Goal: Transaction & Acquisition: Book appointment/travel/reservation

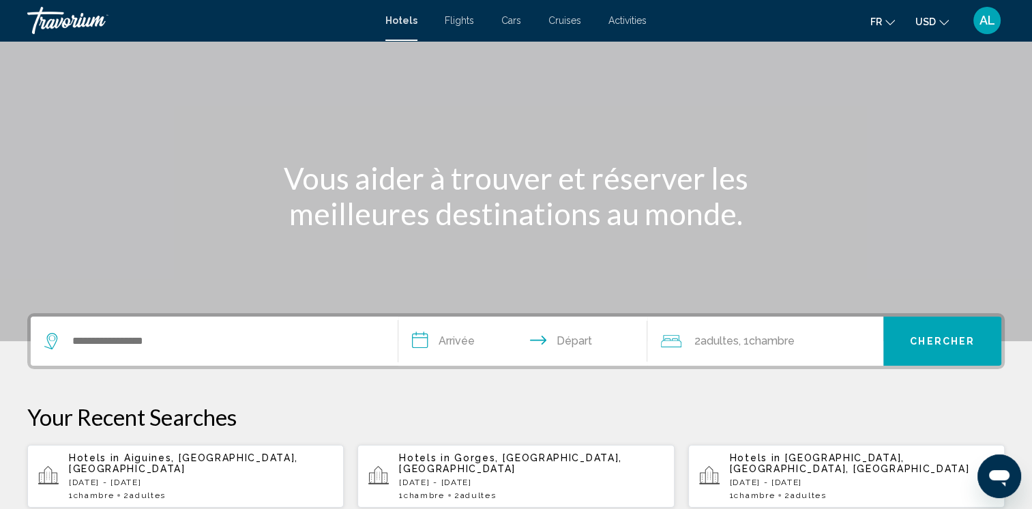
scroll to position [136, 0]
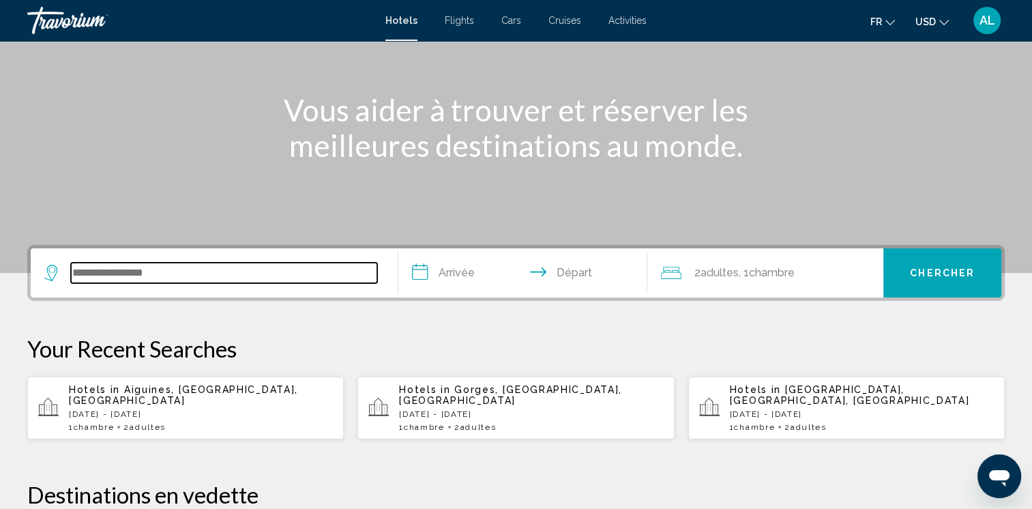
click at [90, 274] on input "Search widget" at bounding box center [224, 273] width 306 height 20
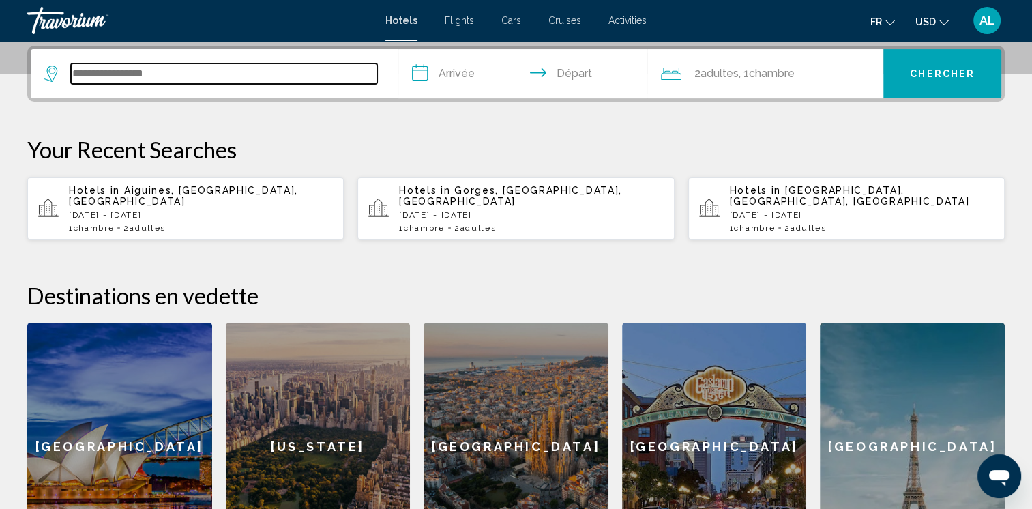
scroll to position [336, 0]
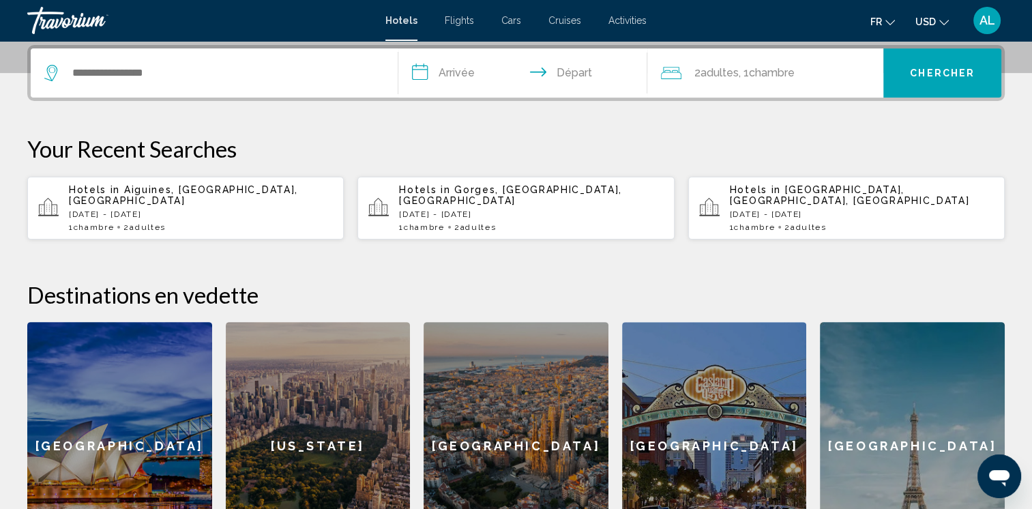
click at [903, 392] on div "Paris" at bounding box center [912, 446] width 185 height 248
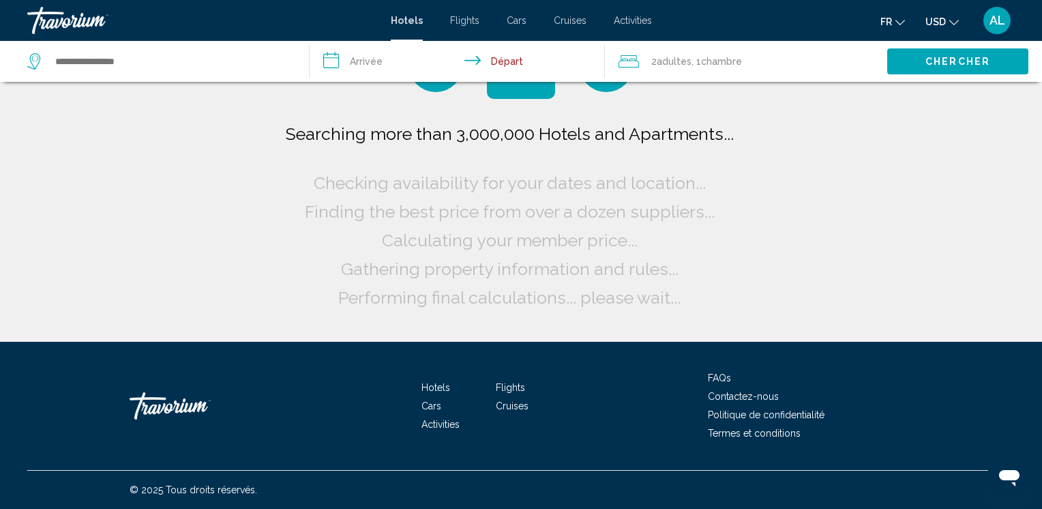
click at [376, 64] on input "**********" at bounding box center [460, 63] width 301 height 45
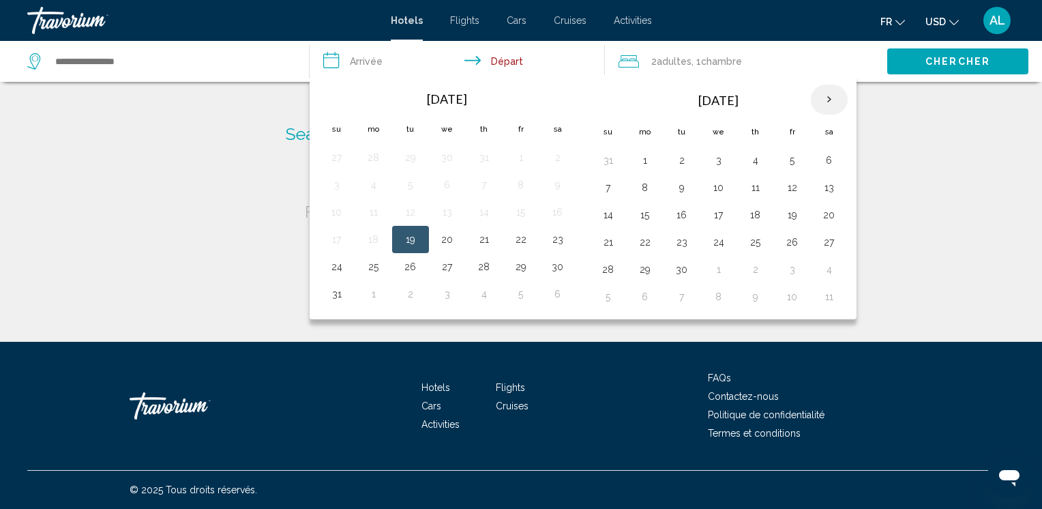
click at [825, 100] on th "Next month" at bounding box center [829, 100] width 37 height 30
click at [788, 267] on button "28" at bounding box center [792, 269] width 22 height 19
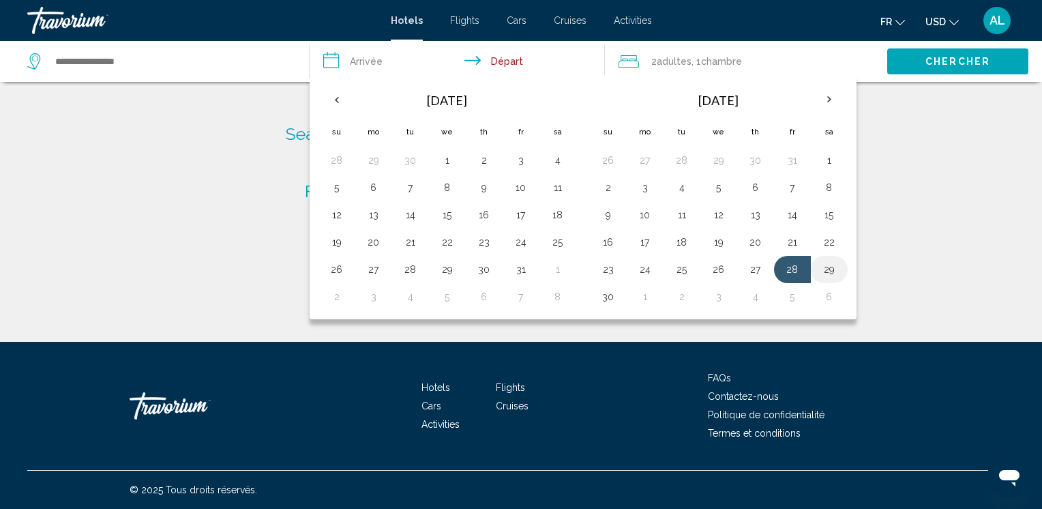
click at [821, 267] on button "29" at bounding box center [829, 269] width 22 height 19
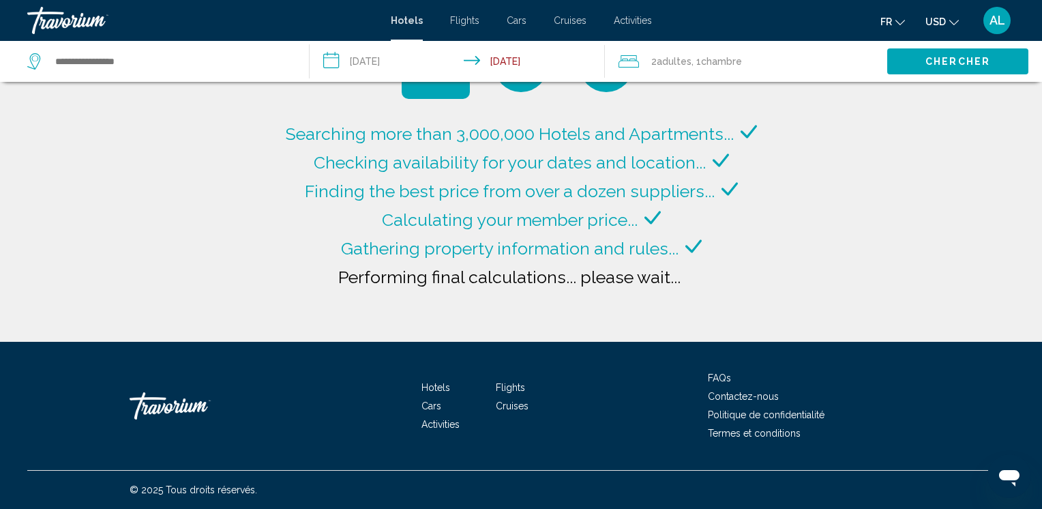
click at [393, 57] on input "**********" at bounding box center [460, 63] width 301 height 45
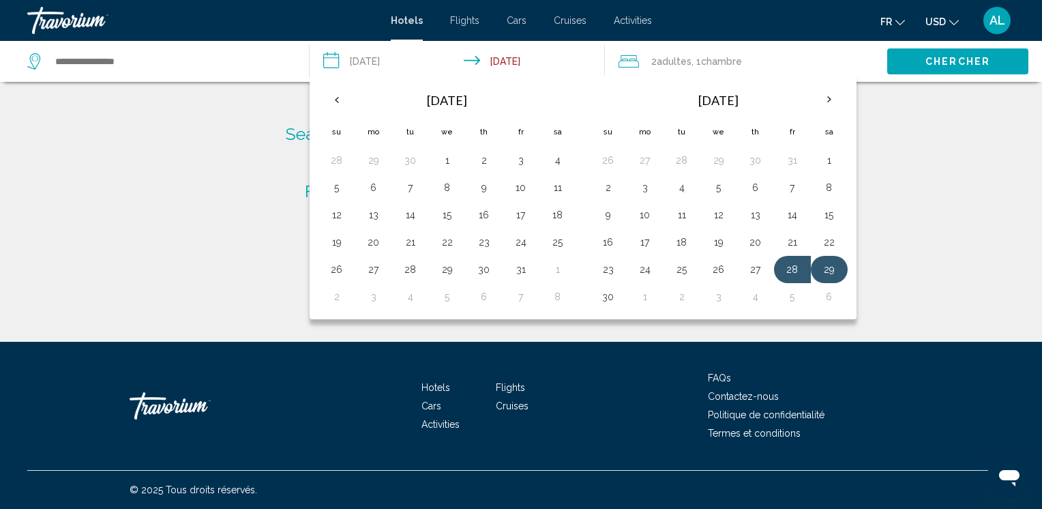
click at [824, 266] on button "29" at bounding box center [829, 269] width 22 height 19
click at [614, 295] on button "30" at bounding box center [608, 296] width 22 height 19
type input "**********"
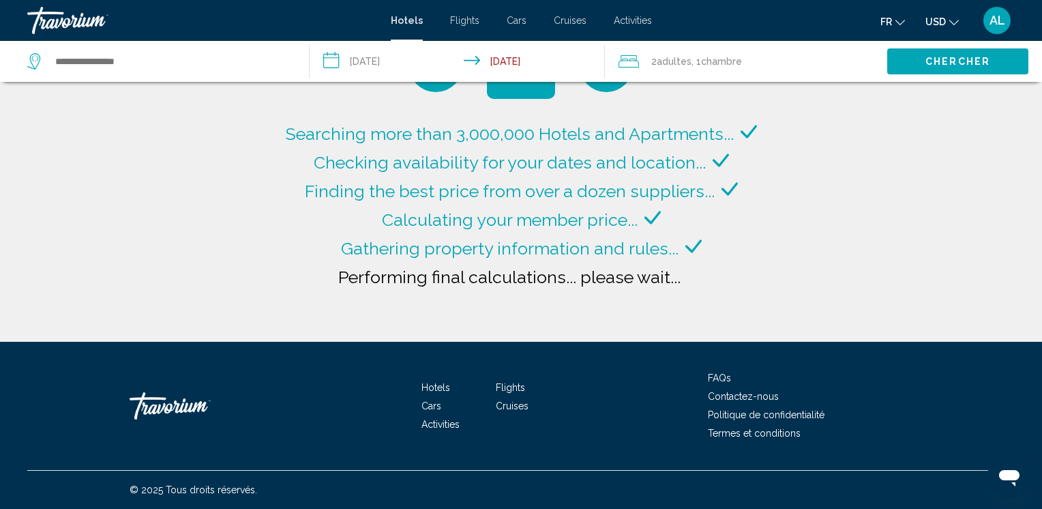
click at [705, 61] on span "Chambre" at bounding box center [721, 61] width 41 height 11
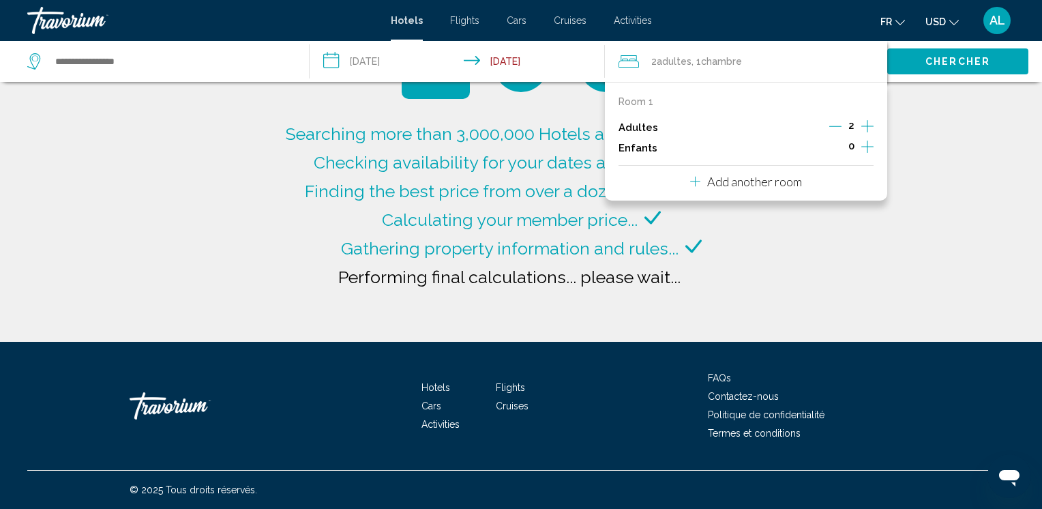
click at [838, 128] on icon "Decrement adults" at bounding box center [835, 126] width 12 height 12
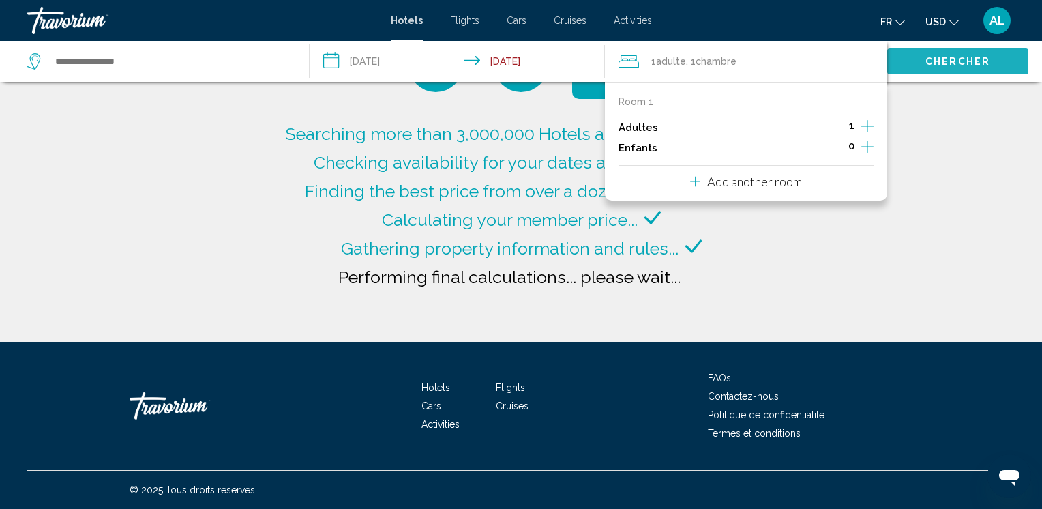
click at [948, 58] on span "Chercher" at bounding box center [957, 62] width 65 height 11
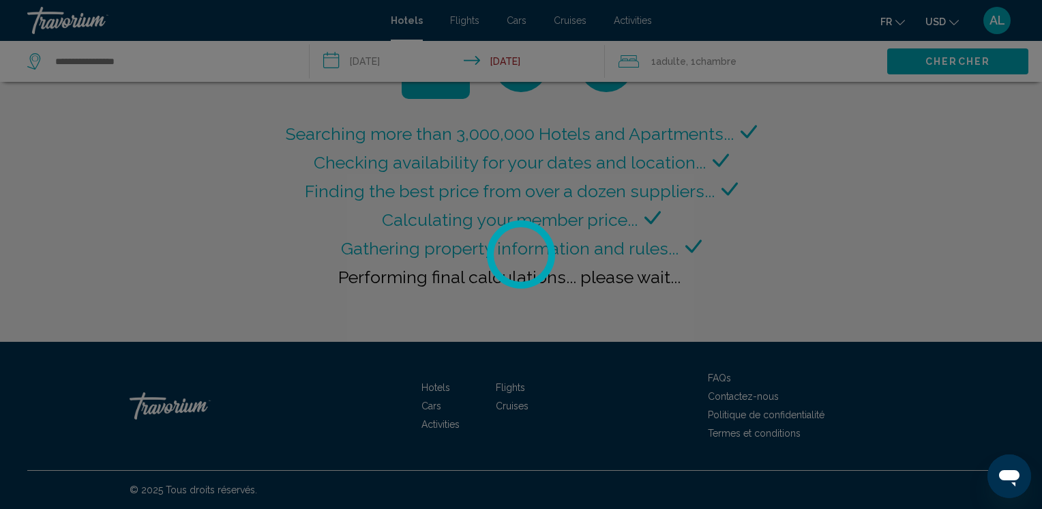
type input "**********"
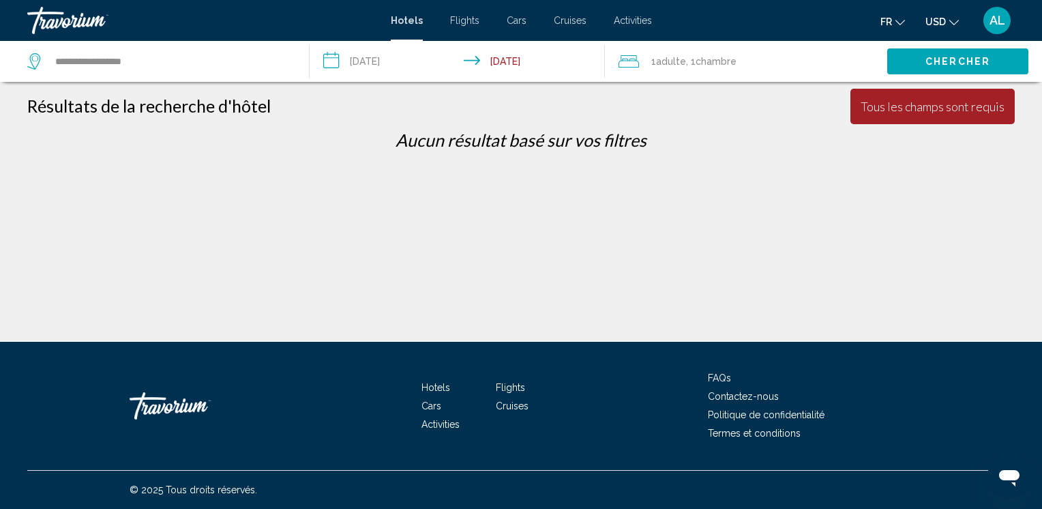
click at [365, 59] on input "**********" at bounding box center [460, 63] width 301 height 45
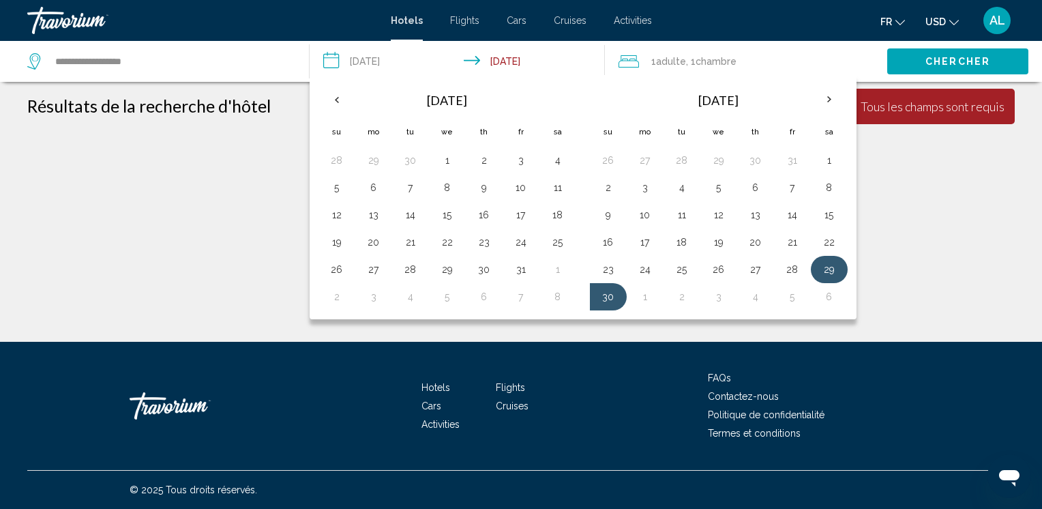
click at [826, 266] on button "29" at bounding box center [829, 269] width 22 height 19
click at [606, 293] on button "30" at bounding box center [608, 296] width 22 height 19
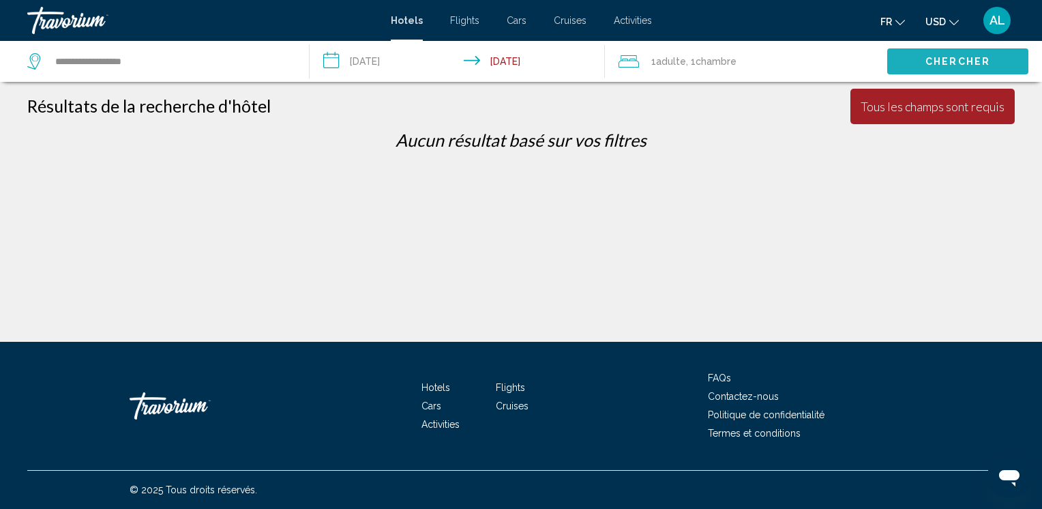
click at [925, 57] on button "Chercher" at bounding box center [957, 60] width 141 height 25
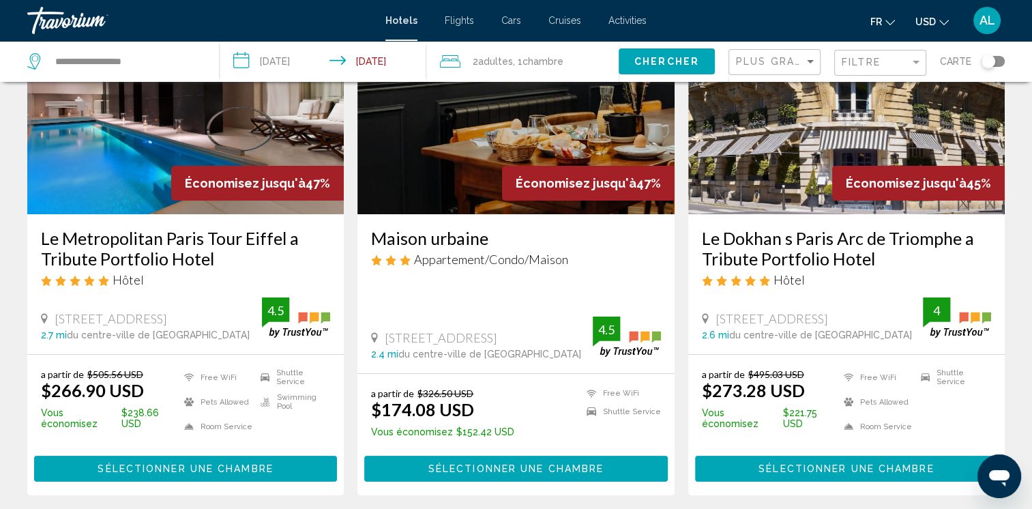
scroll to position [136, 0]
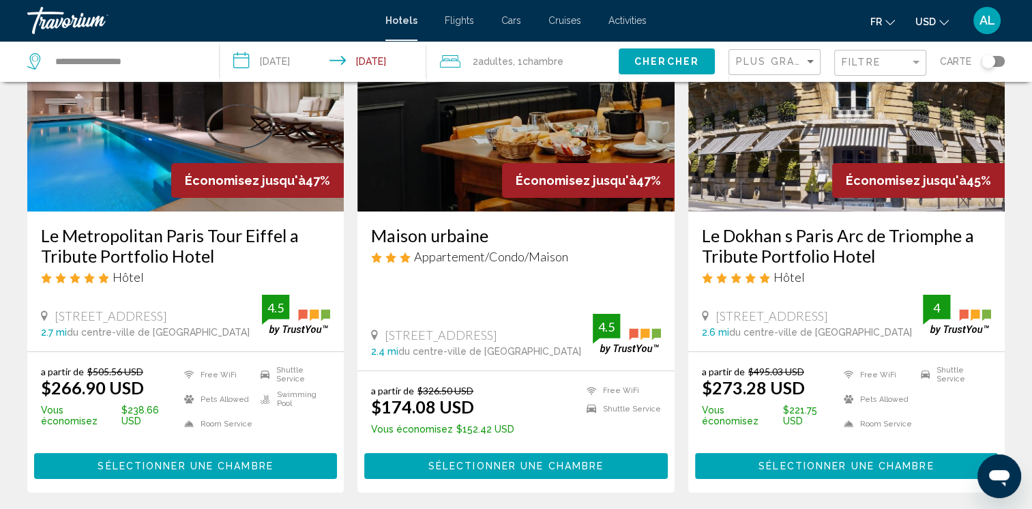
click at [942, 25] on icon "Change currency" at bounding box center [944, 23] width 10 height 10
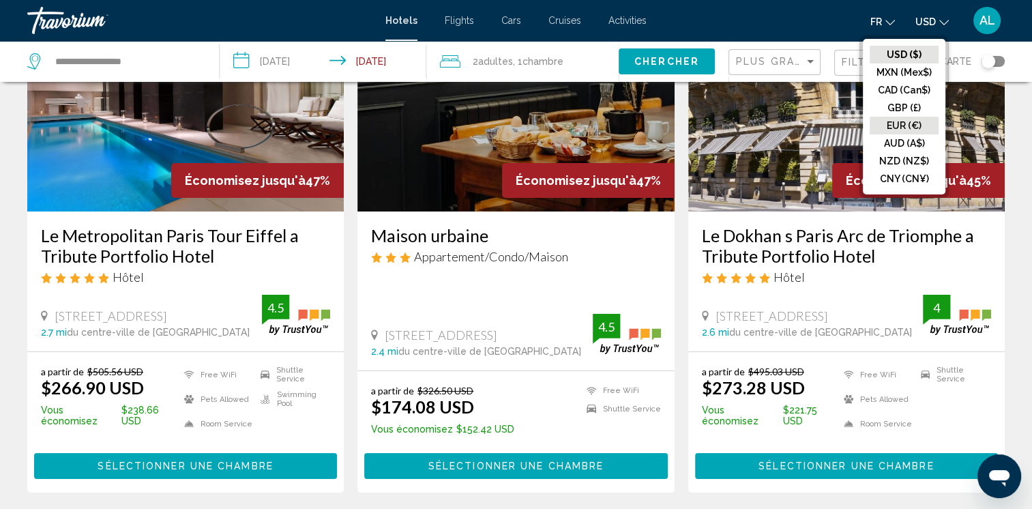
click at [890, 126] on button "EUR (€)" at bounding box center [903, 126] width 69 height 18
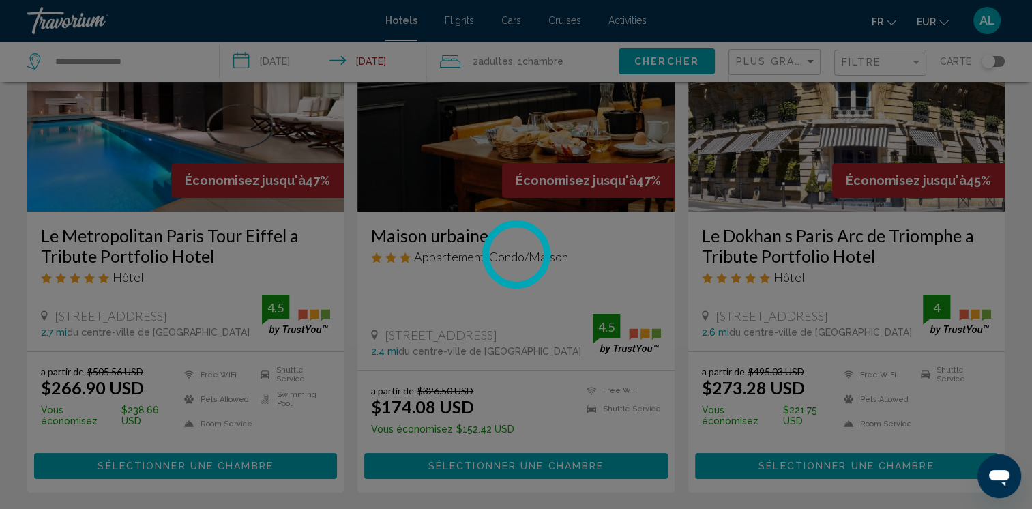
scroll to position [0, 0]
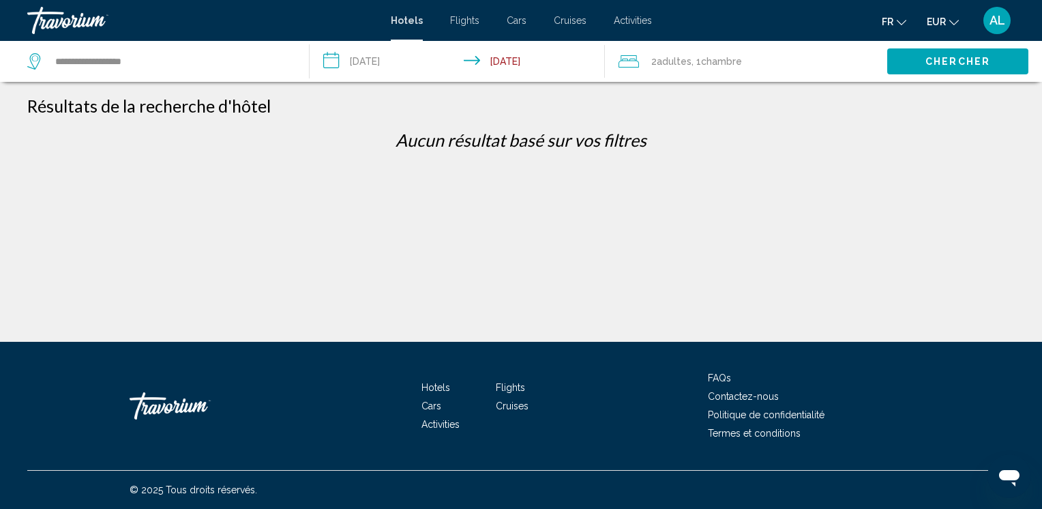
click at [716, 62] on span "Chambre" at bounding box center [721, 61] width 41 height 11
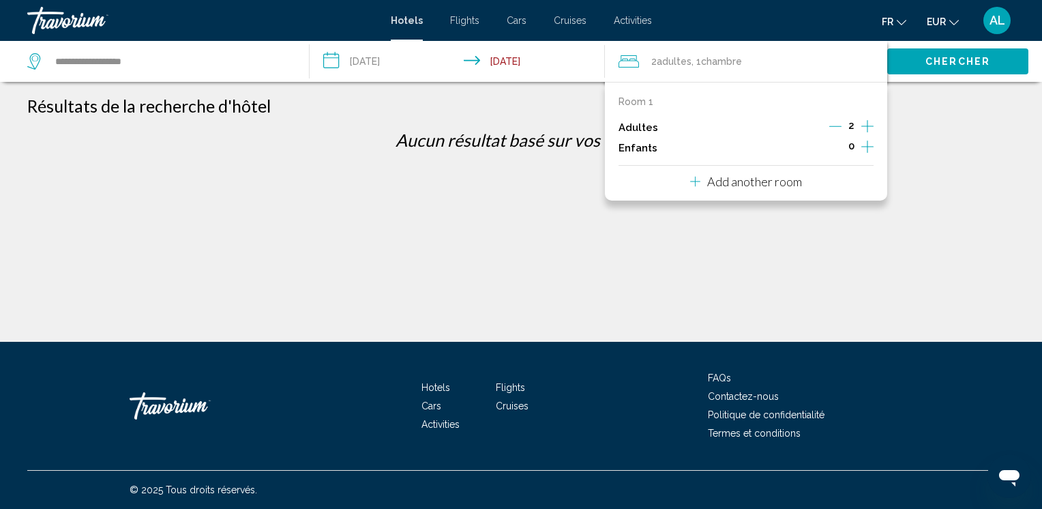
click at [837, 128] on icon "Decrement adults" at bounding box center [835, 126] width 12 height 12
click at [961, 103] on div "Résultats de la recherche d'hôtel" at bounding box center [520, 105] width 987 height 20
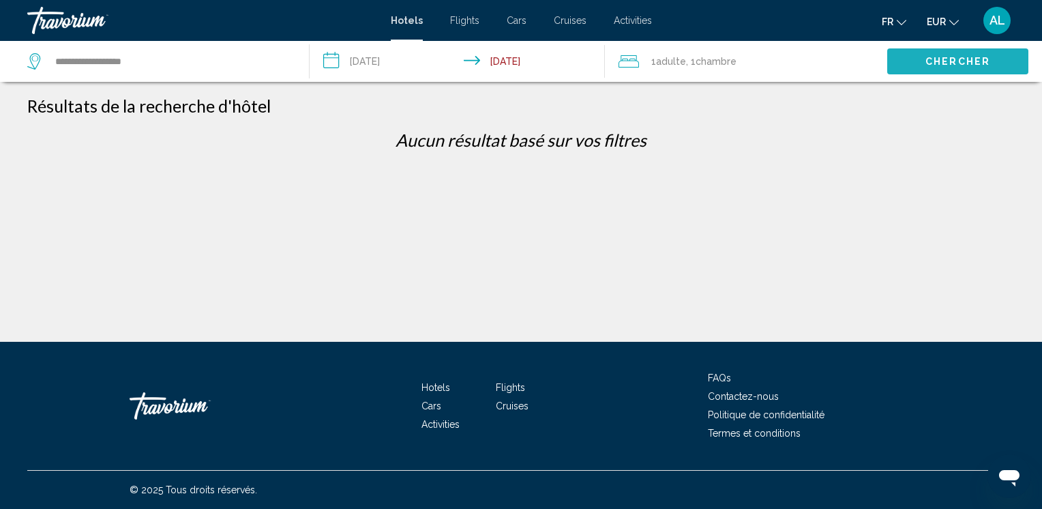
click at [935, 61] on span "Chercher" at bounding box center [957, 62] width 65 height 11
click at [386, 61] on input "**********" at bounding box center [460, 63] width 301 height 45
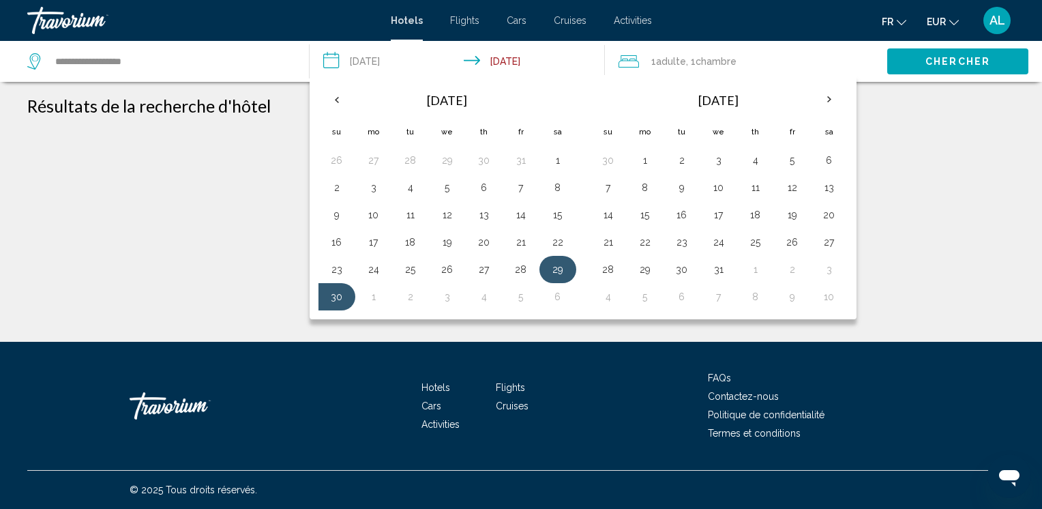
click at [556, 270] on button "29" at bounding box center [558, 269] width 22 height 19
click at [326, 296] on button "30" at bounding box center [337, 296] width 22 height 19
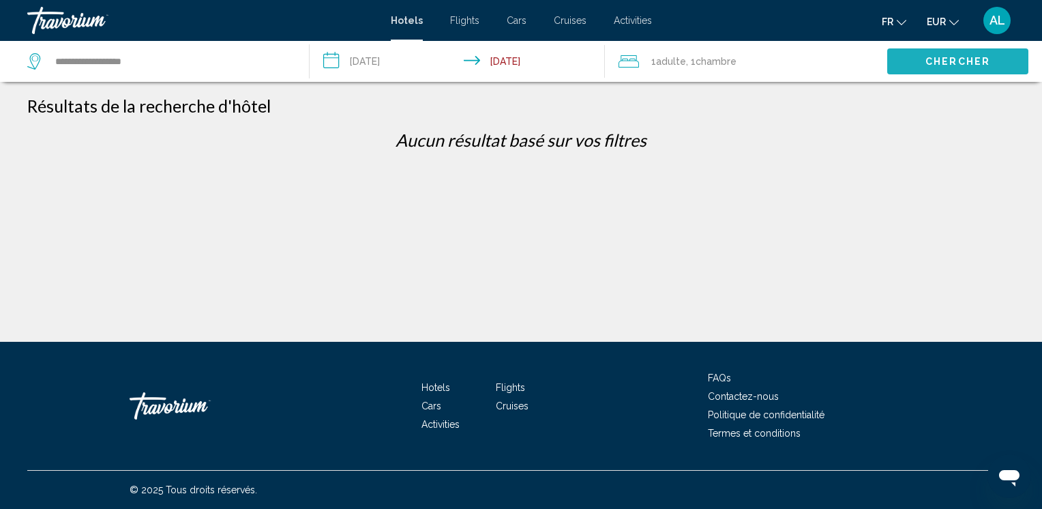
click at [922, 61] on button "Chercher" at bounding box center [957, 60] width 141 height 25
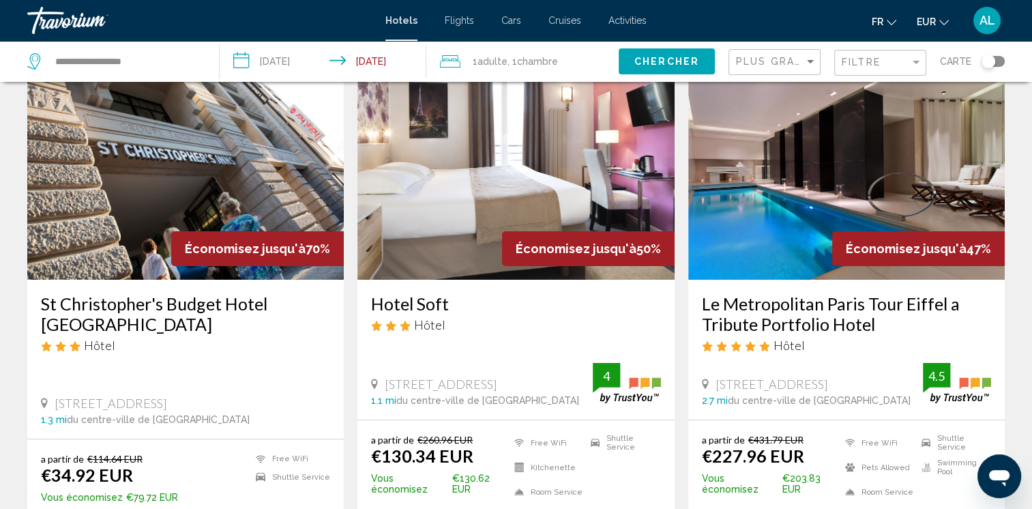
scroll to position [136, 0]
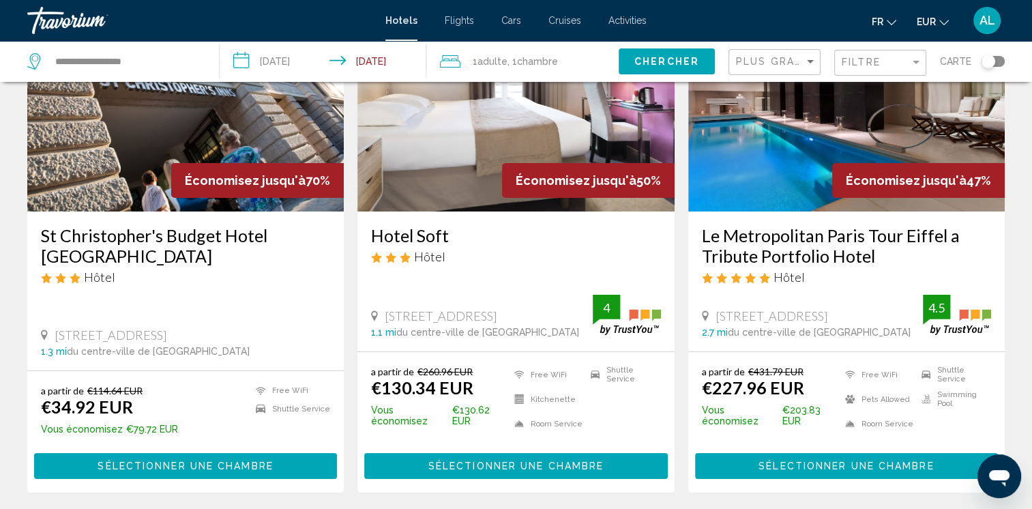
click at [142, 237] on h3 "St Christopher's Budget Hotel Paris" at bounding box center [185, 245] width 289 height 41
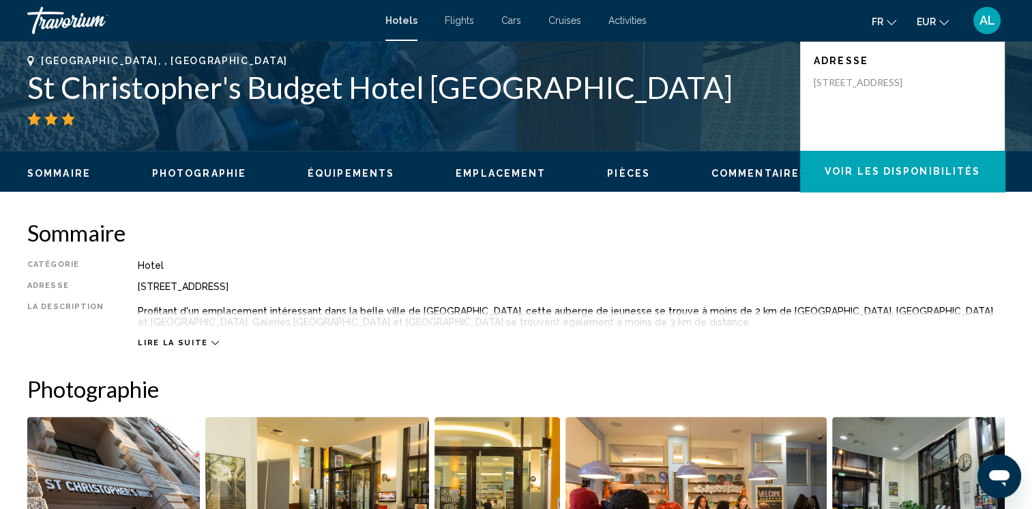
scroll to position [341, 0]
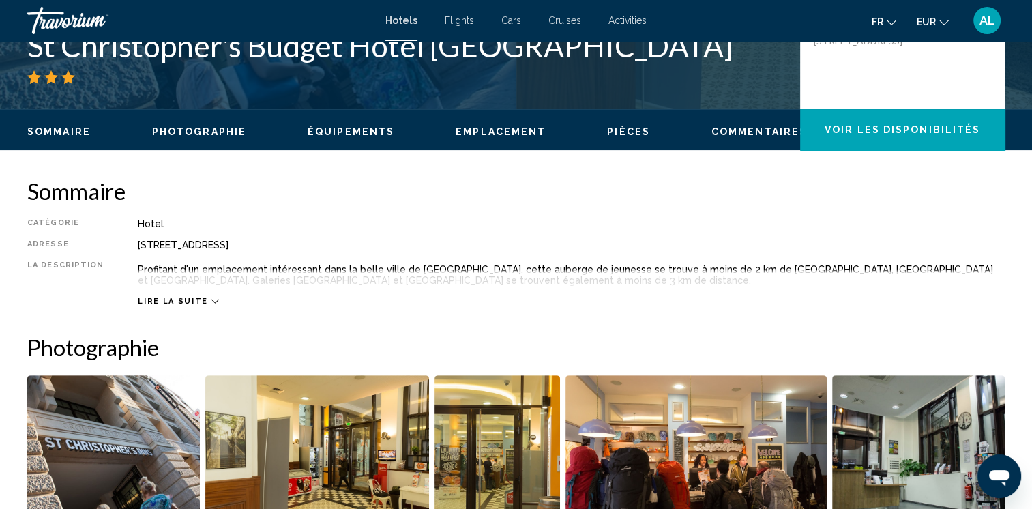
click at [198, 301] on div "Lire la suite" at bounding box center [178, 301] width 80 height 9
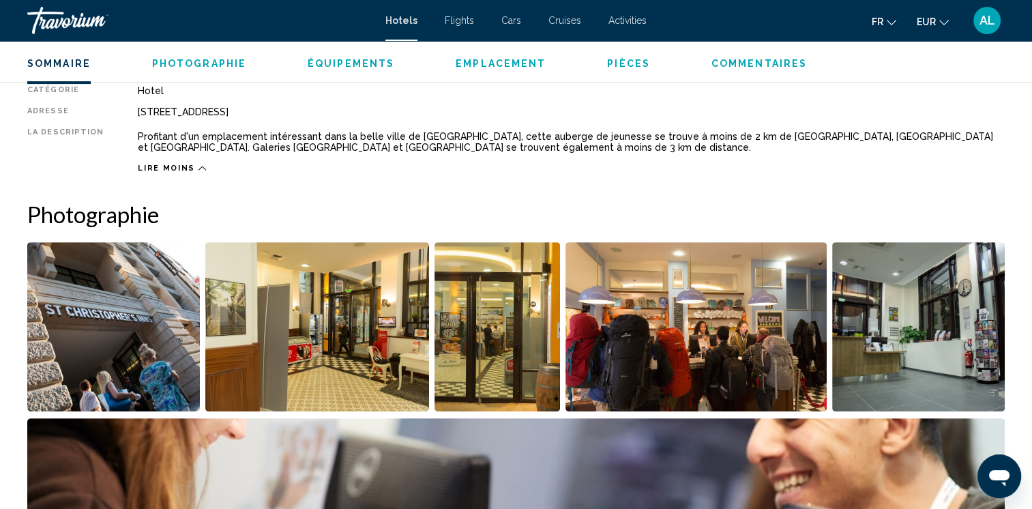
scroll to position [477, 0]
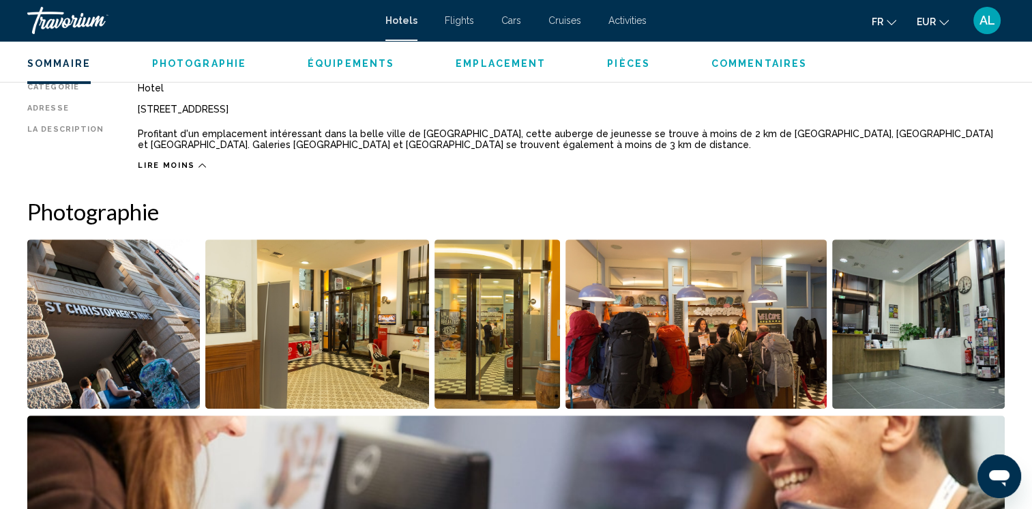
click at [163, 323] on img "Open full-screen image slider" at bounding box center [113, 323] width 173 height 169
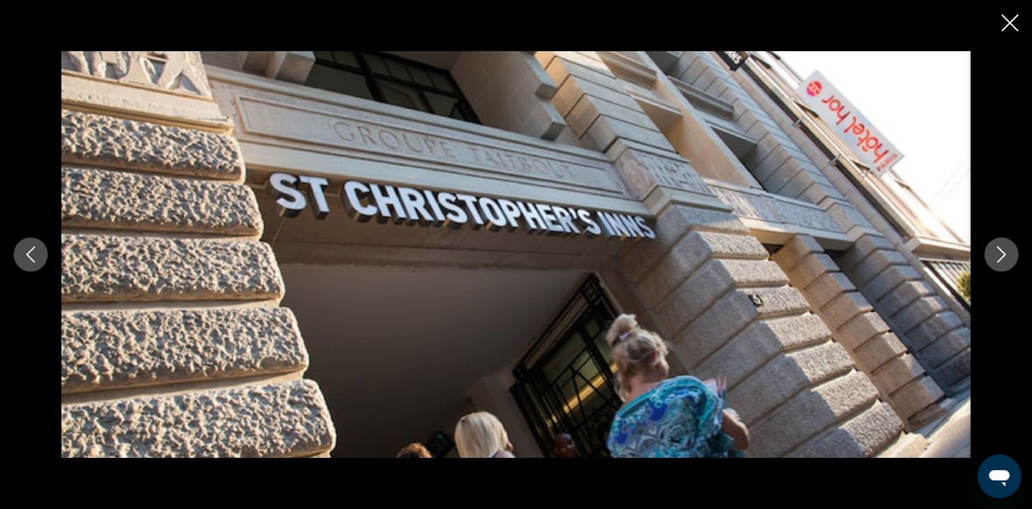
click at [1006, 249] on icon "Next image" at bounding box center [1001, 254] width 16 height 16
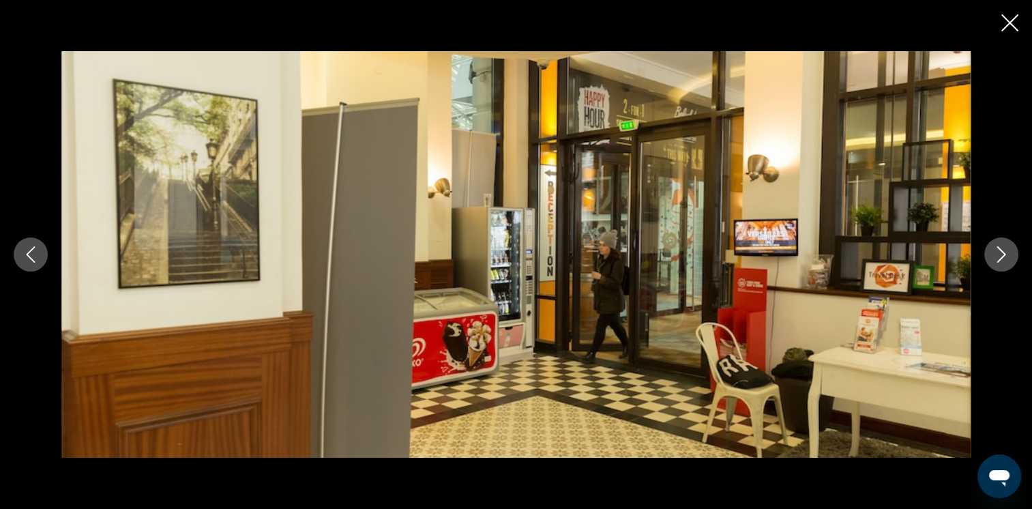
click at [1006, 249] on icon "Next image" at bounding box center [1001, 254] width 16 height 16
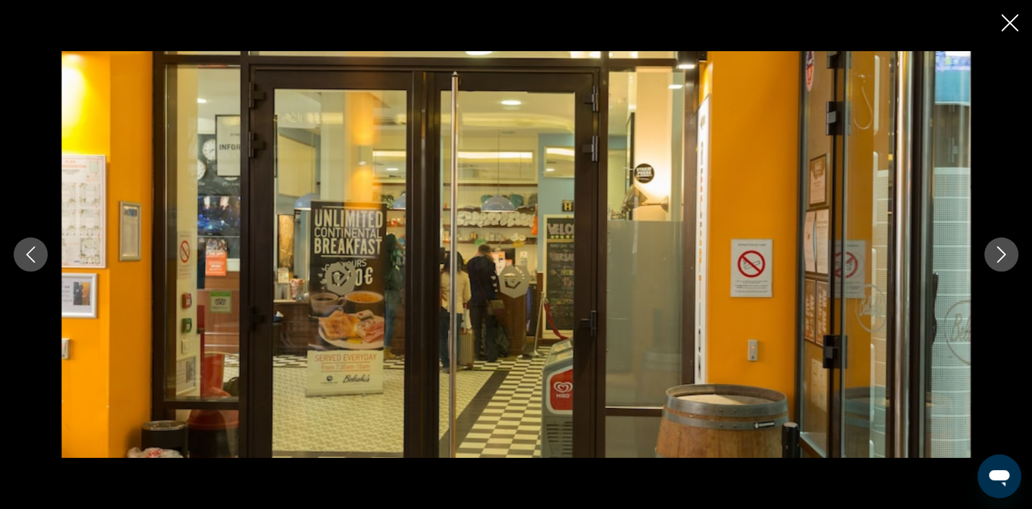
click at [1006, 249] on icon "Next image" at bounding box center [1001, 254] width 16 height 16
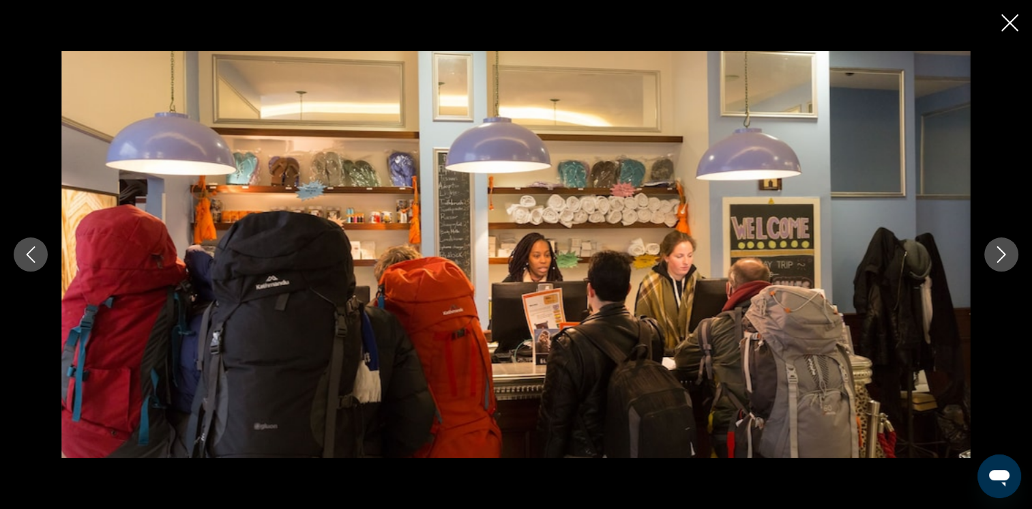
click at [1006, 249] on icon "Next image" at bounding box center [1001, 254] width 16 height 16
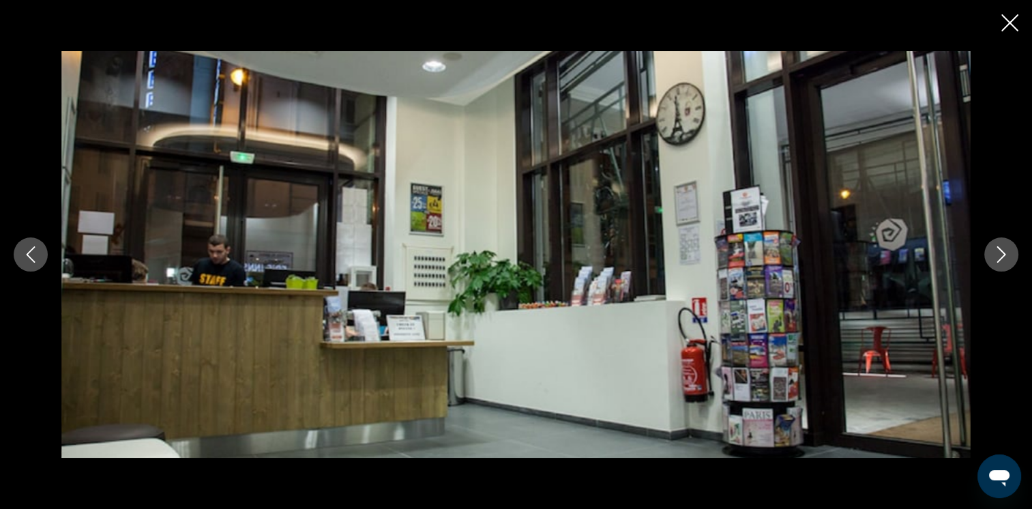
click at [1006, 249] on icon "Next image" at bounding box center [1001, 254] width 16 height 16
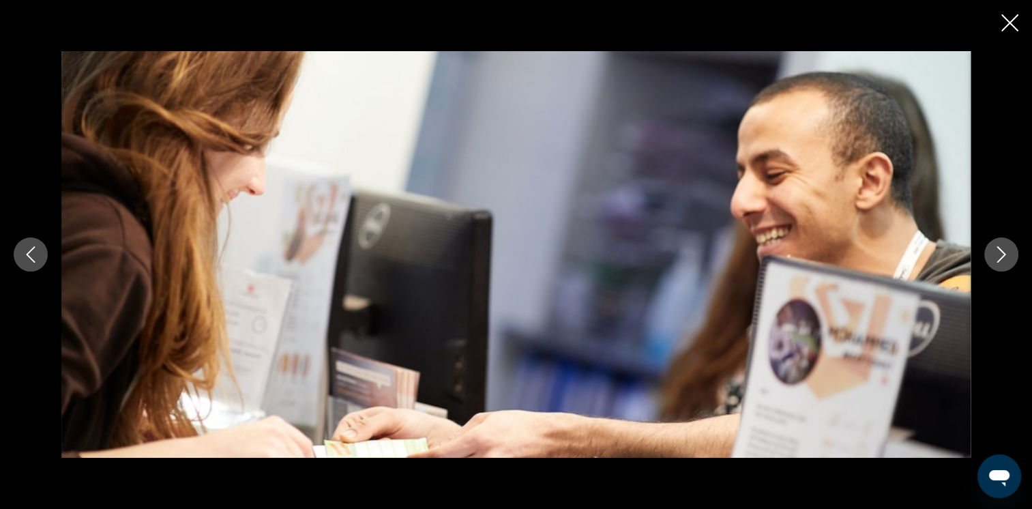
click at [1006, 249] on icon "Next image" at bounding box center [1001, 254] width 16 height 16
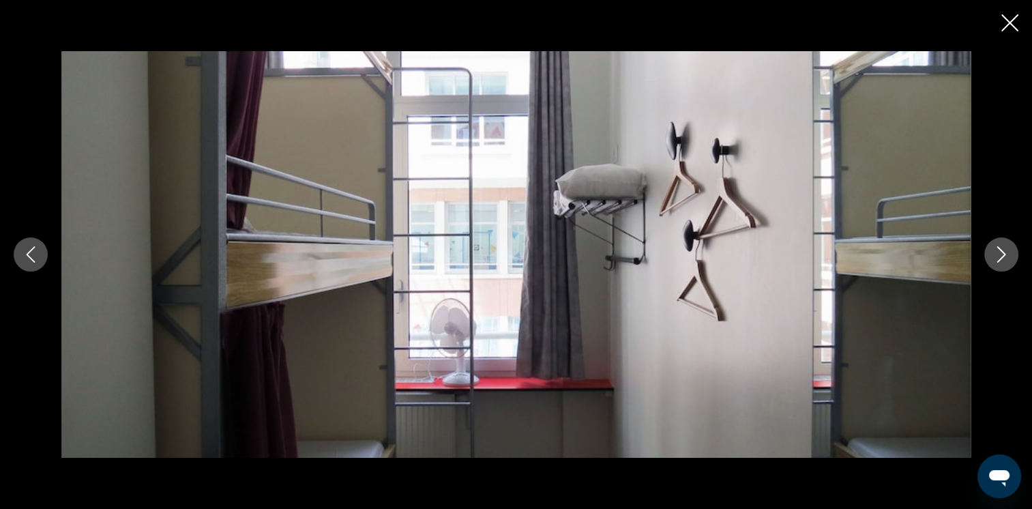
click at [1006, 249] on icon "Next image" at bounding box center [1001, 254] width 16 height 16
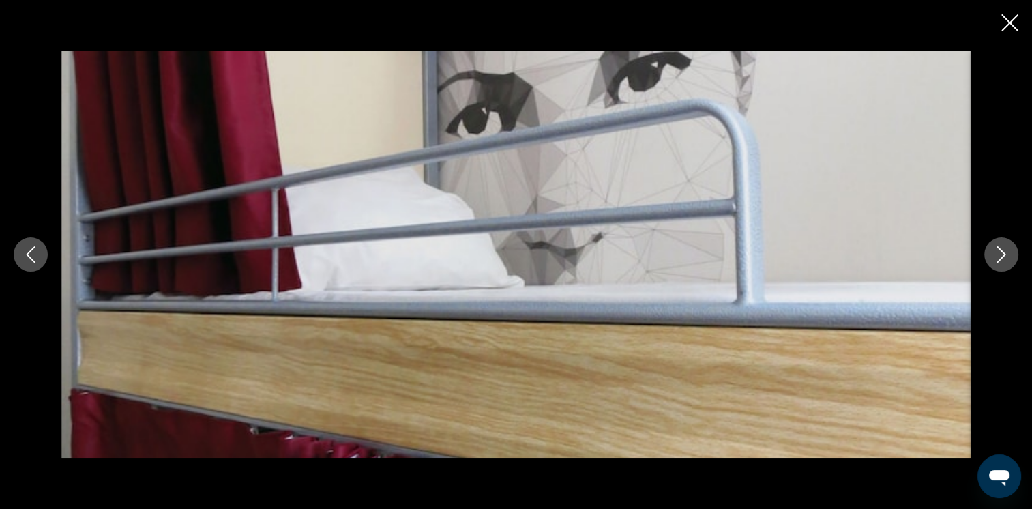
click at [1006, 249] on icon "Next image" at bounding box center [1001, 254] width 16 height 16
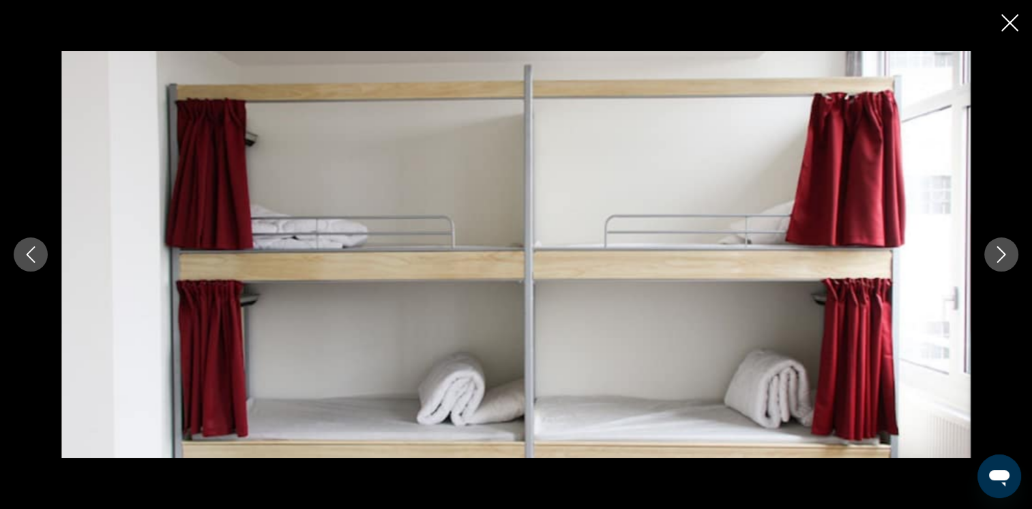
click at [1006, 249] on icon "Next image" at bounding box center [1001, 254] width 16 height 16
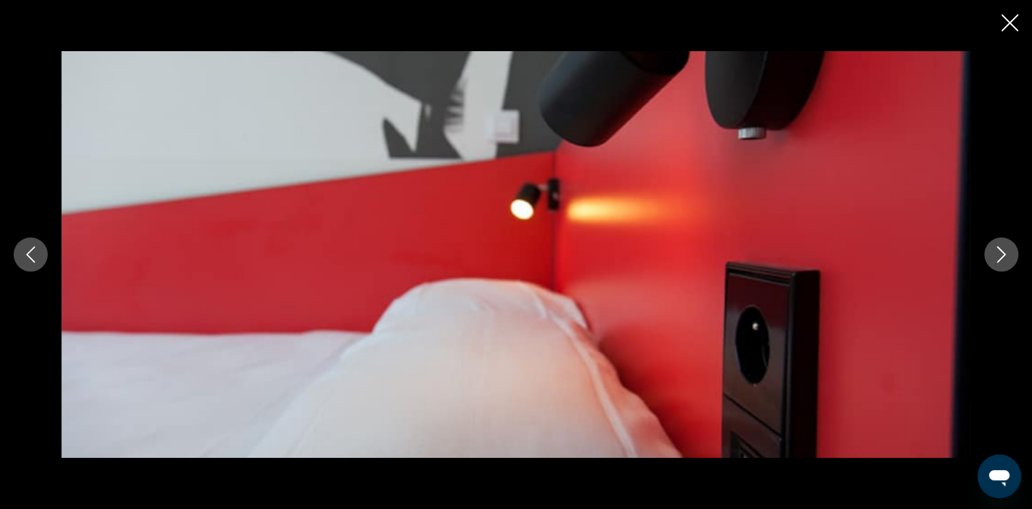
click at [1006, 249] on icon "Next image" at bounding box center [1001, 254] width 16 height 16
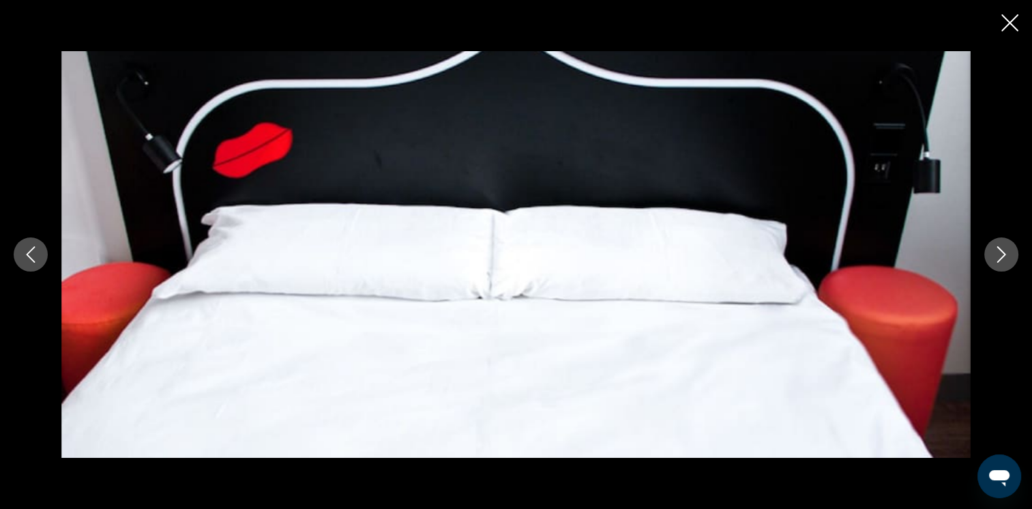
click at [1006, 249] on icon "Next image" at bounding box center [1001, 254] width 16 height 16
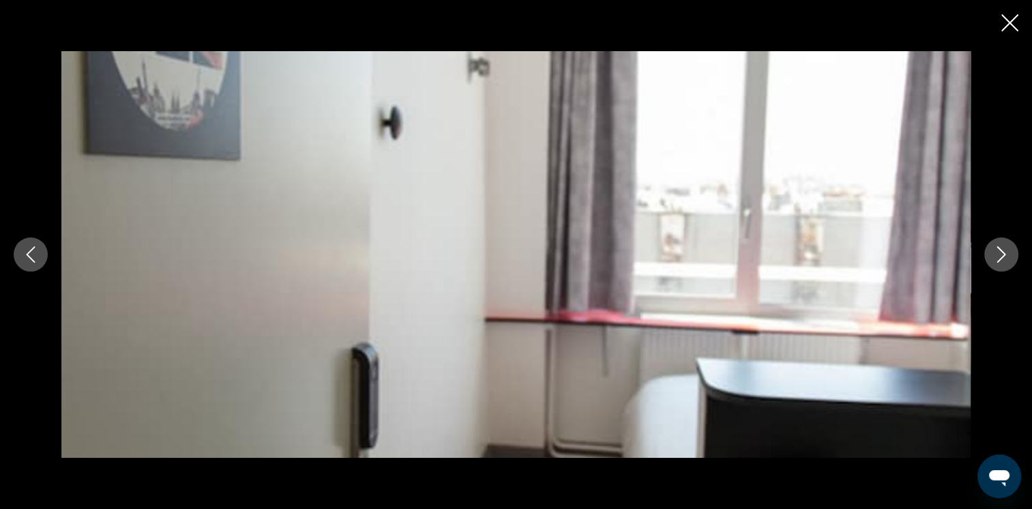
click at [1006, 249] on icon "Next image" at bounding box center [1001, 254] width 16 height 16
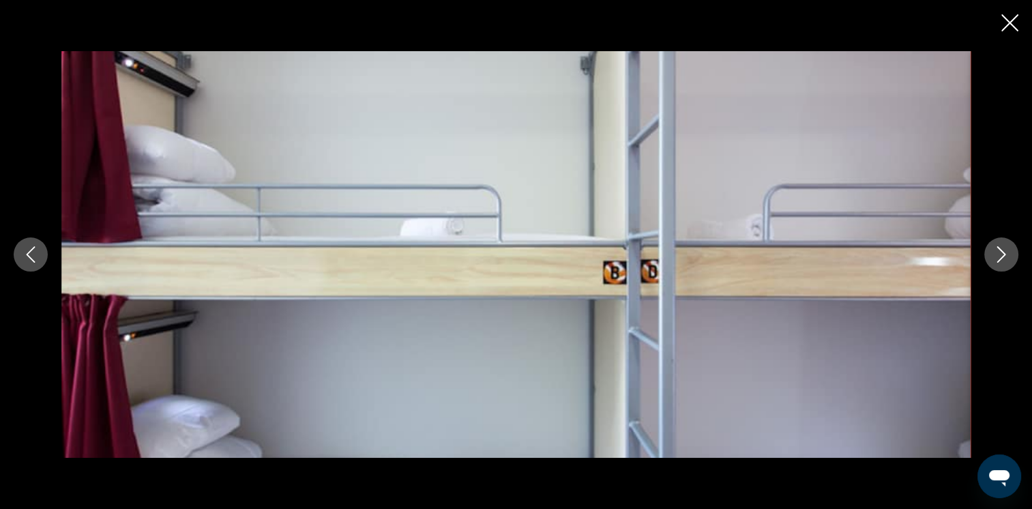
click at [1006, 249] on icon "Next image" at bounding box center [1001, 254] width 16 height 16
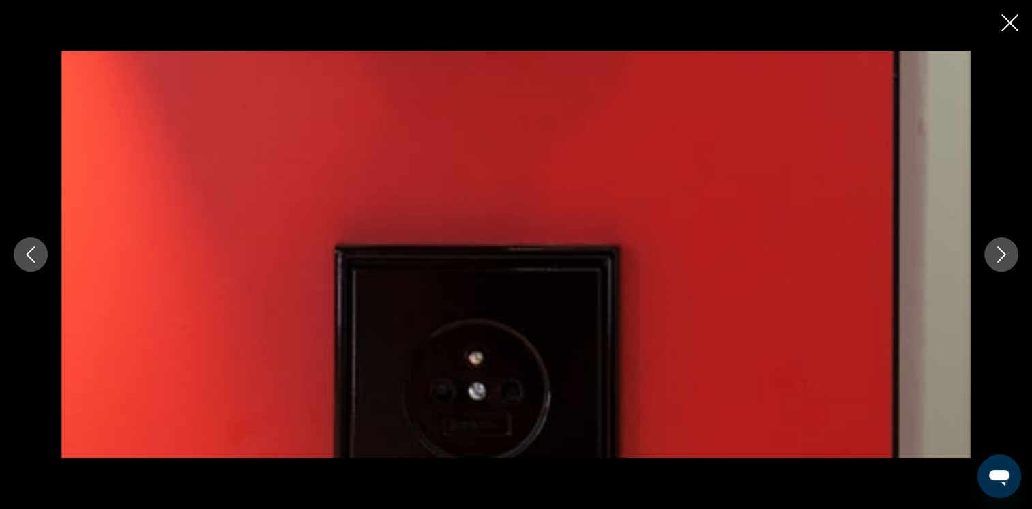
click at [1006, 249] on icon "Next image" at bounding box center [1001, 254] width 16 height 16
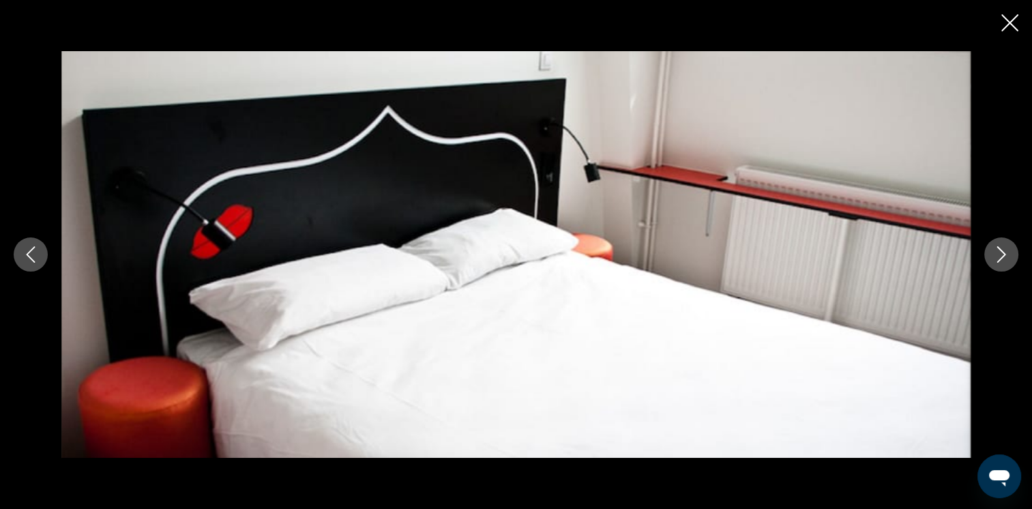
click at [1006, 249] on icon "Next image" at bounding box center [1001, 254] width 16 height 16
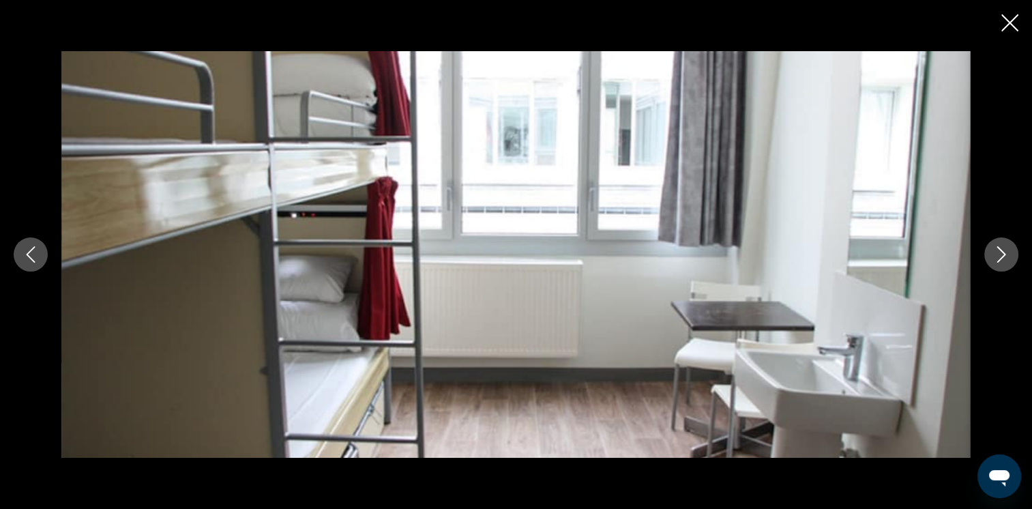
click at [1006, 249] on icon "Next image" at bounding box center [1001, 254] width 16 height 16
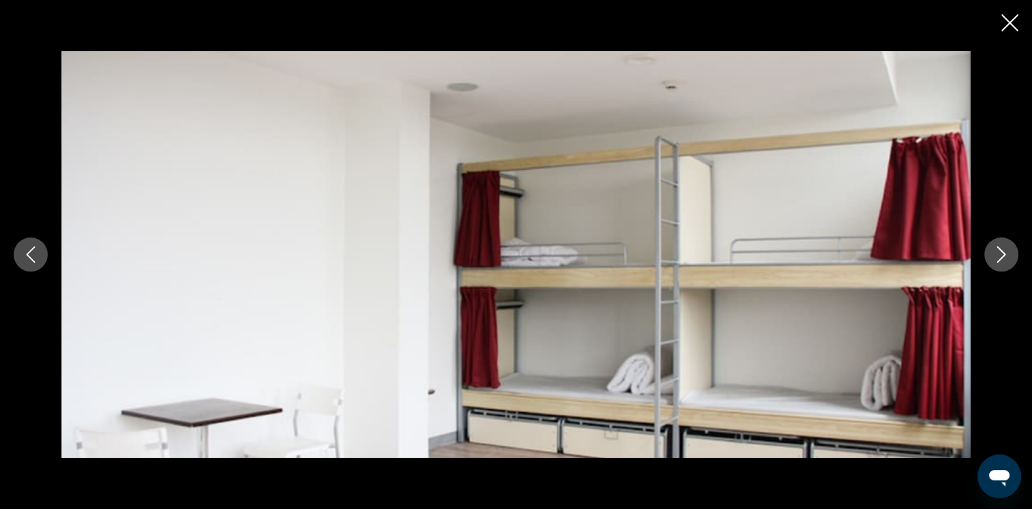
click at [1006, 249] on icon "Next image" at bounding box center [1001, 254] width 16 height 16
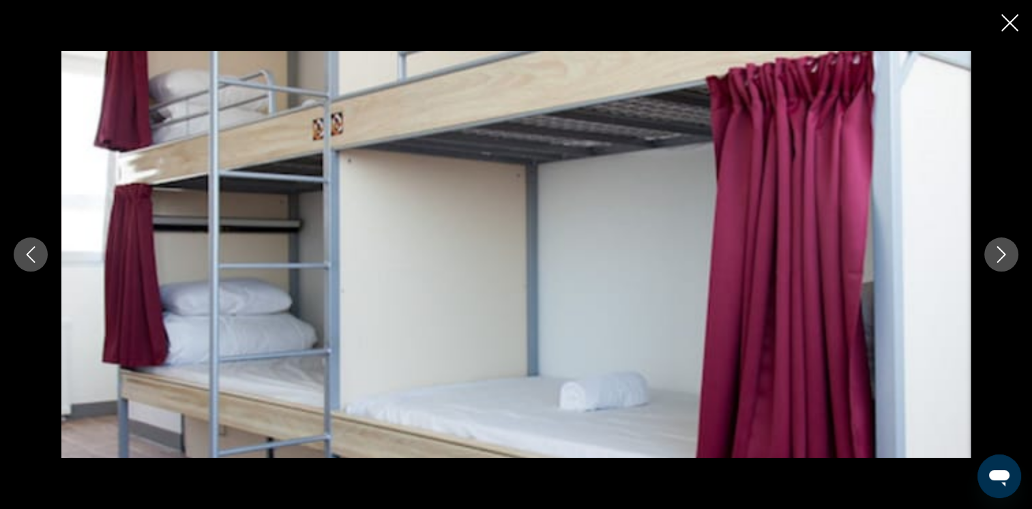
click at [1006, 249] on icon "Next image" at bounding box center [1001, 254] width 16 height 16
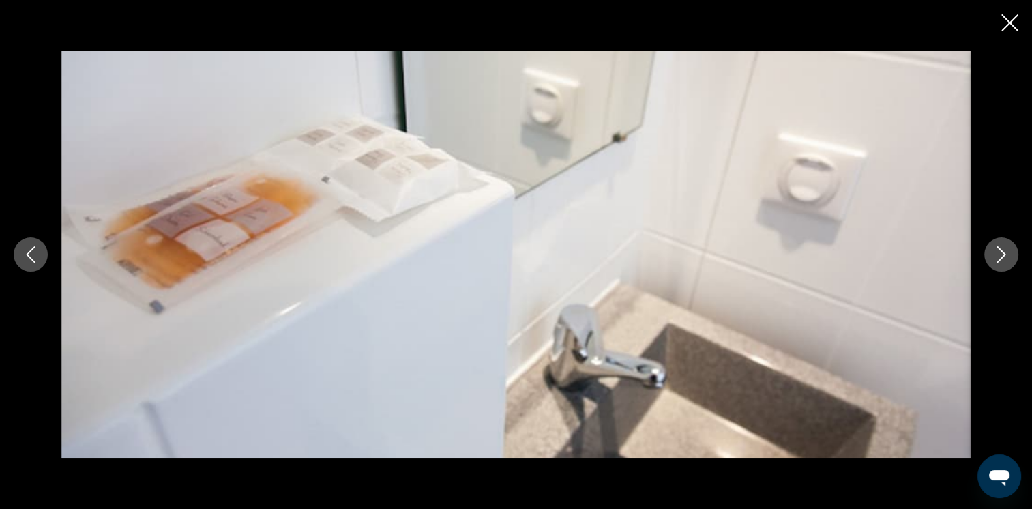
click at [1006, 249] on icon "Next image" at bounding box center [1001, 254] width 16 height 16
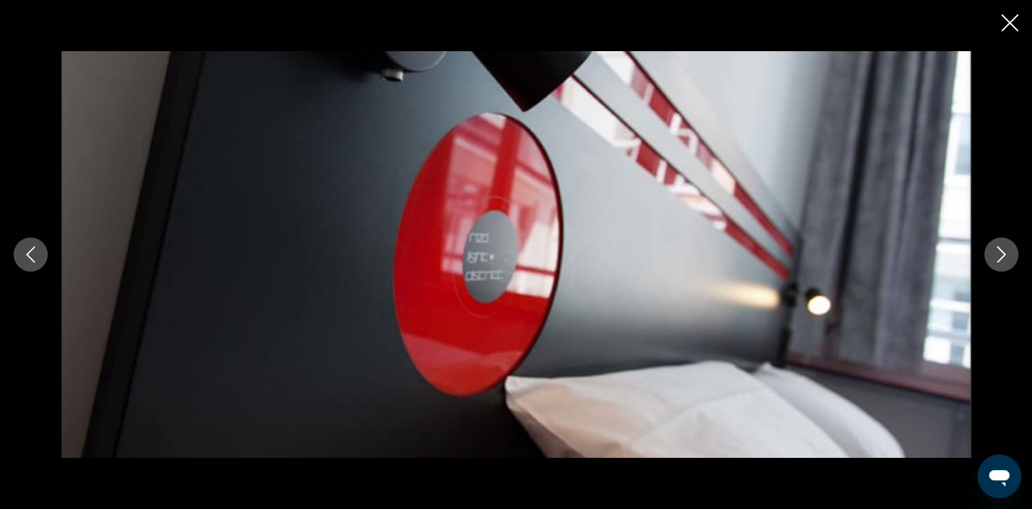
click at [1002, 25] on icon "Close slideshow" at bounding box center [1009, 22] width 17 height 17
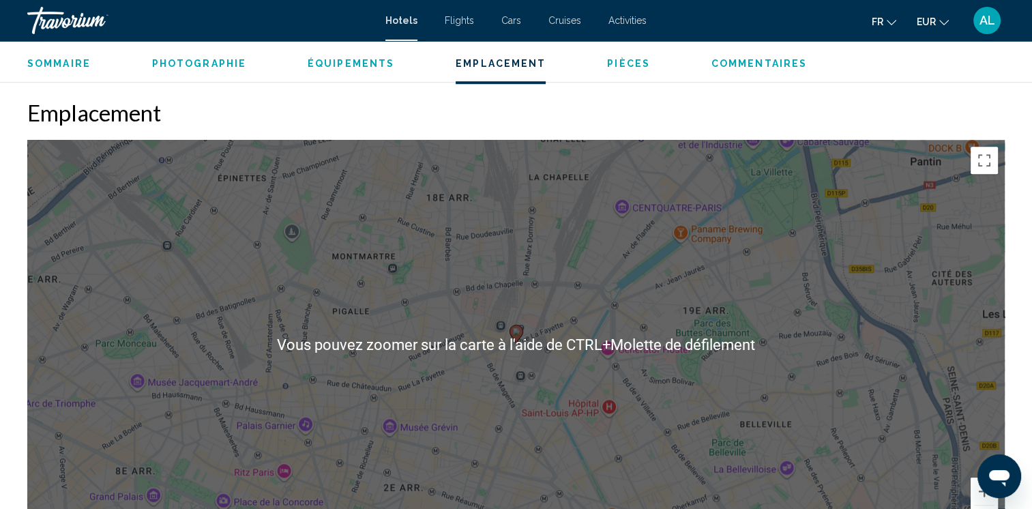
scroll to position [1159, 0]
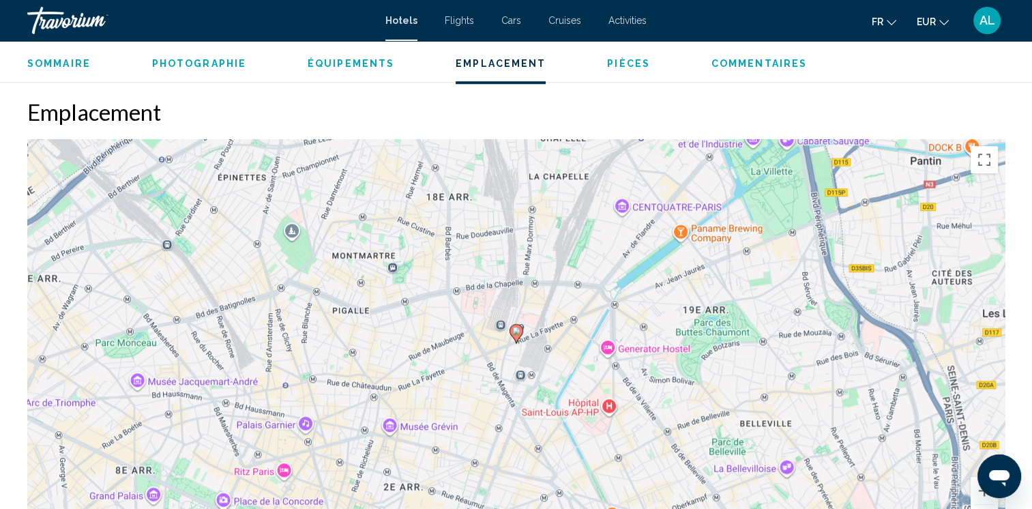
click at [474, 399] on div "Pour activer le glissement avec le clavier, appuyez sur Alt+Entrée. Une fois ce…" at bounding box center [515, 343] width 977 height 409
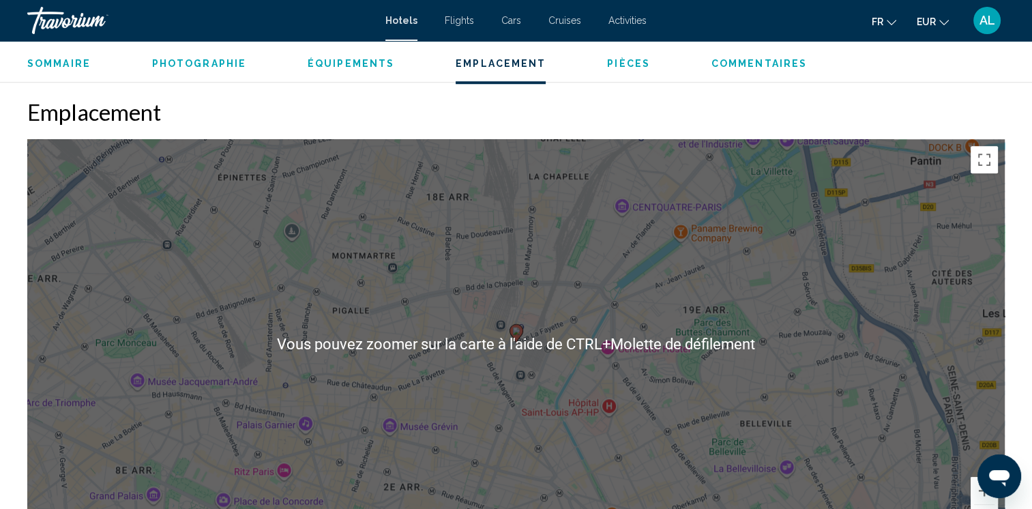
scroll to position [1227, 0]
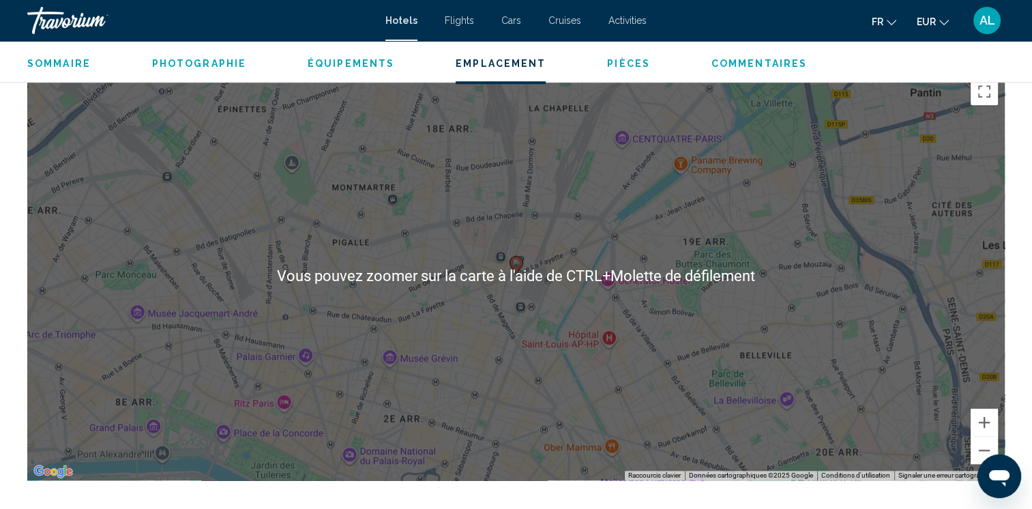
click at [490, 379] on div "Pour activer le glissement avec le clavier, appuyez sur Alt+Entrée. Une fois ce…" at bounding box center [515, 275] width 977 height 409
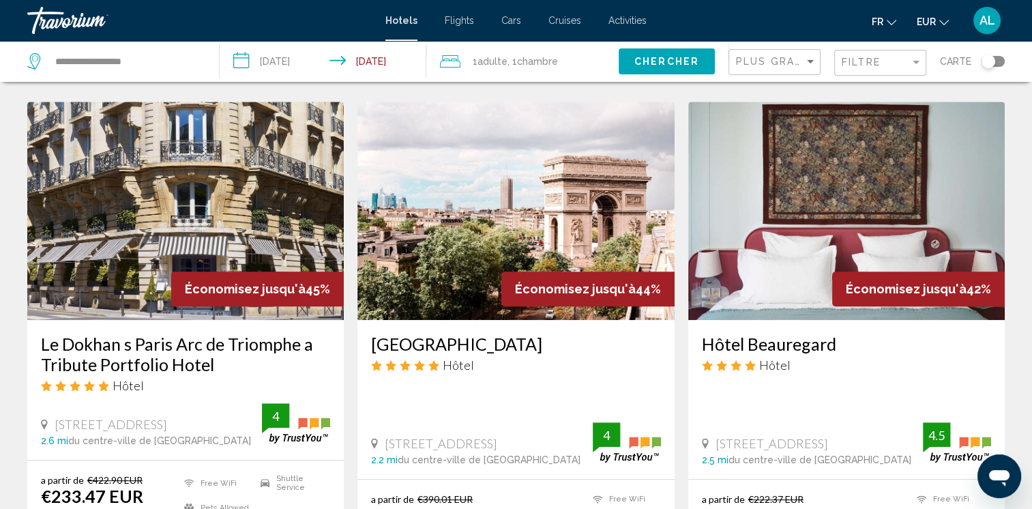
scroll to position [614, 0]
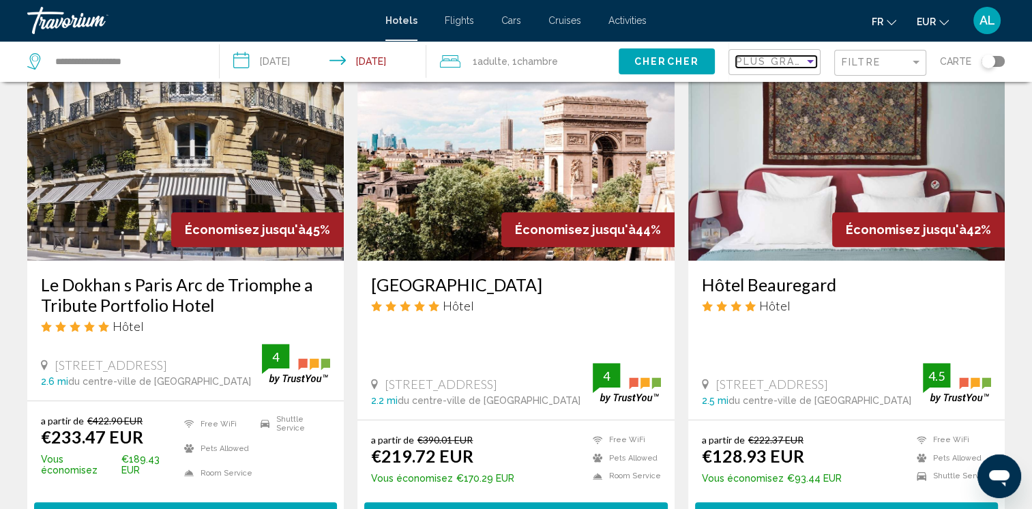
click at [806, 64] on div "Sort by" at bounding box center [810, 61] width 12 height 11
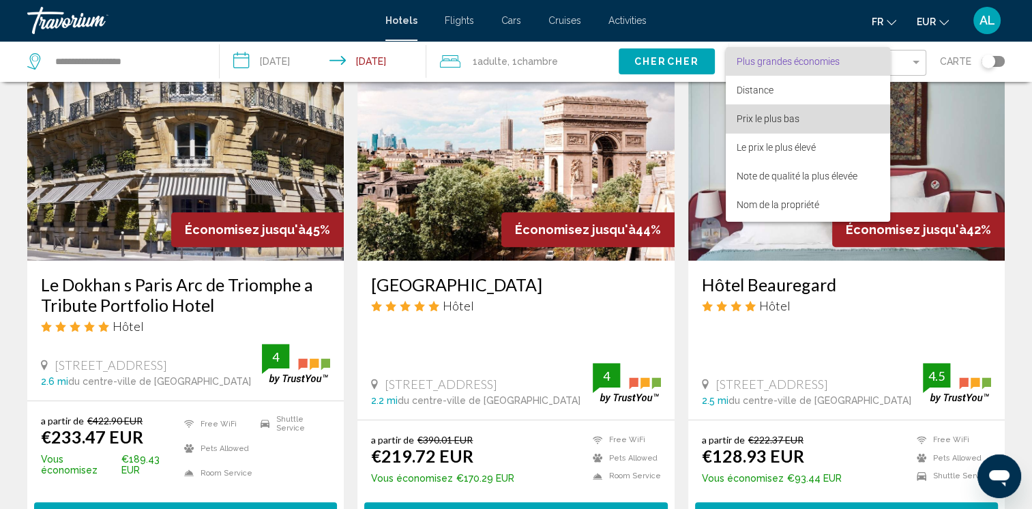
click at [775, 119] on span "Prix le plus bas" at bounding box center [767, 118] width 63 height 11
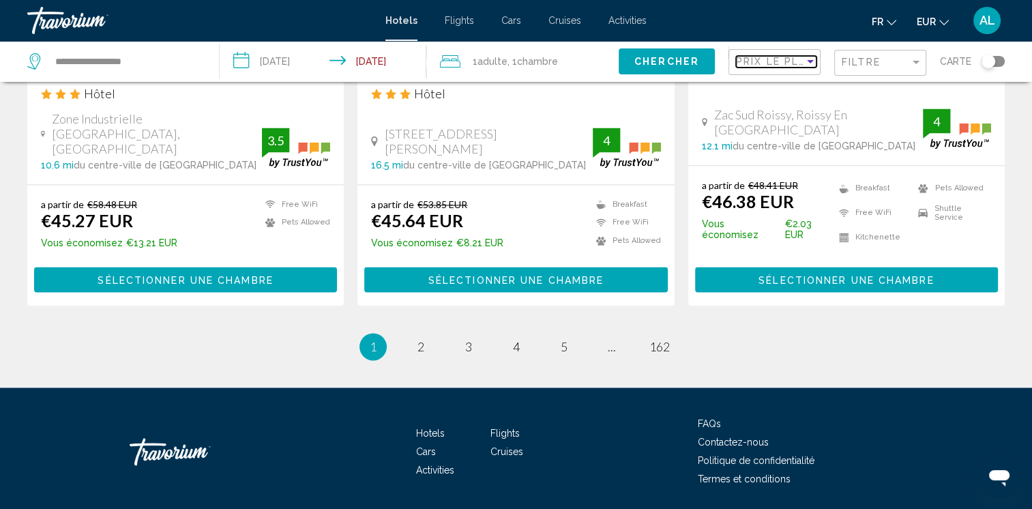
scroll to position [1830, 0]
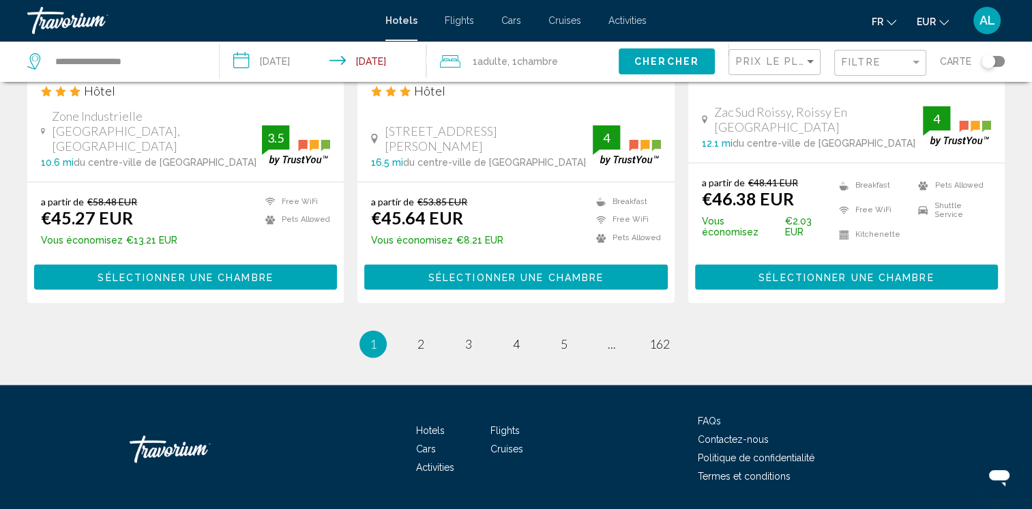
click at [433, 330] on li "page 2" at bounding box center [420, 343] width 27 height 27
click at [417, 336] on span "2" at bounding box center [420, 343] width 7 height 15
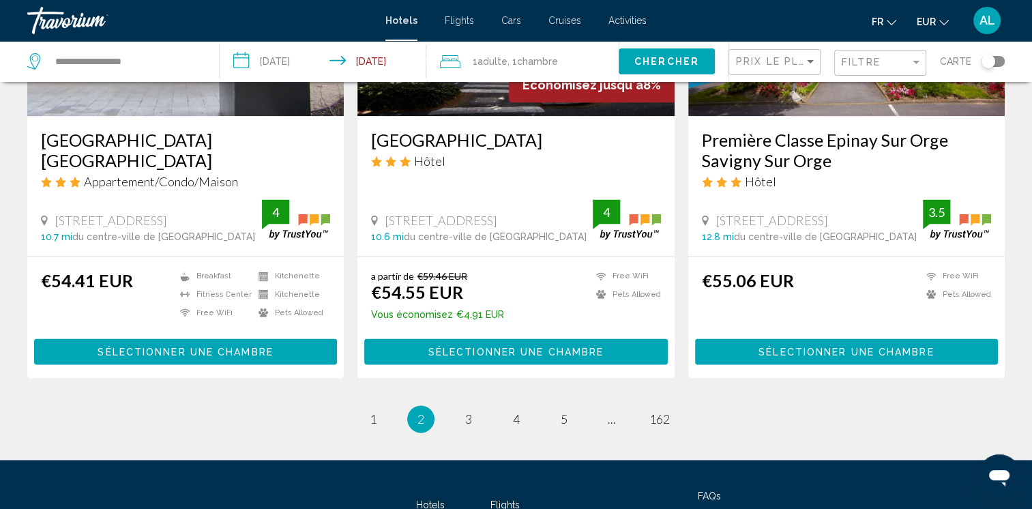
scroll to position [1773, 0]
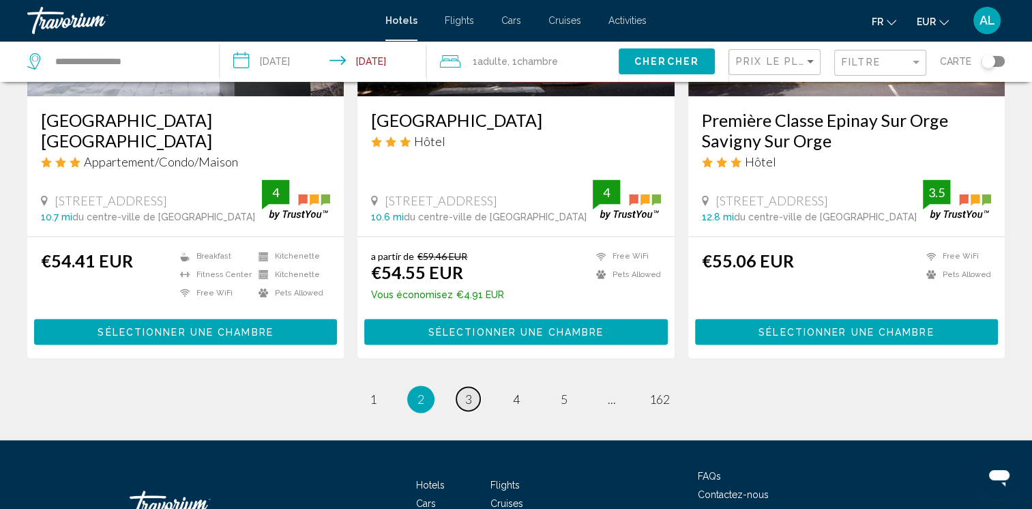
click at [470, 391] on span "3" at bounding box center [468, 398] width 7 height 15
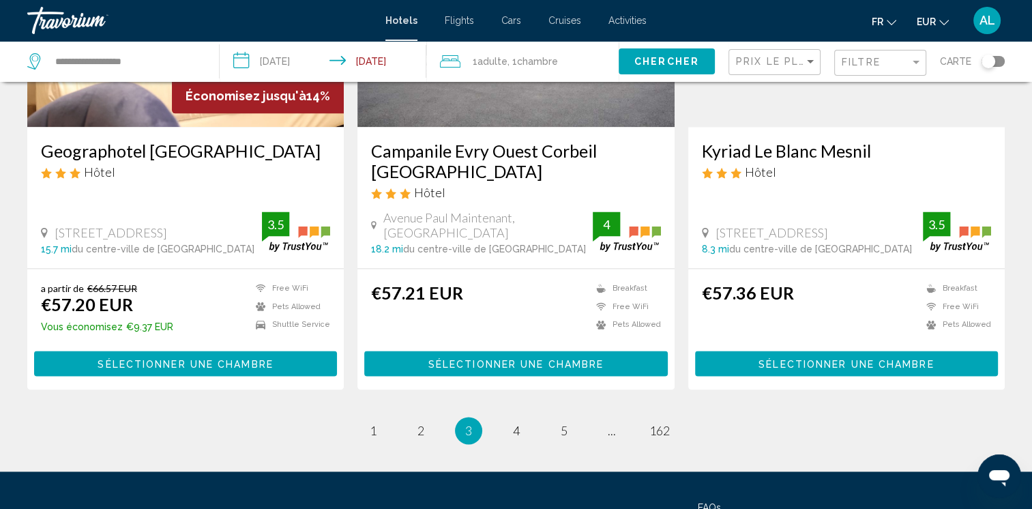
scroll to position [1773, 0]
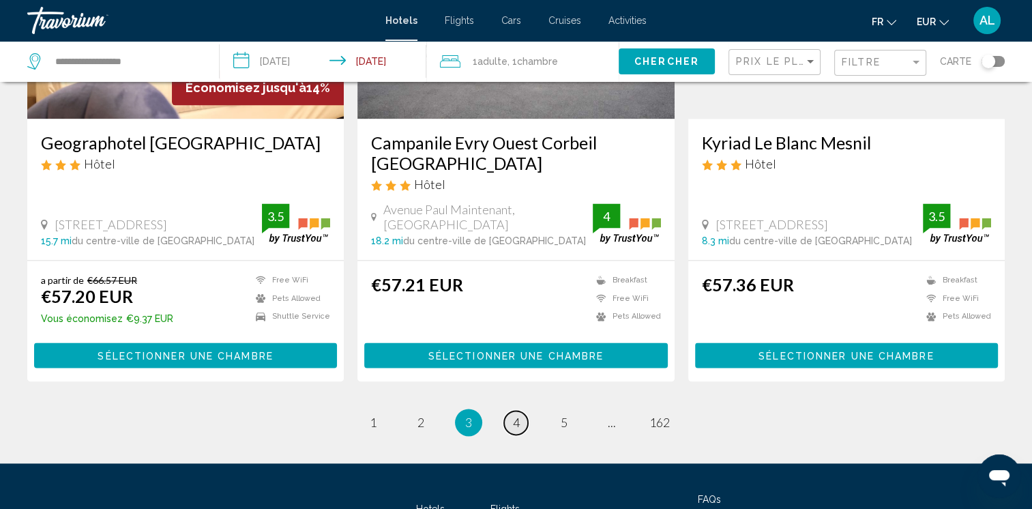
click at [508, 410] on link "page 4" at bounding box center [516, 422] width 24 height 24
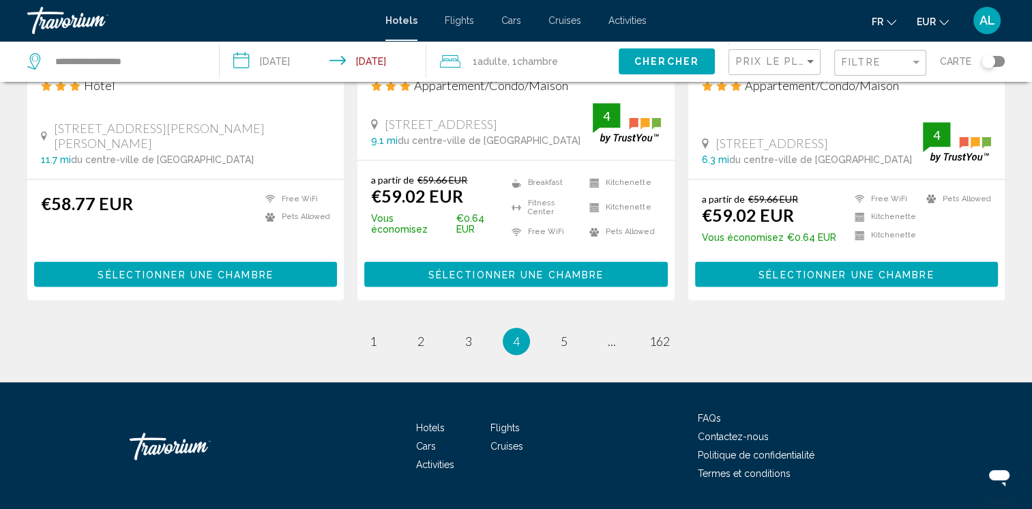
scroll to position [1831, 0]
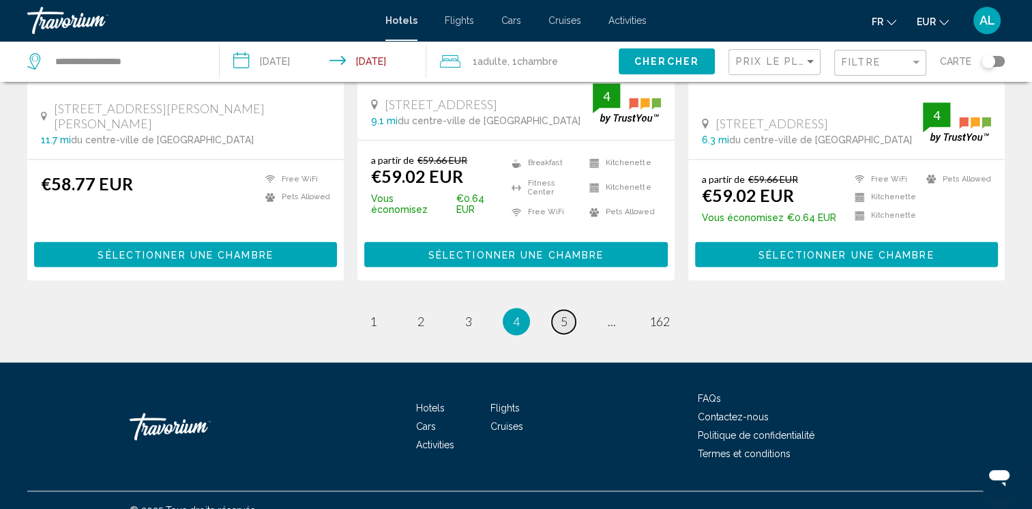
click at [565, 314] on span "5" at bounding box center [563, 321] width 7 height 15
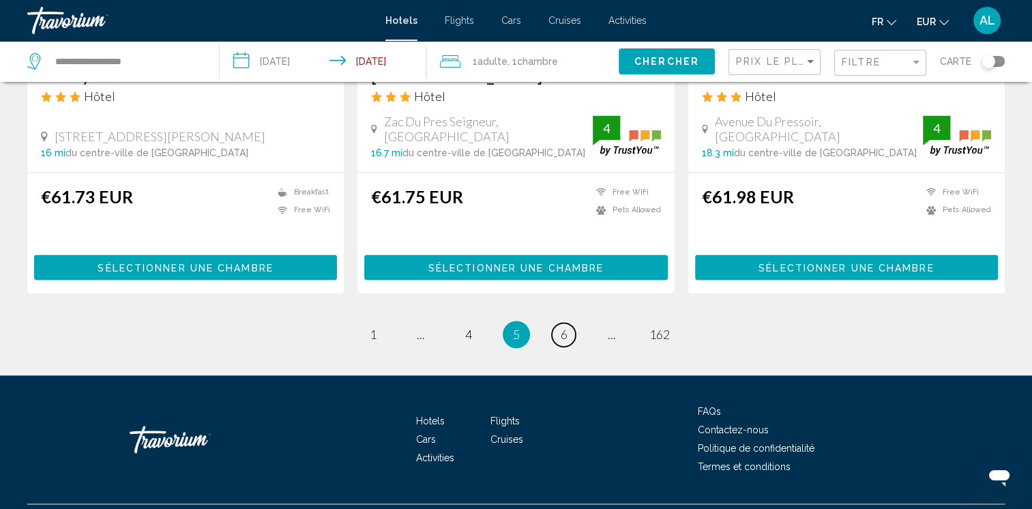
scroll to position [1841, 0]
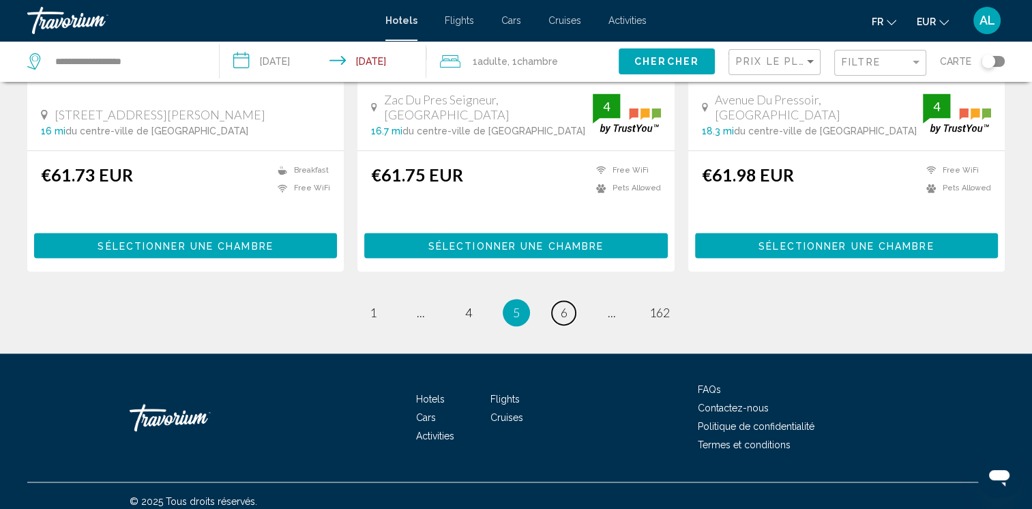
click at [566, 320] on span "6" at bounding box center [563, 312] width 7 height 15
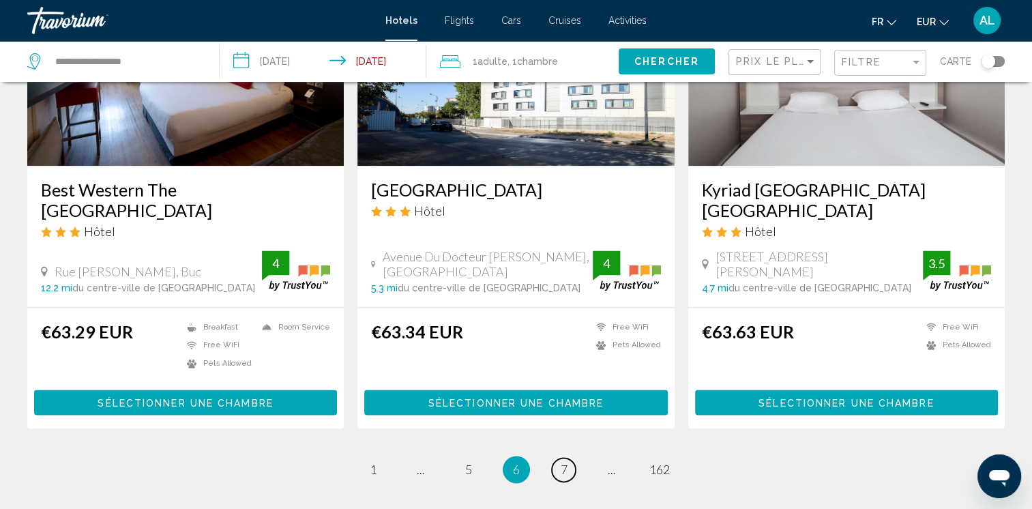
scroll to position [1831, 0]
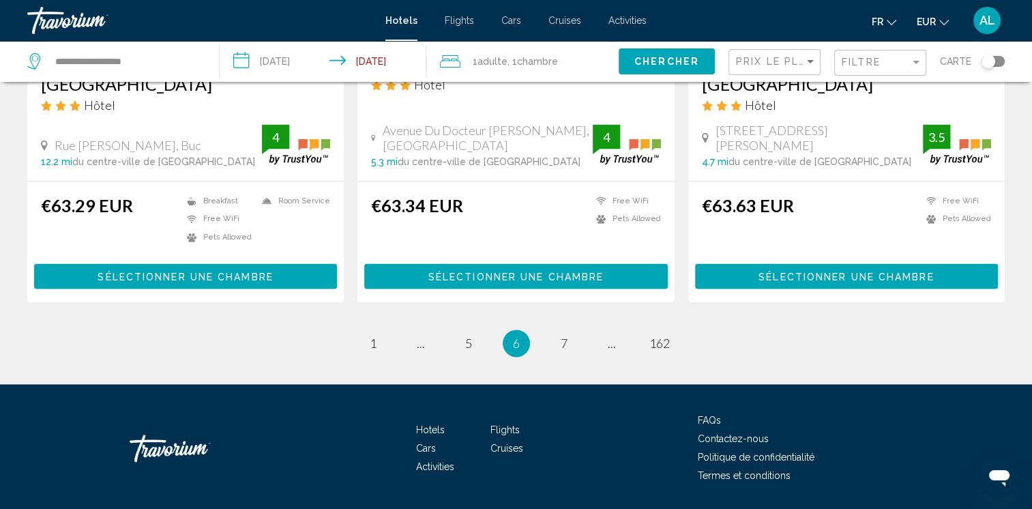
click at [312, 63] on input "**********" at bounding box center [325, 63] width 211 height 45
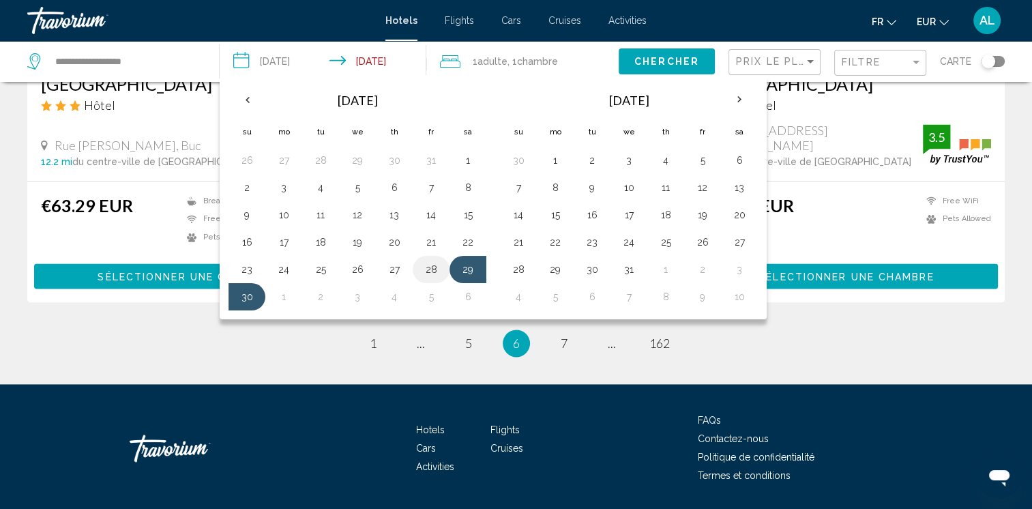
click at [426, 268] on button "28" at bounding box center [431, 269] width 22 height 19
click at [253, 298] on button "30" at bounding box center [247, 296] width 22 height 19
type input "**********"
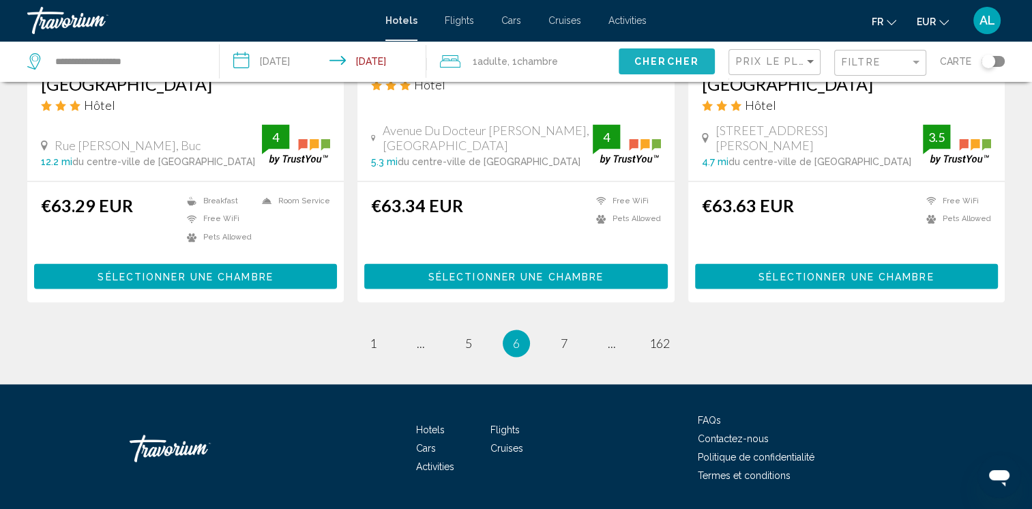
click at [649, 63] on span "Chercher" at bounding box center [666, 62] width 65 height 11
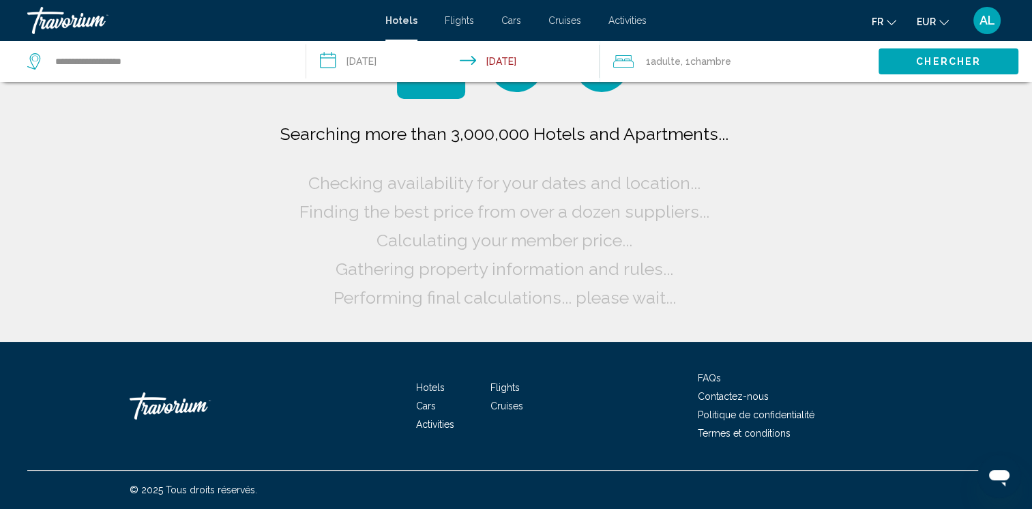
scroll to position [0, 0]
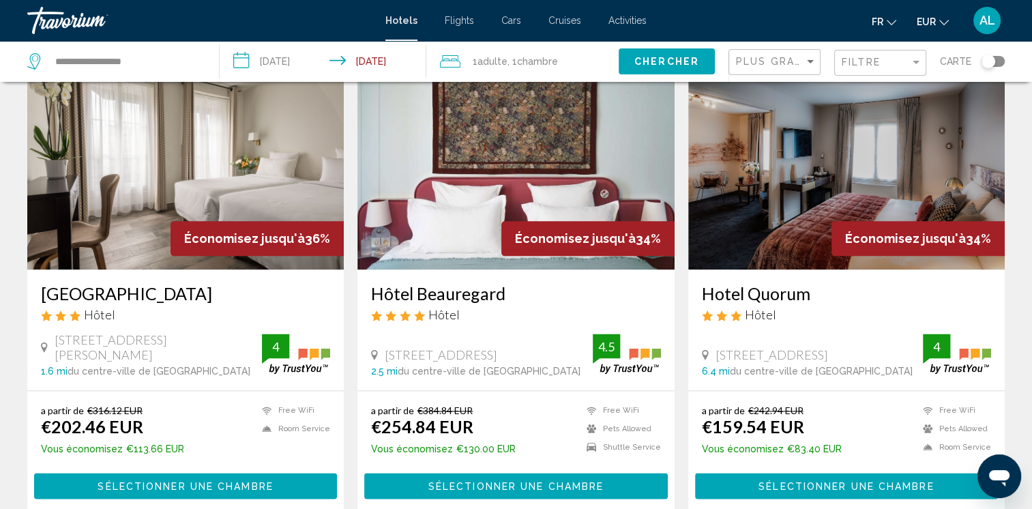
scroll to position [1705, 0]
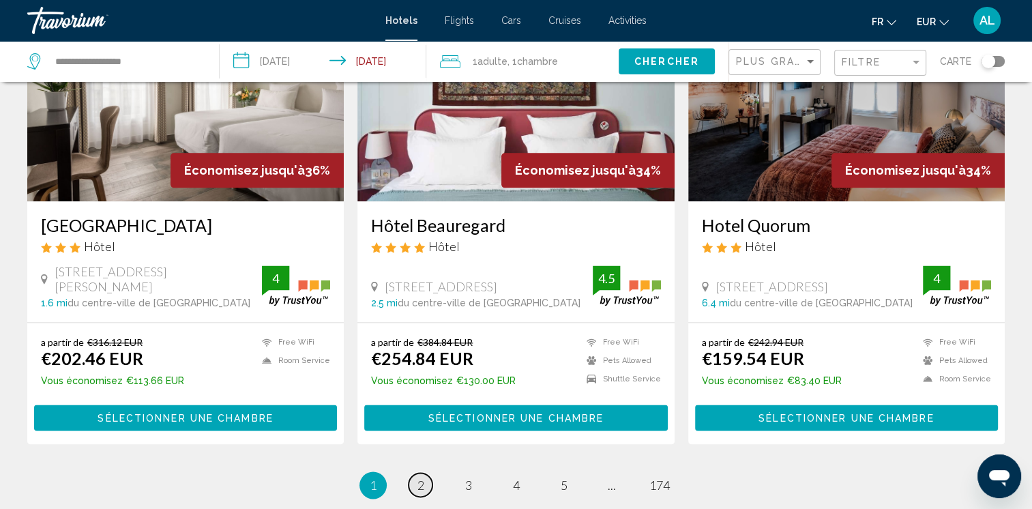
click at [423, 477] on span "2" at bounding box center [420, 484] width 7 height 15
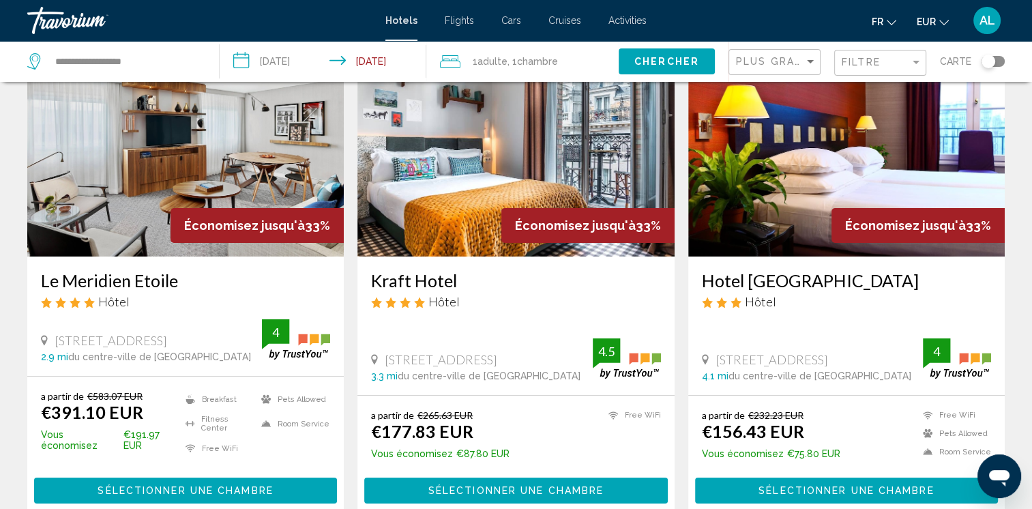
scroll to position [68, 0]
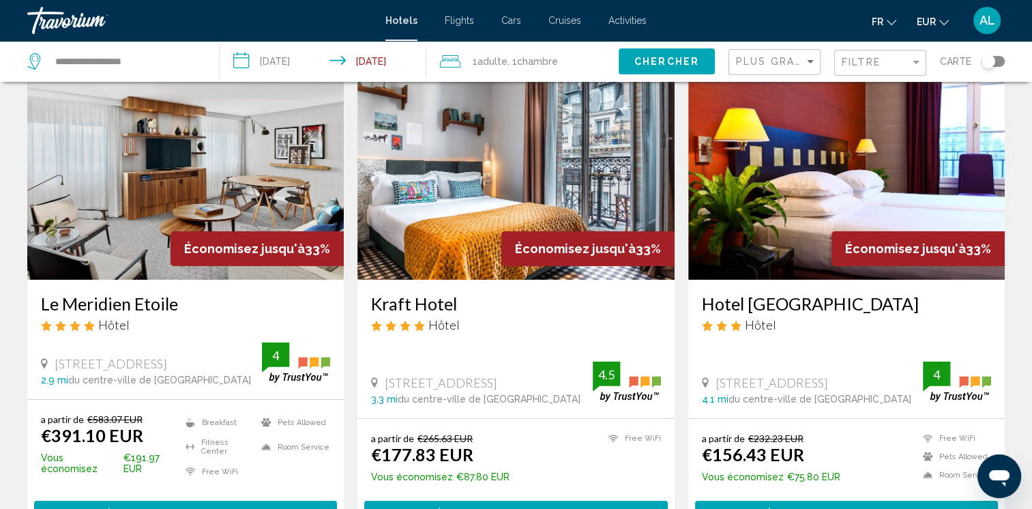
click at [443, 235] on img "Main content" at bounding box center [515, 170] width 316 height 218
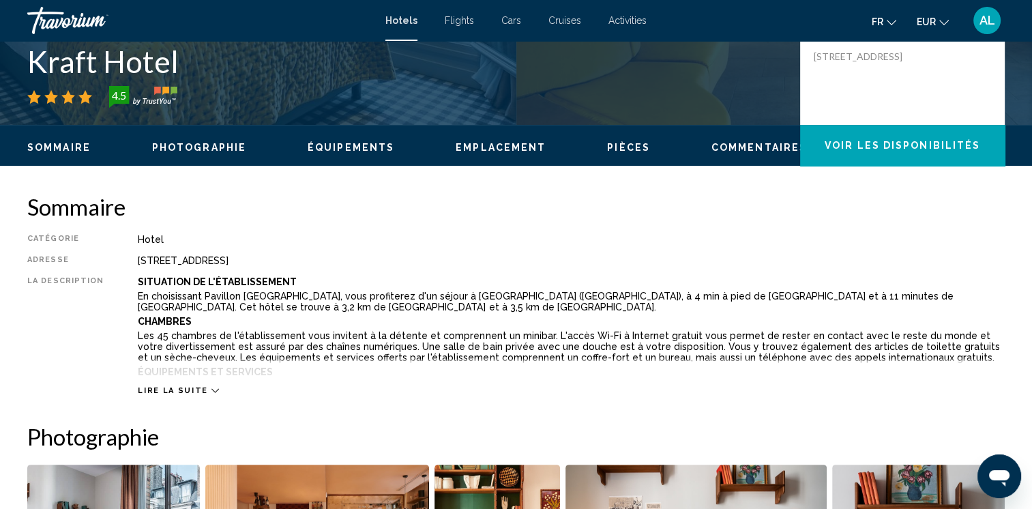
scroll to position [341, 0]
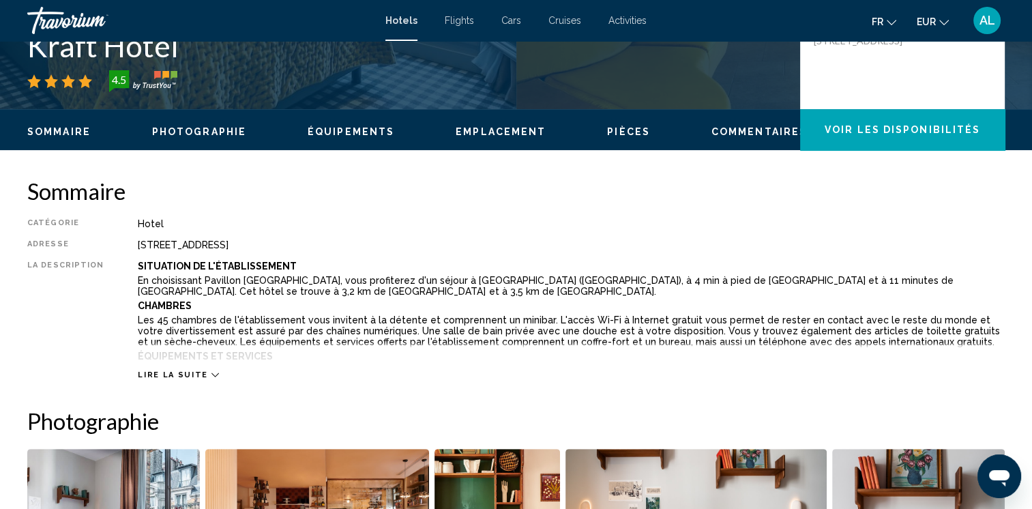
click at [162, 378] on span "Lire la suite" at bounding box center [173, 374] width 70 height 9
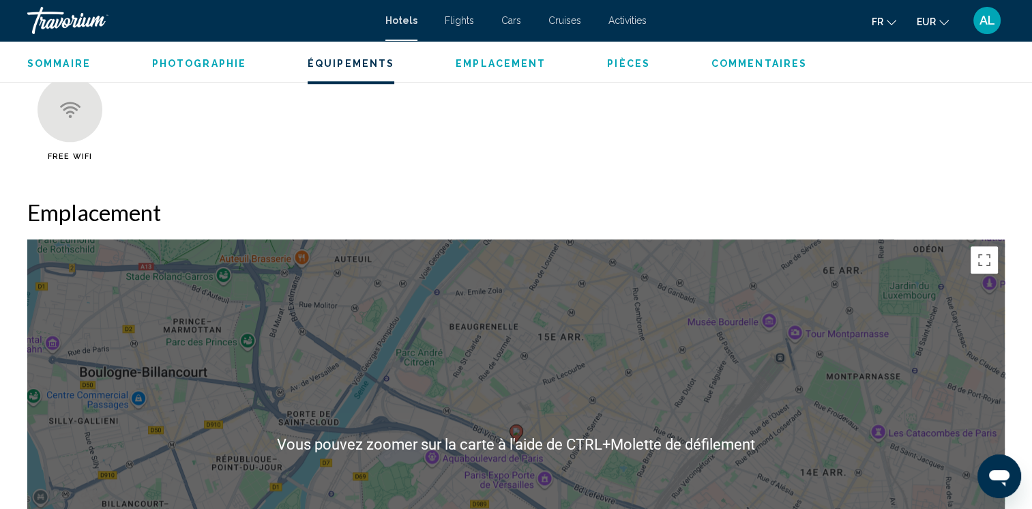
scroll to position [1296, 0]
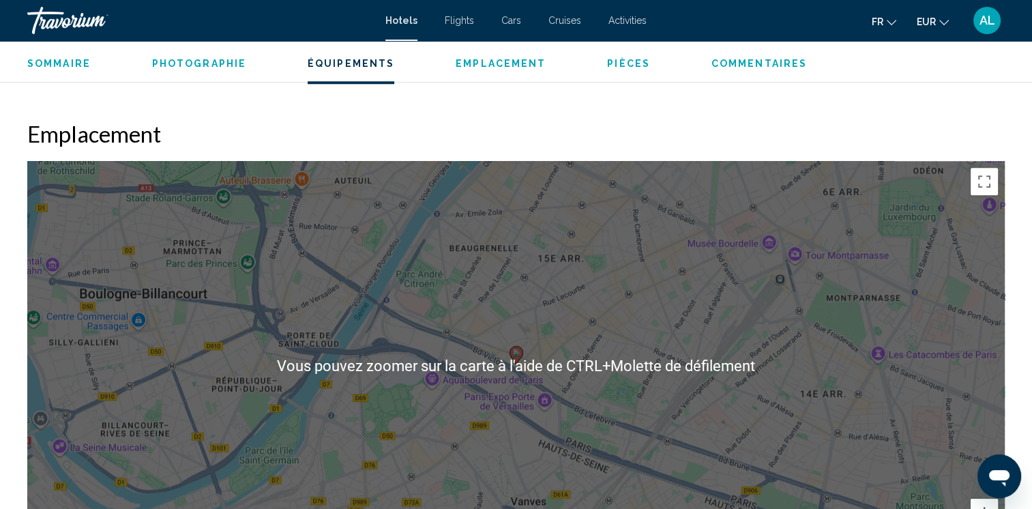
click at [474, 432] on div "Pour activer le glissement avec le clavier, appuyez sur Alt+Entrée. Une fois ce…" at bounding box center [515, 365] width 977 height 409
drag, startPoint x: 581, startPoint y: 426, endPoint x: 565, endPoint y: 413, distance: 20.9
click at [578, 424] on div "Pour activer le glissement avec le clavier, appuyez sur Alt+Entrée. Une fois ce…" at bounding box center [515, 365] width 977 height 409
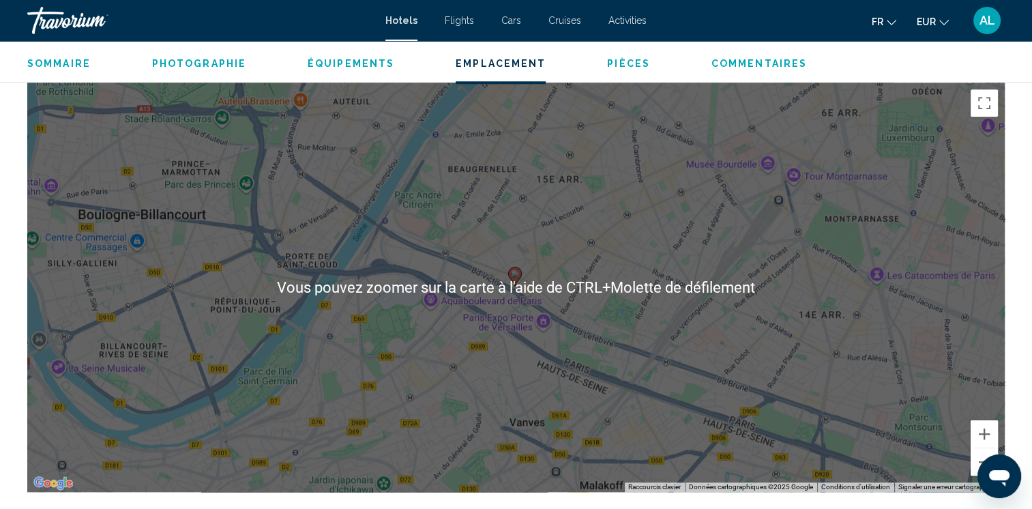
scroll to position [1364, 0]
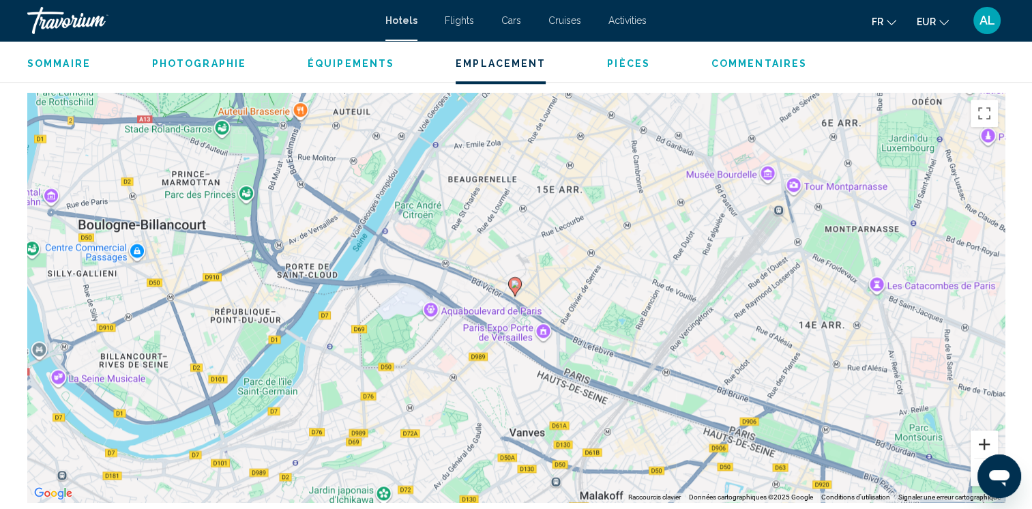
click at [984, 446] on button "Zoom avant" at bounding box center [983, 443] width 27 height 27
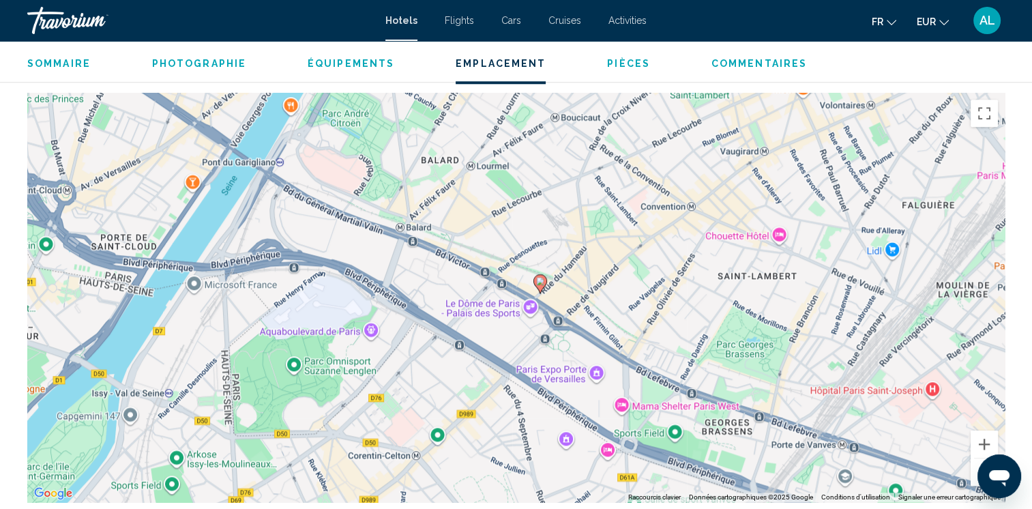
drag, startPoint x: 458, startPoint y: 350, endPoint x: 485, endPoint y: 347, distance: 26.8
click at [485, 347] on div "Pour activer le glissement avec le clavier, appuyez sur Alt+Entrée. Une fois ce…" at bounding box center [515, 297] width 977 height 409
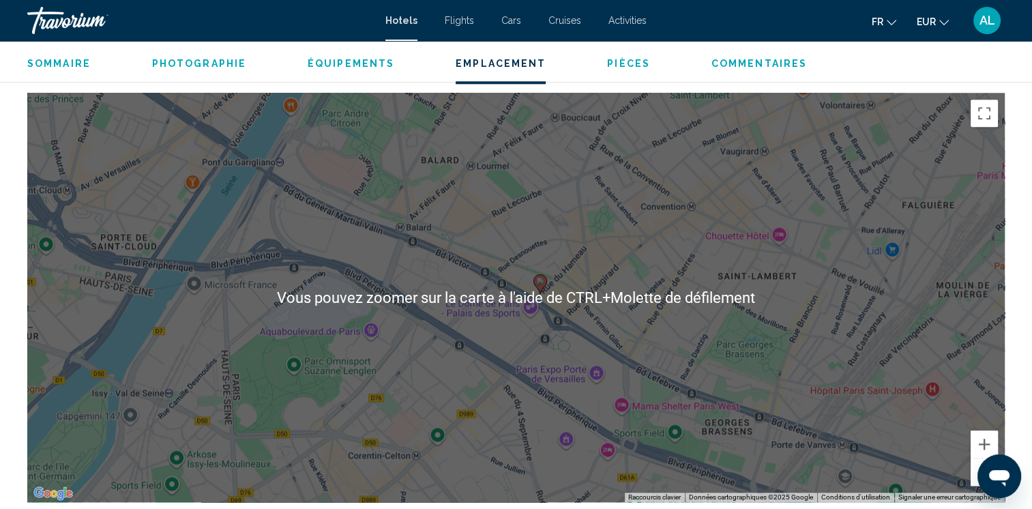
click at [521, 342] on div "Pour activer le glissement avec le clavier, appuyez sur Alt+Entrée. Une fois ce…" at bounding box center [515, 297] width 977 height 409
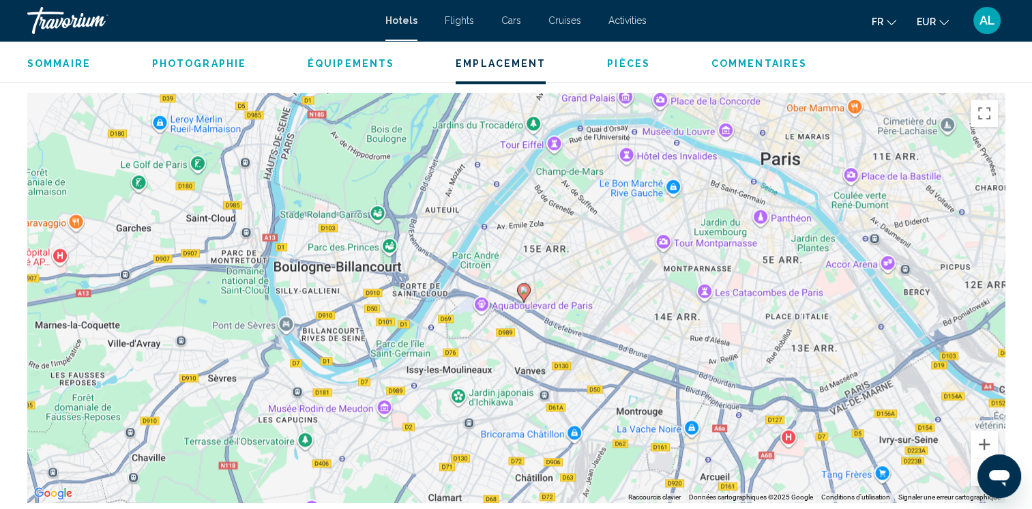
drag, startPoint x: 518, startPoint y: 302, endPoint x: 537, endPoint y: 350, distance: 51.4
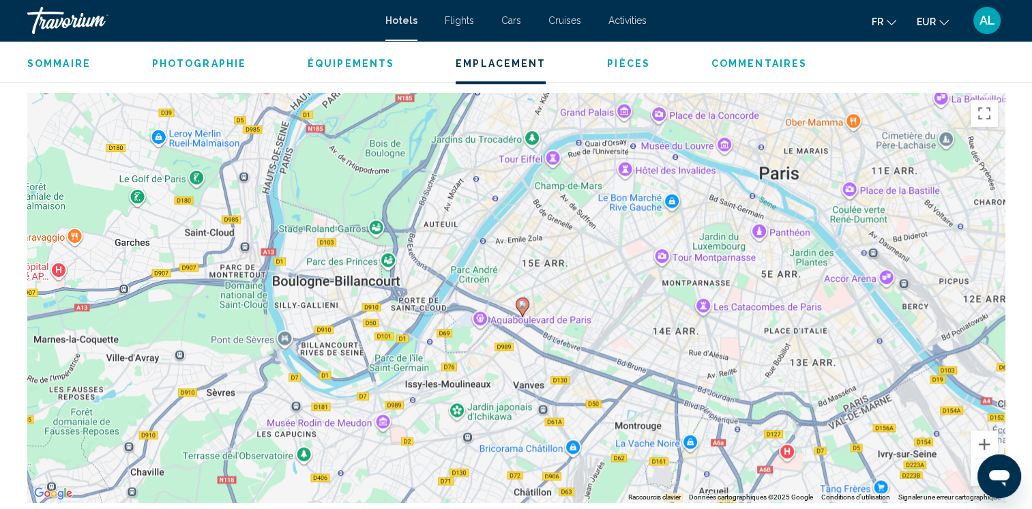
drag, startPoint x: 600, startPoint y: 342, endPoint x: 597, endPoint y: 356, distance: 13.9
click at [597, 356] on div "Pour activer le glissement avec le clavier, appuyez sur Alt+Entrée. Une fois ce…" at bounding box center [515, 297] width 977 height 409
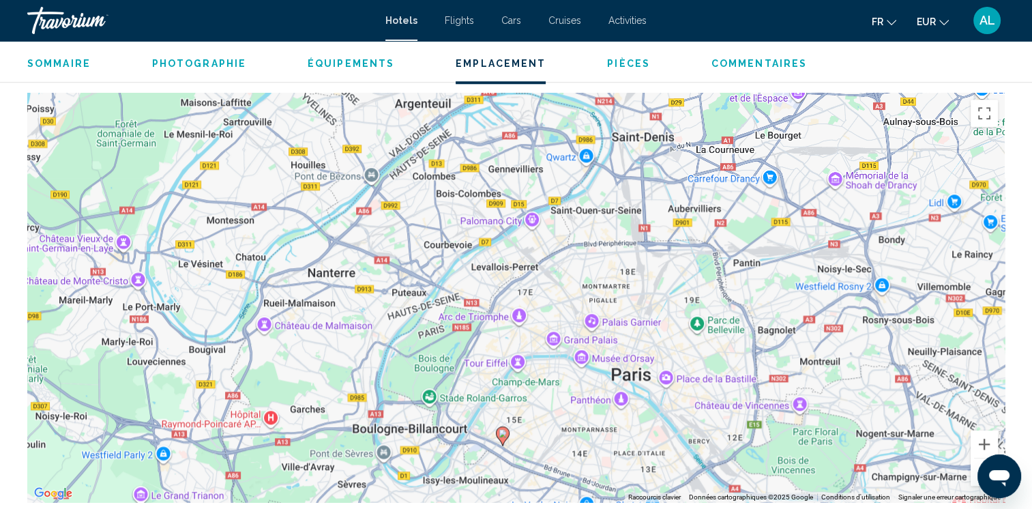
drag, startPoint x: 545, startPoint y: 258, endPoint x: 507, endPoint y: 387, distance: 135.1
click at [507, 387] on div "Pour activer le glissement avec le clavier, appuyez sur Alt+Entrée. Une fois ce…" at bounding box center [515, 297] width 977 height 409
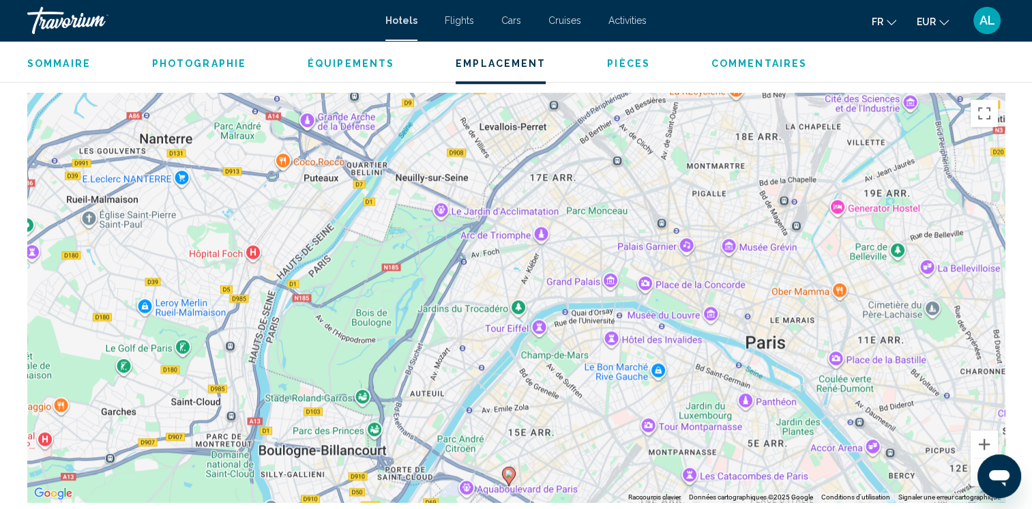
drag, startPoint x: 567, startPoint y: 419, endPoint x: 556, endPoint y: 372, distance: 47.5
click at [556, 372] on div "Pour activer le glissement avec le clavier, appuyez sur Alt+Entrée. Une fois ce…" at bounding box center [515, 297] width 977 height 409
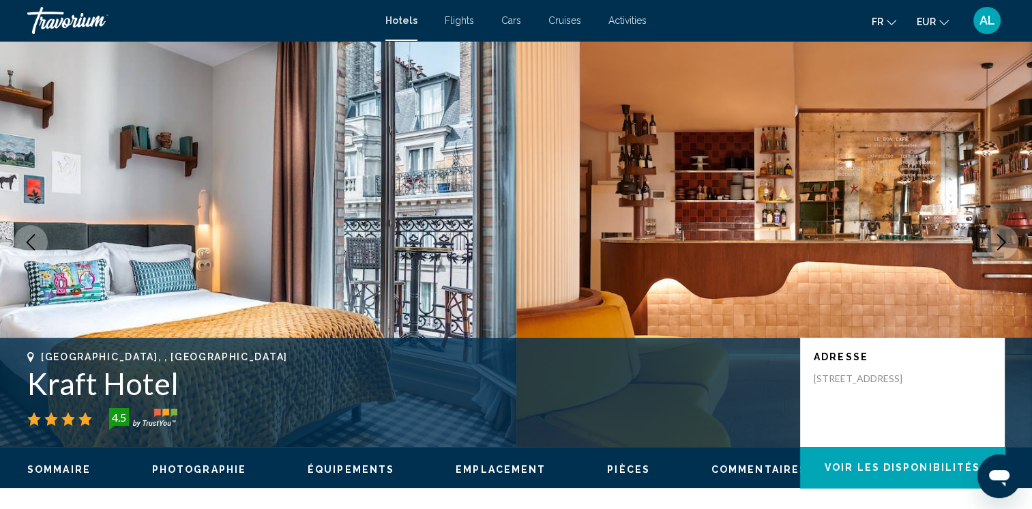
scroll to position [0, 0]
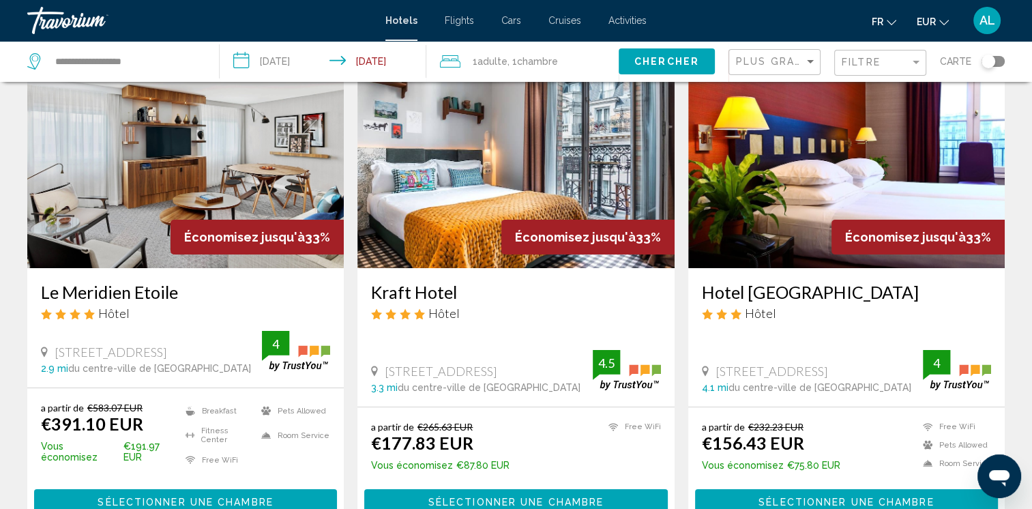
scroll to position [68, 0]
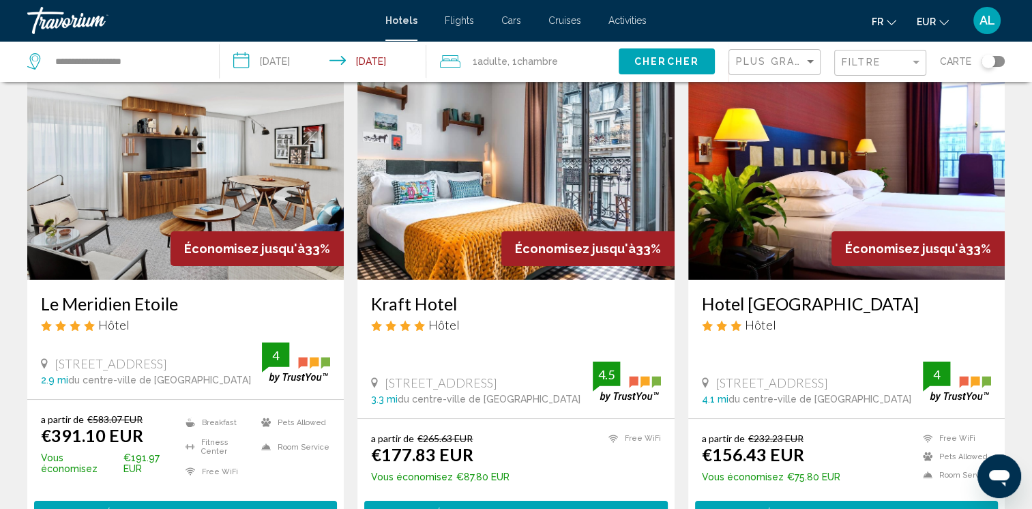
click at [95, 219] on img "Main content" at bounding box center [185, 170] width 316 height 218
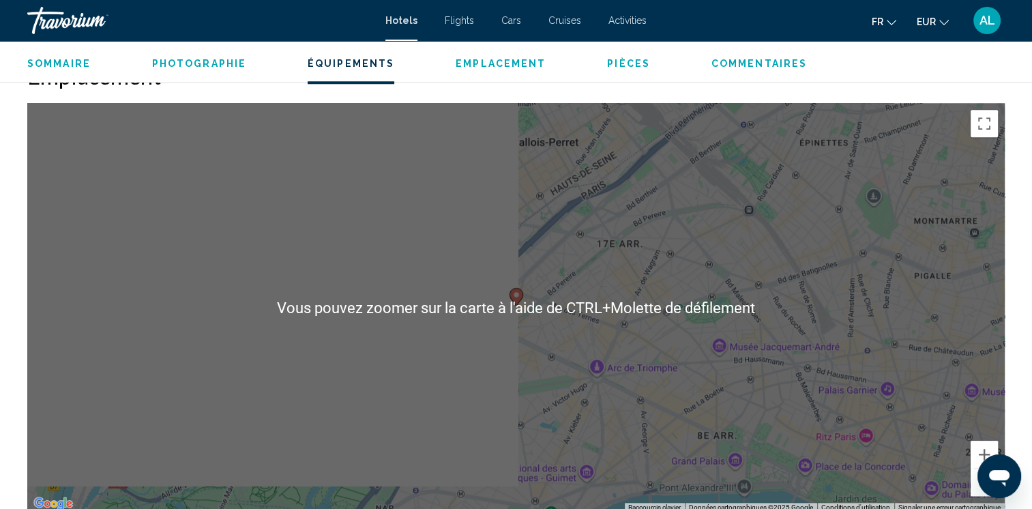
scroll to position [1296, 0]
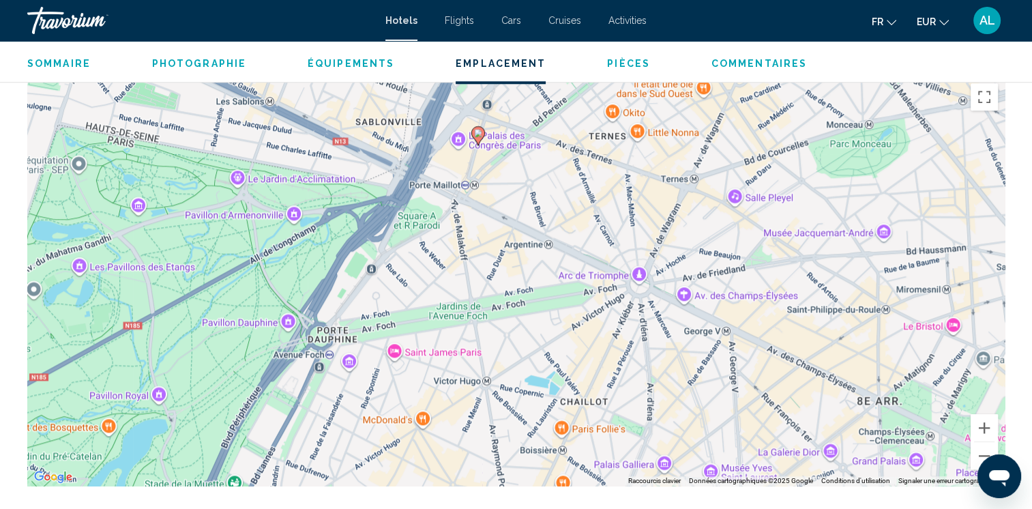
drag, startPoint x: 558, startPoint y: 377, endPoint x: 544, endPoint y: 356, distance: 25.2
click at [544, 356] on div "Pour activer le glissement avec le clavier, appuyez sur Alt+Entrée. Une fois ce…" at bounding box center [515, 280] width 977 height 409
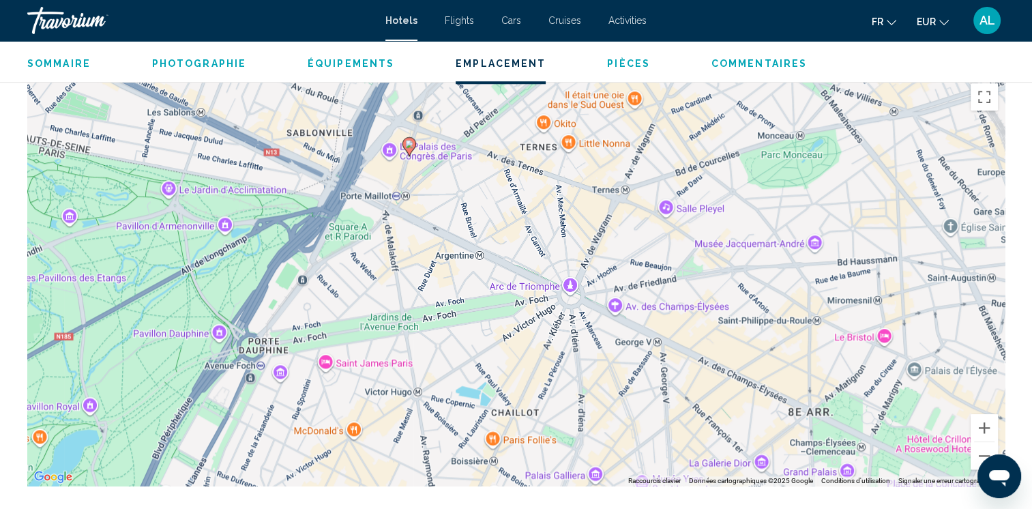
drag, startPoint x: 558, startPoint y: 348, endPoint x: 485, endPoint y: 353, distance: 73.2
click at [485, 353] on div "Pour activer le glissement avec le clavier, appuyez sur Alt+Entrée. Une fois ce…" at bounding box center [515, 280] width 977 height 409
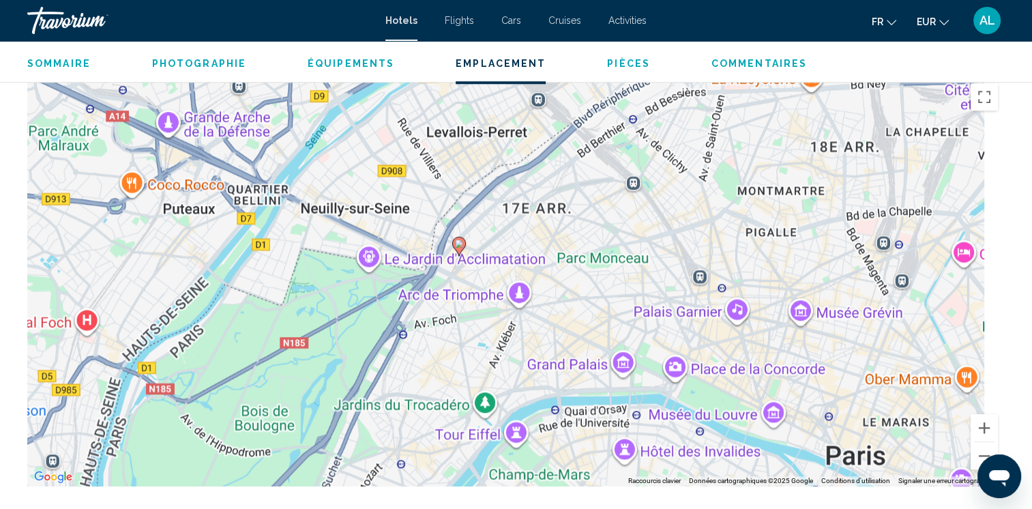
drag, startPoint x: 475, startPoint y: 325, endPoint x: 502, endPoint y: 331, distance: 28.0
click at [502, 331] on div "Pour activer le glissement avec le clavier, appuyez sur Alt+Entrée. Une fois ce…" at bounding box center [515, 280] width 977 height 409
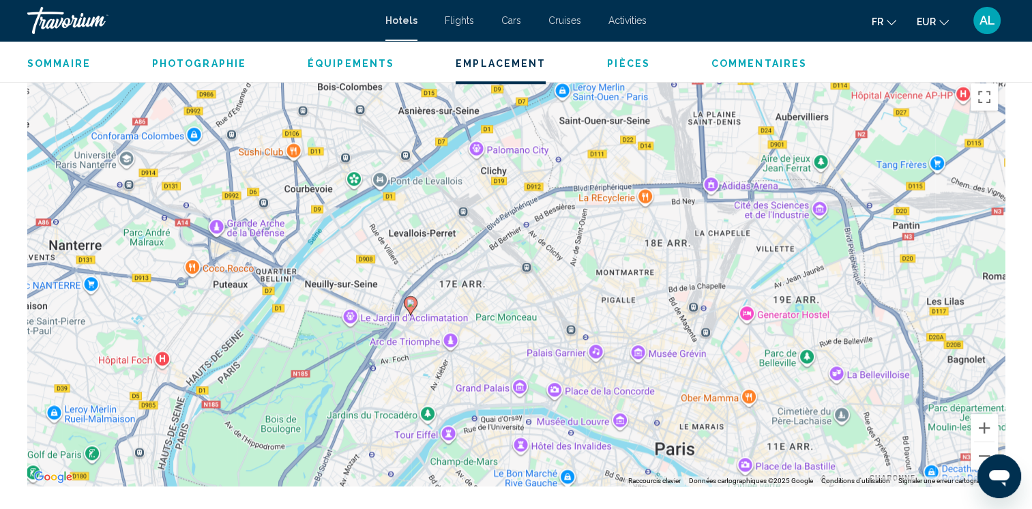
drag, startPoint x: 604, startPoint y: 308, endPoint x: 537, endPoint y: 340, distance: 74.1
click at [537, 340] on div "Pour activer le glissement avec le clavier, appuyez sur Alt+Entrée. Une fois ce…" at bounding box center [515, 280] width 977 height 409
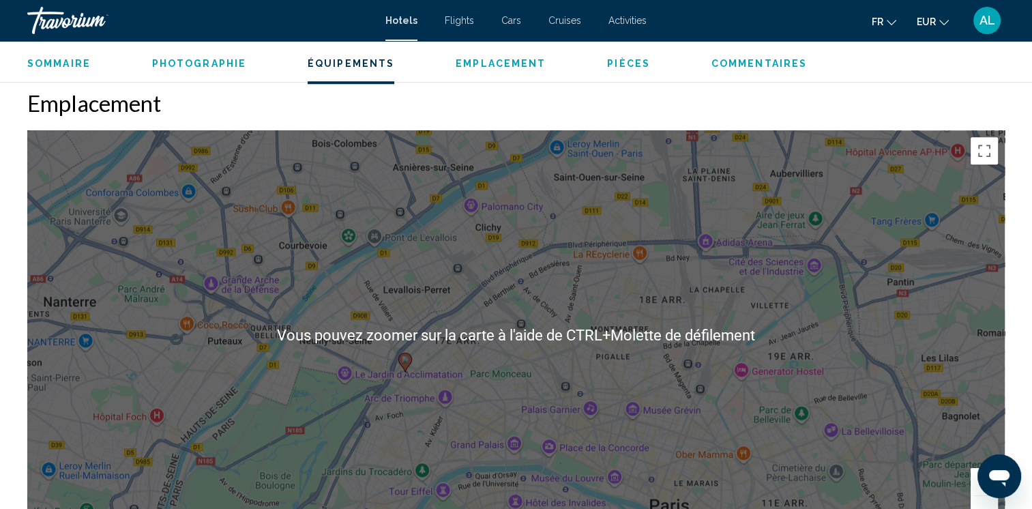
scroll to position [1227, 0]
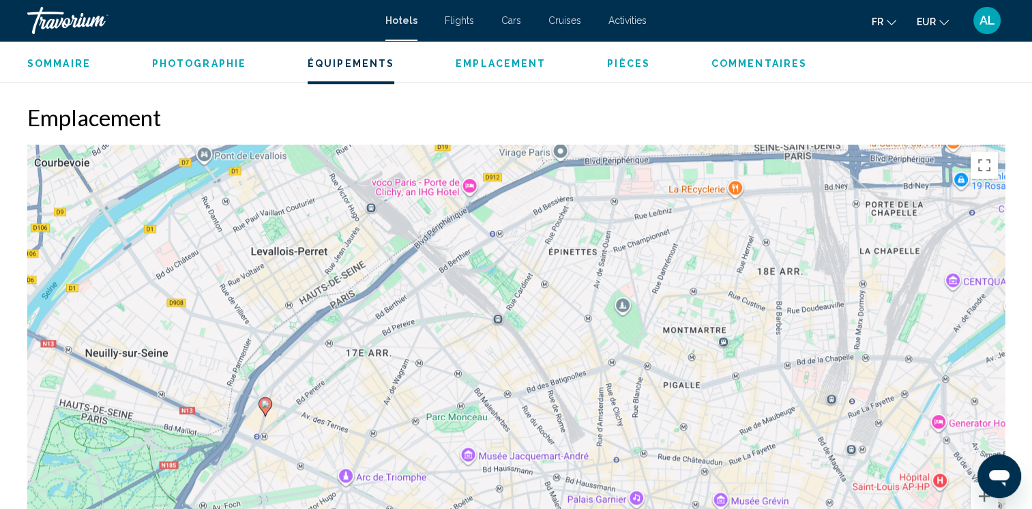
drag, startPoint x: 535, startPoint y: 375, endPoint x: 545, endPoint y: 346, distance: 31.3
click at [545, 346] on div "Pour activer le glissement avec le clavier, appuyez sur Alt+Entrée. Une fois ce…" at bounding box center [515, 349] width 977 height 409
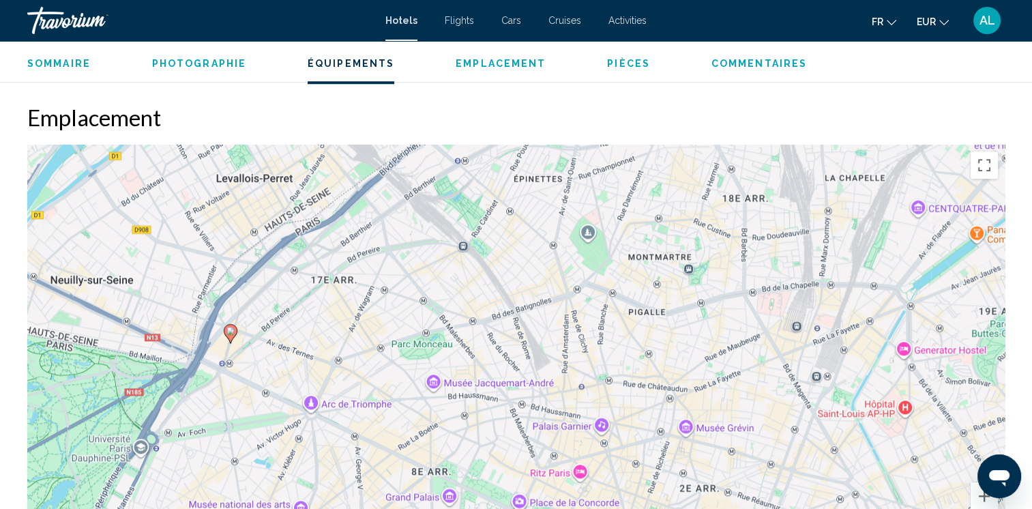
drag, startPoint x: 537, startPoint y: 447, endPoint x: 500, endPoint y: 367, distance: 88.8
click at [500, 367] on div "Pour activer le glissement avec le clavier, appuyez sur Alt+Entrée. Une fois ce…" at bounding box center [515, 349] width 977 height 409
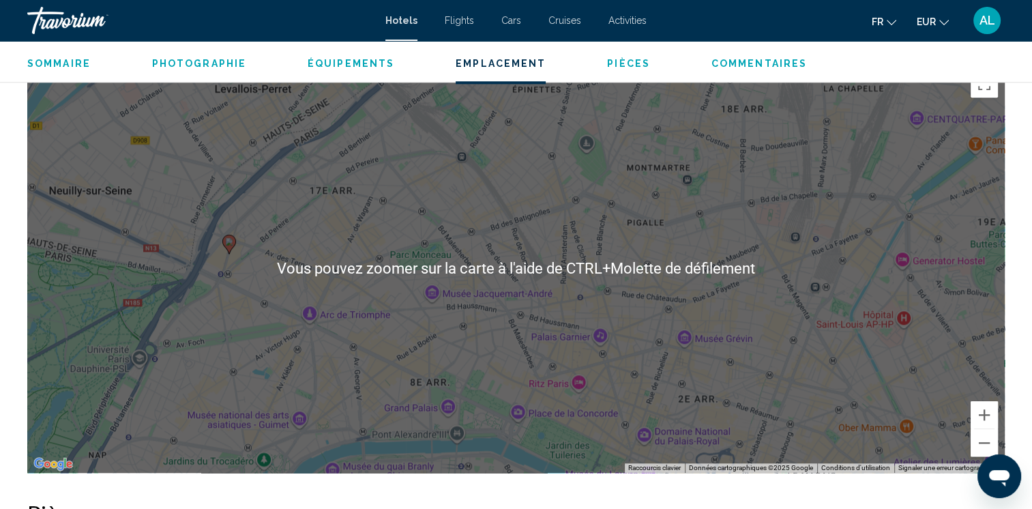
scroll to position [1296, 0]
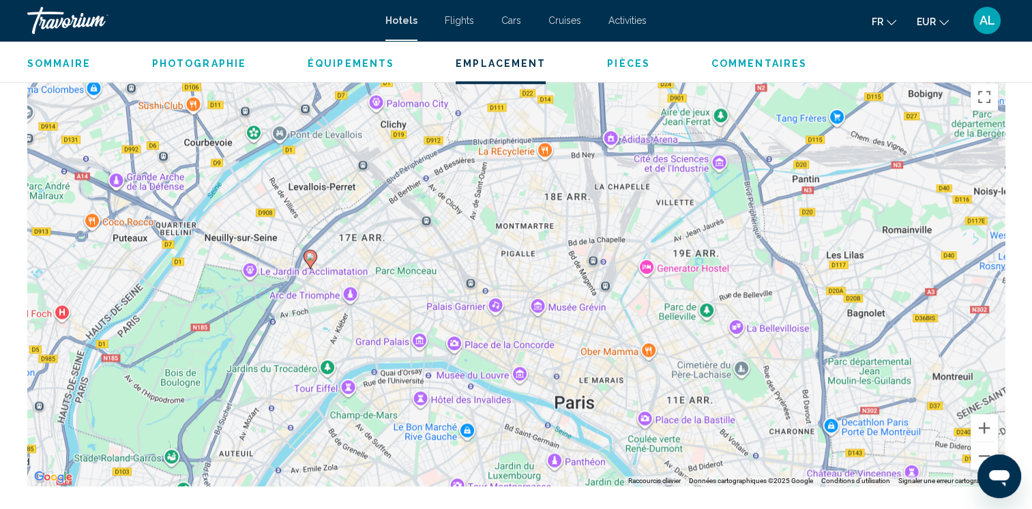
drag, startPoint x: 389, startPoint y: 263, endPoint x: 448, endPoint y: 314, distance: 77.8
click at [448, 314] on div "Pour activer le glissement avec le clavier, appuyez sur Alt+Entrée. Une fois ce…" at bounding box center [515, 280] width 977 height 409
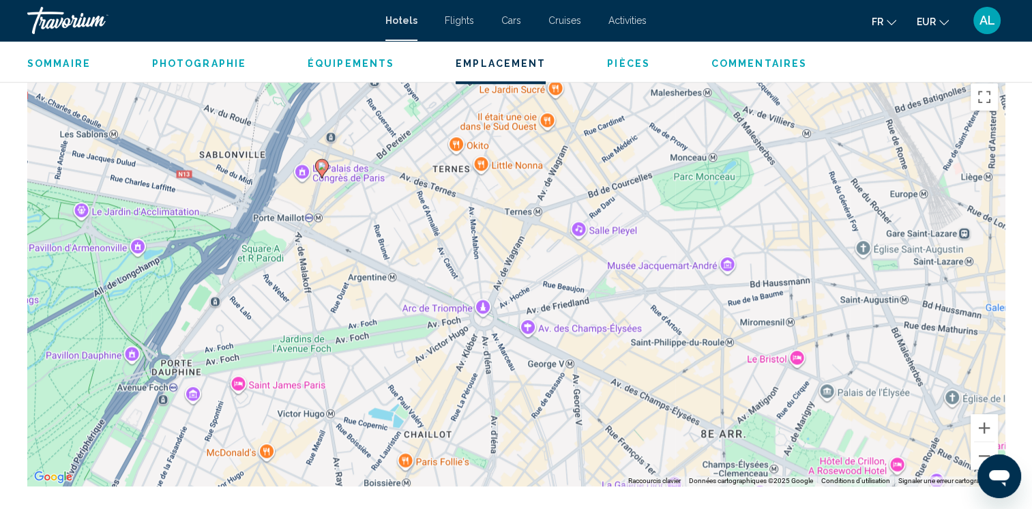
click at [305, 297] on div "Pour activer le glissement avec le clavier, appuyez sur Alt+Entrée. Une fois ce…" at bounding box center [515, 280] width 977 height 409
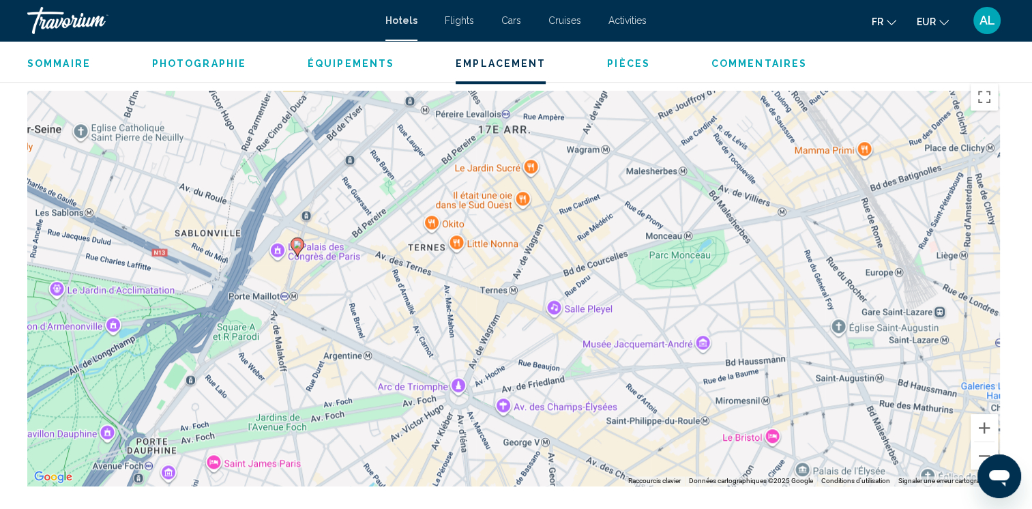
drag, startPoint x: 395, startPoint y: 269, endPoint x: 371, endPoint y: 348, distance: 82.6
click at [371, 348] on div "Pour activer le glissement avec le clavier, appuyez sur Alt+Entrée. Une fois ce…" at bounding box center [515, 280] width 977 height 409
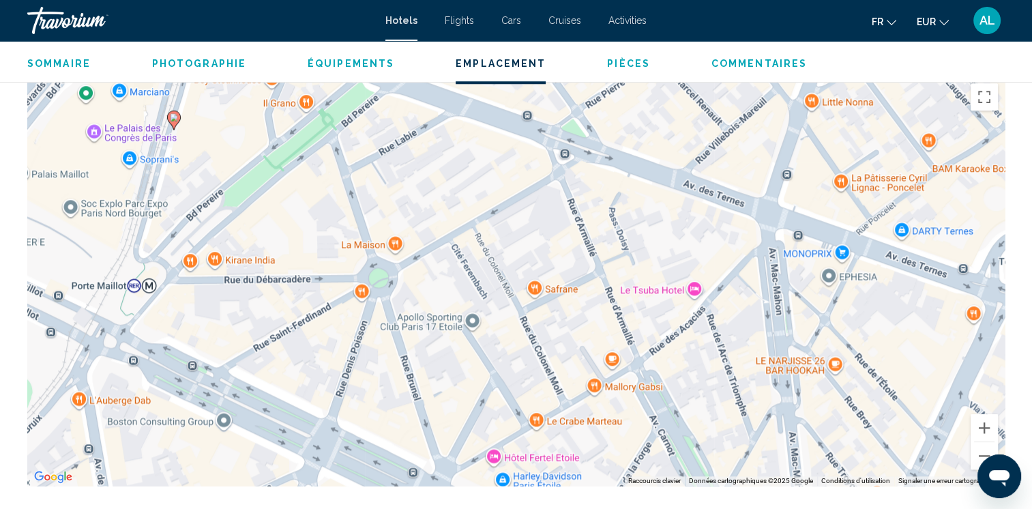
drag, startPoint x: 349, startPoint y: 307, endPoint x: 363, endPoint y: 319, distance: 18.9
click at [363, 319] on div "Pour activer le glissement avec le clavier, appuyez sur Alt+Entrée. Une fois ce…" at bounding box center [515, 280] width 977 height 409
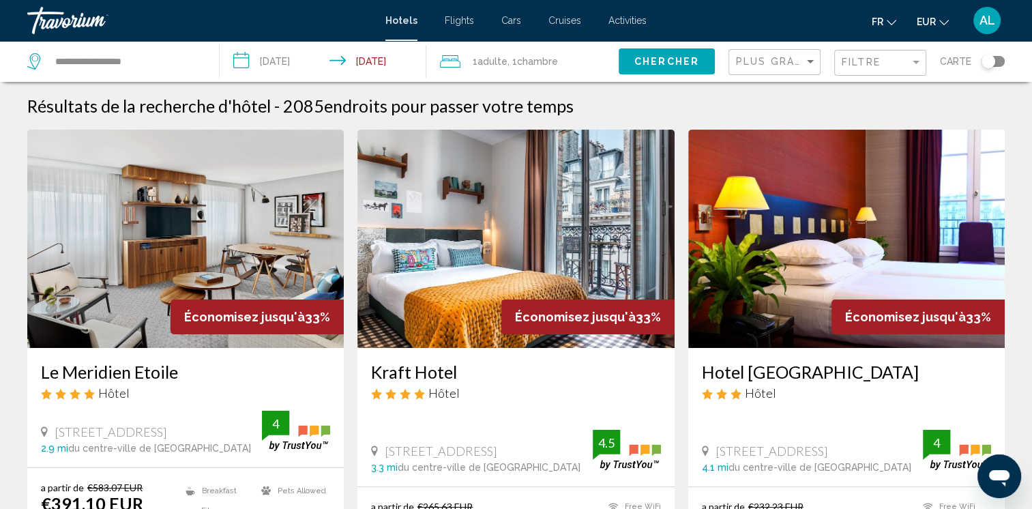
click at [989, 58] on div "Toggle map" at bounding box center [988, 62] width 14 height 14
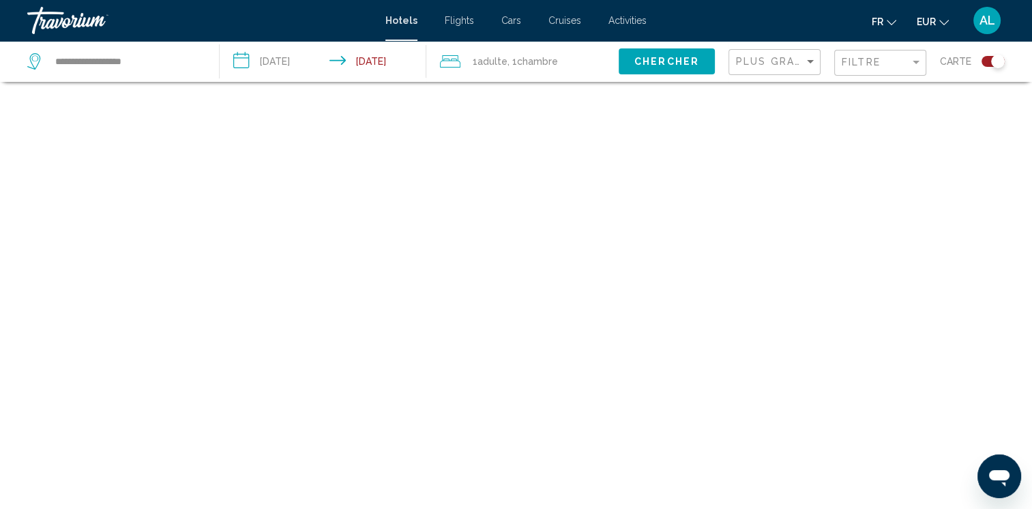
scroll to position [82, 0]
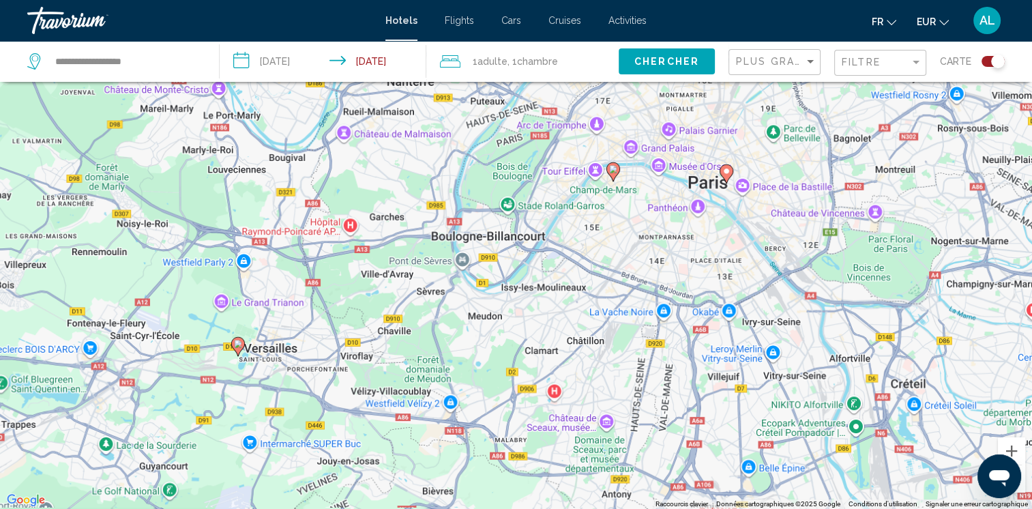
click at [453, 290] on div "Pour activer le glissement avec le clavier, appuyez sur Alt+Entrée. Une fois ce…" at bounding box center [516, 254] width 1032 height 509
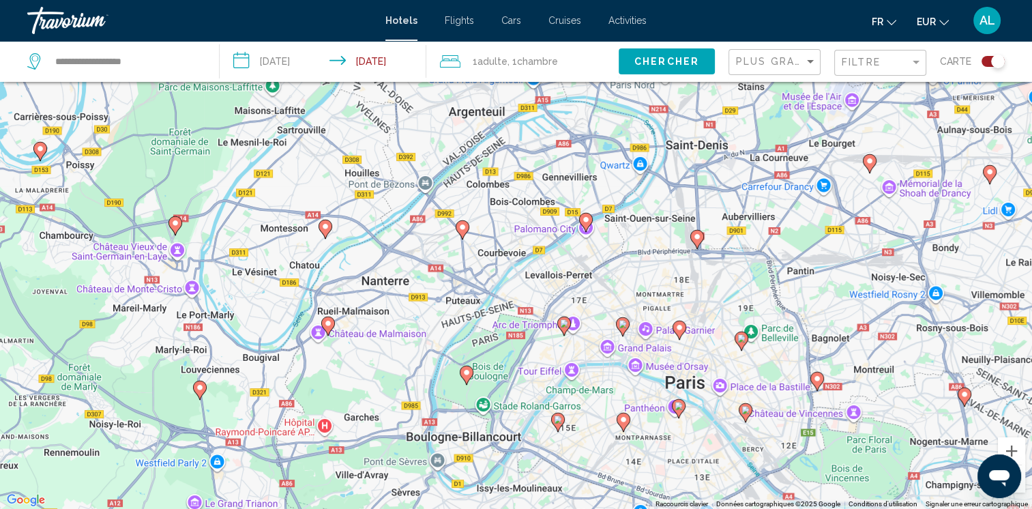
drag, startPoint x: 642, startPoint y: 239, endPoint x: 603, endPoint y: 426, distance: 190.7
click at [605, 426] on div "Pour activer le glissement avec le clavier, appuyez sur Alt+Entrée. Une fois ce…" at bounding box center [516, 254] width 1032 height 509
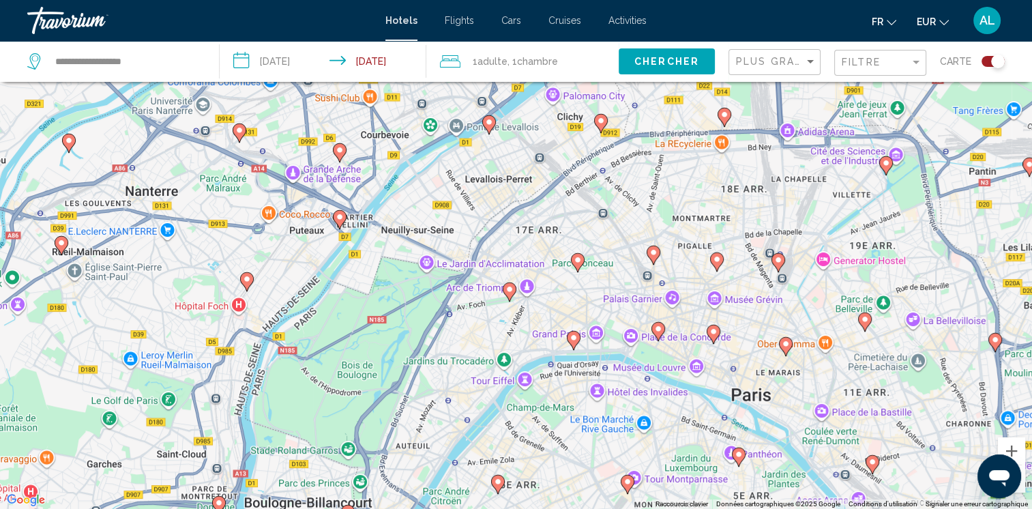
click at [585, 386] on div "Pour activer le glissement avec le clavier, appuyez sur Alt+Entrée. Une fois ce…" at bounding box center [516, 254] width 1032 height 509
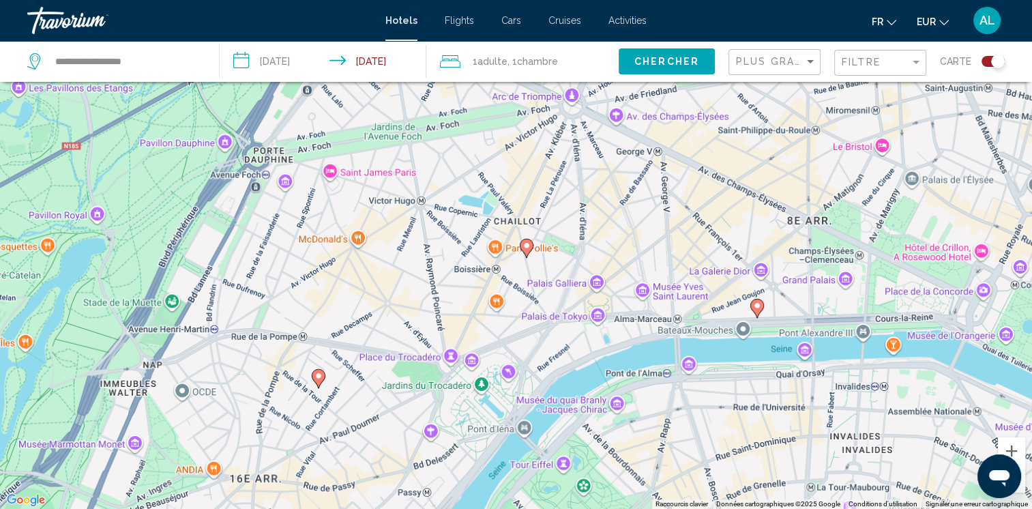
click at [514, 361] on div "Pour activer le glissement avec le clavier, appuyez sur Alt+Entrée. Une fois ce…" at bounding box center [516, 254] width 1032 height 509
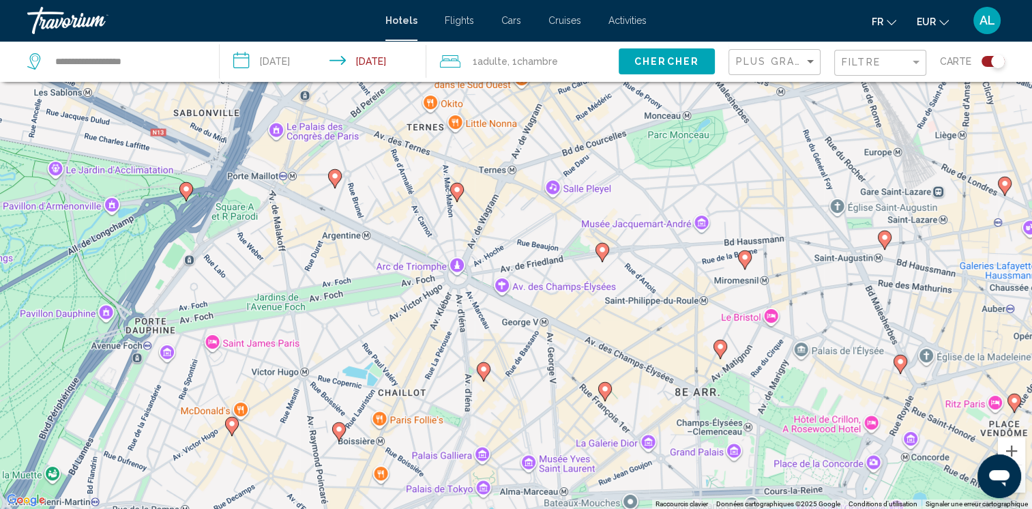
drag, startPoint x: 539, startPoint y: 230, endPoint x: 423, endPoint y: 410, distance: 214.5
click at [423, 410] on div "Pour activer le glissement avec le clavier, appuyez sur Alt+Entrée. Une fois ce…" at bounding box center [516, 254] width 1032 height 509
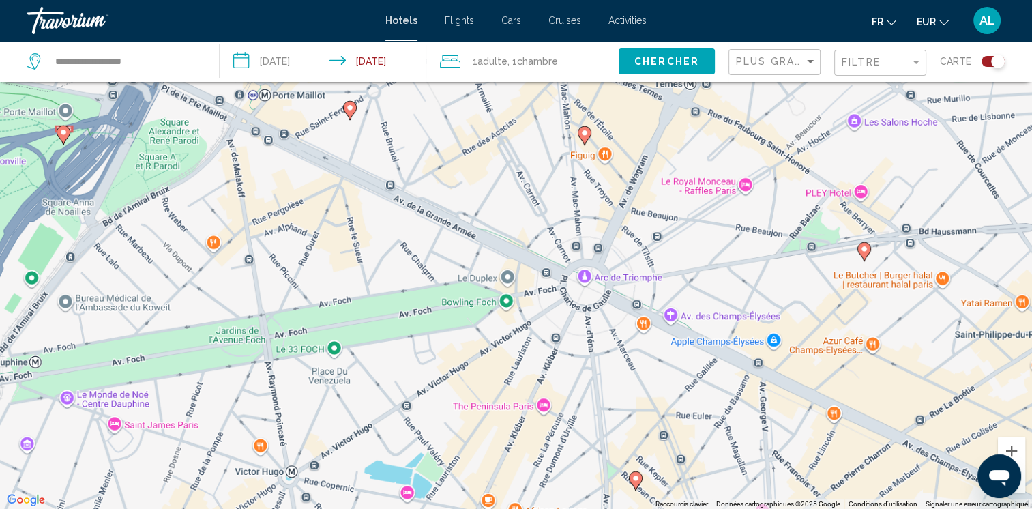
click at [321, 269] on div "Pour activer le glissement avec le clavier, appuyez sur Alt+Entrée. Une fois ce…" at bounding box center [516, 254] width 1032 height 509
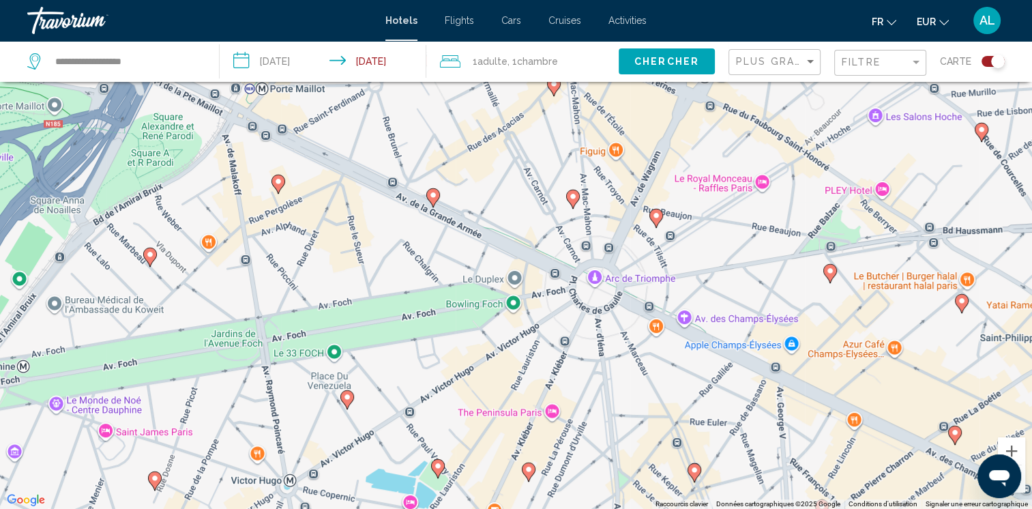
click at [567, 195] on icon "Main content" at bounding box center [572, 199] width 12 height 18
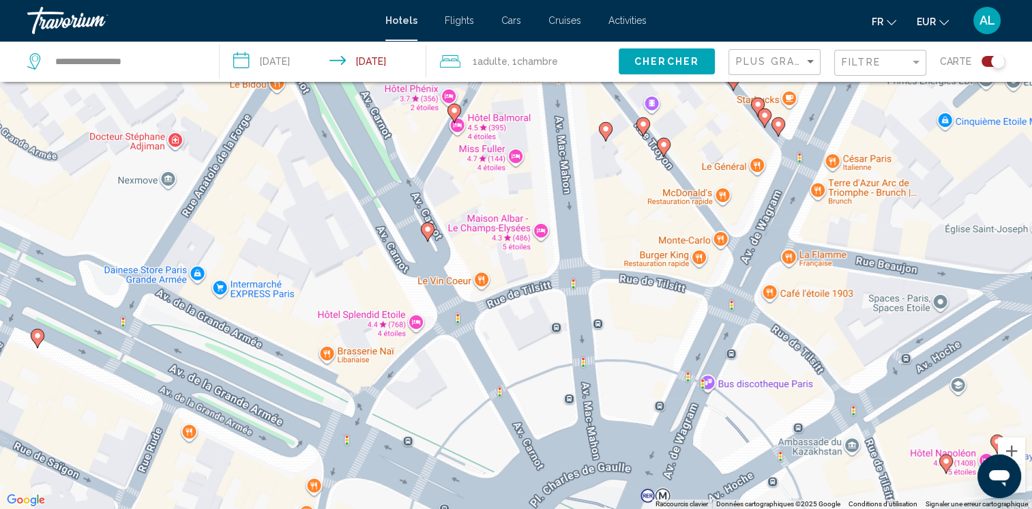
click at [427, 229] on image "Main content" at bounding box center [427, 229] width 8 height 8
click at [426, 228] on image "Main content" at bounding box center [427, 229] width 8 height 8
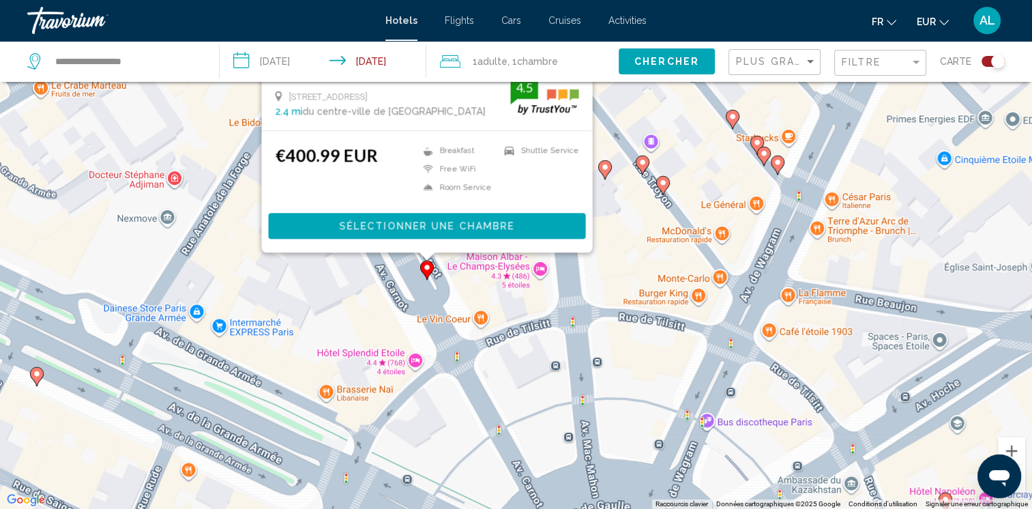
click at [516, 293] on div "Pour naviguer, appuyez sur les touches fléchées. Pour activer le glissement ave…" at bounding box center [1032, 293] width 1032 height 0
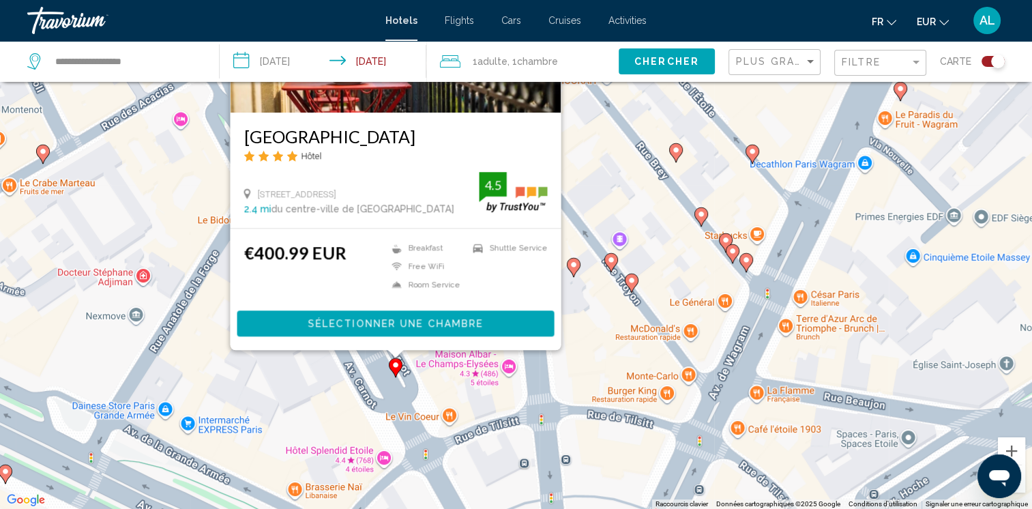
click at [361, 416] on div "Pour activer le glissement avec le clavier, appuyez sur Alt+Entrée. Une fois ce…" at bounding box center [516, 254] width 1032 height 509
drag, startPoint x: 374, startPoint y: 188, endPoint x: 415, endPoint y: 291, distance: 110.8
click at [415, 293] on div "Hotel Belfast Hôtel 10 Avenue Carnot, Paris 2.4 mi du centre-ville de Paris de …" at bounding box center [395, 121] width 331 height 455
click at [196, 346] on div "Pour activer le glissement avec le clavier, appuyez sur Alt+Entrée. Une fois ce…" at bounding box center [516, 254] width 1032 height 509
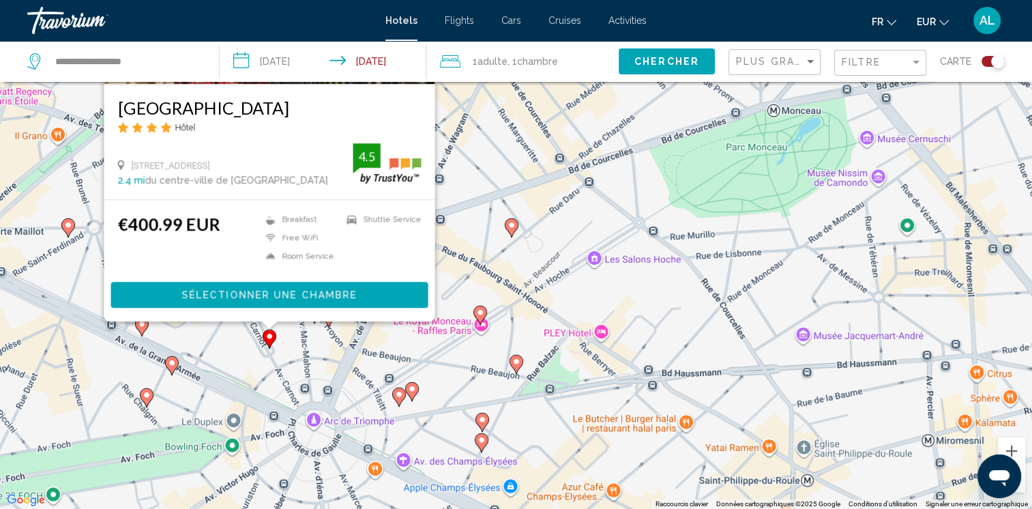
click at [226, 338] on div "Pour activer le glissement avec le clavier, appuyez sur Alt+Entrée. Une fois ce…" at bounding box center [516, 254] width 1032 height 509
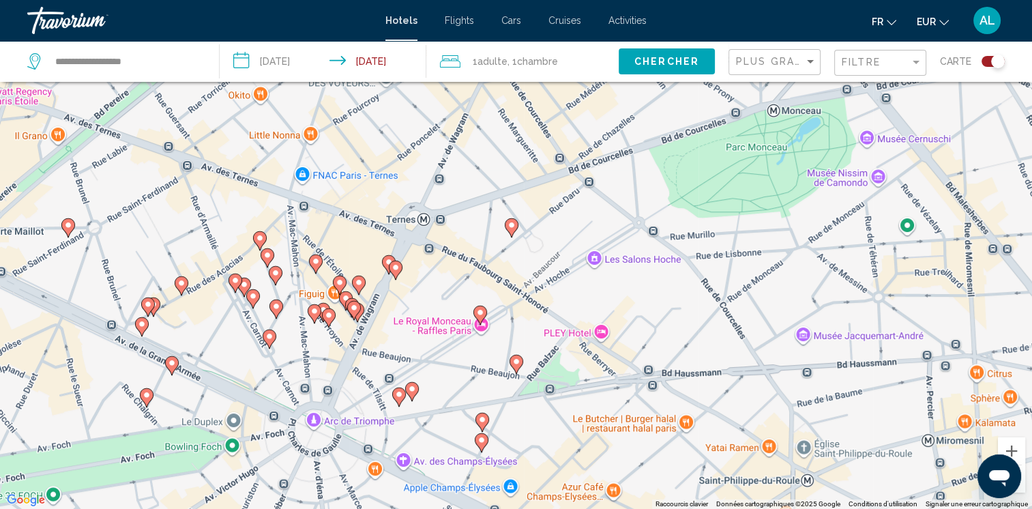
click at [398, 395] on image "Main content" at bounding box center [399, 394] width 8 height 8
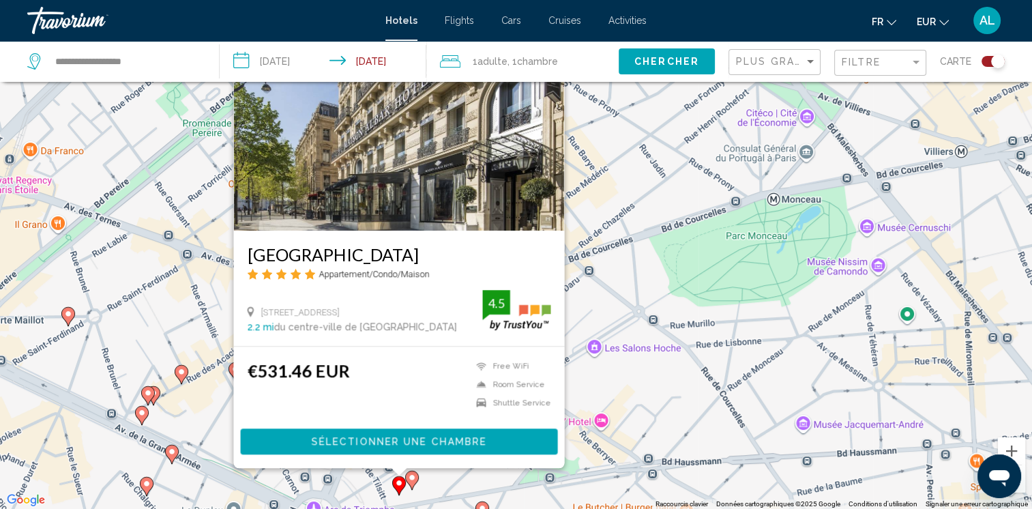
click at [411, 473] on icon "Main content" at bounding box center [411, 480] width 12 height 18
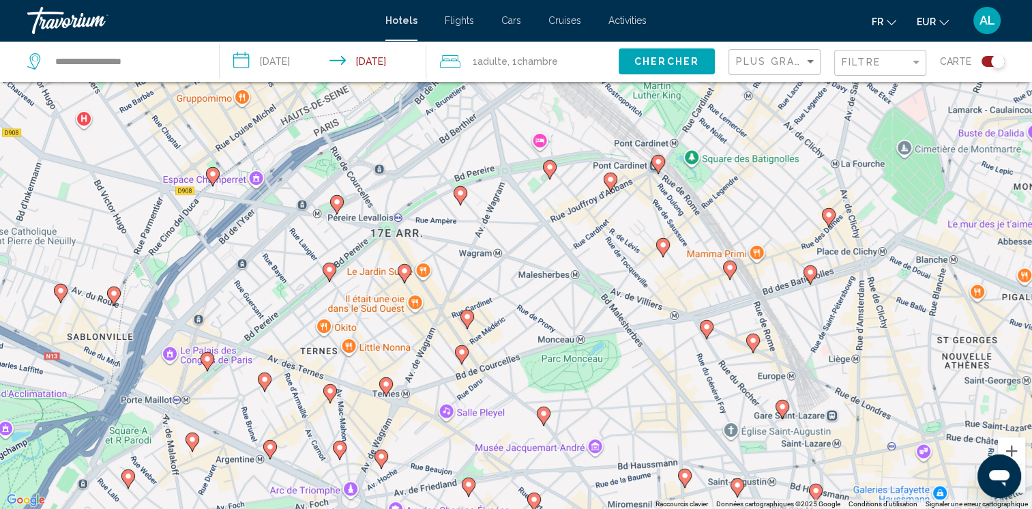
drag, startPoint x: 364, startPoint y: 459, endPoint x: 363, endPoint y: 484, distance: 25.3
click at [375, 468] on div "Pour activer le glissement avec le clavier, appuyez sur Alt+Entrée. Une fois ce…" at bounding box center [516, 254] width 1032 height 509
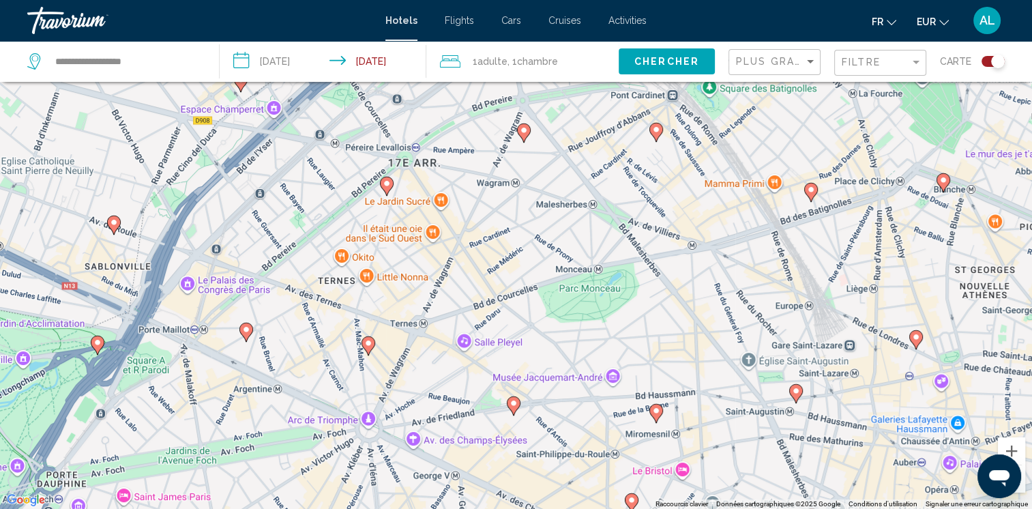
drag, startPoint x: 376, startPoint y: 486, endPoint x: 387, endPoint y: 394, distance: 92.6
click at [387, 394] on div "Pour activer le glissement avec le clavier, appuyez sur Alt+Entrée. Une fois ce…" at bounding box center [516, 254] width 1032 height 509
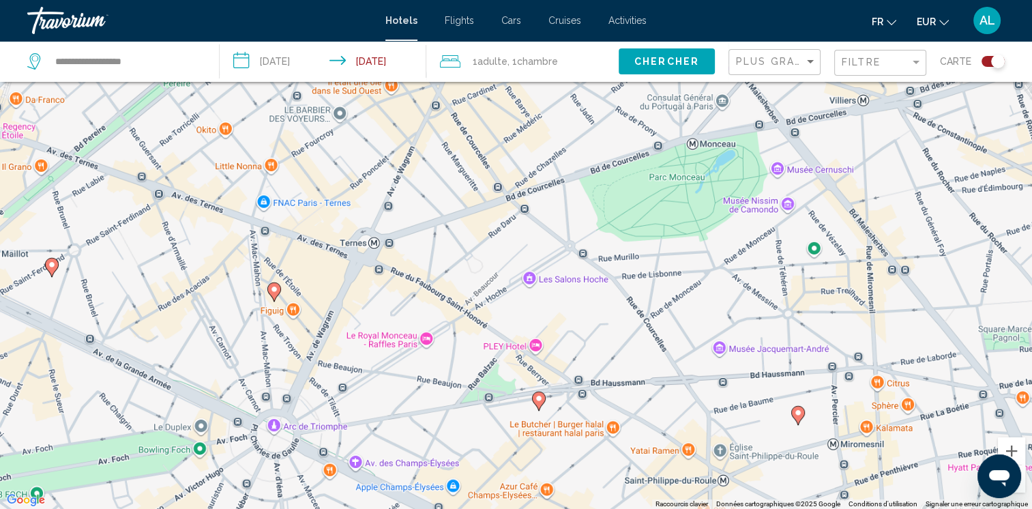
drag, startPoint x: 423, startPoint y: 369, endPoint x: 398, endPoint y: 375, distance: 26.6
click at [398, 375] on div "Pour activer le glissement avec le clavier, appuyez sur Alt+Entrée. Une fois ce…" at bounding box center [516, 254] width 1032 height 509
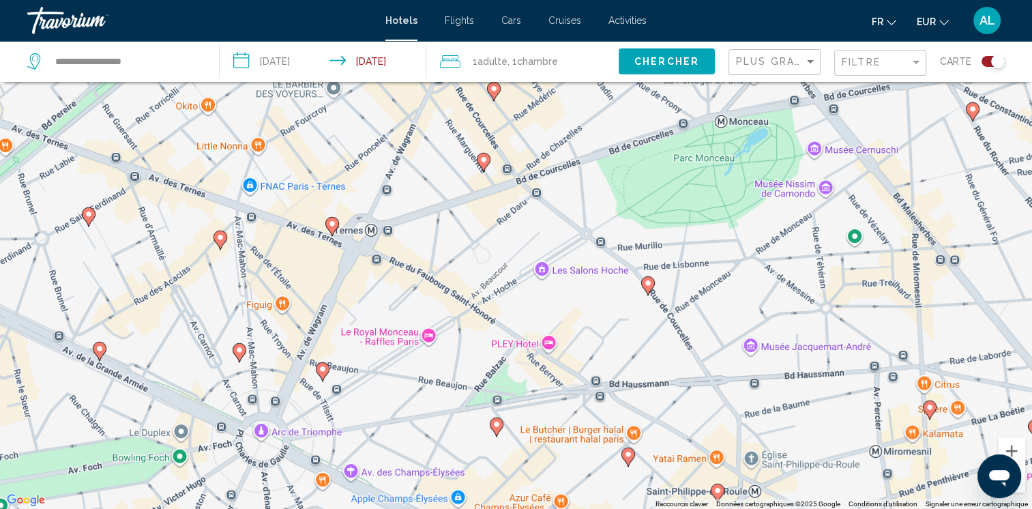
click at [322, 369] on image "Main content" at bounding box center [322, 369] width 8 height 8
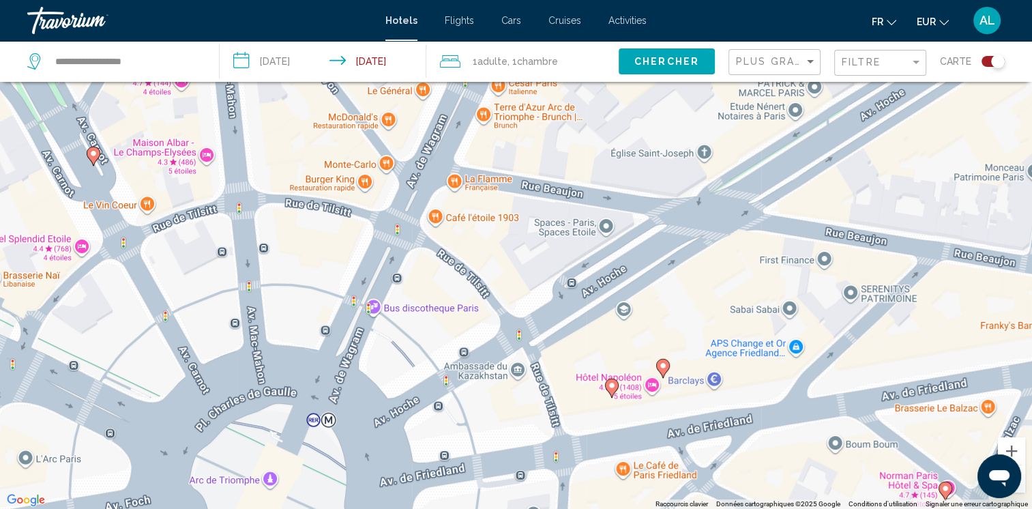
click at [610, 386] on image "Main content" at bounding box center [612, 385] width 8 height 8
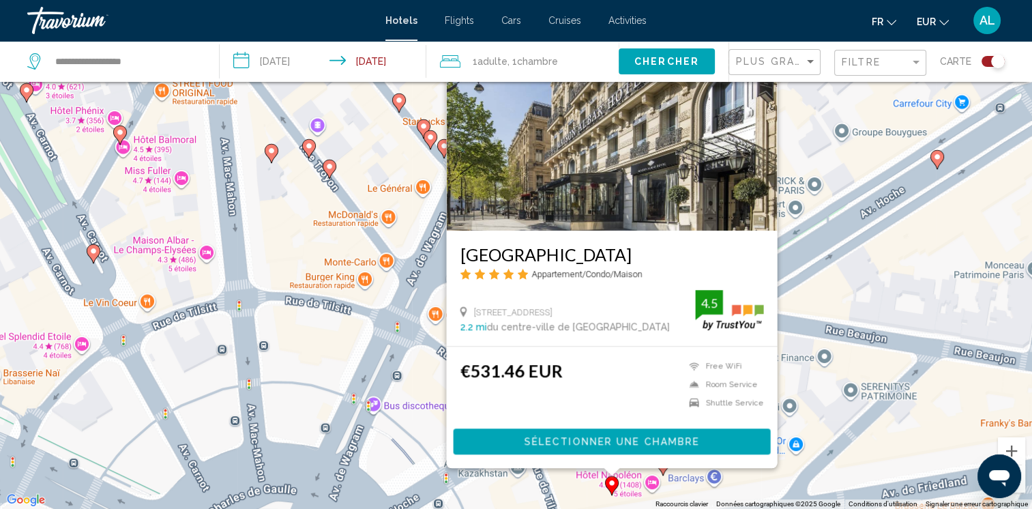
click at [933, 238] on div "Pour activer le glissement avec le clavier, appuyez sur Alt+Entrée. Une fois ce…" at bounding box center [516, 254] width 1032 height 509
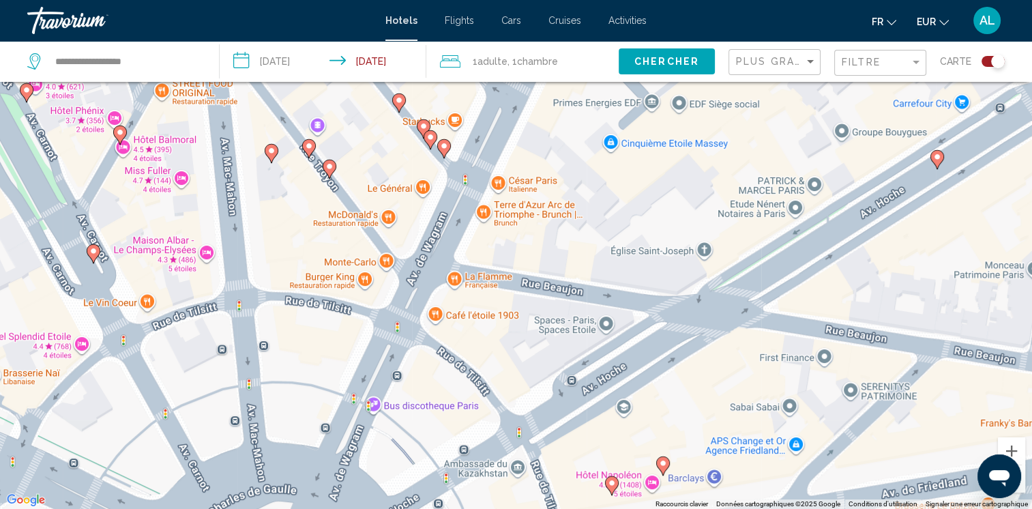
click at [659, 465] on image "Main content" at bounding box center [663, 463] width 8 height 8
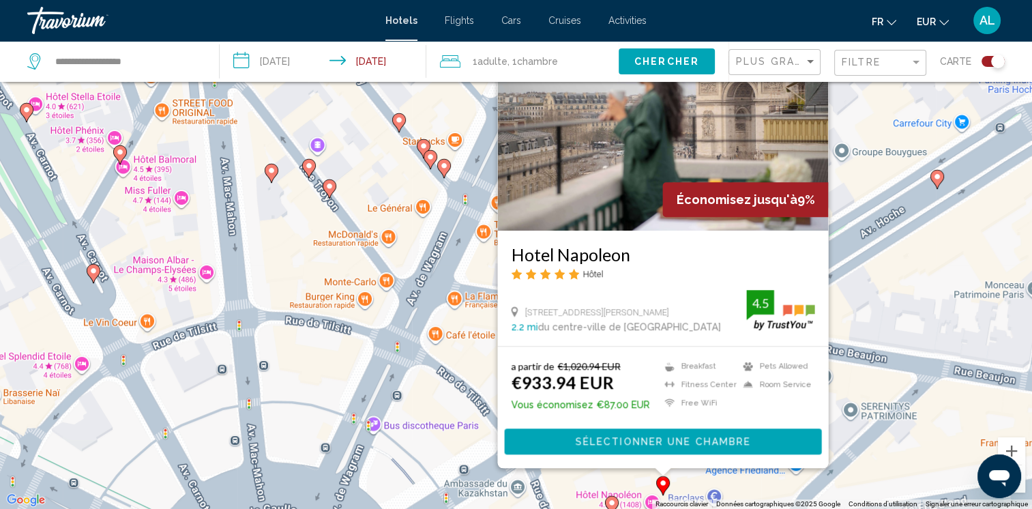
click at [889, 277] on div "Pour activer le glissement avec le clavier, appuyez sur Alt+Entrée. Une fois ce…" at bounding box center [516, 254] width 1032 height 509
click at [91, 271] on image "Main content" at bounding box center [93, 271] width 8 height 8
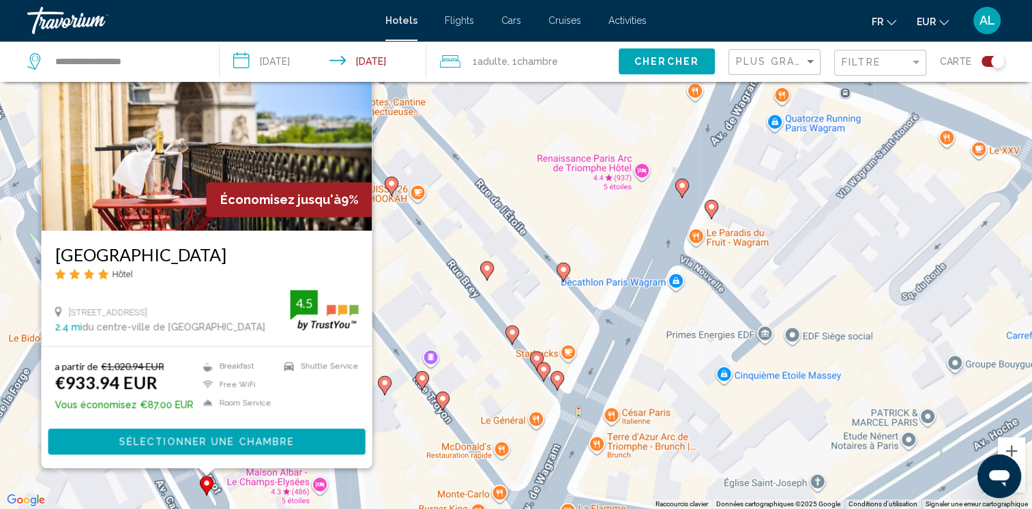
click at [555, 378] on image "Main content" at bounding box center [557, 378] width 8 height 8
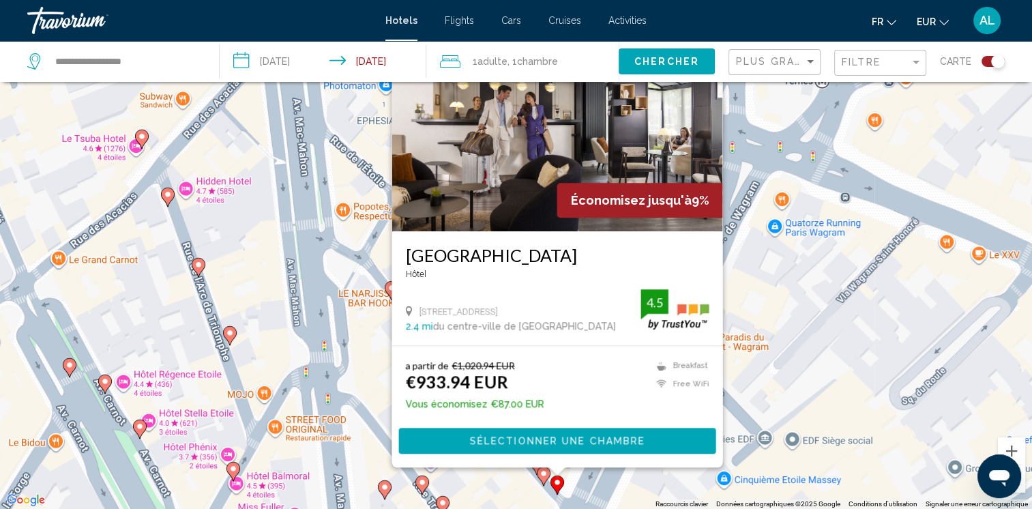
click at [437, 496] on gmp-advanced-marker "Main content" at bounding box center [443, 505] width 14 height 20
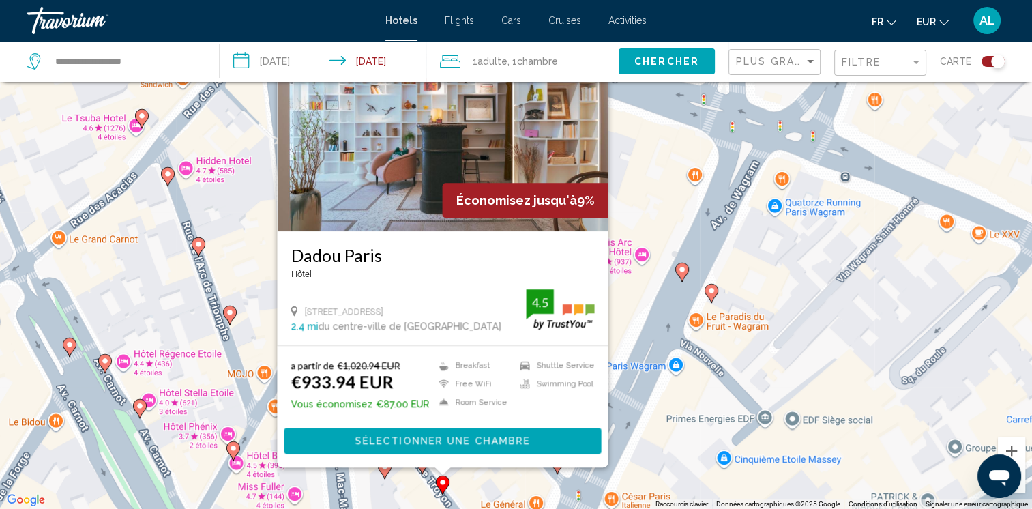
click at [379, 476] on gmp-advanced-marker "Main content" at bounding box center [385, 469] width 14 height 20
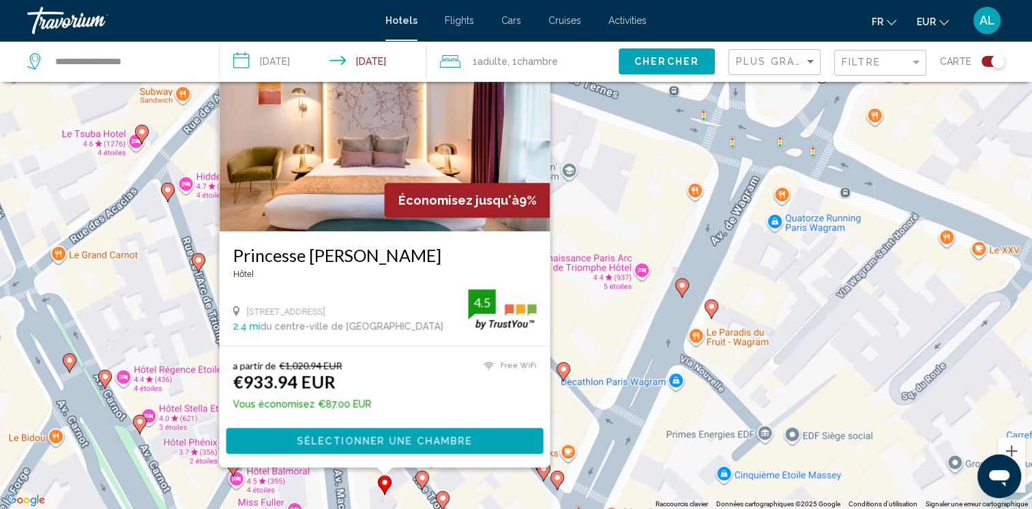
click at [597, 335] on div "Pour activer le glissement avec le clavier, appuyez sur Alt+Entrée. Une fois ce…" at bounding box center [516, 254] width 1032 height 509
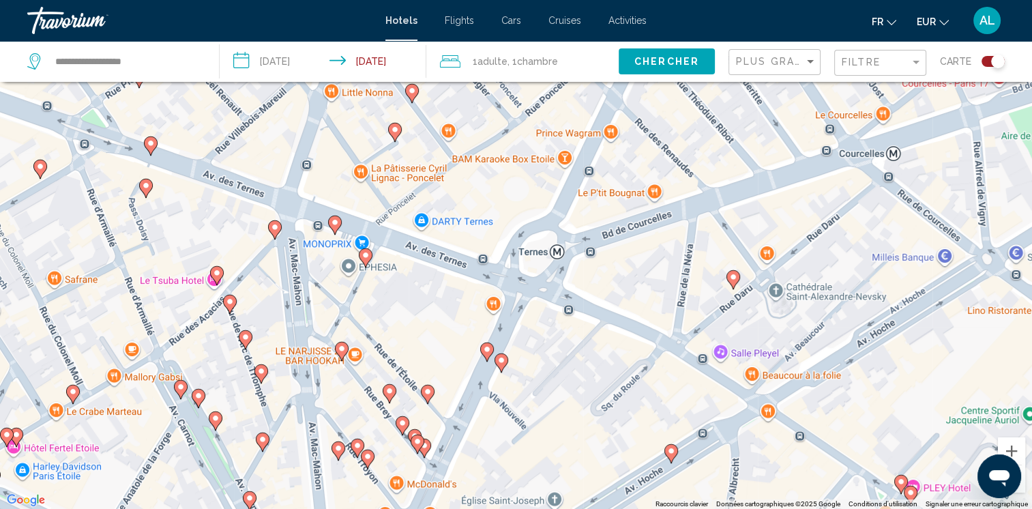
click at [295, 432] on div "Pour activer le glissement avec le clavier, appuyez sur Alt+Entrée. Une fois ce…" at bounding box center [516, 254] width 1032 height 509
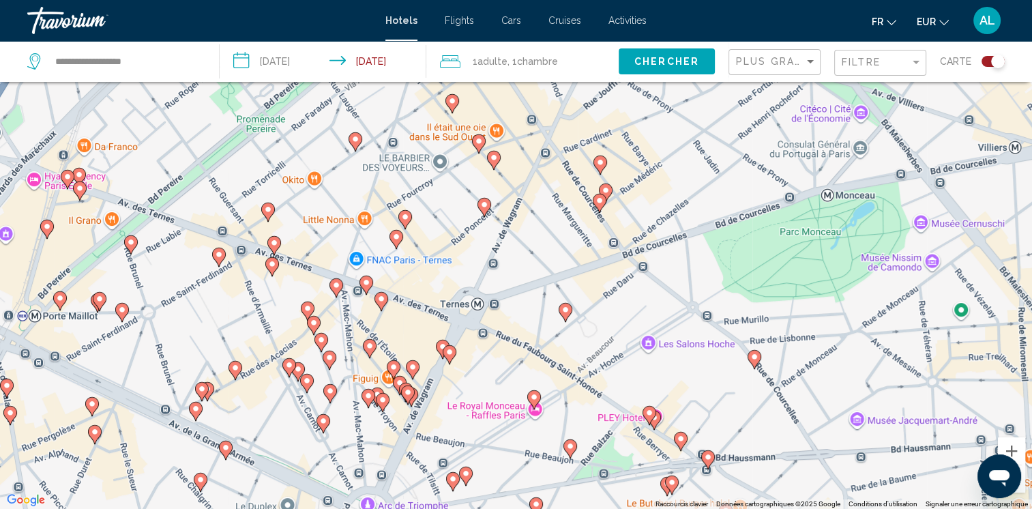
drag, startPoint x: 349, startPoint y: 361, endPoint x: 402, endPoint y: 357, distance: 53.3
click at [402, 357] on div "Pour activer le glissement avec le clavier, appuyez sur Alt+Entrée. Une fois ce…" at bounding box center [516, 254] width 1032 height 509
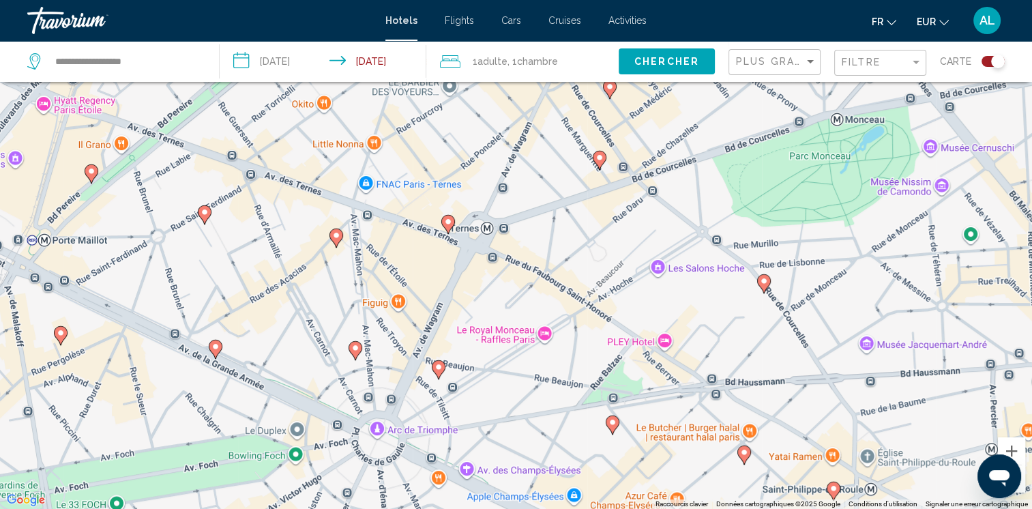
drag, startPoint x: 404, startPoint y: 386, endPoint x: 416, endPoint y: 308, distance: 78.6
click at [416, 308] on div "Pour activer le glissement avec le clavier, appuyez sur Alt+Entrée. Une fois ce…" at bounding box center [516, 254] width 1032 height 509
click at [448, 220] on image "Main content" at bounding box center [448, 222] width 8 height 8
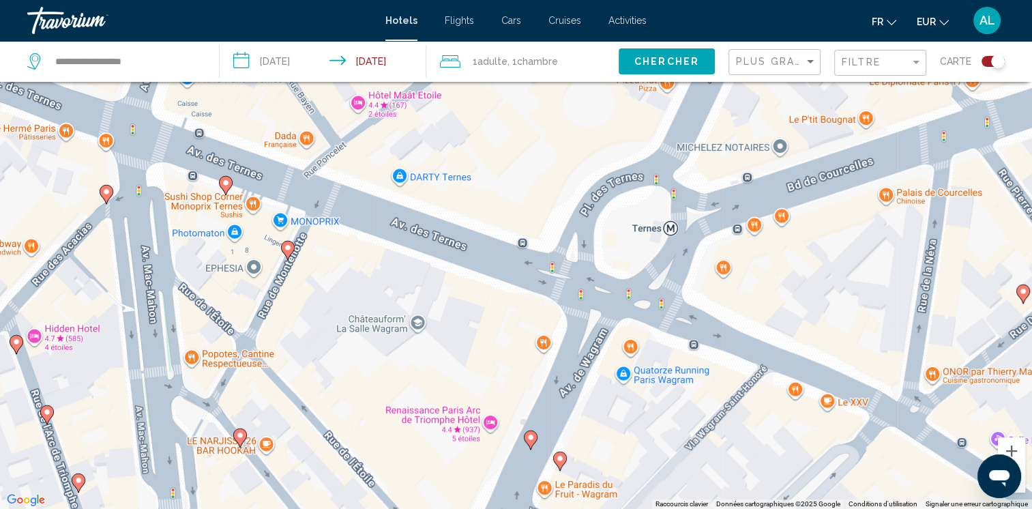
click at [287, 243] on icon "Main content" at bounding box center [287, 250] width 12 height 18
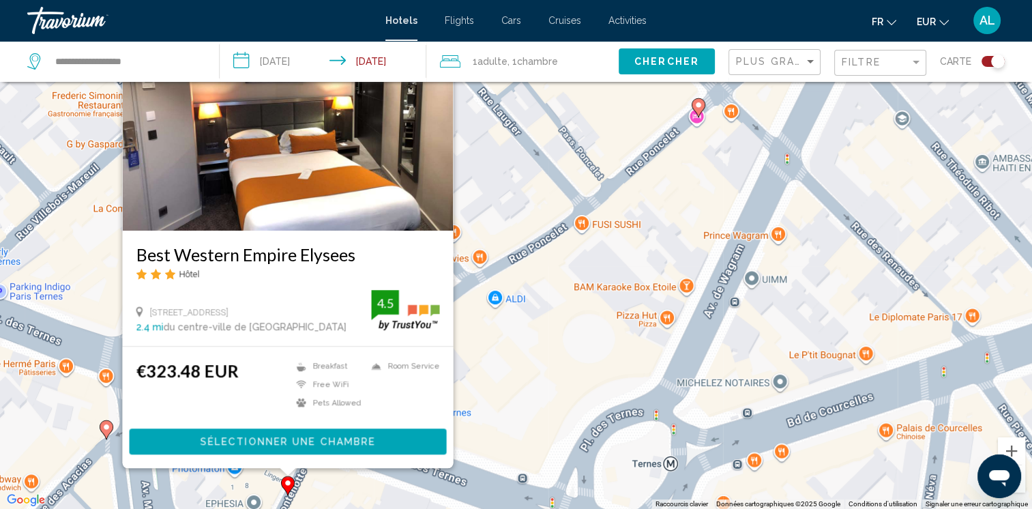
click at [490, 413] on div "Pour activer le glissement avec le clavier, appuyez sur Alt+Entrée. Une fois ce…" at bounding box center [516, 254] width 1032 height 509
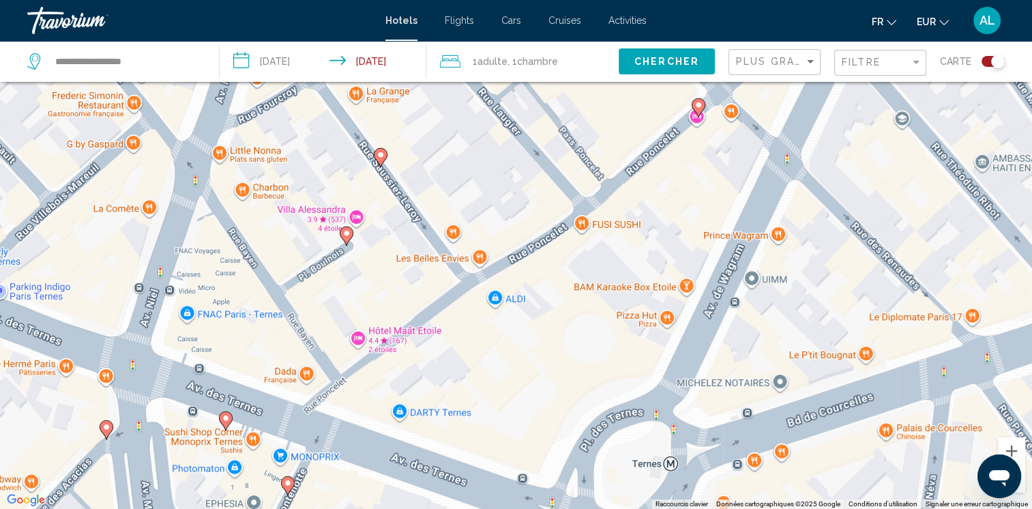
click at [225, 416] on image "Main content" at bounding box center [226, 418] width 8 height 8
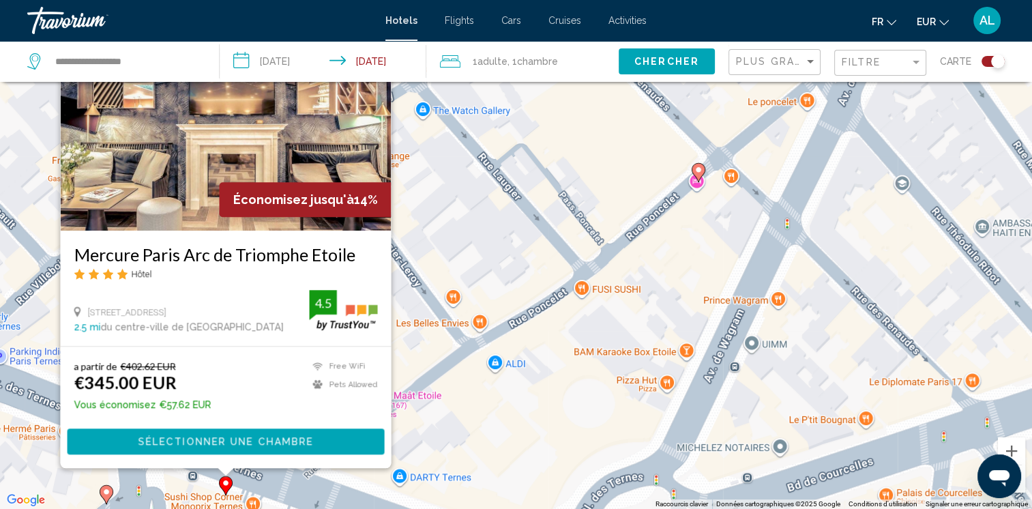
drag, startPoint x: 505, startPoint y: 449, endPoint x: 404, endPoint y: 457, distance: 101.2
click at [455, 455] on div "Pour activer le glissement avec le clavier, appuyez sur Alt+Entrée. Une fois ce…" at bounding box center [516, 254] width 1032 height 509
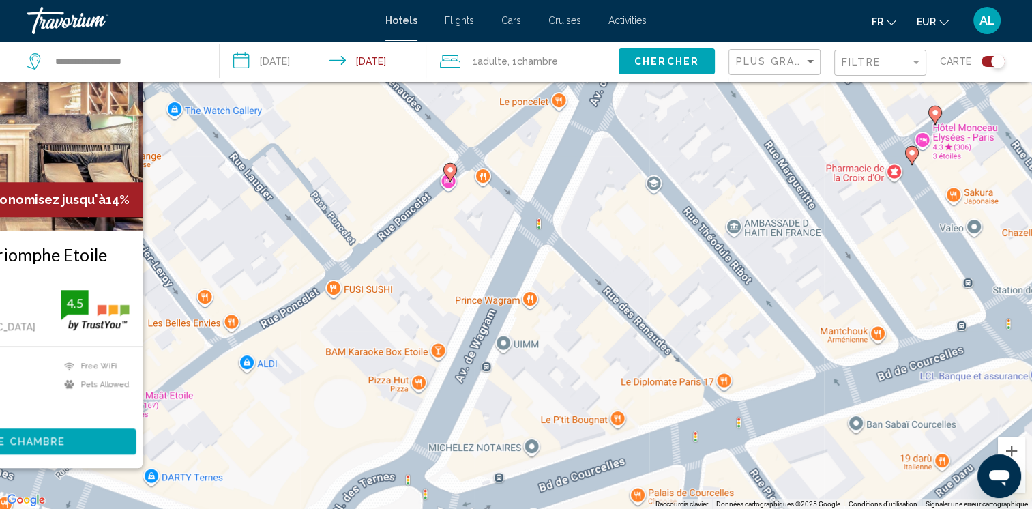
drag, startPoint x: 241, startPoint y: 443, endPoint x: 398, endPoint y: 323, distance: 198.0
click at [391, 331] on div "Pour activer le glissement avec le clavier, appuyez sur Alt+Entrée. Une fois ce…" at bounding box center [516, 254] width 1032 height 509
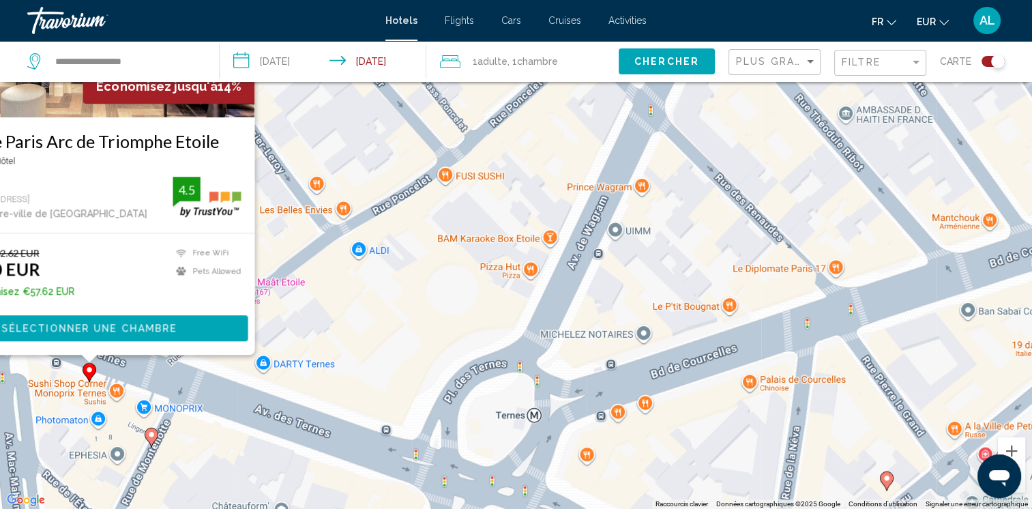
click at [385, 316] on div "Pour activer le glissement avec le clavier, appuyez sur Alt+Entrée. Une fois ce…" at bounding box center [516, 254] width 1032 height 509
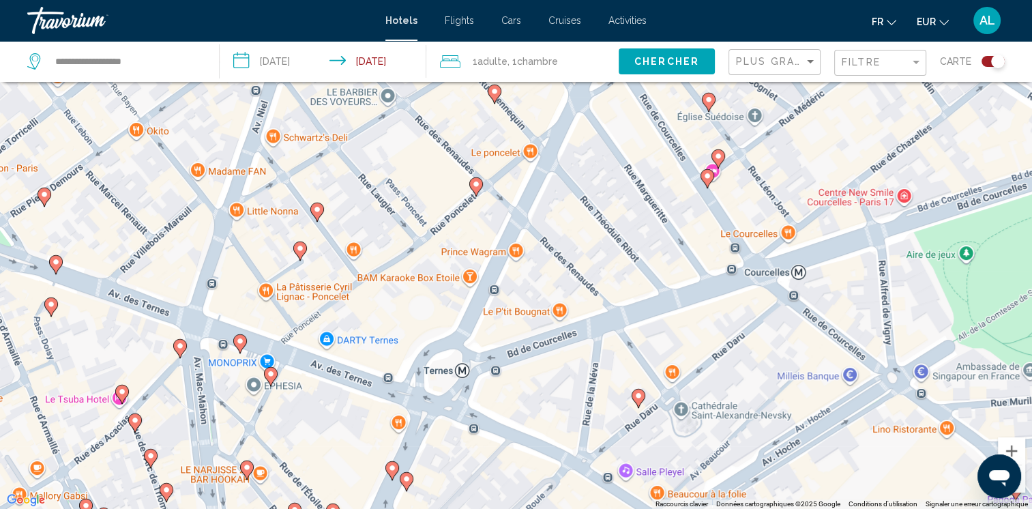
drag, startPoint x: 384, startPoint y: 328, endPoint x: 398, endPoint y: 350, distance: 26.7
click at [402, 331] on div "Pour activer le glissement avec le clavier, appuyez sur Alt+Entrée. Une fois ce…" at bounding box center [516, 254] width 1032 height 509
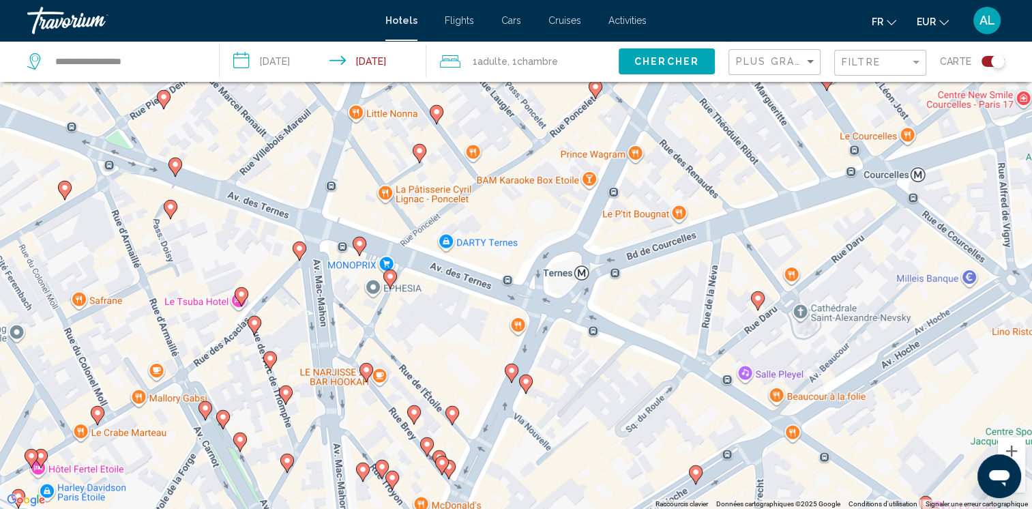
drag, startPoint x: 330, startPoint y: 417, endPoint x: 451, endPoint y: 318, distance: 156.1
click at [451, 318] on div "Pour activer le glissement avec le clavier, appuyez sur Alt+Entrée. Une fois ce…" at bounding box center [516, 254] width 1032 height 509
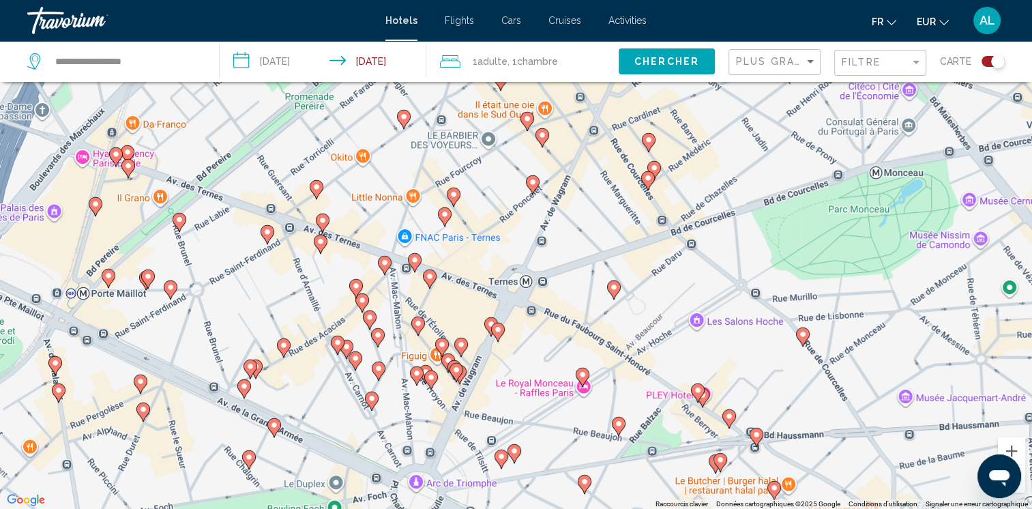
drag, startPoint x: 452, startPoint y: 318, endPoint x: 469, endPoint y: 304, distance: 21.8
click at [469, 304] on div "Pour activer le glissement avec le clavier, appuyez sur Alt+Entrée. Une fois ce…" at bounding box center [516, 254] width 1032 height 509
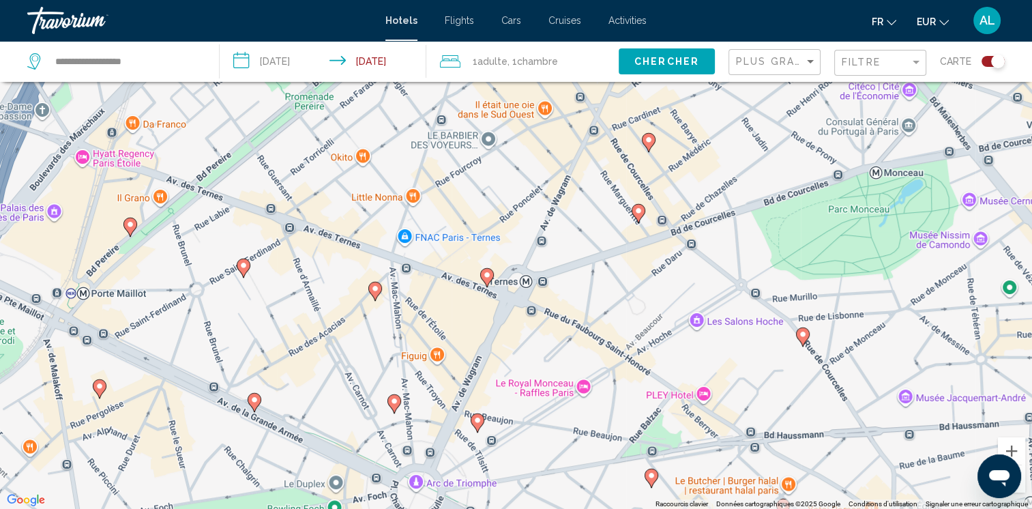
click at [392, 400] on image "Main content" at bounding box center [394, 401] width 8 height 8
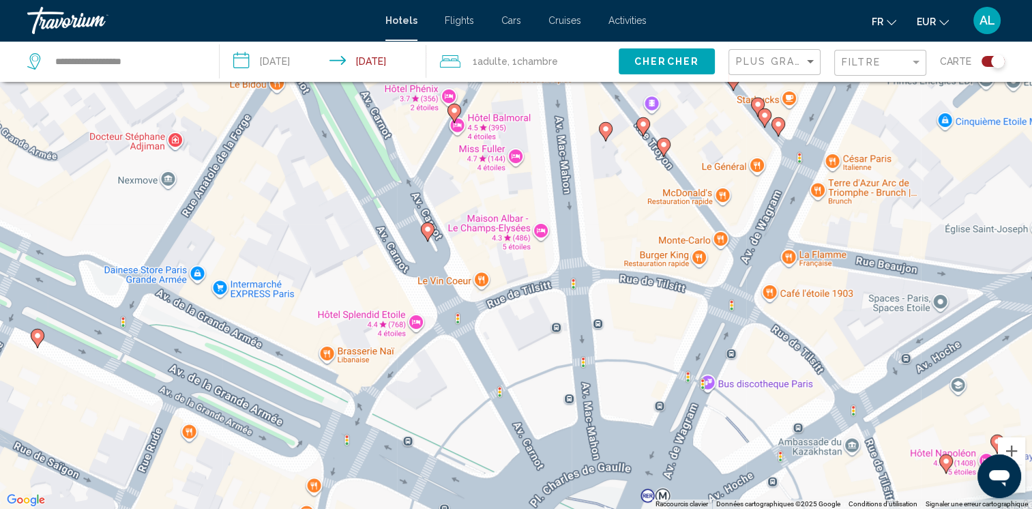
click at [455, 102] on div "Pour naviguer, appuyez sur les touches fléchées. Pour activer le glissement ave…" at bounding box center [516, 254] width 1032 height 509
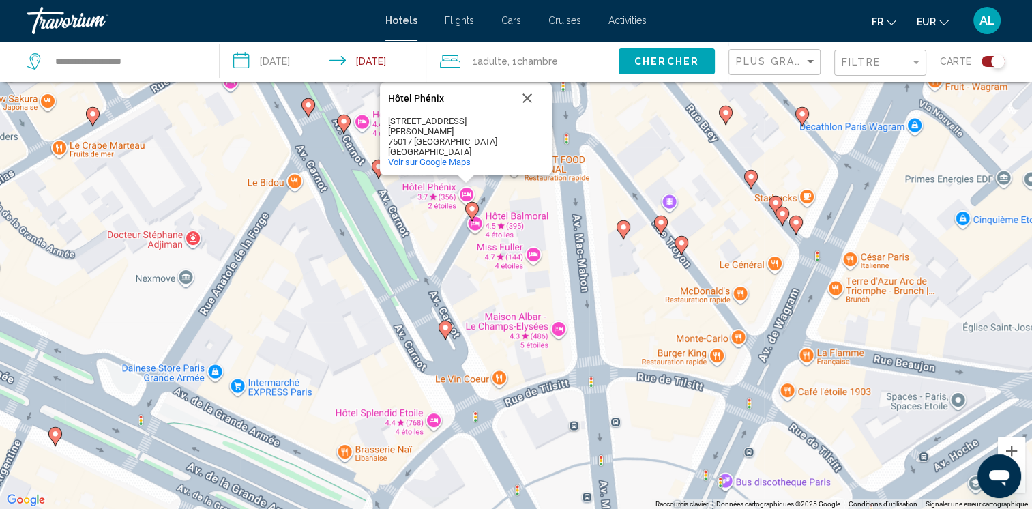
drag, startPoint x: 406, startPoint y: 200, endPoint x: 427, endPoint y: 280, distance: 81.7
click at [427, 280] on div "Pour naviguer, appuyez sur les touches fléchées. Pour activer le glissement ave…" at bounding box center [516, 254] width 1032 height 509
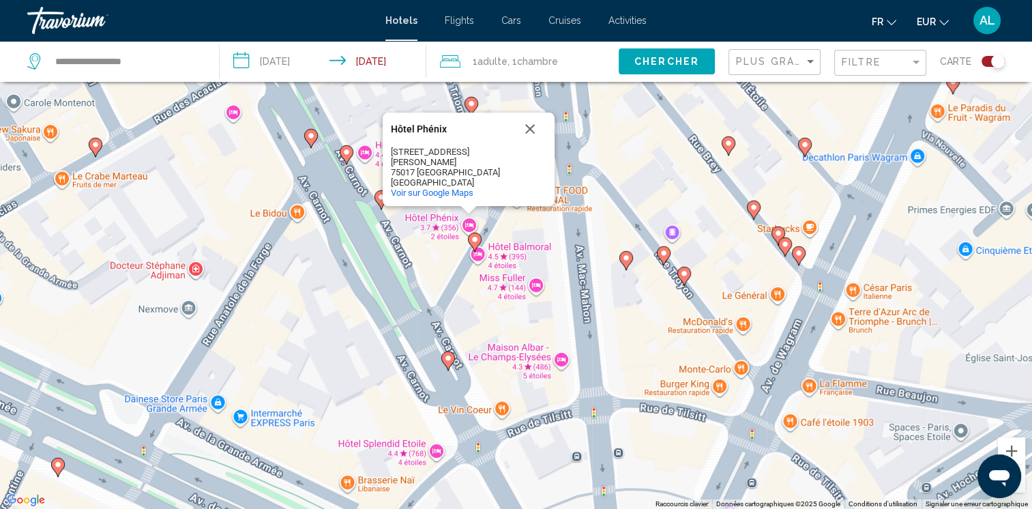
click at [472, 237] on image "Main content" at bounding box center [474, 239] width 8 height 8
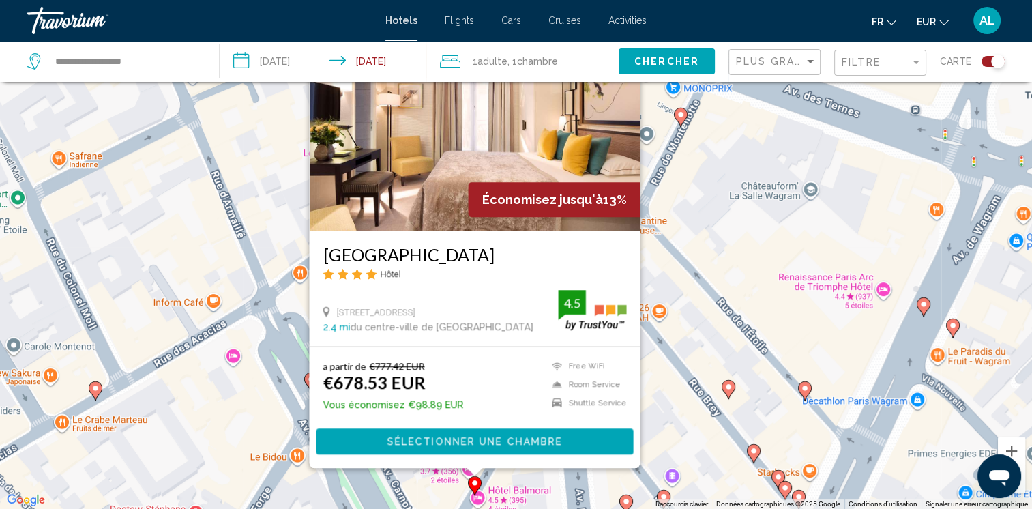
click at [244, 415] on div "Pour activer le glissement avec le clavier, appuyez sur Alt+Entrée. Une fois ce…" at bounding box center [516, 254] width 1032 height 509
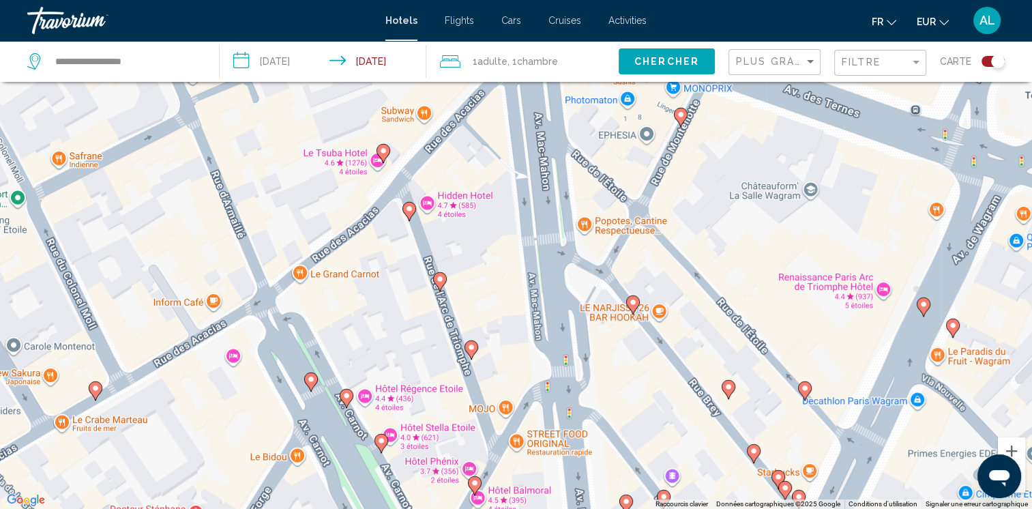
click at [438, 275] on icon "Main content" at bounding box center [439, 282] width 12 height 18
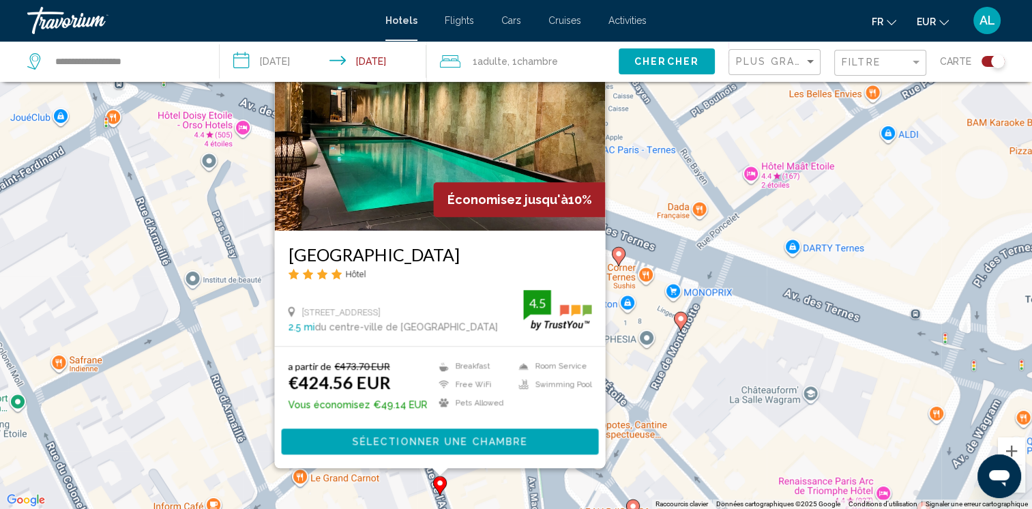
click at [243, 338] on div "Pour activer le glissement avec le clavier, appuyez sur Alt+Entrée. Une fois ce…" at bounding box center [516, 254] width 1032 height 509
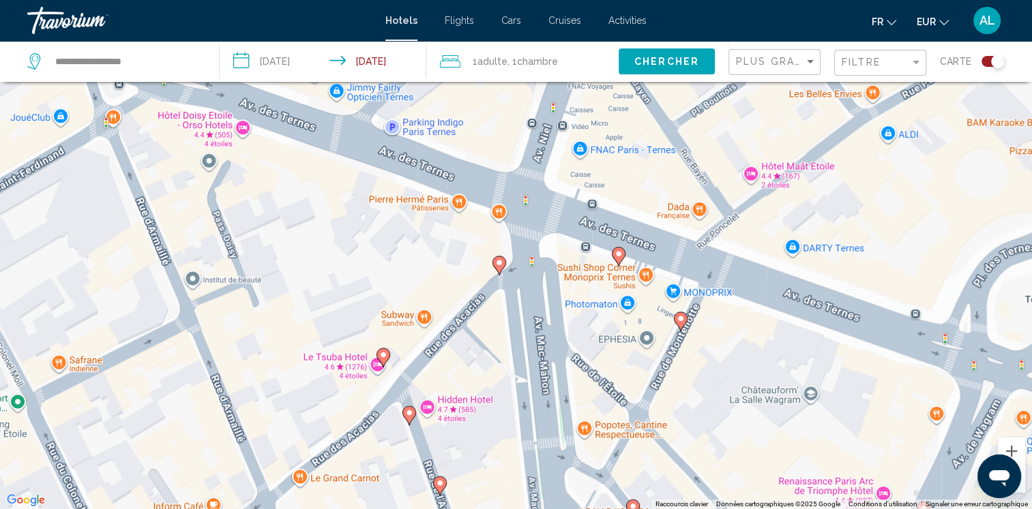
click at [376, 356] on icon "Main content" at bounding box center [383, 357] width 14 height 19
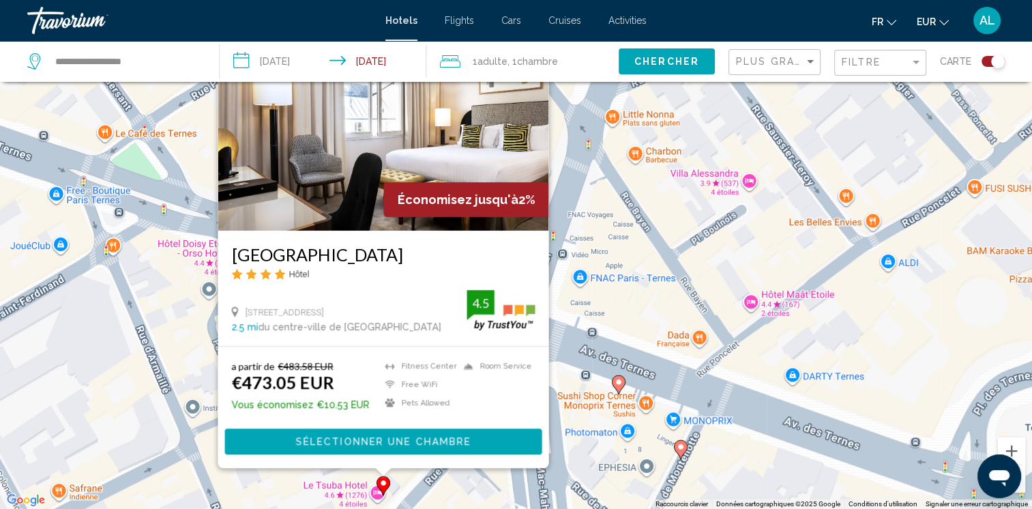
click at [170, 310] on div "Pour activer le glissement avec le clavier, appuyez sur Alt+Entrée. Une fois ce…" at bounding box center [516, 254] width 1032 height 509
click at [849, 334] on div "Pour activer le glissement avec le clavier, appuyez sur Alt+Entrée. Une fois ce…" at bounding box center [516, 254] width 1032 height 509
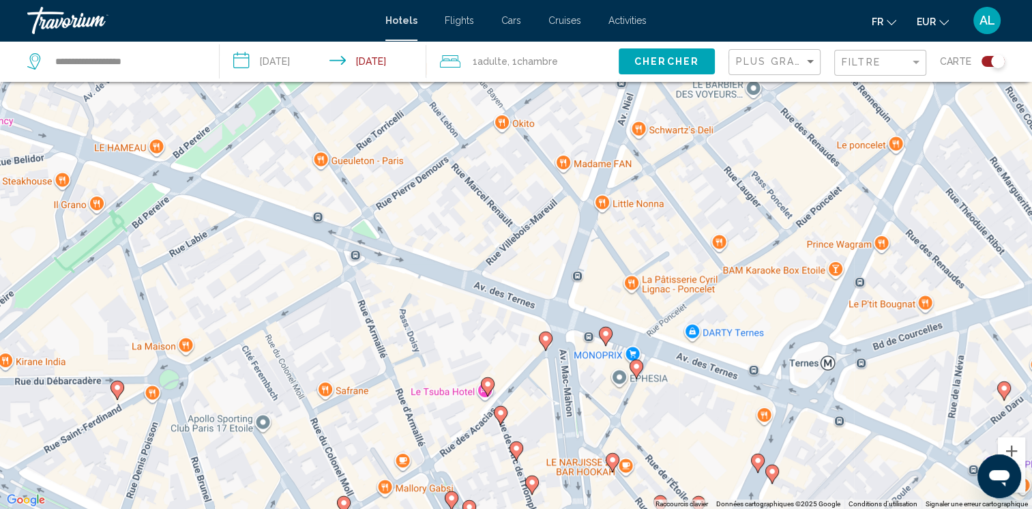
drag, startPoint x: 622, startPoint y: 331, endPoint x: 612, endPoint y: 311, distance: 22.6
click at [612, 311] on div "Pour activer le glissement avec le clavier, appuyez sur Alt+Entrée. Une fois ce…" at bounding box center [516, 254] width 1032 height 509
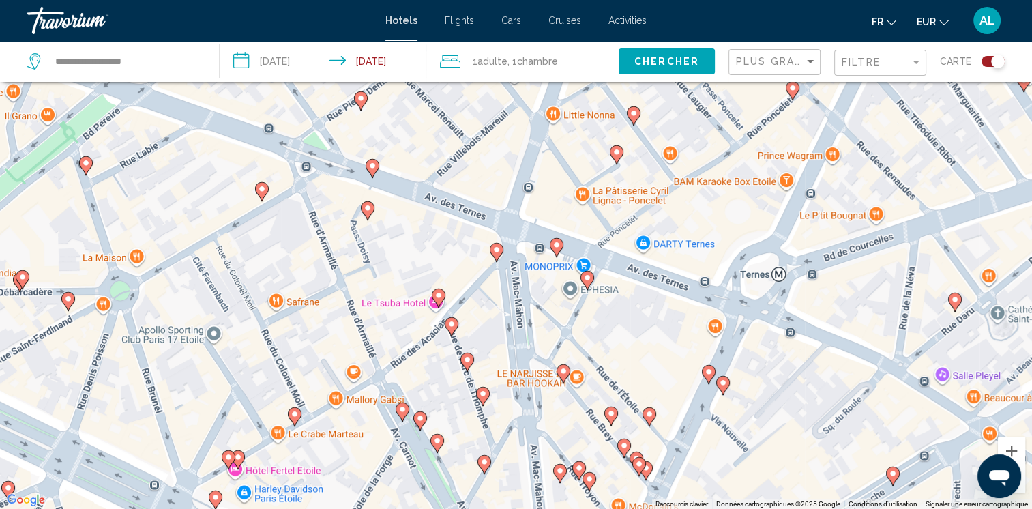
drag, startPoint x: 476, startPoint y: 351, endPoint x: 426, endPoint y: 261, distance: 102.9
click at [426, 261] on div "Pour activer le glissement avec le clavier, appuyez sur Alt+Entrée. Une fois ce…" at bounding box center [516, 254] width 1032 height 509
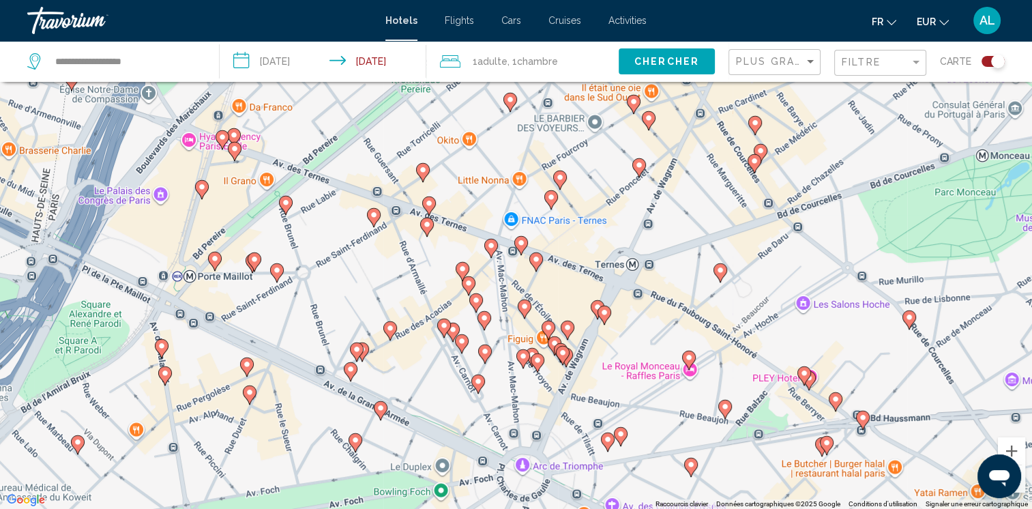
drag, startPoint x: 485, startPoint y: 263, endPoint x: 468, endPoint y: 258, distance: 17.9
click at [474, 258] on div "Pour activer le glissement avec le clavier, appuyez sur Alt+Entrée. Une fois ce…" at bounding box center [516, 254] width 1032 height 509
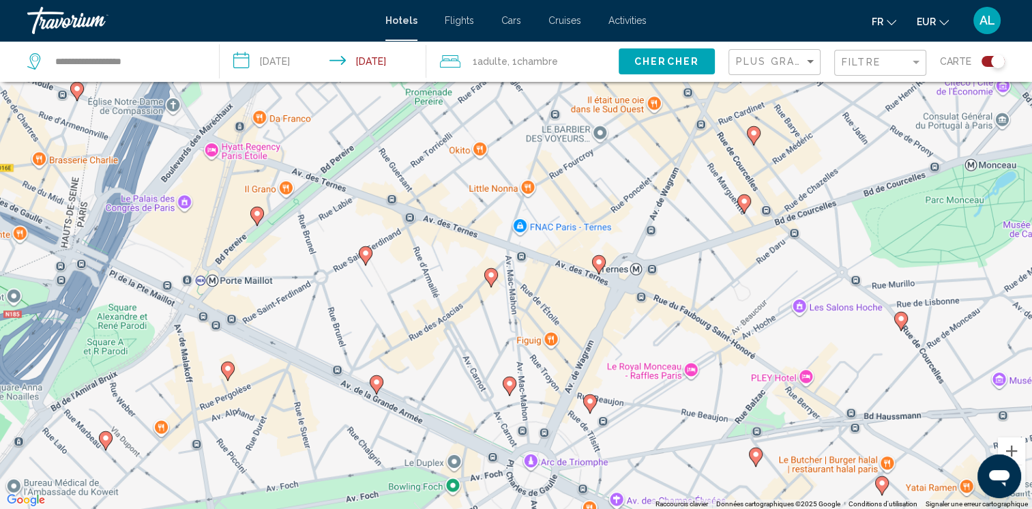
click at [478, 374] on div "Pour activer le glissement avec le clavier, appuyez sur Alt+Entrée. Une fois ce…" at bounding box center [516, 254] width 1032 height 509
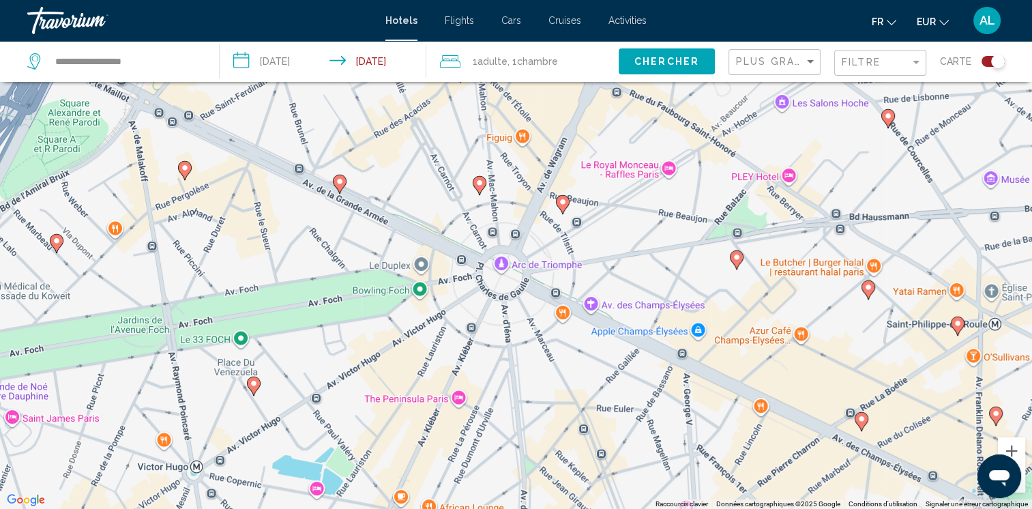
drag, startPoint x: 462, startPoint y: 432, endPoint x: 406, endPoint y: 209, distance: 230.4
click at [406, 209] on div "Pour activer le glissement avec le clavier, appuyez sur Alt+Entrée. Une fois ce…" at bounding box center [516, 254] width 1032 height 509
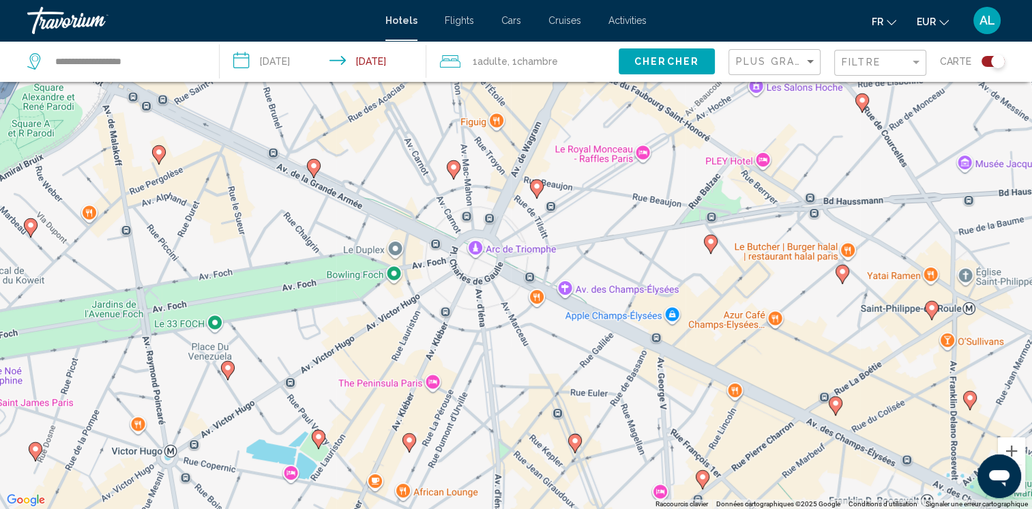
click at [575, 447] on icon "Main content" at bounding box center [574, 443] width 12 height 18
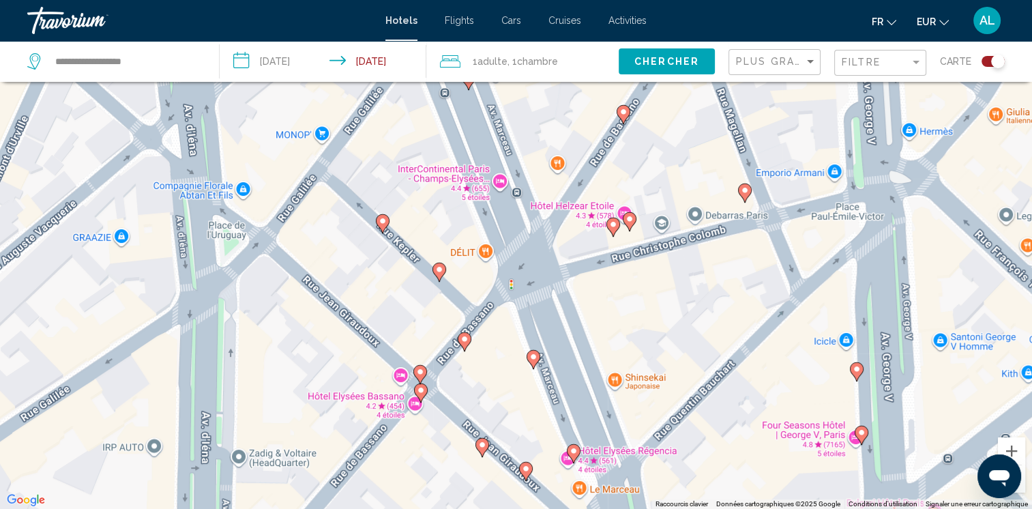
click at [380, 216] on icon "Main content" at bounding box center [382, 224] width 12 height 18
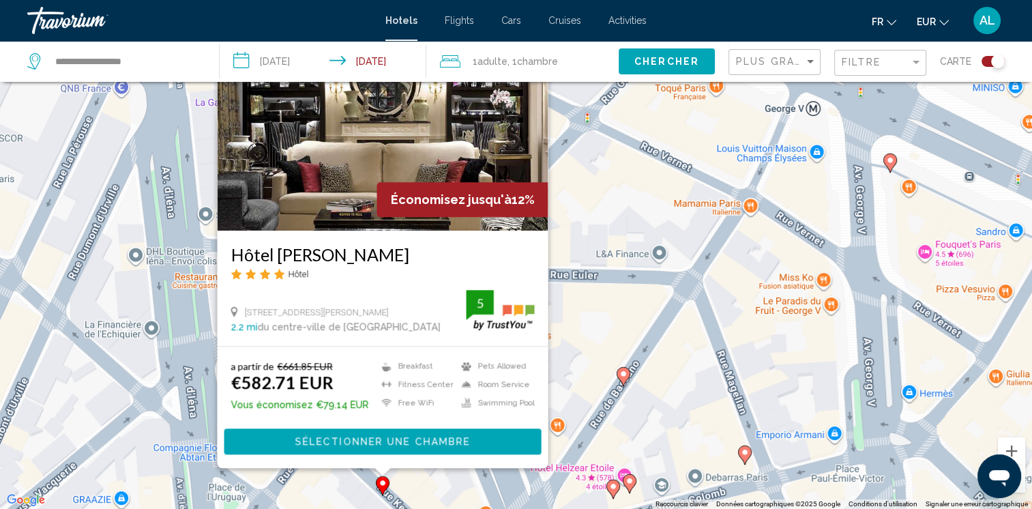
click at [417, 496] on div "Pour activer le glissement avec le clavier, appuyez sur Alt+Entrée. Une fois ce…" at bounding box center [516, 254] width 1032 height 509
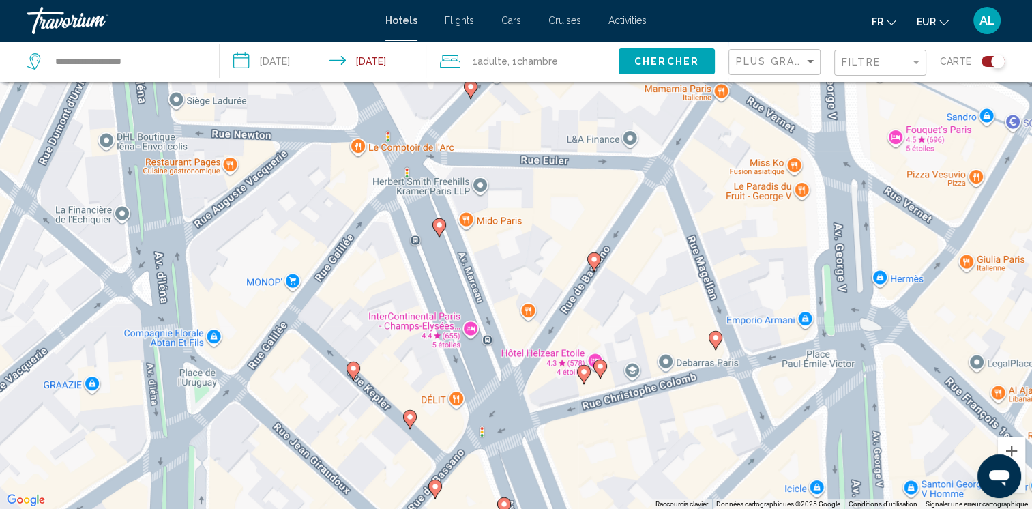
drag, startPoint x: 419, startPoint y: 464, endPoint x: 390, endPoint y: 344, distance: 123.5
click at [390, 344] on div "Pour activer le glissement avec le clavier, appuyez sur Alt+Entrée. Une fois ce…" at bounding box center [516, 254] width 1032 height 509
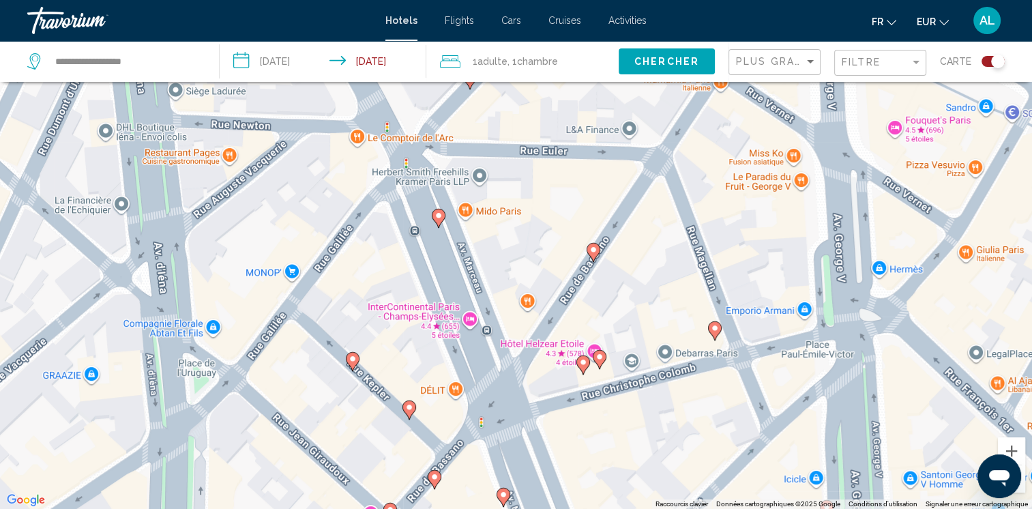
click at [406, 405] on image "Main content" at bounding box center [409, 407] width 8 height 8
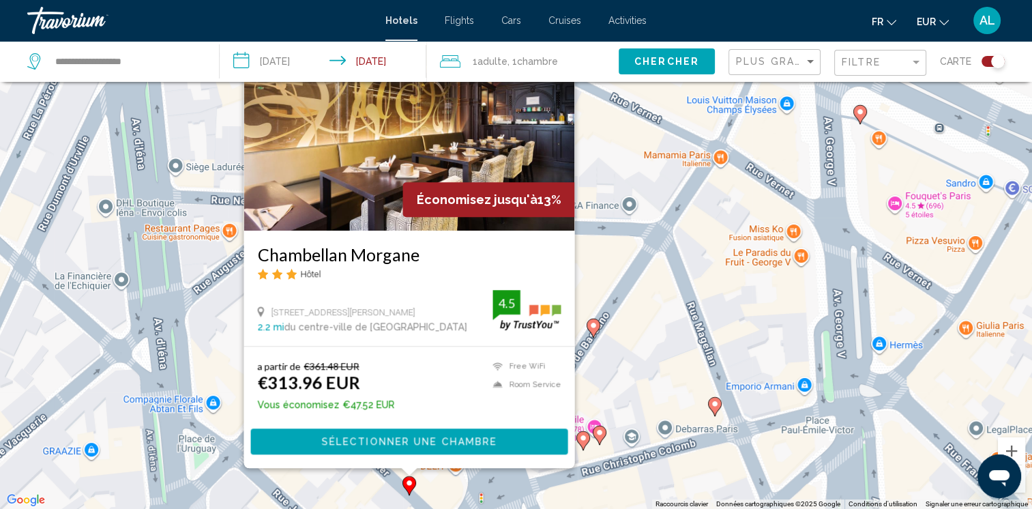
click at [655, 380] on div "Pour activer le glissement avec le clavier, appuyez sur Alt+Entrée. Une fois ce…" at bounding box center [516, 254] width 1032 height 509
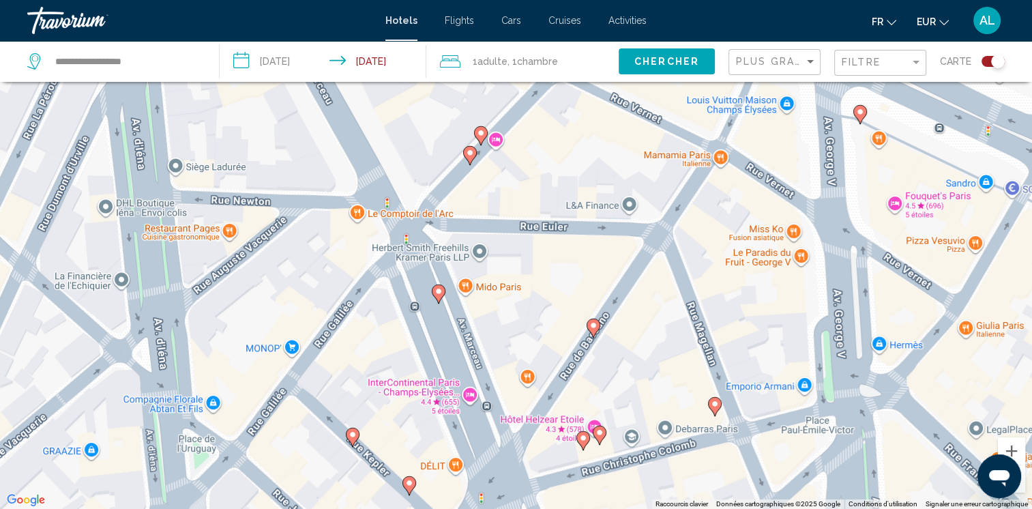
click at [595, 330] on icon "Main content" at bounding box center [592, 328] width 12 height 18
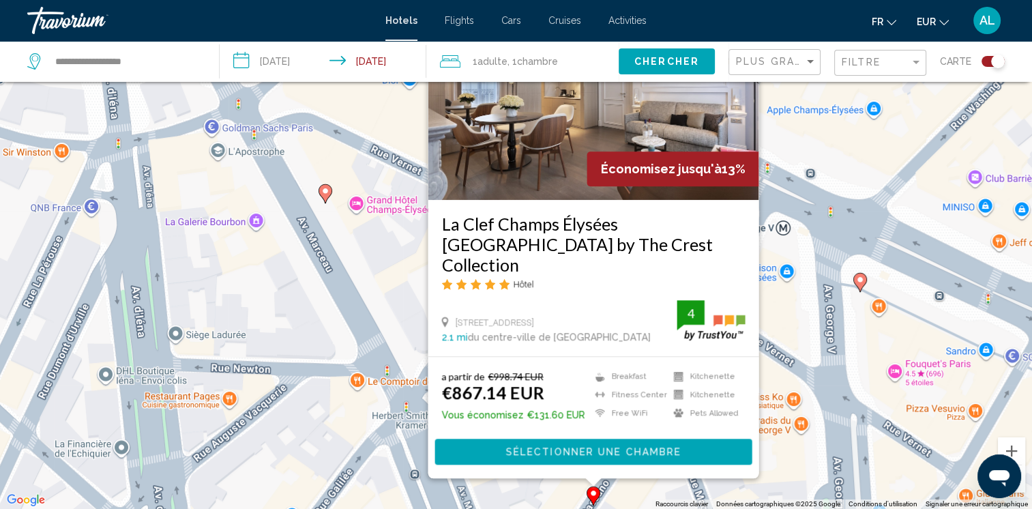
click at [320, 453] on div "Pour activer le glissement avec le clavier, appuyez sur Alt+Entrée. Une fois ce…" at bounding box center [516, 254] width 1032 height 509
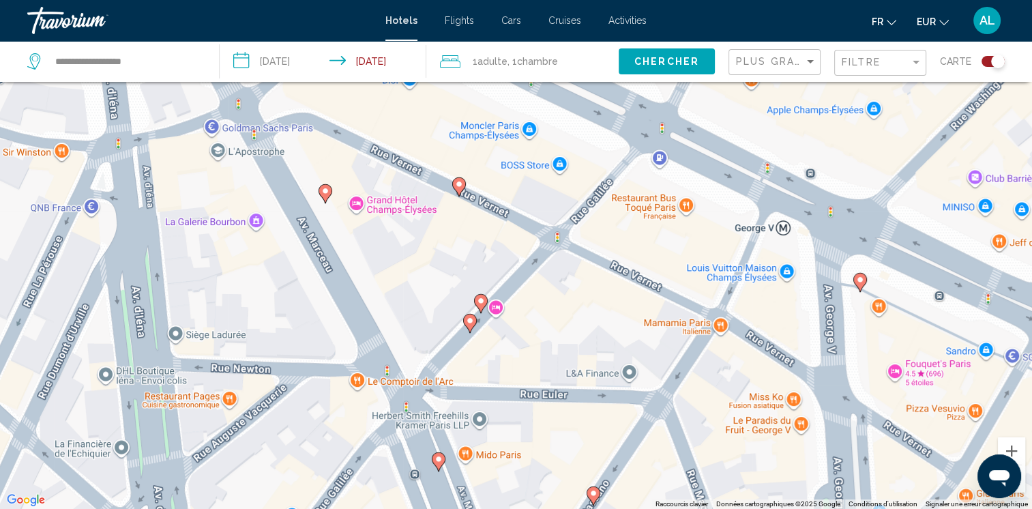
click at [434, 460] on icon "Main content" at bounding box center [438, 462] width 12 height 18
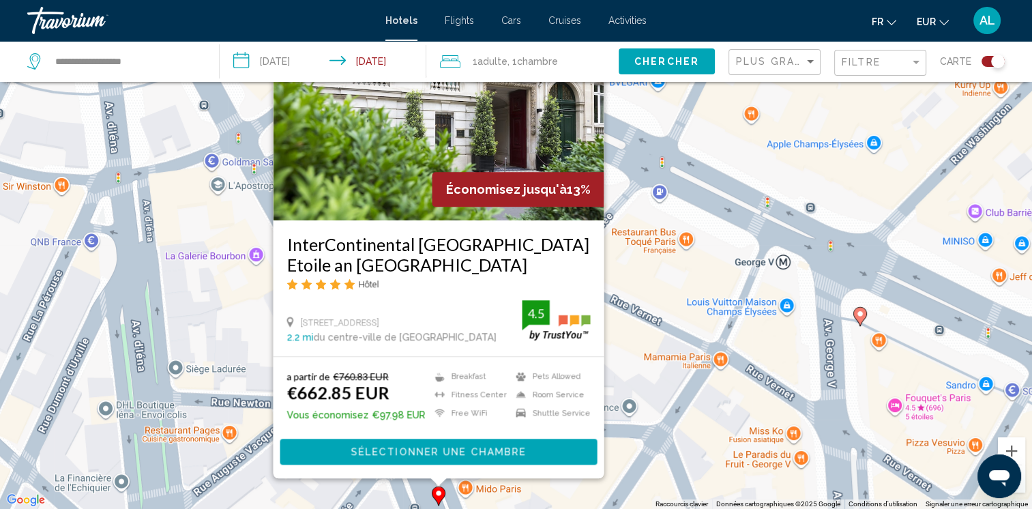
click at [676, 400] on div "Pour activer le glissement avec le clavier, appuyez sur Alt+Entrée. Une fois ce…" at bounding box center [516, 254] width 1032 height 509
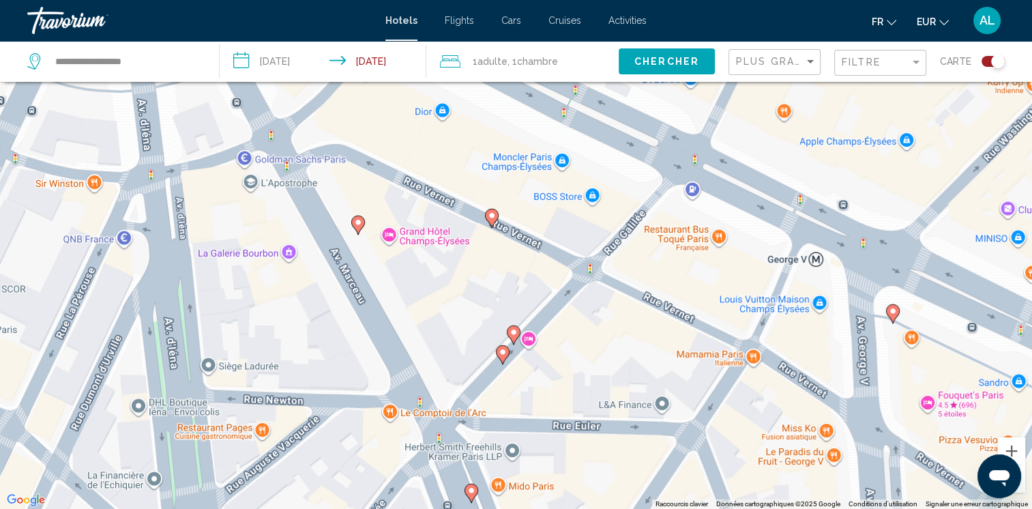
drag, startPoint x: 639, startPoint y: 416, endPoint x: 612, endPoint y: 380, distance: 45.3
click at [614, 380] on div "Pour activer le glissement avec le clavier, appuyez sur Alt+Entrée. Une fois ce…" at bounding box center [516, 254] width 1032 height 509
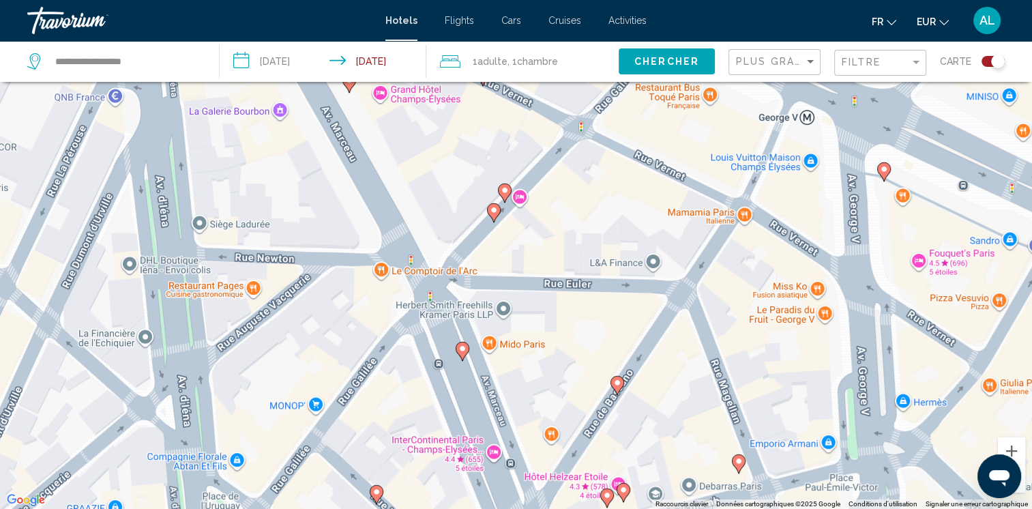
drag, startPoint x: 535, startPoint y: 408, endPoint x: 513, endPoint y: 255, distance: 155.0
click at [513, 255] on div "Pour activer le glissement avec le clavier, appuyez sur Alt+Entrée. Une fois ce…" at bounding box center [516, 254] width 1032 height 509
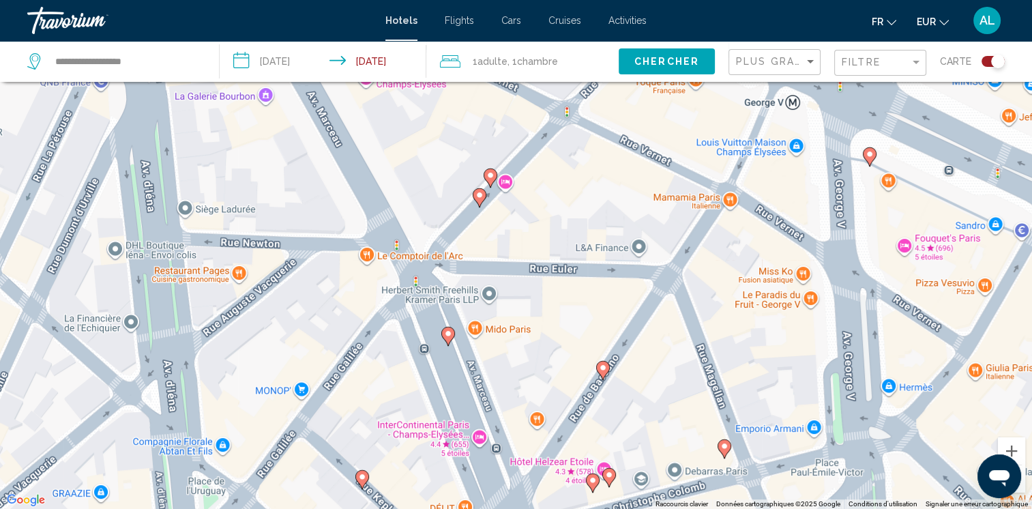
click at [719, 445] on icon "Main content" at bounding box center [723, 449] width 12 height 18
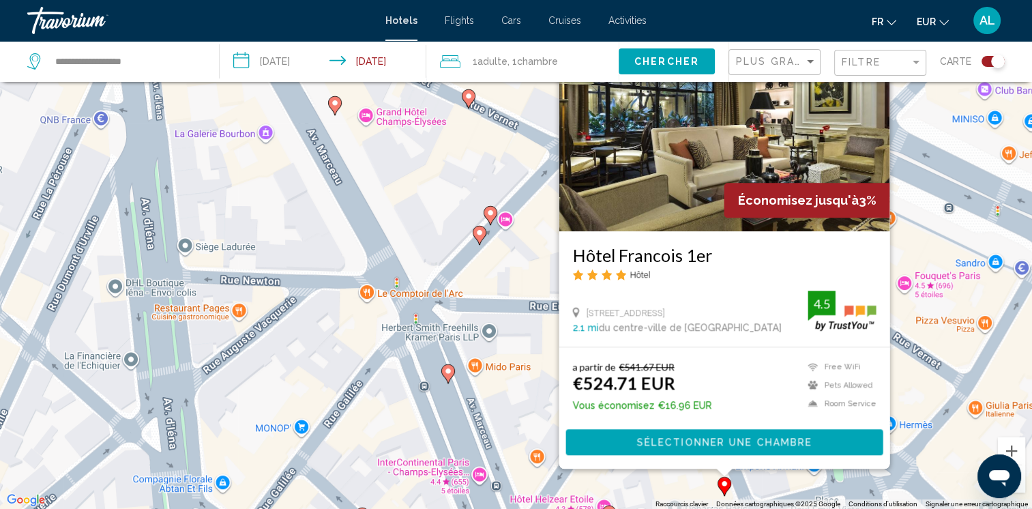
click at [639, 501] on div "Pour activer le glissement avec le clavier, appuyez sur Alt+Entrée. Une fois ce…" at bounding box center [516, 254] width 1032 height 509
click at [520, 410] on div "Pour activer le glissement avec le clavier, appuyez sur Alt+Entrée. Une fois ce…" at bounding box center [516, 254] width 1032 height 509
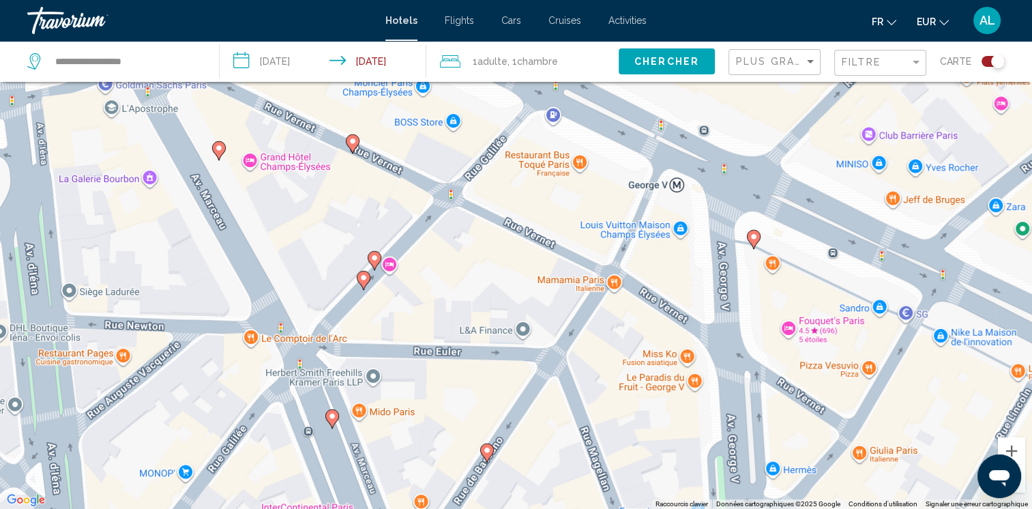
drag, startPoint x: 640, startPoint y: 444, endPoint x: 524, endPoint y: 484, distance: 122.1
click at [524, 484] on div "Pour activer le glissement avec le clavier, appuyez sur Alt+Entrée. Une fois ce…" at bounding box center [516, 254] width 1032 height 509
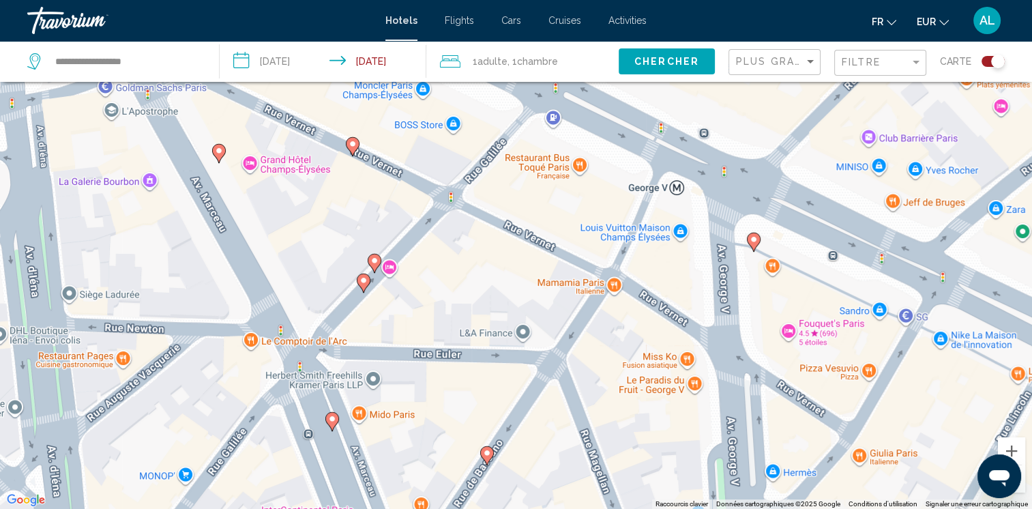
click at [753, 244] on icon "Main content" at bounding box center [753, 242] width 12 height 18
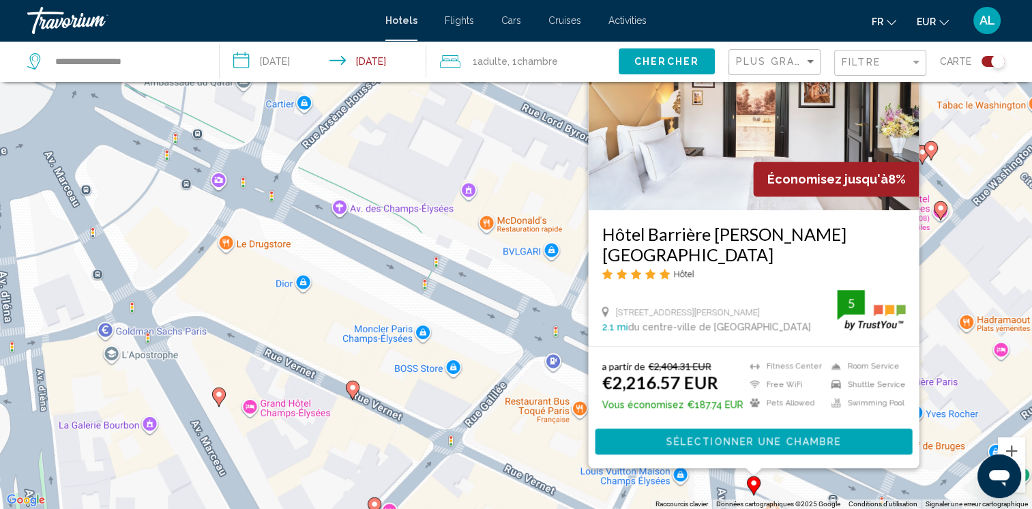
click at [545, 459] on div "Pour activer le glissement avec le clavier, appuyez sur Alt+Entrée. Une fois ce…" at bounding box center [516, 254] width 1032 height 509
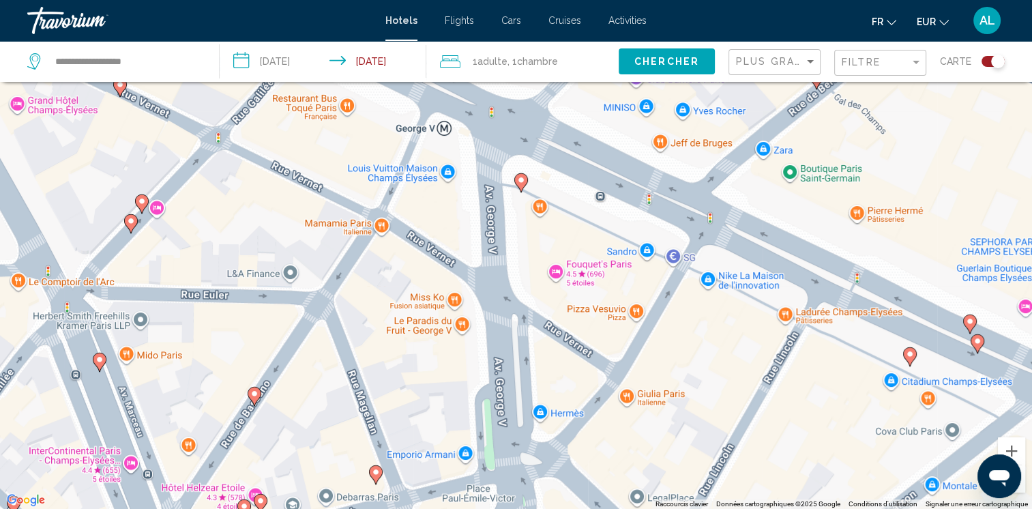
drag, startPoint x: 586, startPoint y: 475, endPoint x: 354, endPoint y: 170, distance: 383.4
click at [354, 170] on div "Pour activer le glissement avec le clavier, appuyez sur Alt+Entrée. Une fois ce…" at bounding box center [516, 254] width 1032 height 509
click at [905, 357] on icon "Main content" at bounding box center [909, 357] width 12 height 18
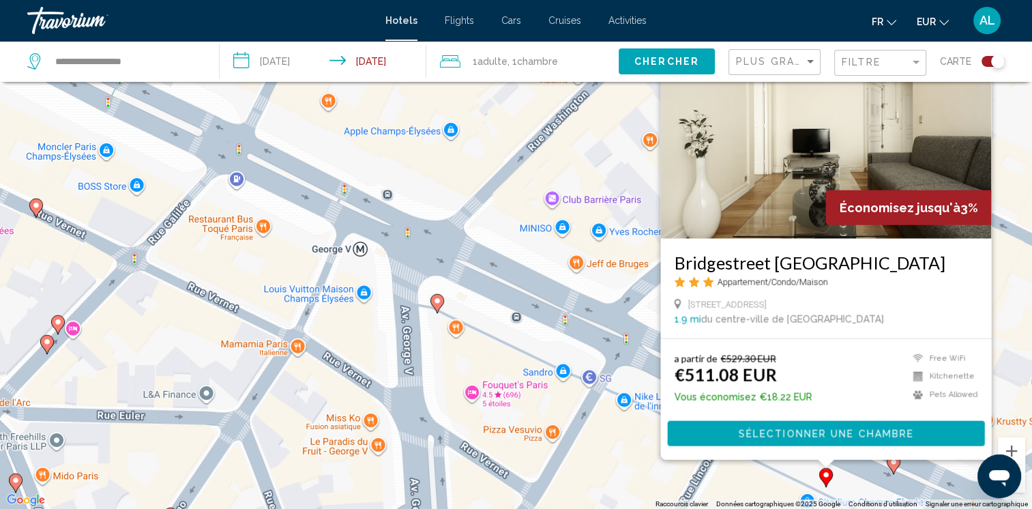
click at [888, 465] on icon "Main content" at bounding box center [892, 464] width 12 height 18
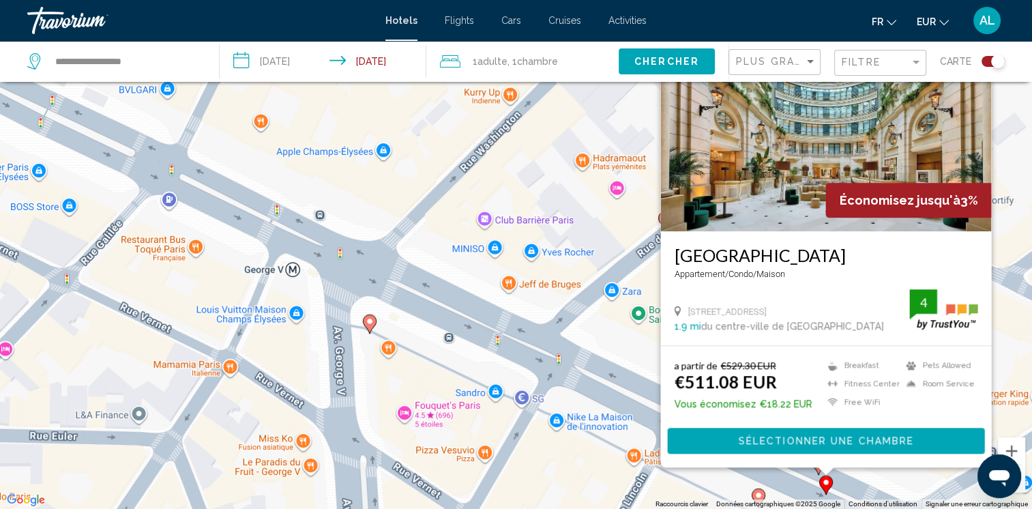
click at [722, 170] on img "Main content" at bounding box center [825, 122] width 331 height 218
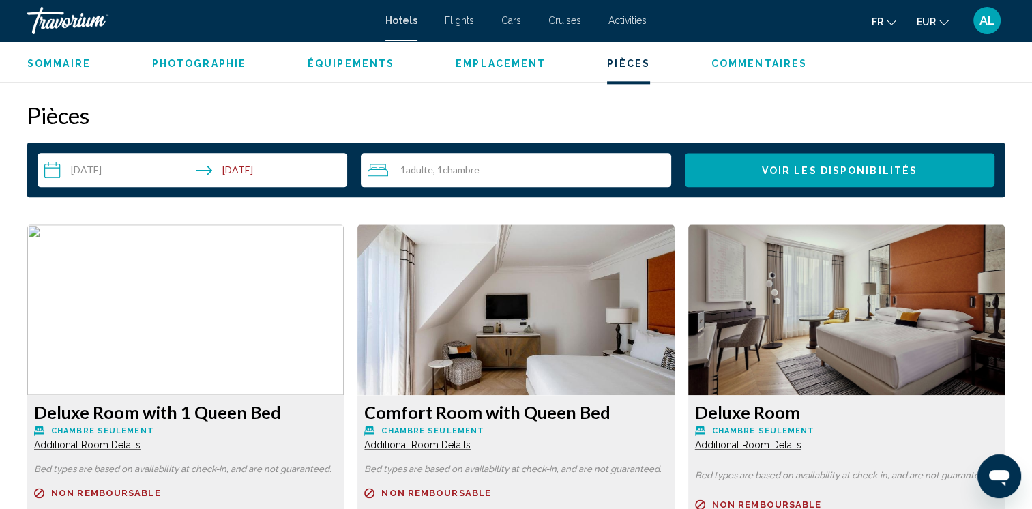
scroll to position [1843, 0]
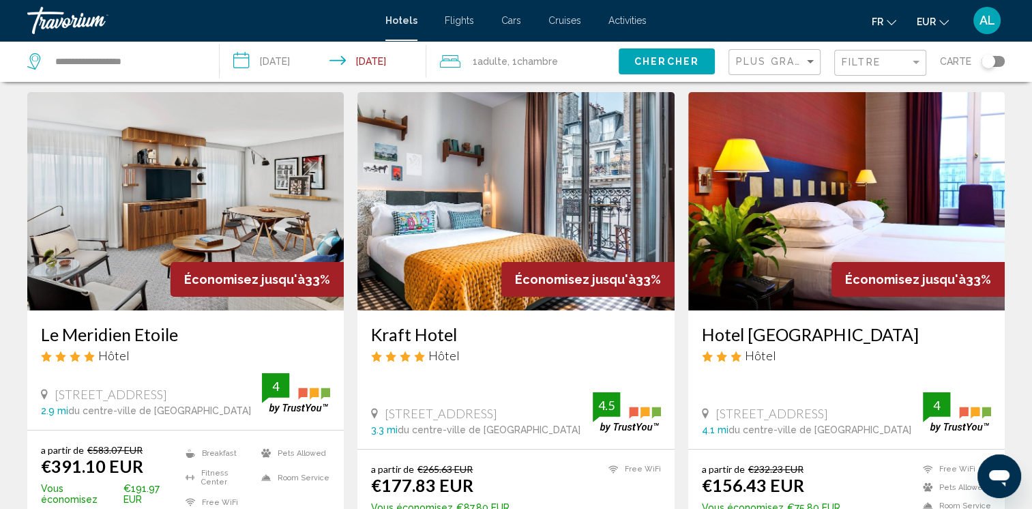
scroll to position [68, 0]
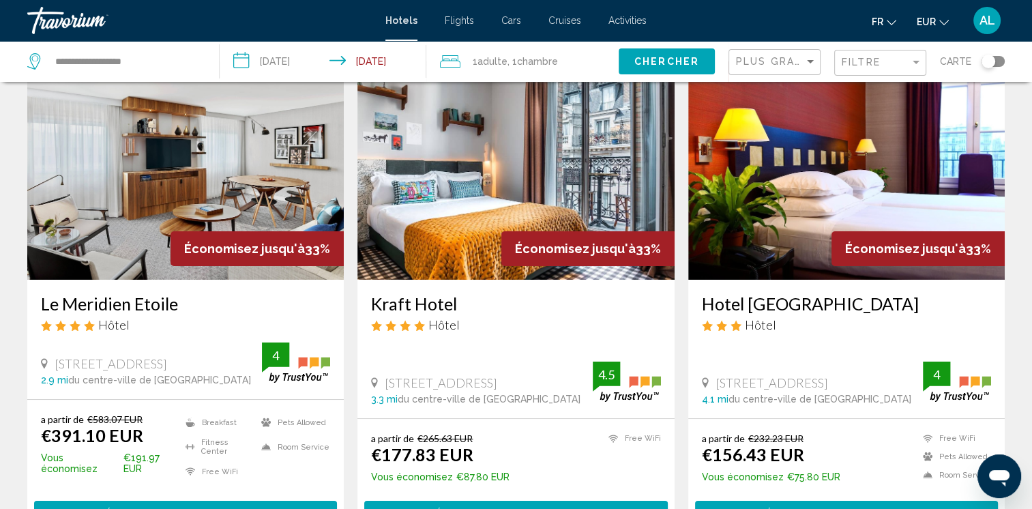
click at [153, 203] on img "Main content" at bounding box center [185, 170] width 316 height 218
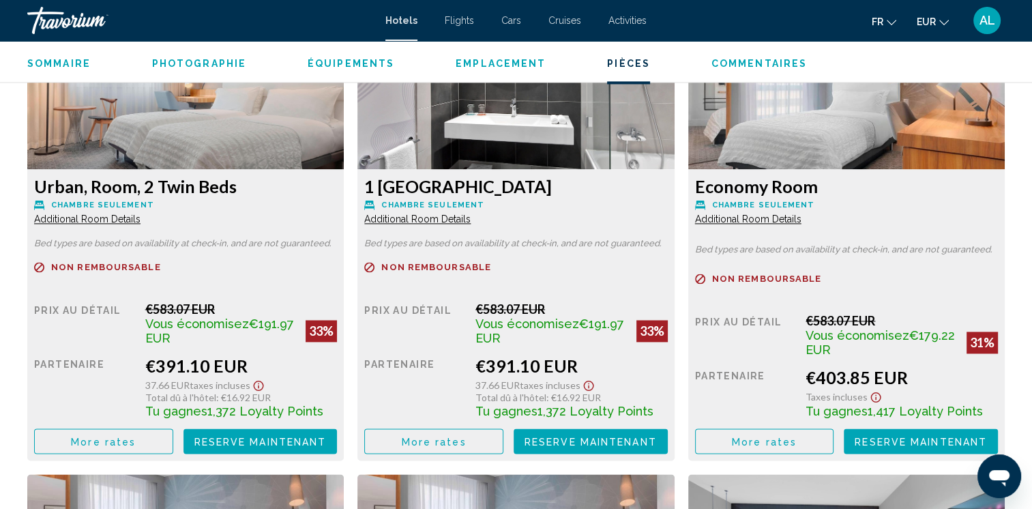
scroll to position [1909, 0]
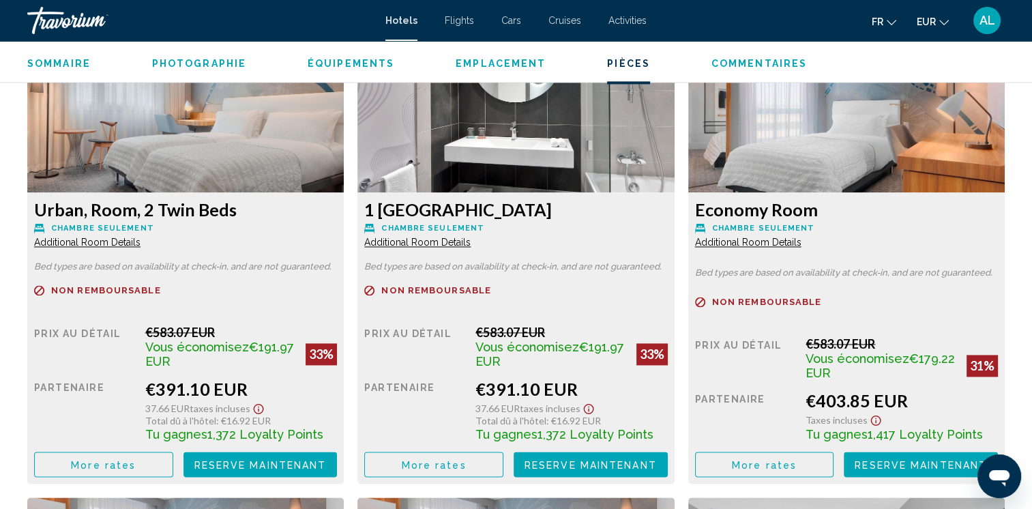
click at [344, 157] on img "Main content" at bounding box center [185, 107] width 316 height 170
click at [140, 241] on span "Additional Room Details" at bounding box center [87, 242] width 106 height 11
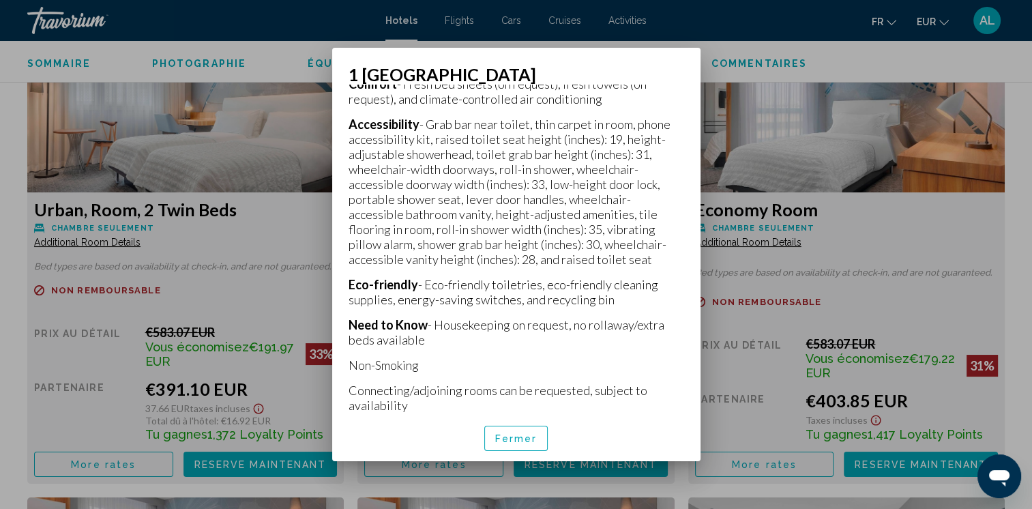
scroll to position [524, 0]
click at [515, 437] on span "Fermer" at bounding box center [516, 438] width 42 height 11
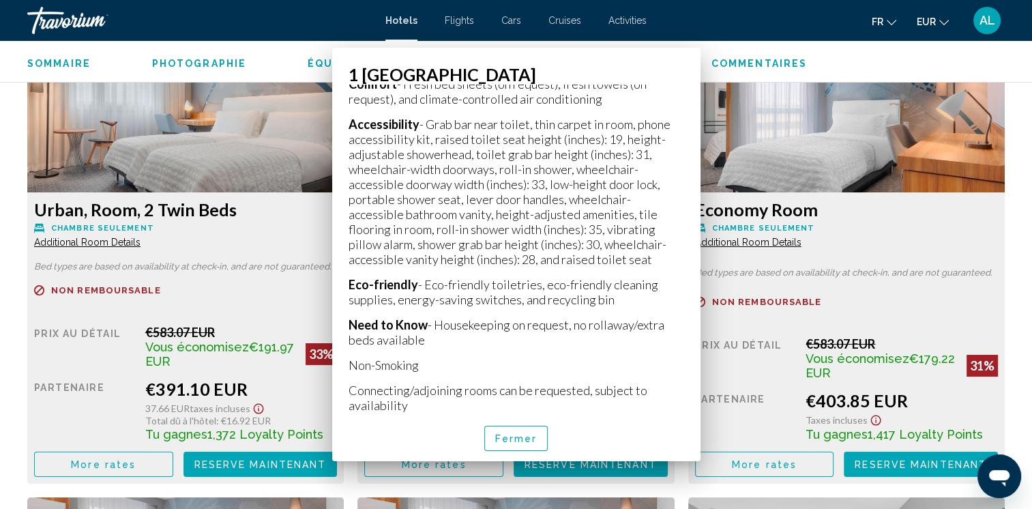
scroll to position [1909, 0]
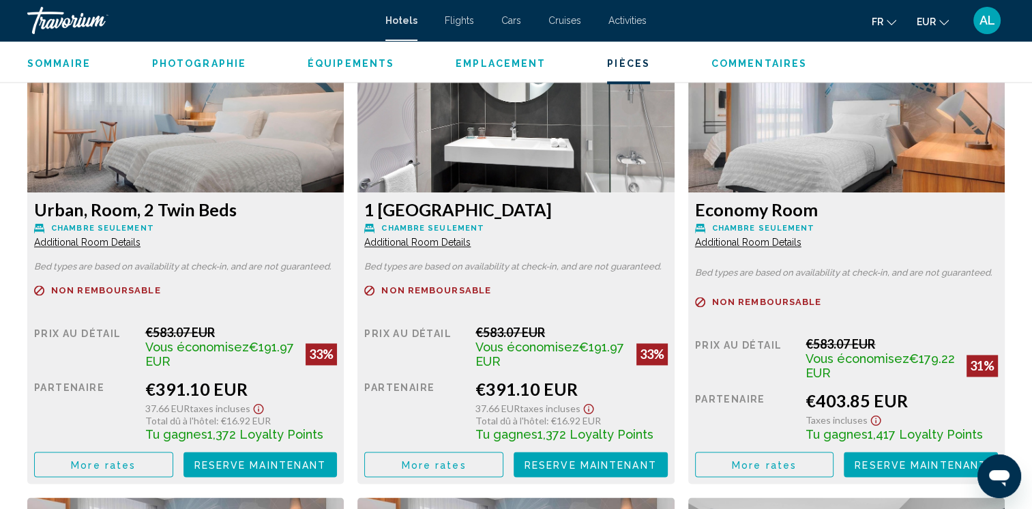
click at [327, 468] on span "Reserve maintenant" at bounding box center [260, 464] width 132 height 11
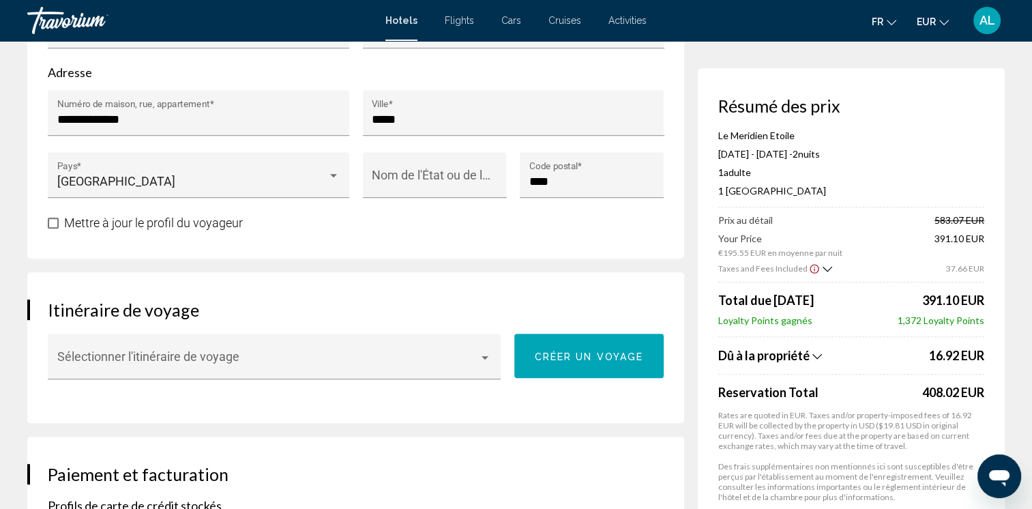
scroll to position [614, 0]
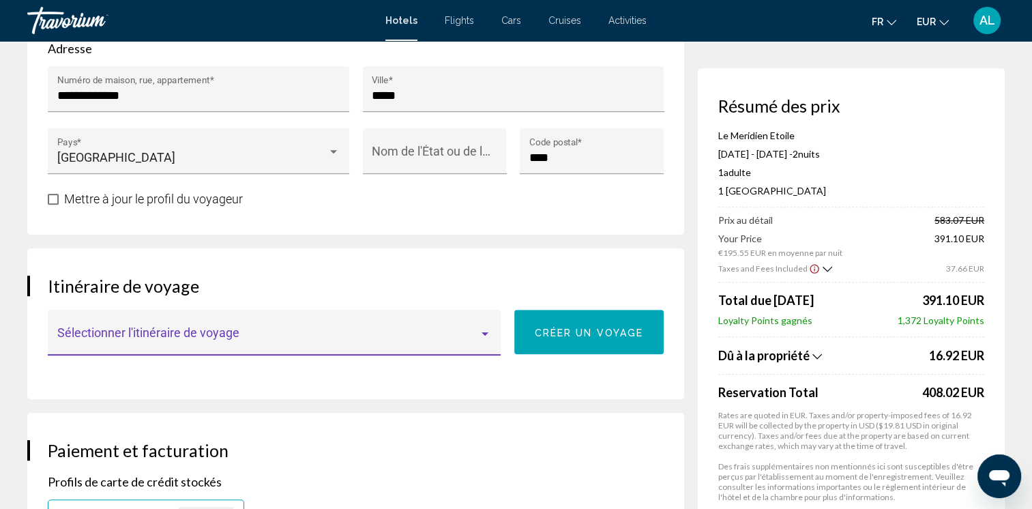
click at [482, 335] on div "Main content" at bounding box center [485, 333] width 12 height 11
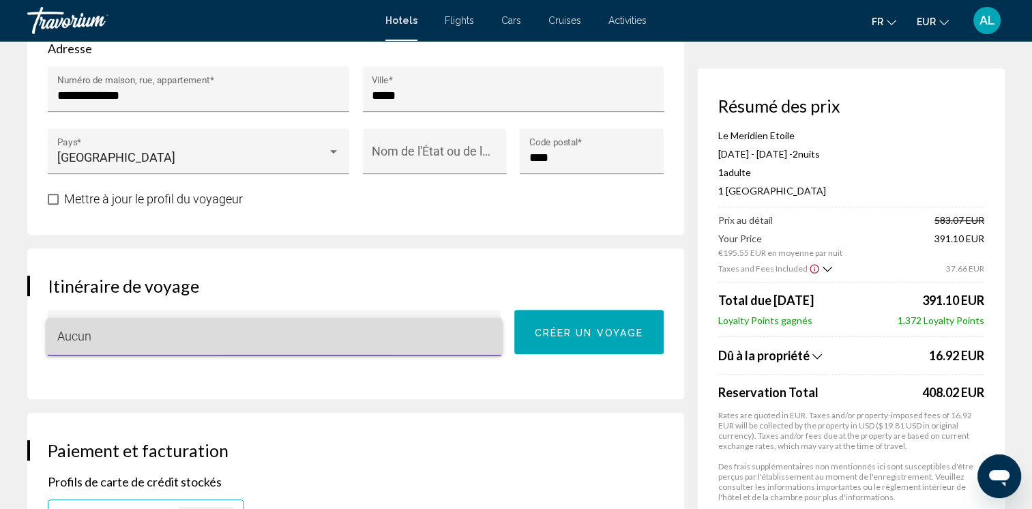
click at [482, 335] on span "Aucun" at bounding box center [274, 336] width 434 height 37
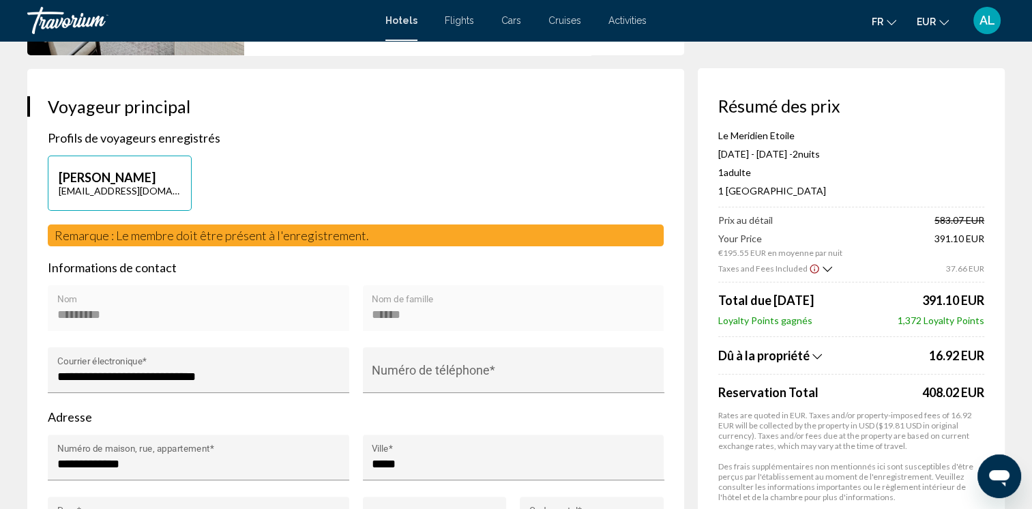
scroll to position [273, 0]
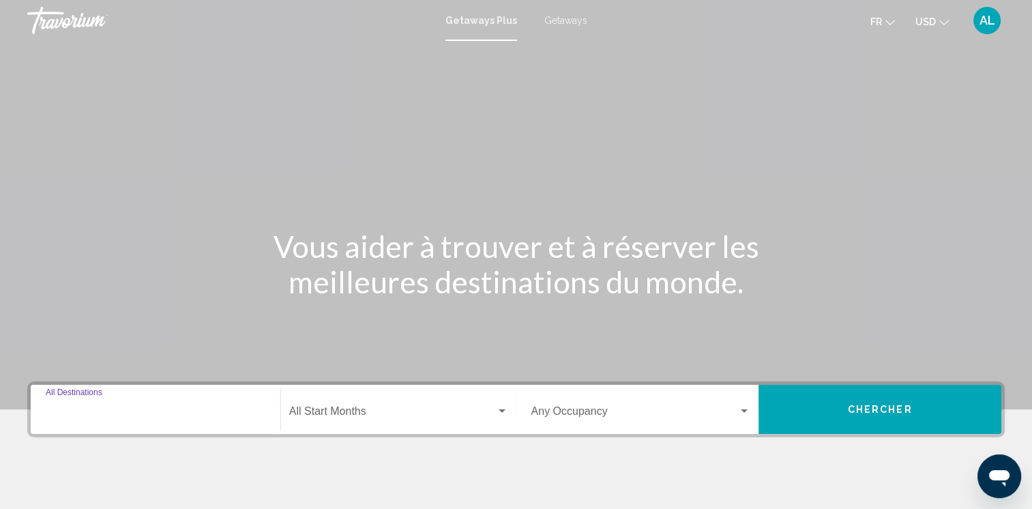
click at [61, 410] on input "Destination All Destinations" at bounding box center [156, 414] width 220 height 12
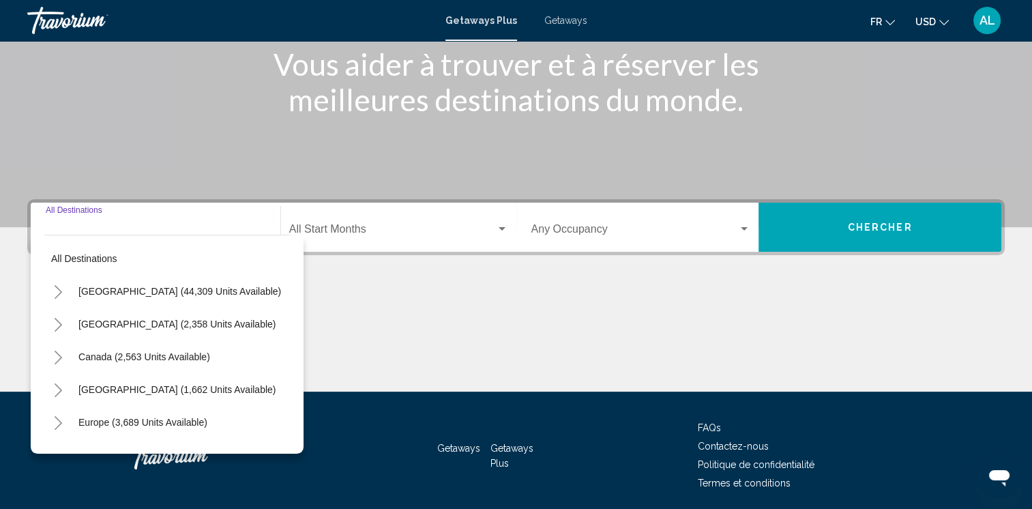
scroll to position [231, 0]
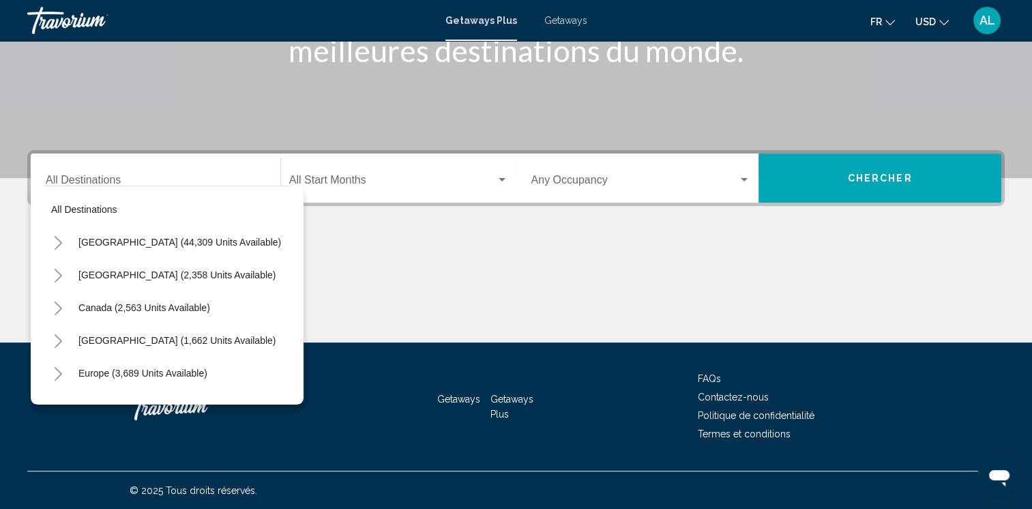
click at [64, 171] on div "Destination All Destinations" at bounding box center [156, 178] width 220 height 43
click at [77, 175] on div "Destination All Destinations" at bounding box center [156, 178] width 220 height 43
click at [57, 368] on icon "Toggle Europe (3,689 units available)" at bounding box center [58, 374] width 10 height 14
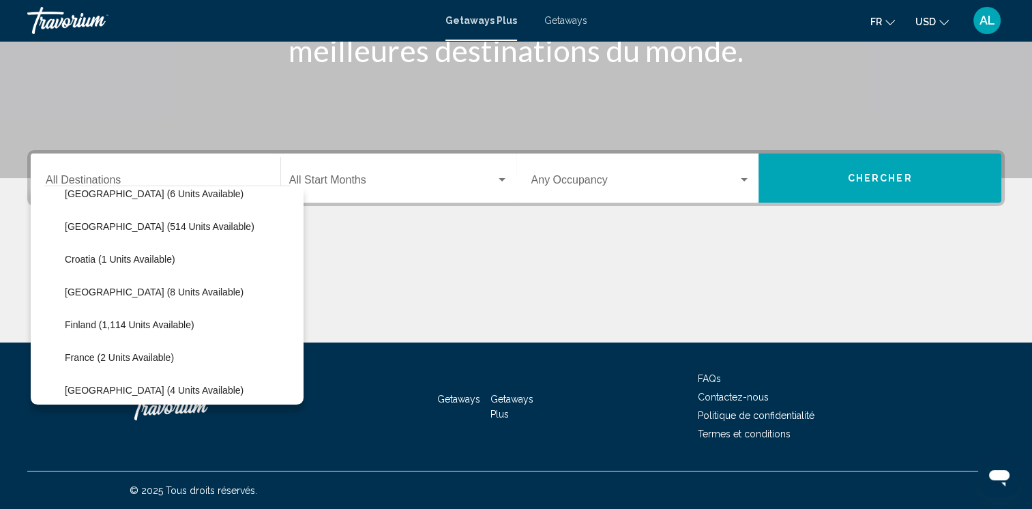
scroll to position [226, 0]
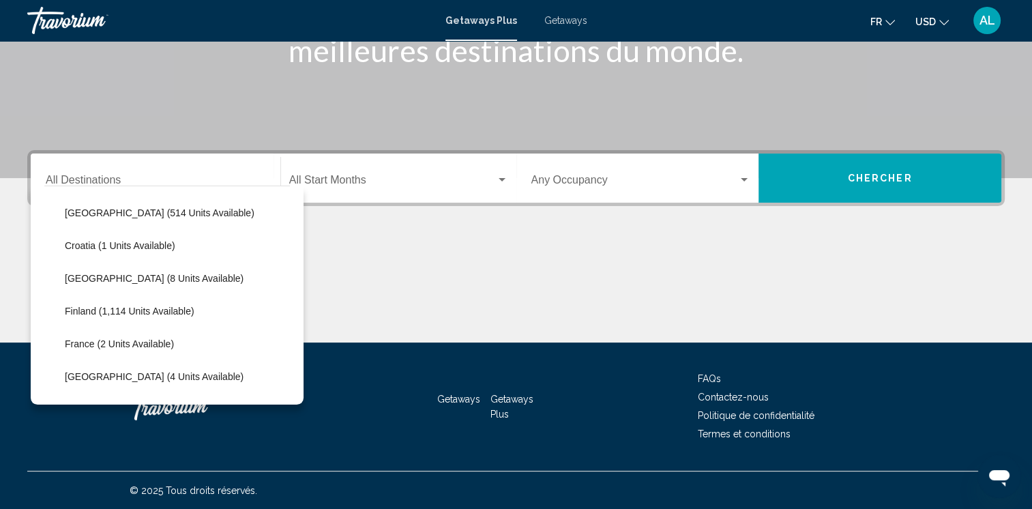
click at [562, 23] on span "Getaways" at bounding box center [565, 20] width 43 height 11
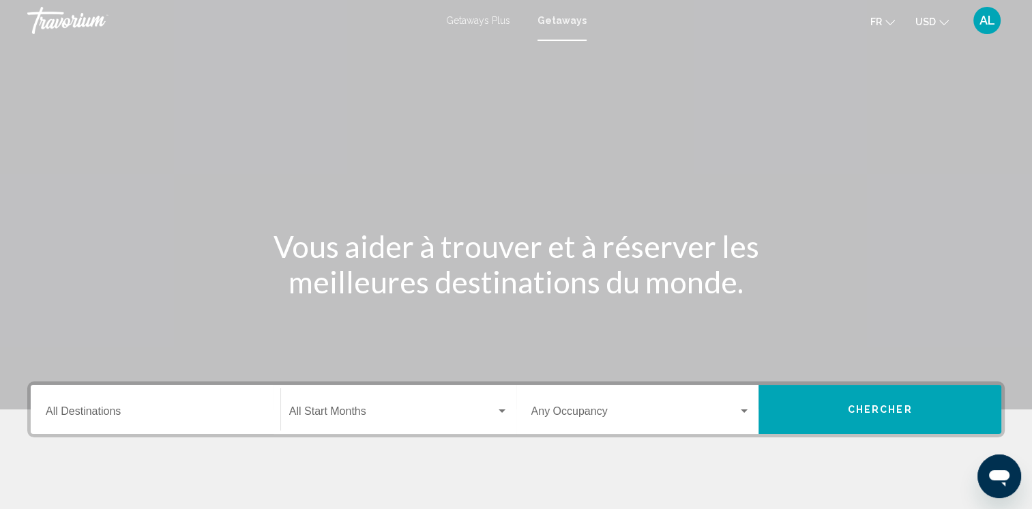
click at [63, 400] on div "Destination All Destinations" at bounding box center [156, 409] width 220 height 43
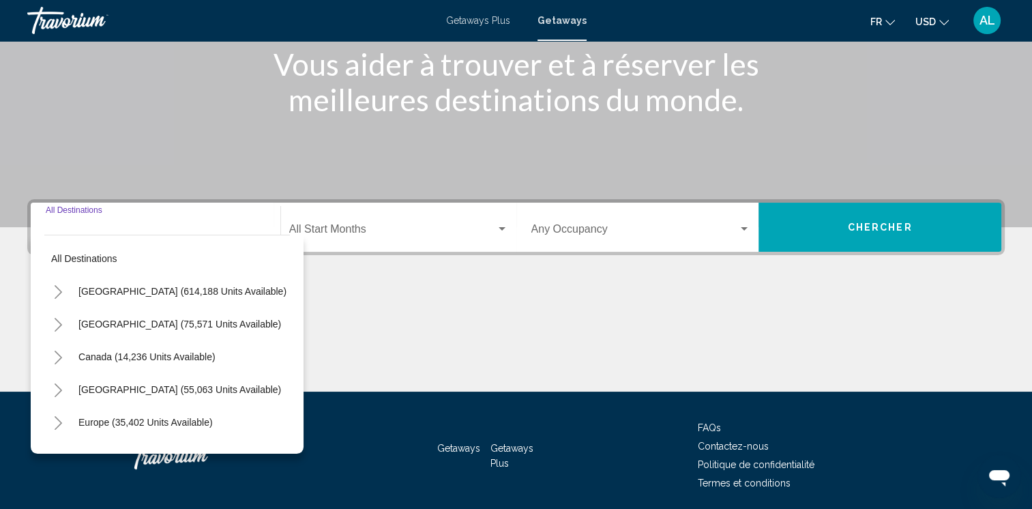
scroll to position [231, 0]
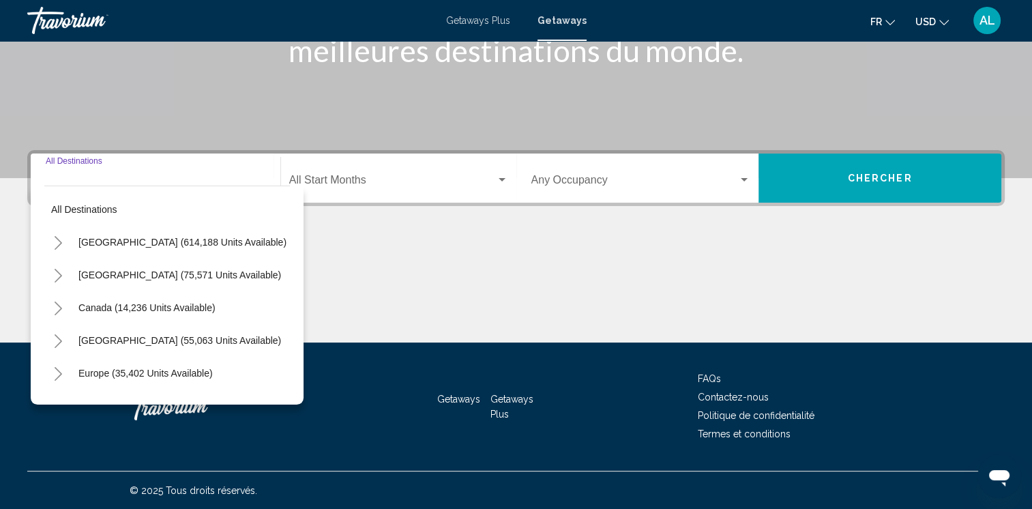
click at [57, 371] on icon "Toggle Europe (35,402 units available)" at bounding box center [58, 374] width 10 height 14
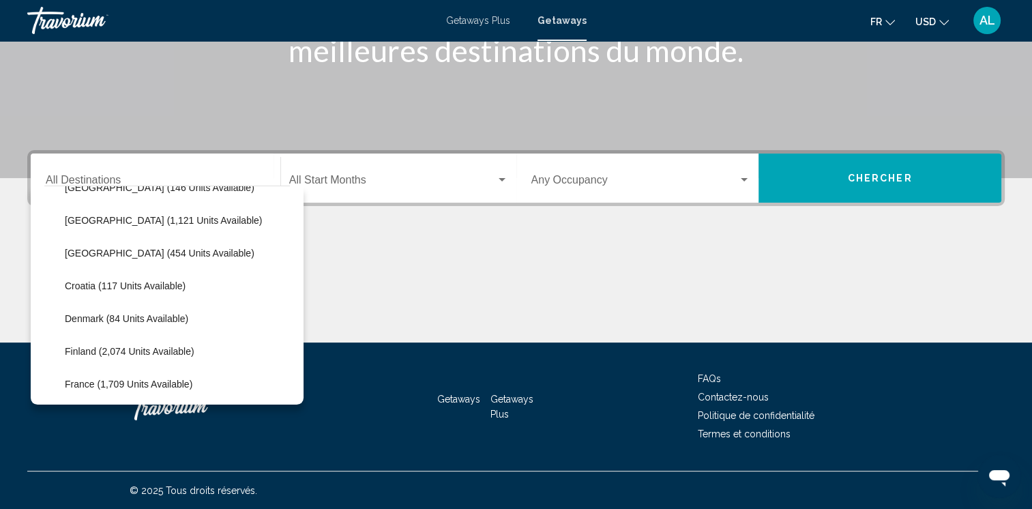
scroll to position [245, 0]
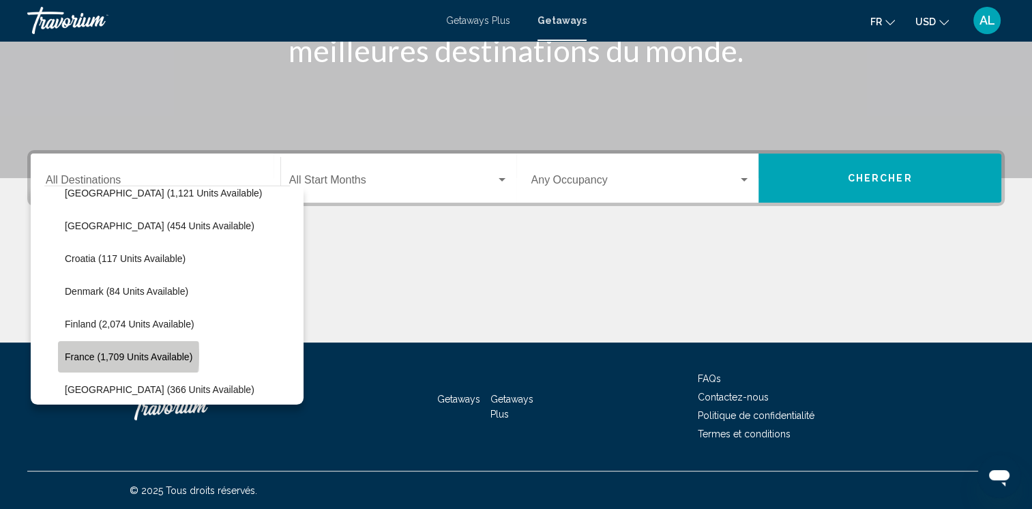
click at [85, 354] on span "France (1,709 units available)" at bounding box center [129, 356] width 128 height 11
type input "**********"
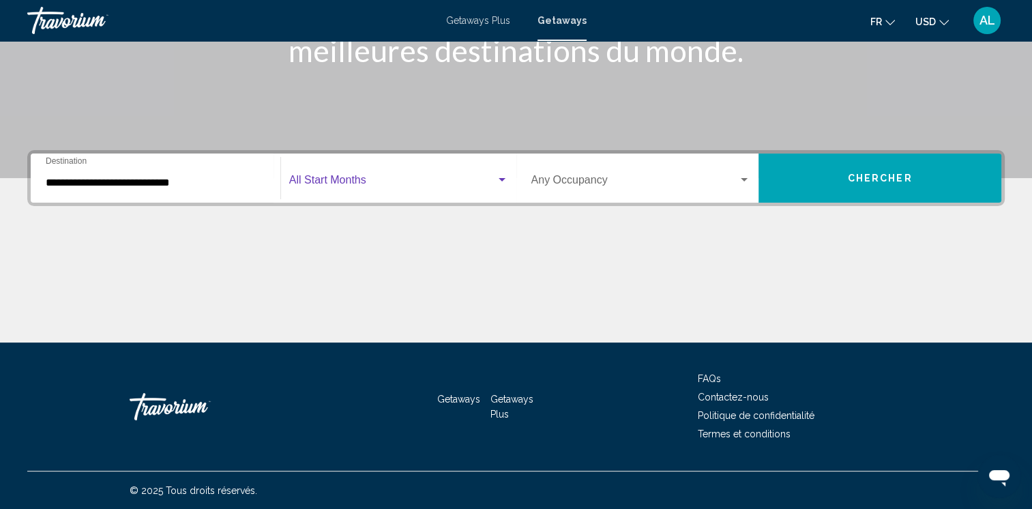
click at [500, 178] on div "Search widget" at bounding box center [501, 179] width 7 height 3
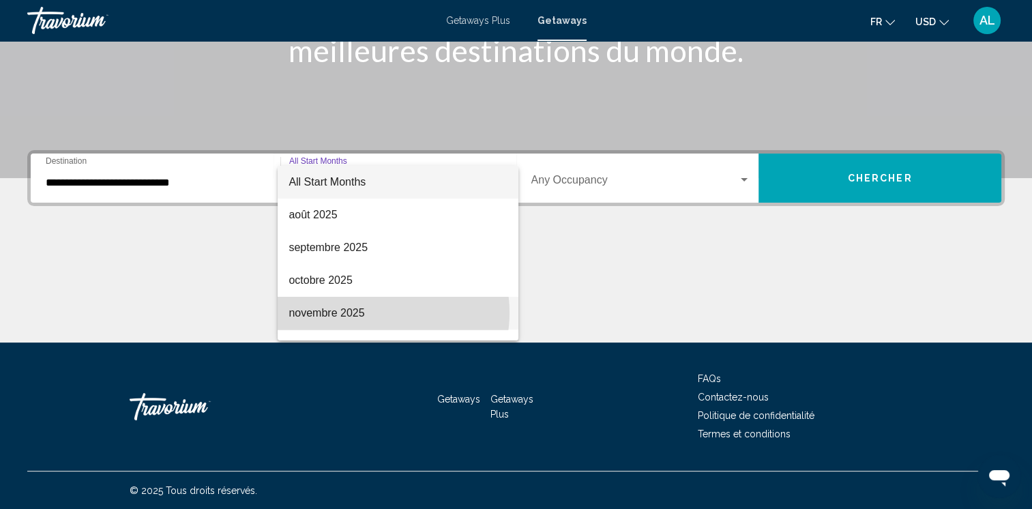
click at [373, 312] on span "novembre 2025" at bounding box center [397, 313] width 219 height 33
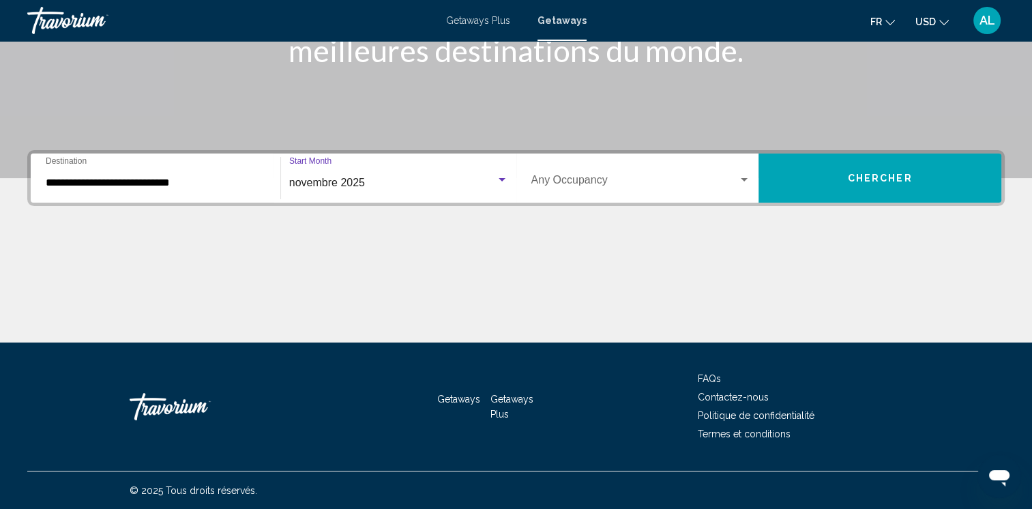
click at [620, 182] on span "Search widget" at bounding box center [634, 183] width 207 height 12
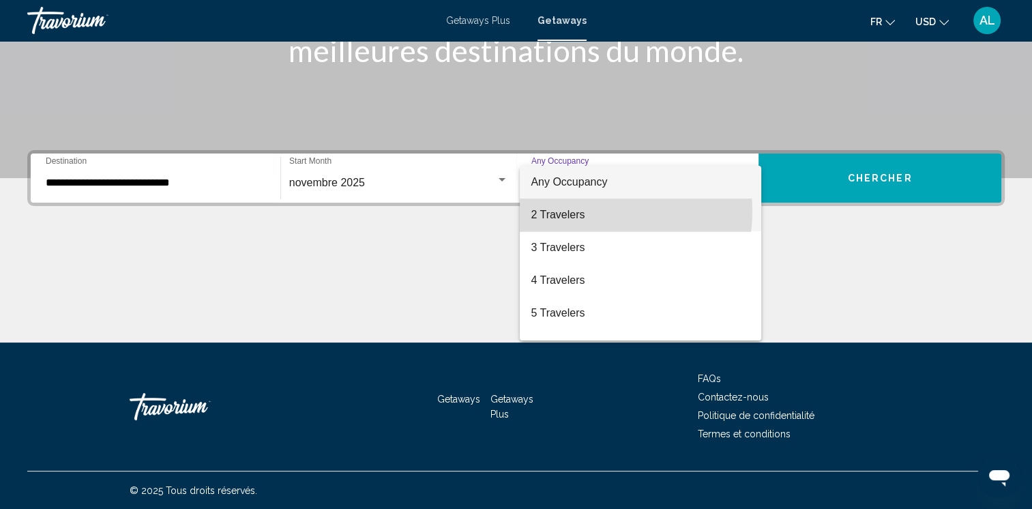
click at [593, 211] on span "2 Travelers" at bounding box center [640, 214] width 220 height 33
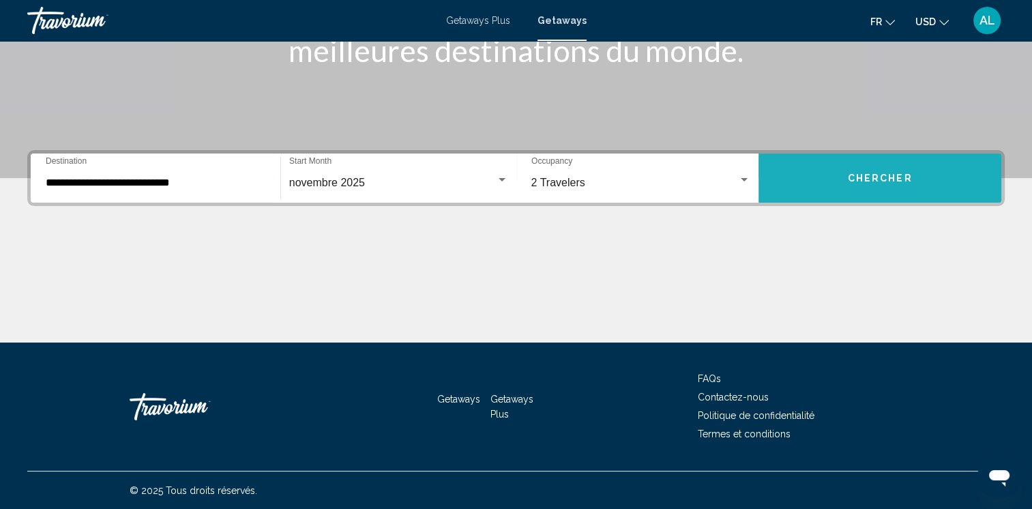
click at [867, 176] on span "Chercher" at bounding box center [880, 178] width 65 height 11
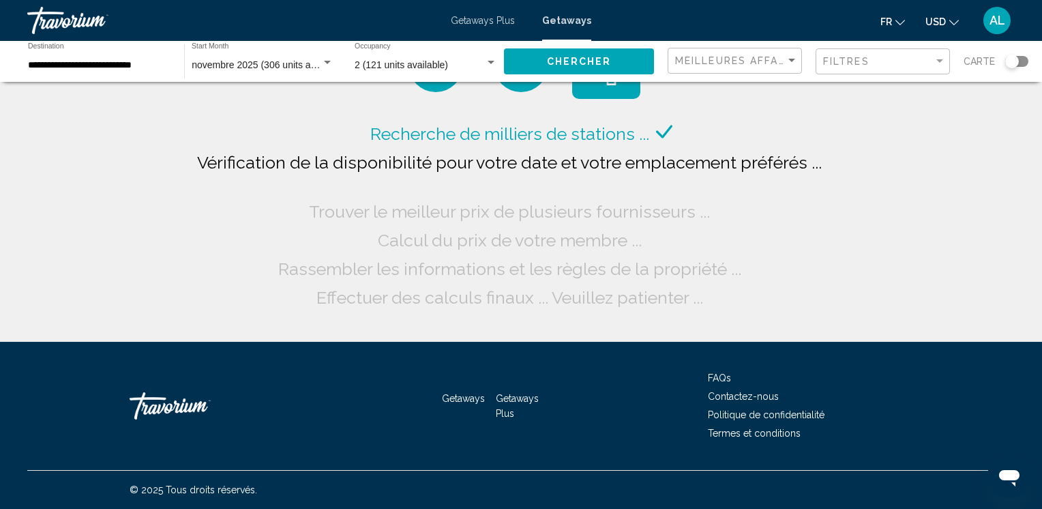
click at [950, 20] on icon "Change currency" at bounding box center [954, 23] width 10 height 10
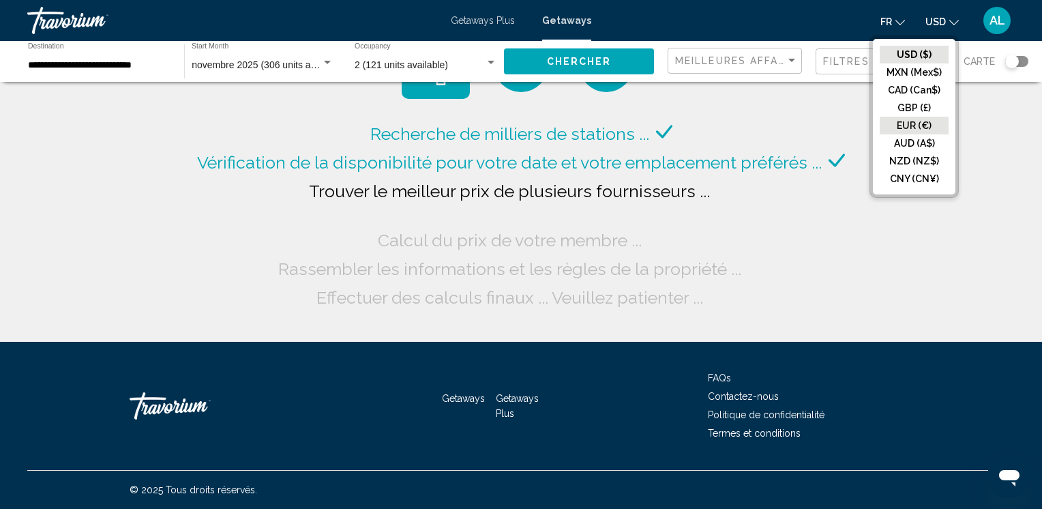
click at [897, 124] on button "EUR (€)" at bounding box center [914, 126] width 69 height 18
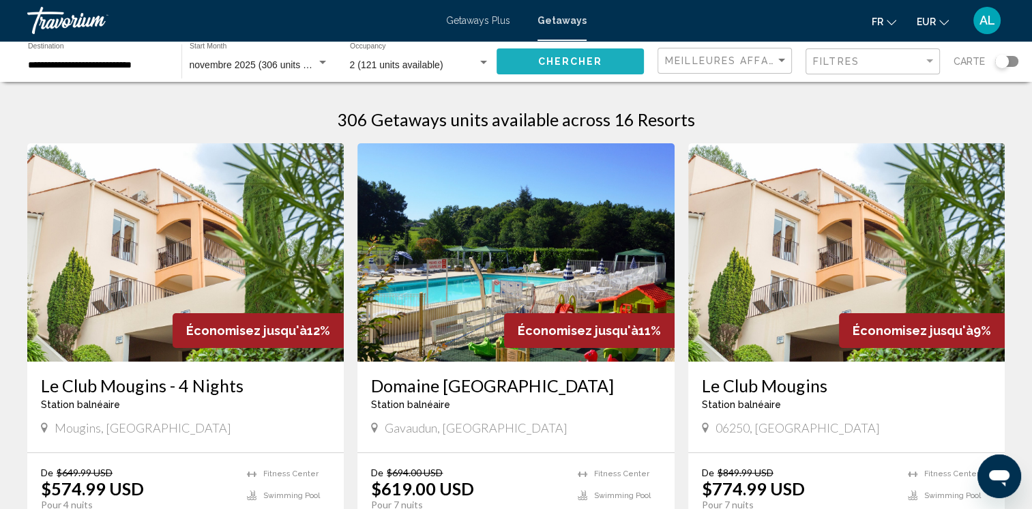
click at [558, 63] on span "Chercher" at bounding box center [570, 62] width 65 height 11
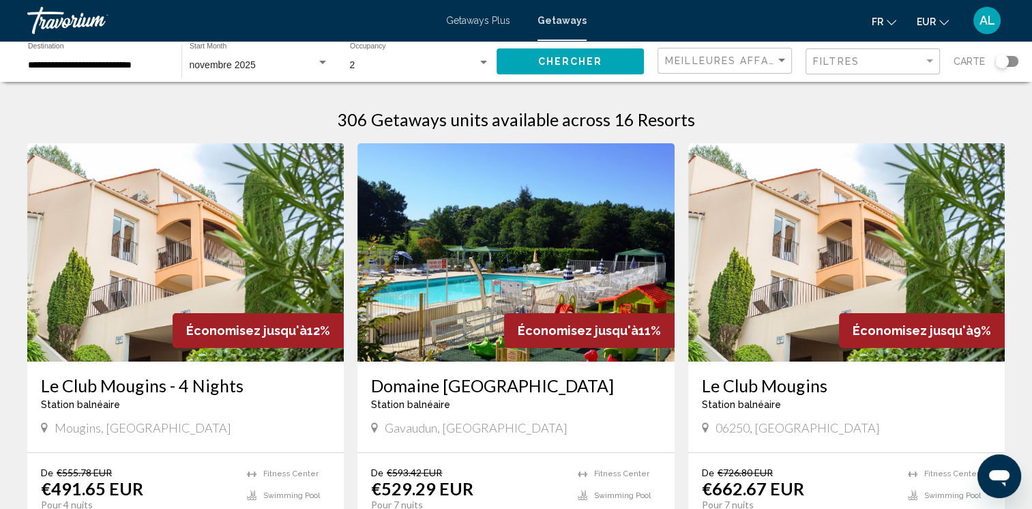
click at [996, 59] on div "Search widget" at bounding box center [1002, 62] width 14 height 14
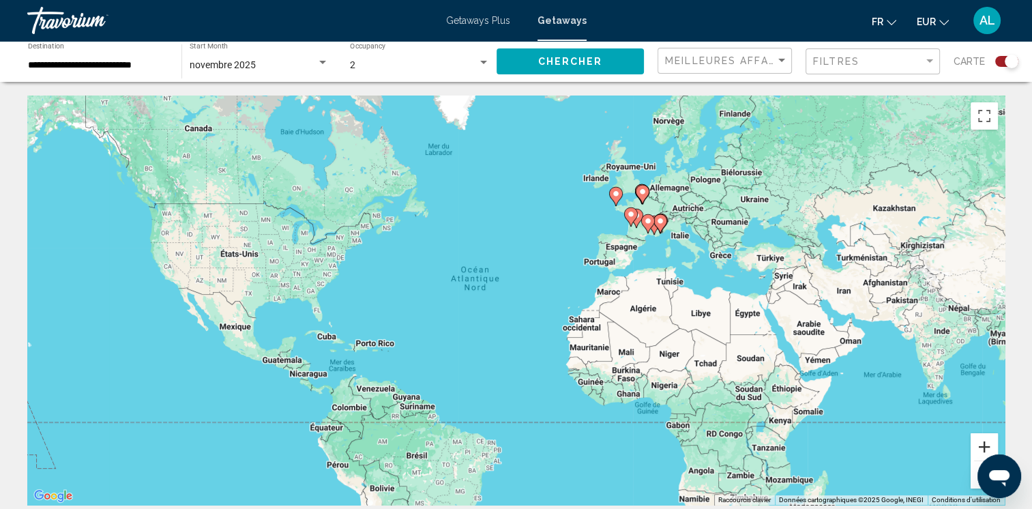
click at [979, 439] on button "Zoom avant" at bounding box center [983, 446] width 27 height 27
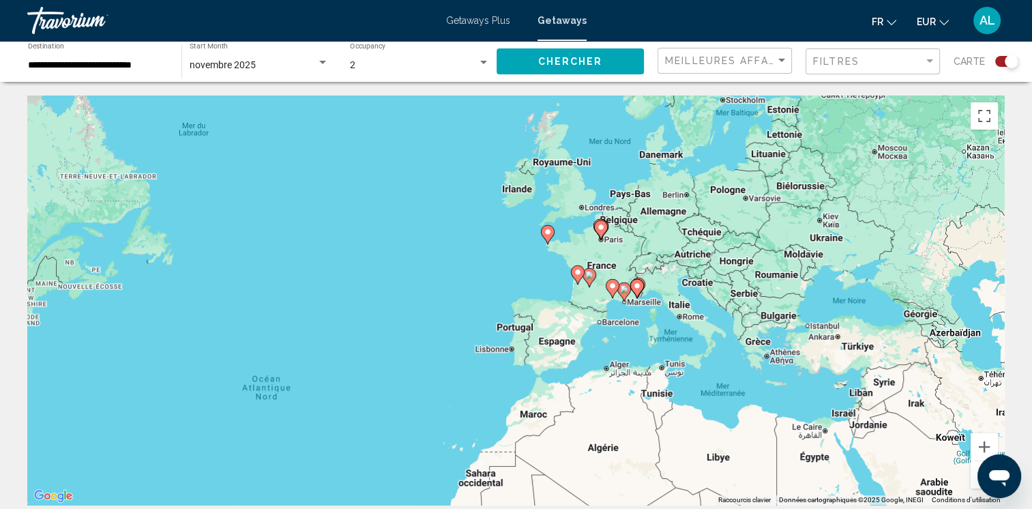
drag, startPoint x: 710, startPoint y: 252, endPoint x: 541, endPoint y: 385, distance: 214.6
click at [541, 385] on div "Pour activer le glissement avec le clavier, appuyez sur Alt+Entrée. Une fois ce…" at bounding box center [515, 299] width 977 height 409
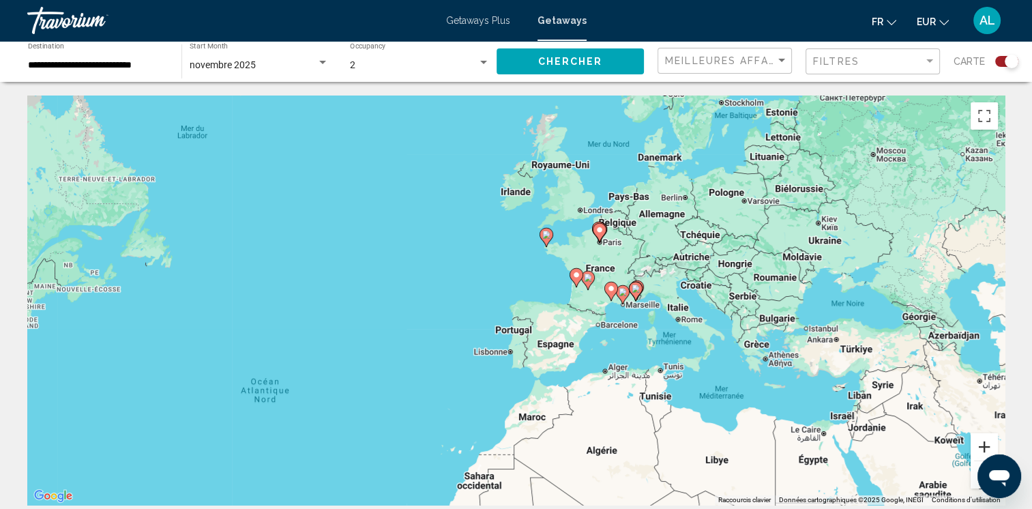
click at [984, 444] on button "Zoom avant" at bounding box center [983, 446] width 27 height 27
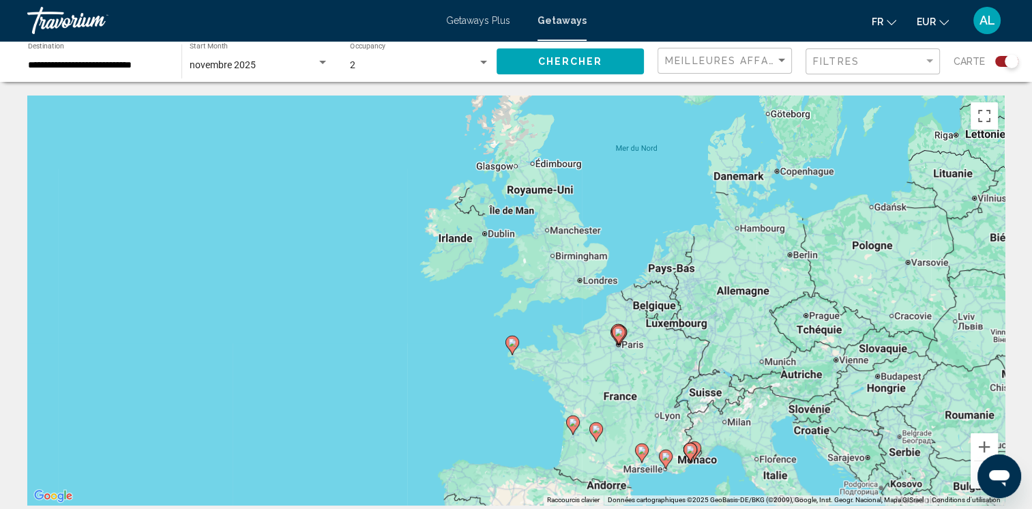
drag, startPoint x: 728, startPoint y: 225, endPoint x: 663, endPoint y: 386, distance: 173.7
click at [663, 386] on div "Pour activer le glissement avec le clavier, appuyez sur Alt+Entrée. Une fois ce…" at bounding box center [515, 299] width 977 height 409
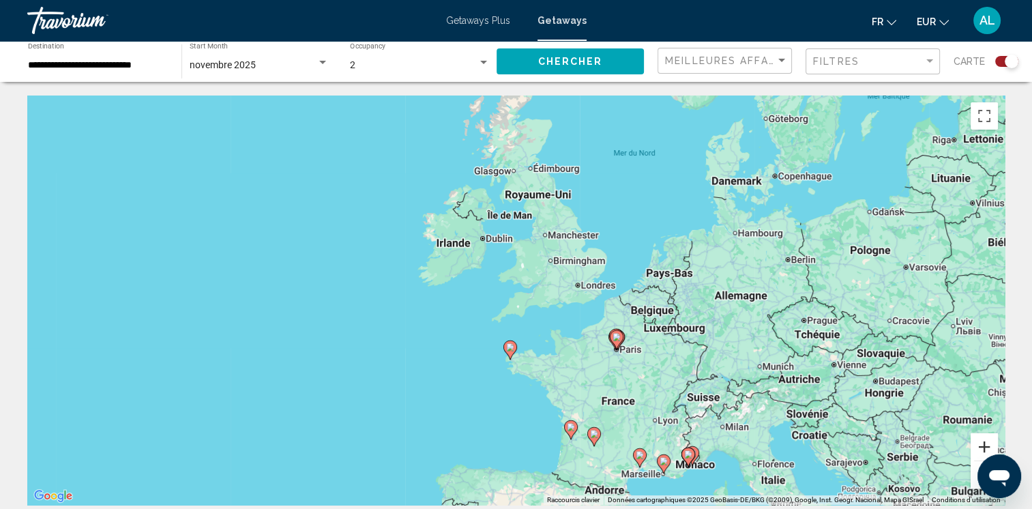
click at [984, 440] on button "Zoom avant" at bounding box center [983, 446] width 27 height 27
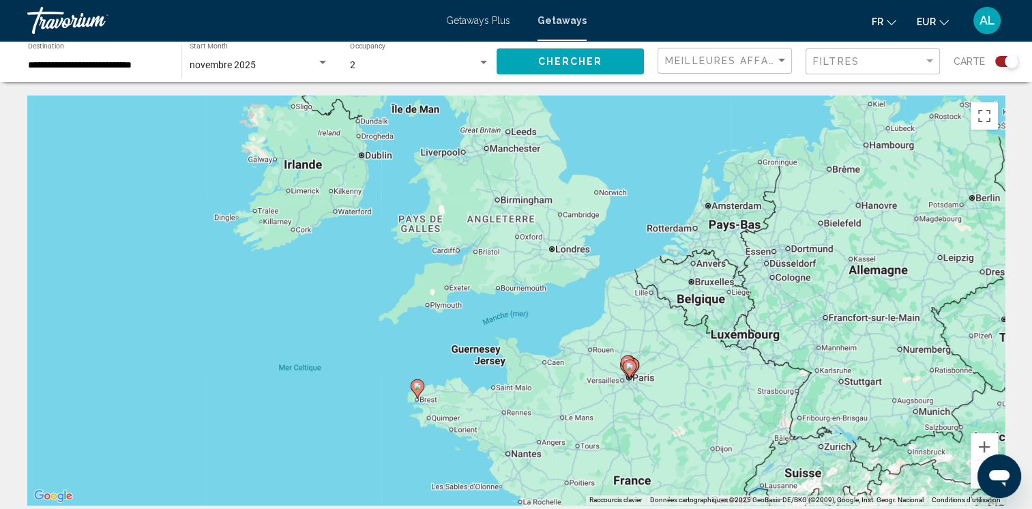
drag, startPoint x: 865, startPoint y: 428, endPoint x: 775, endPoint y: 406, distance: 91.9
click at [775, 406] on div "Pour activer le glissement avec le clavier, appuyez sur Alt+Entrée. Une fois ce…" at bounding box center [515, 299] width 977 height 409
click at [638, 389] on div "Pour activer le glissement avec le clavier, appuyez sur Alt+Entrée. Une fois ce…" at bounding box center [515, 299] width 977 height 409
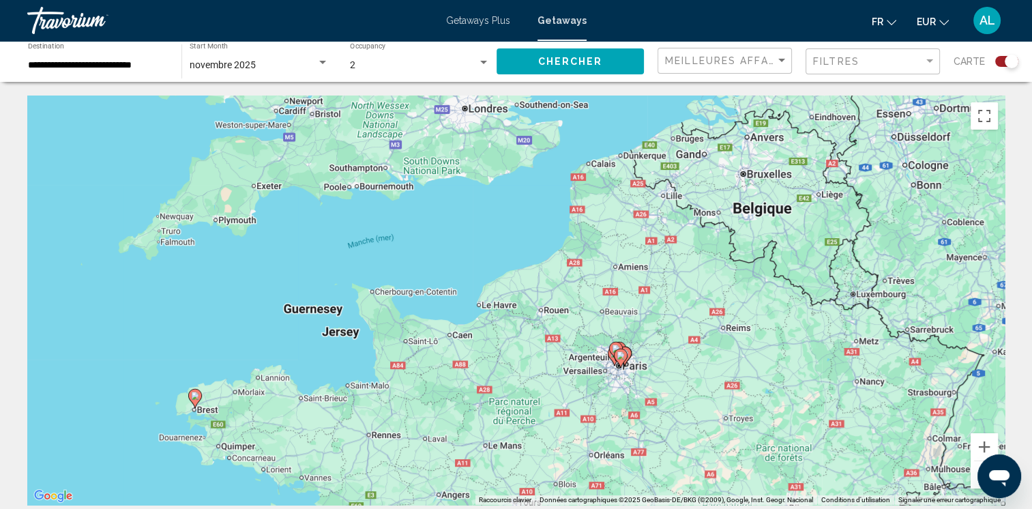
click at [650, 395] on div "Pour activer le glissement avec le clavier, appuyez sur Alt+Entrée. Une fois ce…" at bounding box center [515, 299] width 977 height 409
click at [649, 395] on div "Pour activer le glissement avec le clavier, appuyez sur Alt+Entrée. Une fois ce…" at bounding box center [515, 299] width 977 height 409
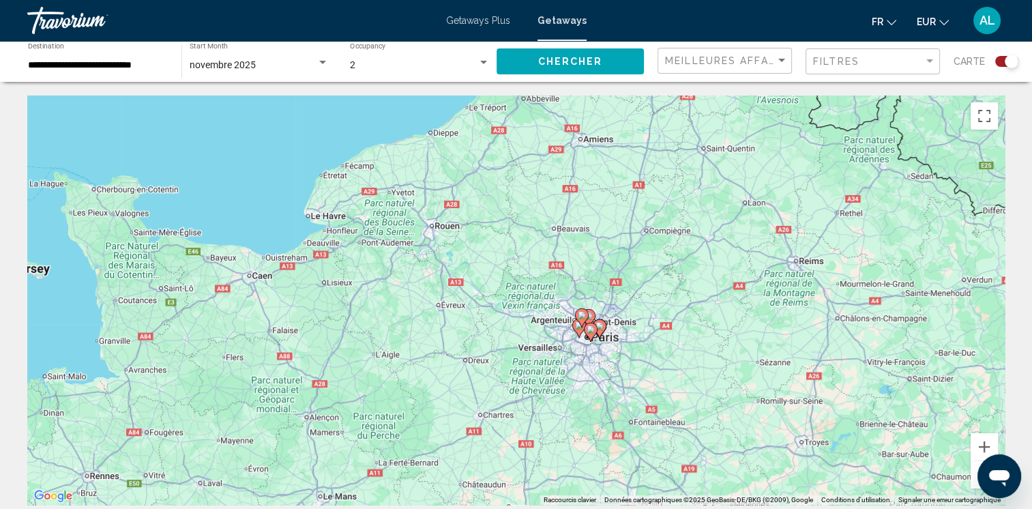
click at [640, 387] on div "Pour activer le glissement avec le clavier, appuyez sur Alt+Entrée. Une fois ce…" at bounding box center [515, 299] width 977 height 409
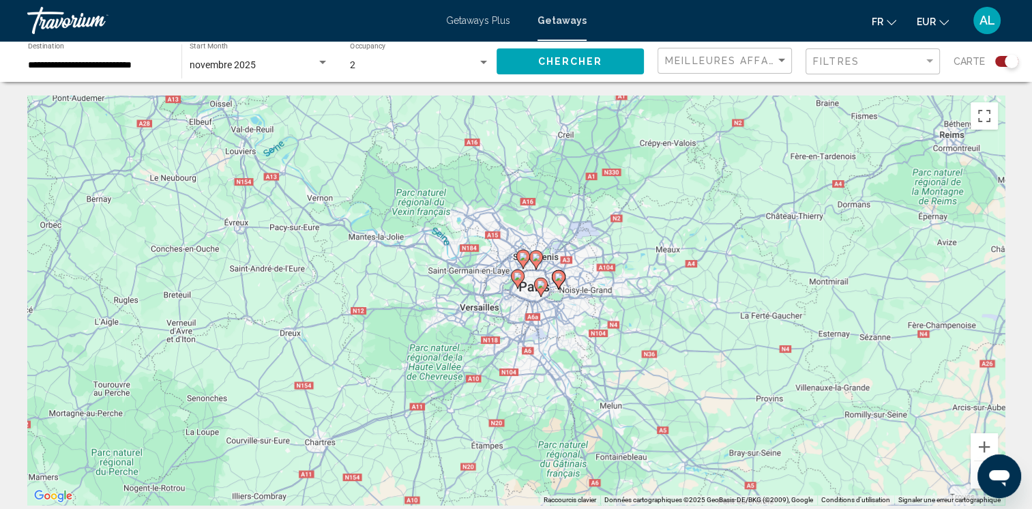
click at [526, 367] on div "Pour activer le glissement avec le clavier, appuyez sur Alt+Entrée. Une fois ce…" at bounding box center [515, 299] width 977 height 409
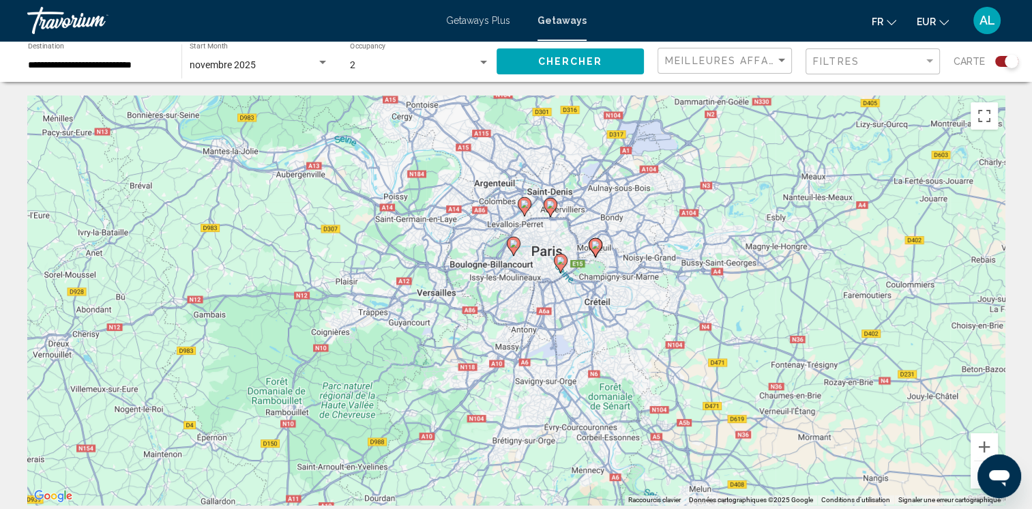
drag, startPoint x: 507, startPoint y: 318, endPoint x: 509, endPoint y: 411, distance: 93.4
click at [509, 411] on div "Pour activer le glissement avec le clavier, appuyez sur Alt+Entrée. Une fois ce…" at bounding box center [515, 299] width 977 height 409
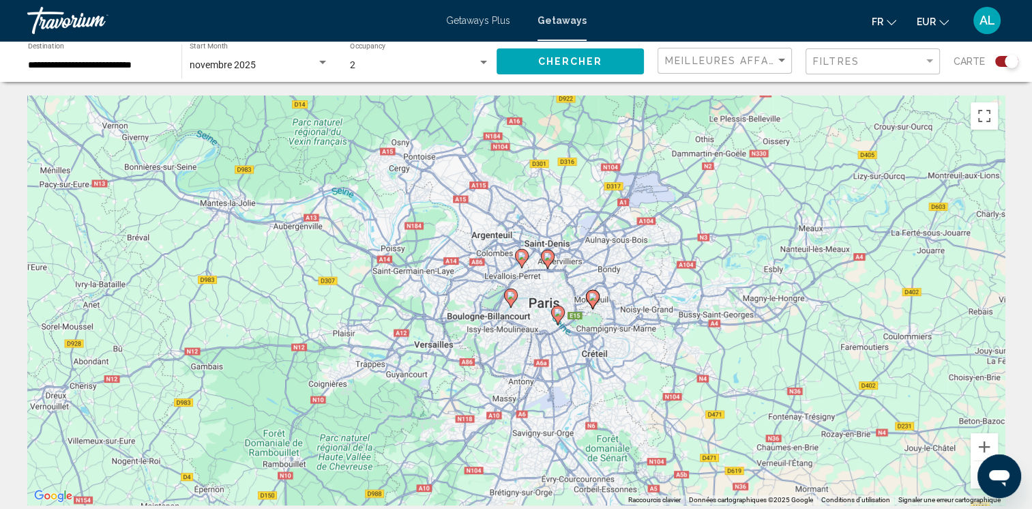
click at [518, 355] on div "Pour activer le glissement avec le clavier, appuyez sur Alt+Entrée. Une fois ce…" at bounding box center [515, 299] width 977 height 409
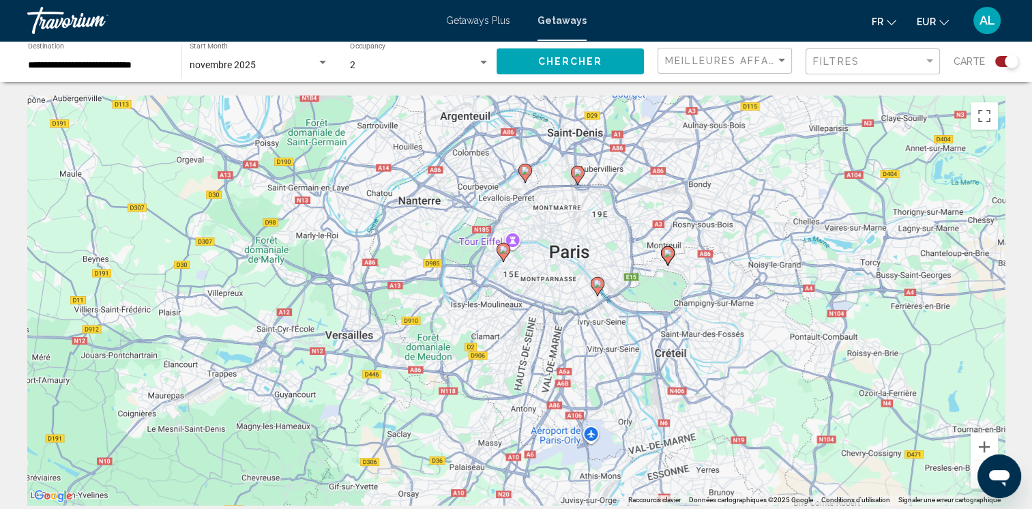
click at [526, 323] on div "Pour activer le glissement avec le clavier, appuyez sur Alt+Entrée. Une fois ce…" at bounding box center [515, 299] width 977 height 409
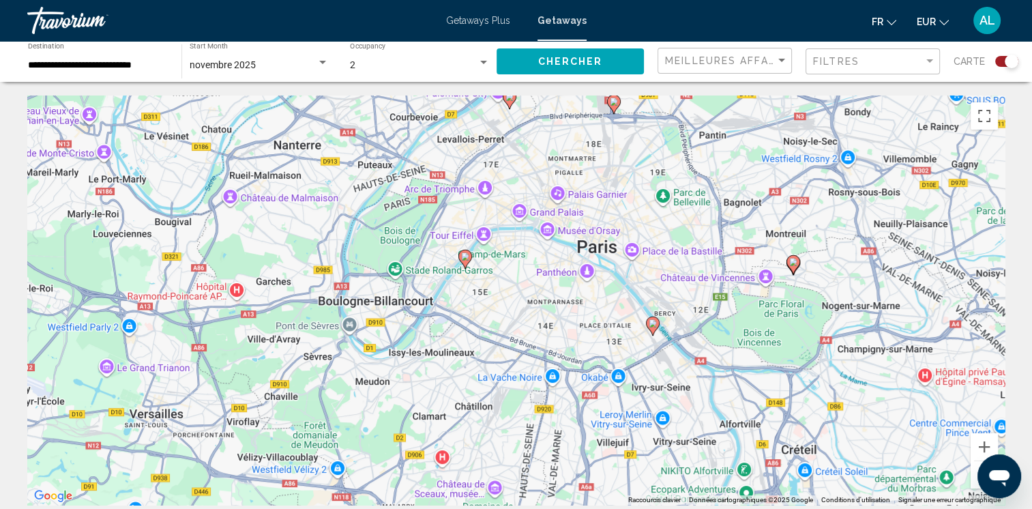
drag, startPoint x: 537, startPoint y: 263, endPoint x: 515, endPoint y: 366, distance: 105.8
click at [515, 366] on div "Pour activer le glissement avec le clavier, appuyez sur Alt+Entrée. Une fois ce…" at bounding box center [515, 299] width 977 height 409
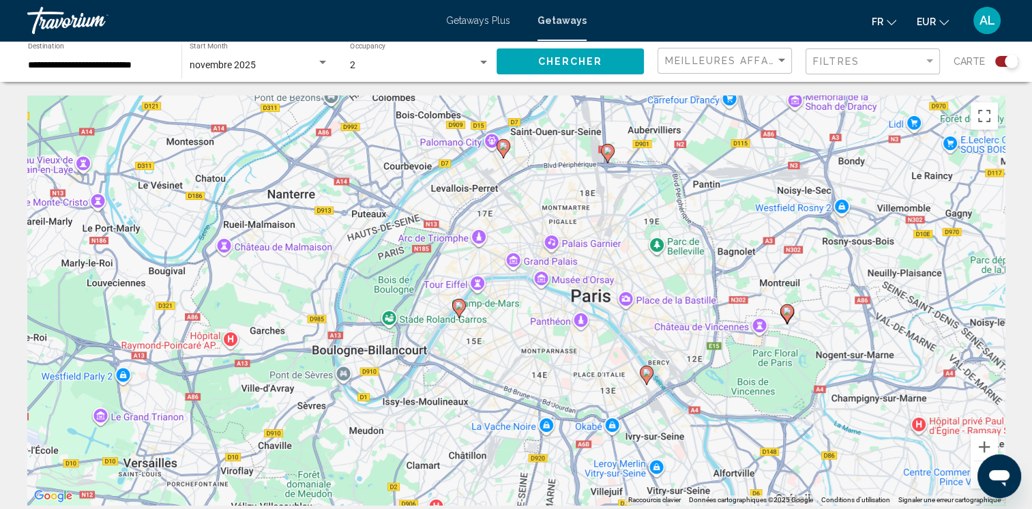
click at [526, 312] on div "Pour activer le glissement avec le clavier, appuyez sur Alt+Entrée. Une fois ce…" at bounding box center [515, 299] width 977 height 409
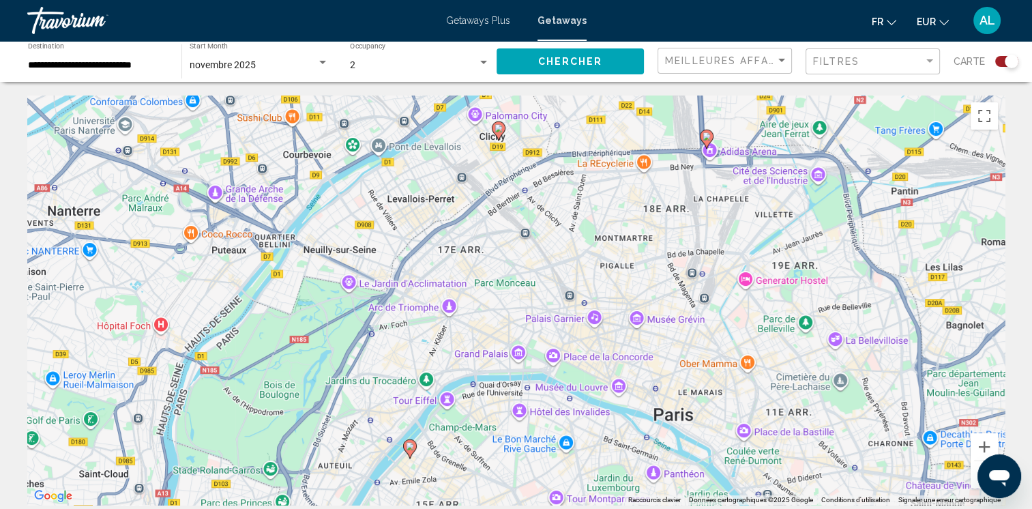
drag, startPoint x: 492, startPoint y: 211, endPoint x: 510, endPoint y: 346, distance: 136.2
click at [510, 346] on div "Pour activer le glissement avec le clavier, appuyez sur Alt+Entrée. Une fois ce…" at bounding box center [515, 299] width 977 height 409
click at [406, 449] on image "Main content" at bounding box center [410, 446] width 8 height 8
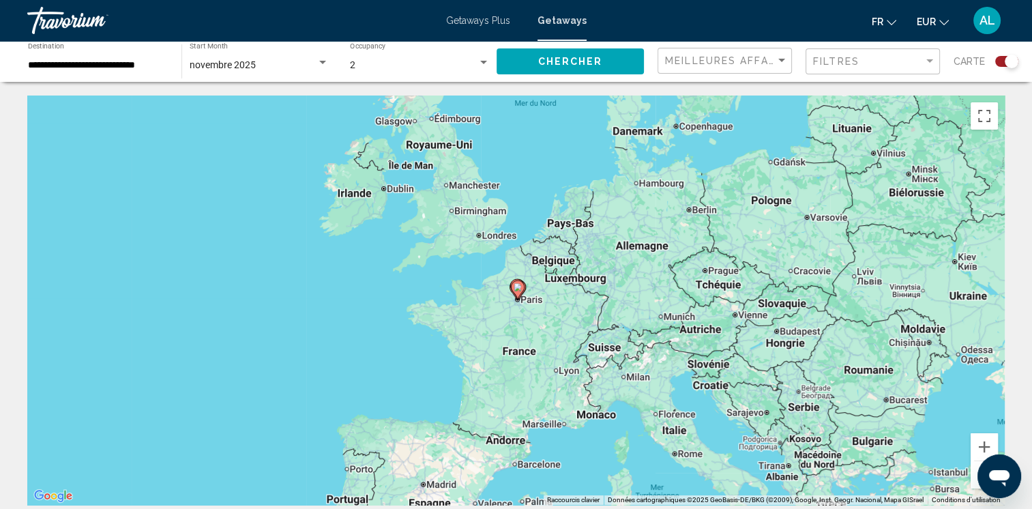
click at [503, 329] on div "Pour naviguer, appuyez sur les touches fléchées. Pour activer le glissement ave…" at bounding box center [515, 299] width 977 height 409
click at [503, 329] on div "Pour activer le glissement avec le clavier, appuyez sur Alt+Entrée. Une fois ce…" at bounding box center [515, 299] width 977 height 409
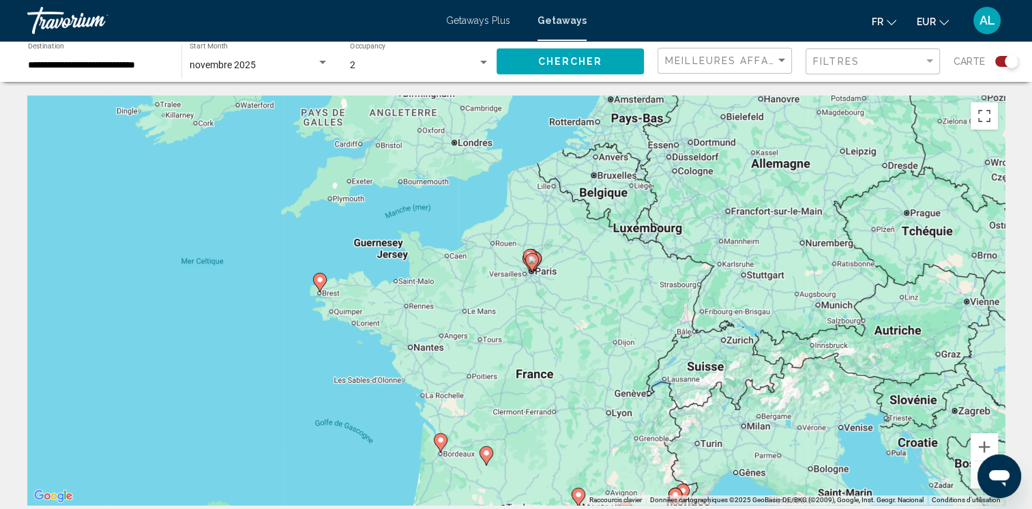
click at [503, 317] on div "Pour activer le glissement avec le clavier, appuyez sur Alt+Entrée. Une fois ce…" at bounding box center [515, 299] width 977 height 409
click at [492, 290] on div "Pour activer le glissement avec le clavier, appuyez sur Alt+Entrée. Une fois ce…" at bounding box center [515, 299] width 977 height 409
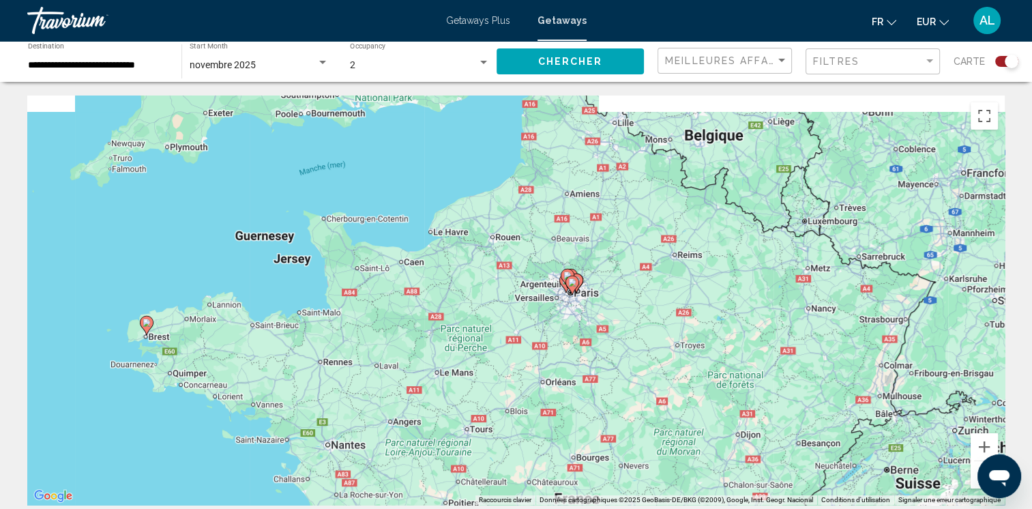
drag, startPoint x: 510, startPoint y: 267, endPoint x: 510, endPoint y: 329, distance: 62.0
click at [510, 329] on div "Pour activer le glissement avec le clavier, appuyez sur Alt+Entrée. Une fois ce…" at bounding box center [515, 299] width 977 height 409
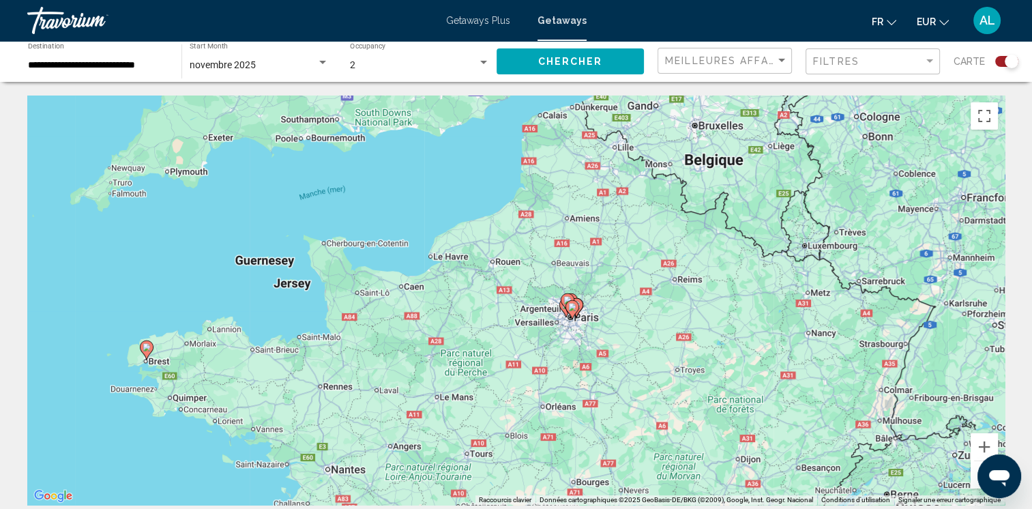
click at [509, 333] on div "Pour activer le glissement avec le clavier, appuyez sur Alt+Entrée. Une fois ce…" at bounding box center [515, 299] width 977 height 409
click at [508, 333] on div "Pour activer le glissement avec le clavier, appuyez sur Alt+Entrée. Une fois ce…" at bounding box center [515, 299] width 977 height 409
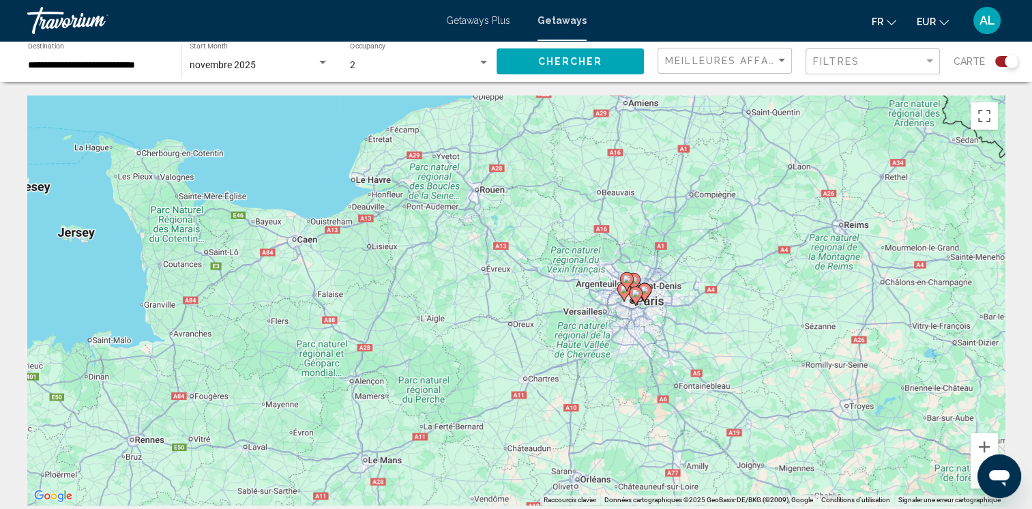
click at [508, 333] on div "Pour activer le glissement avec le clavier, appuyez sur Alt+Entrée. Une fois ce…" at bounding box center [515, 299] width 977 height 409
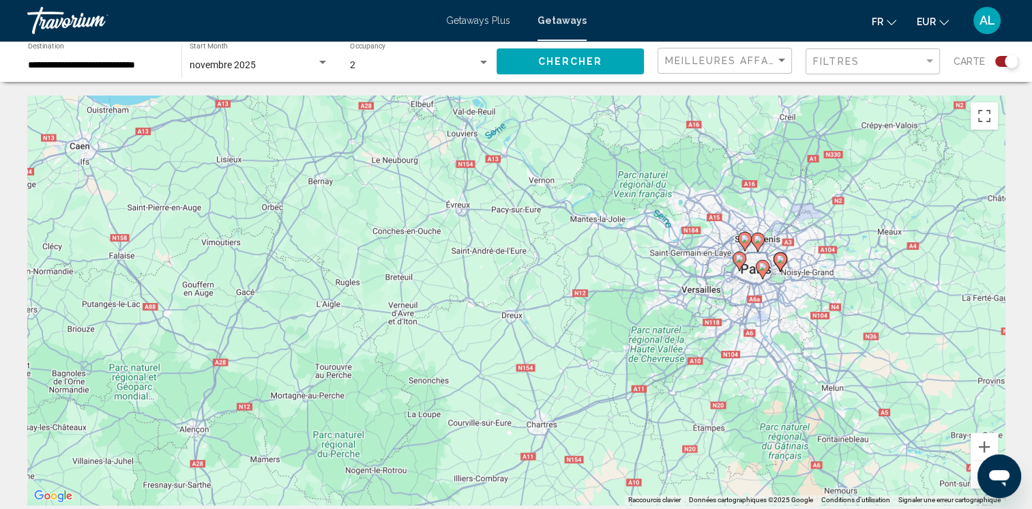
click at [635, 315] on div "Pour activer le glissement avec le clavier, appuyez sur Alt+Entrée. Une fois ce…" at bounding box center [515, 299] width 977 height 409
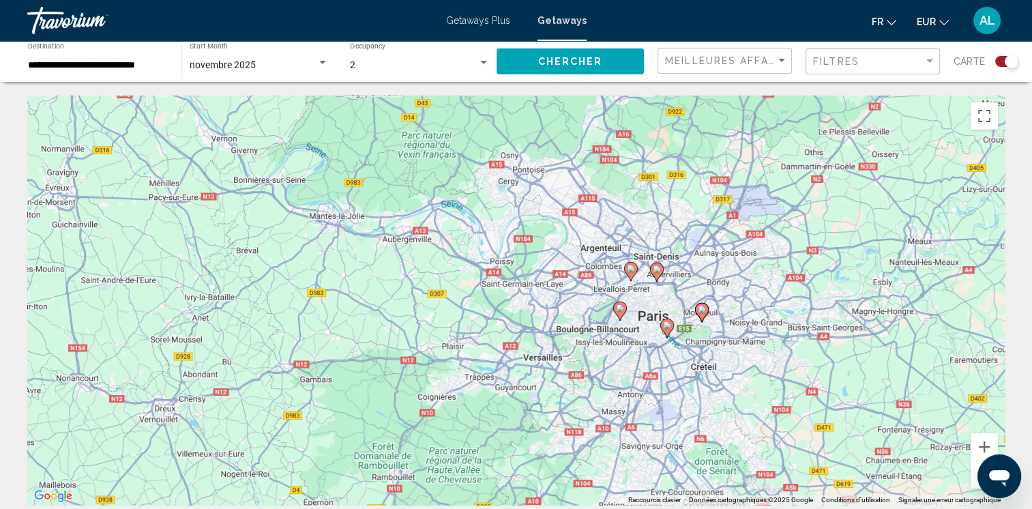
drag, startPoint x: 702, startPoint y: 303, endPoint x: 492, endPoint y: 383, distance: 224.4
click at [492, 383] on div "Pour activer le glissement avec le clavier, appuyez sur Alt+Entrée. Une fois ce…" at bounding box center [515, 299] width 977 height 409
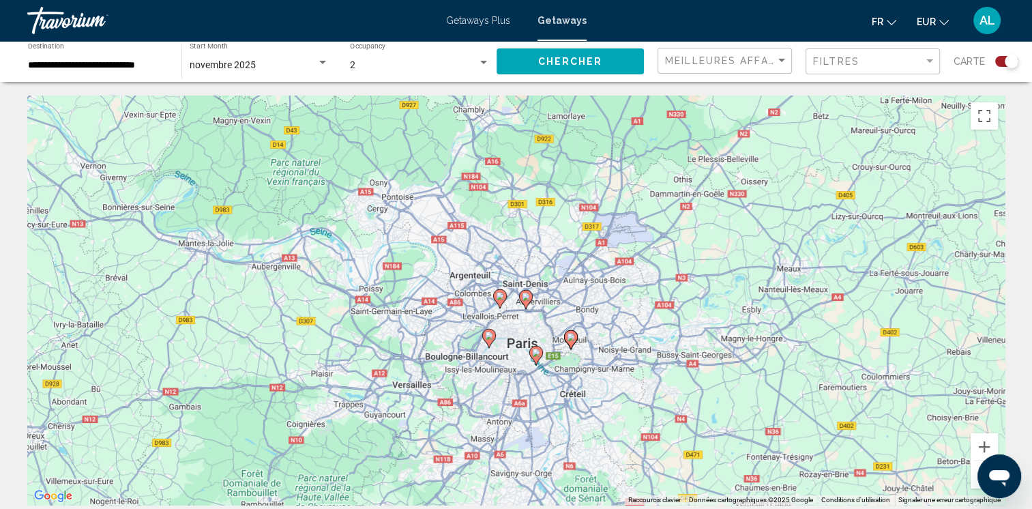
click at [588, 317] on div "Pour activer le glissement avec le clavier, appuyez sur Alt+Entrée. Une fois ce…" at bounding box center [515, 299] width 977 height 409
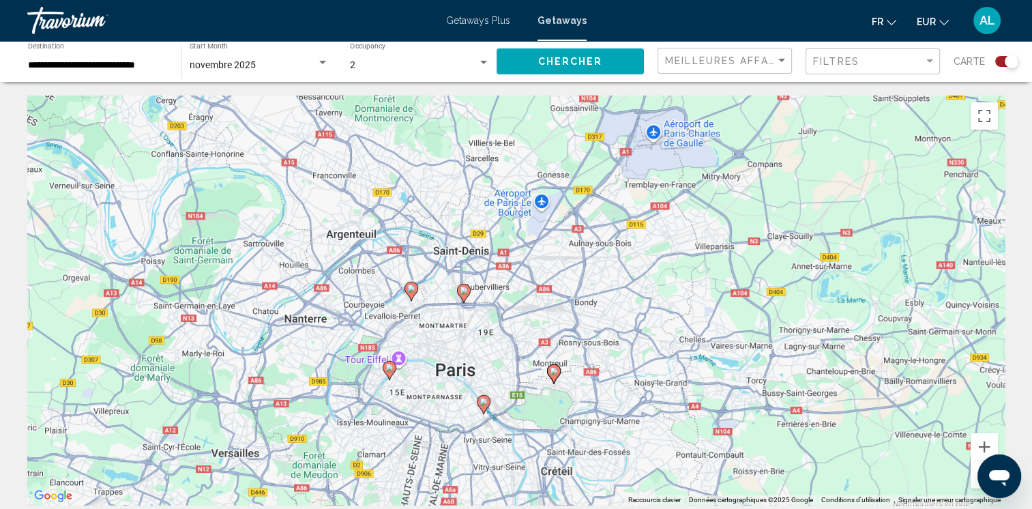
click at [387, 364] on image "Main content" at bounding box center [389, 367] width 8 height 8
type input "**********"
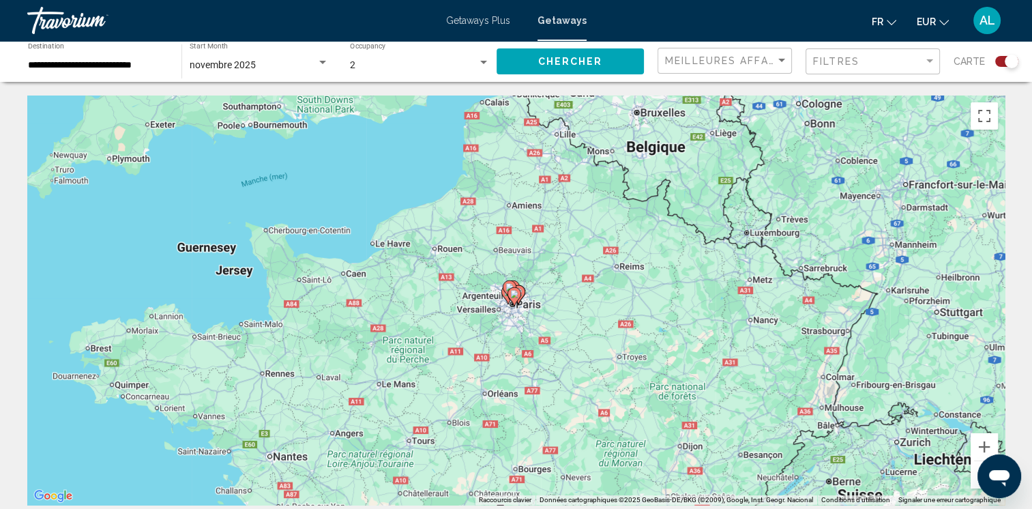
click at [440, 325] on div "Pour naviguer, appuyez sur les touches fléchées. Pour activer le glissement ave…" at bounding box center [515, 299] width 977 height 409
click at [440, 325] on div "Pour activer le glissement avec le clavier, appuyez sur Alt+Entrée. Une fois ce…" at bounding box center [515, 299] width 977 height 409
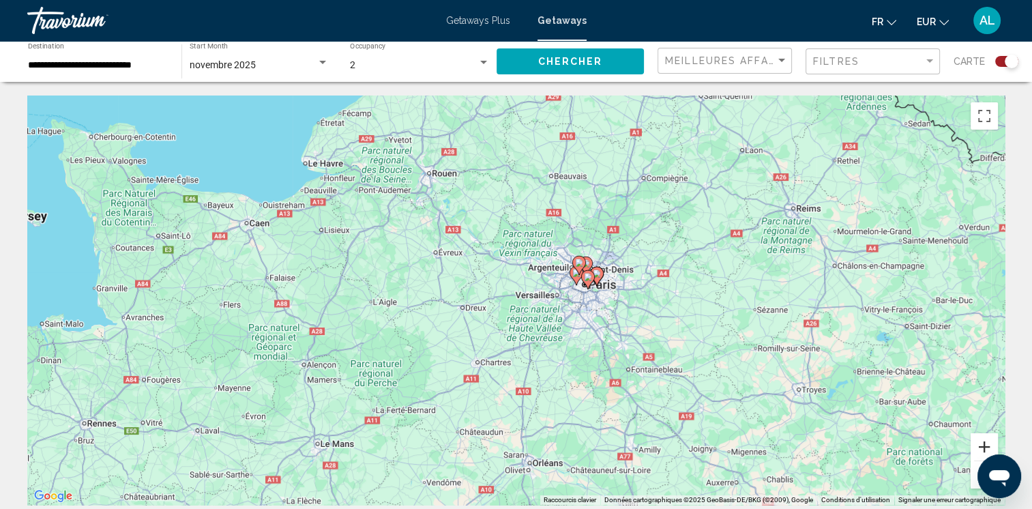
click at [985, 444] on button "Zoom avant" at bounding box center [983, 446] width 27 height 27
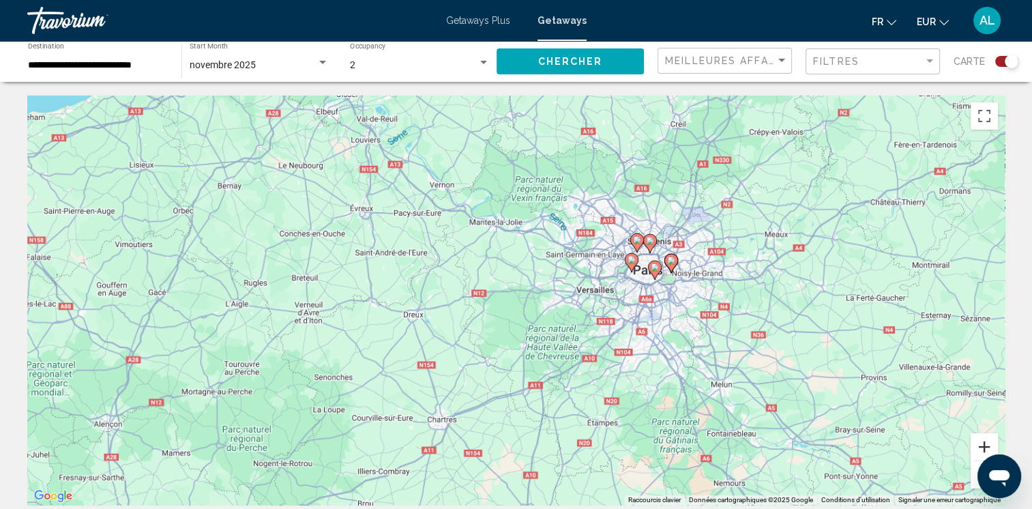
click at [985, 444] on button "Zoom avant" at bounding box center [983, 446] width 27 height 27
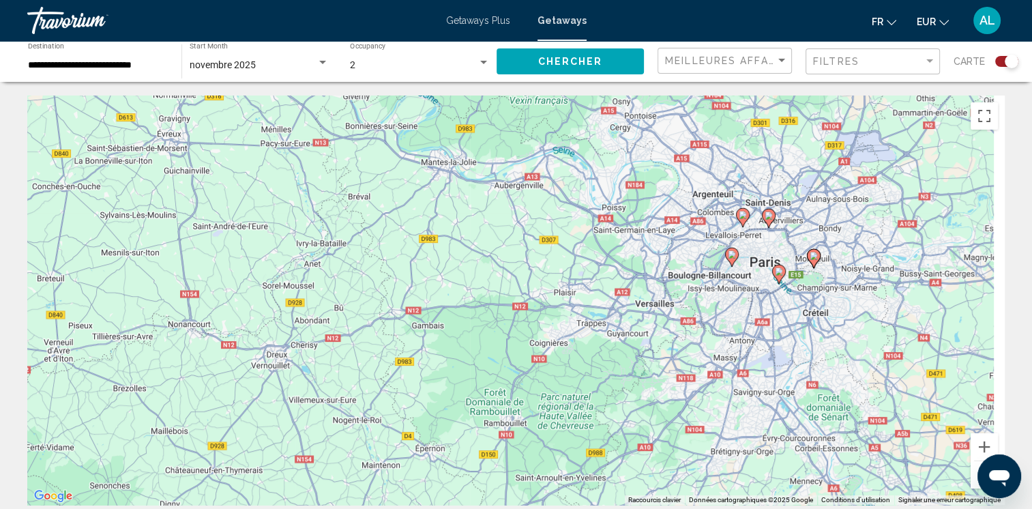
drag, startPoint x: 857, startPoint y: 341, endPoint x: 802, endPoint y: 419, distance: 95.9
click at [791, 408] on div "Pour activer le glissement avec le clavier, appuyez sur Alt+Entrée. Une fois ce…" at bounding box center [515, 299] width 977 height 409
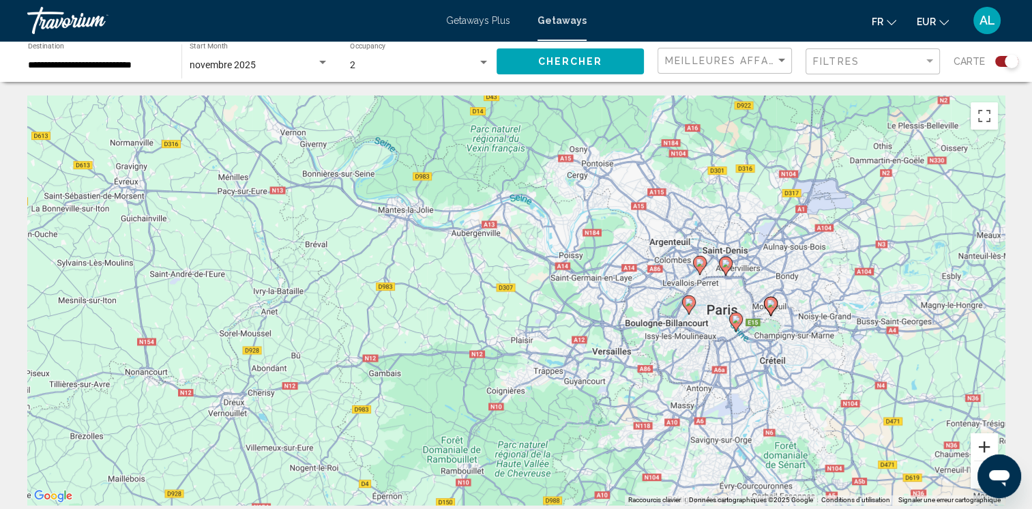
click at [975, 446] on button "Zoom avant" at bounding box center [983, 446] width 27 height 27
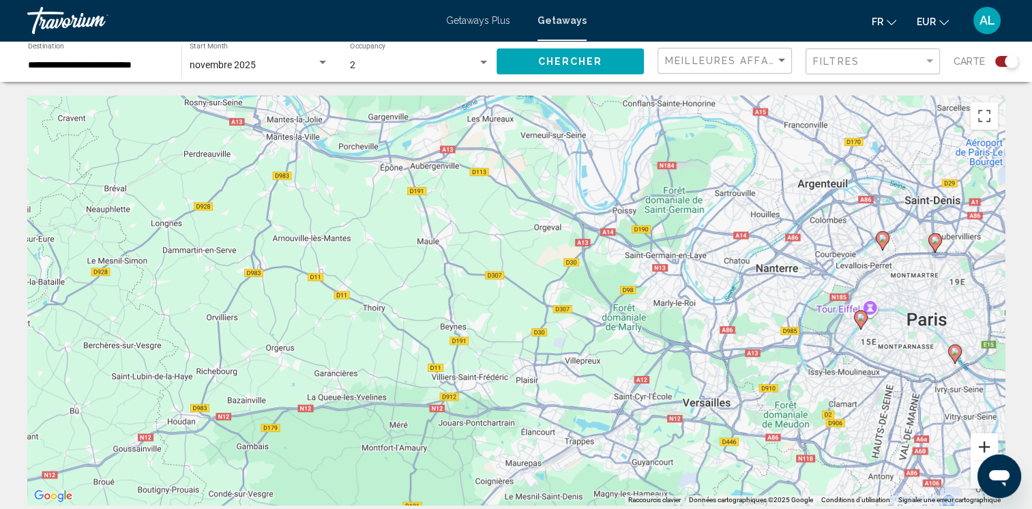
click at [980, 446] on button "Zoom avant" at bounding box center [983, 446] width 27 height 27
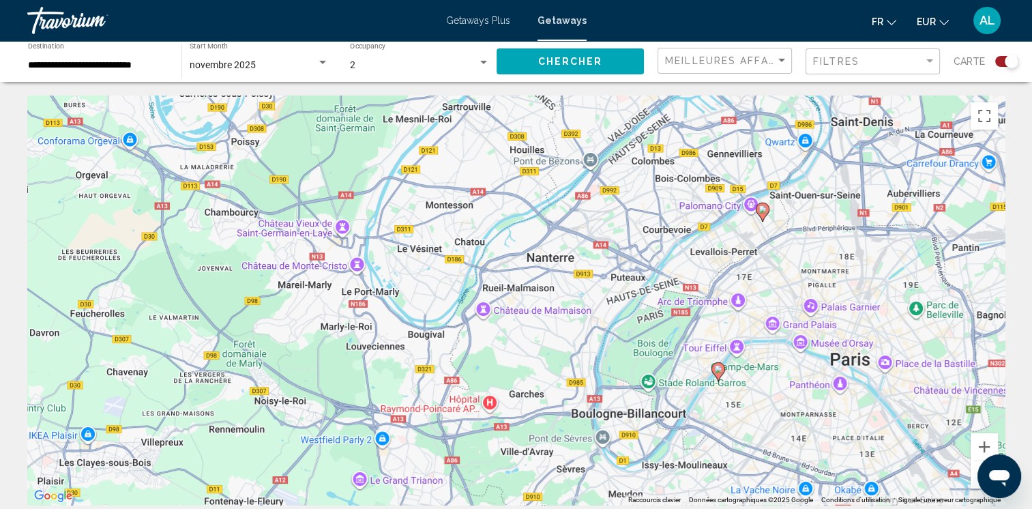
drag, startPoint x: 867, startPoint y: 333, endPoint x: 378, endPoint y: 354, distance: 489.3
click at [378, 354] on div "Pour activer le glissement avec le clavier, appuyez sur Alt+Entrée. Une fois ce…" at bounding box center [515, 299] width 977 height 409
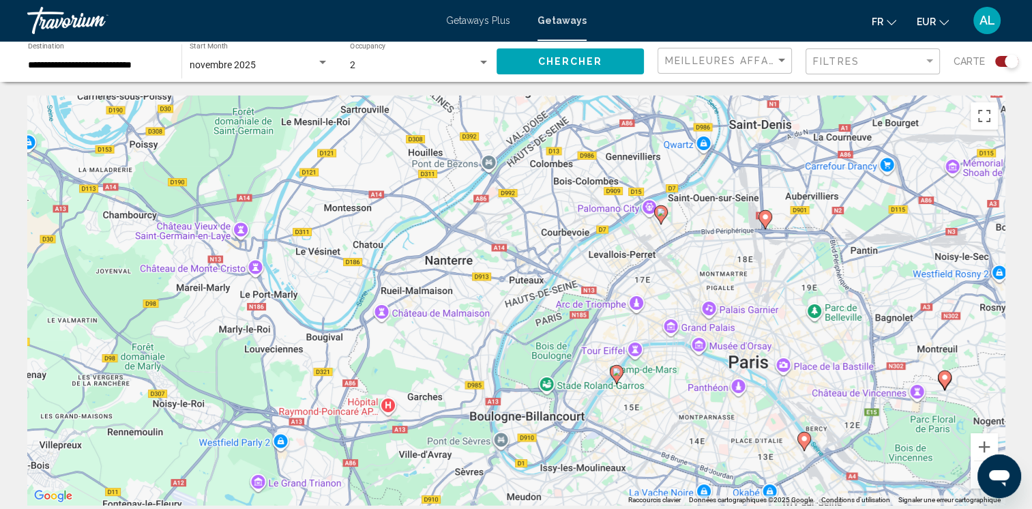
drag, startPoint x: 745, startPoint y: 417, endPoint x: 659, endPoint y: 419, distance: 85.9
click at [659, 419] on div "Pour activer le glissement avec le clavier, appuyez sur Alt+Entrée. Une fois ce…" at bounding box center [515, 299] width 977 height 409
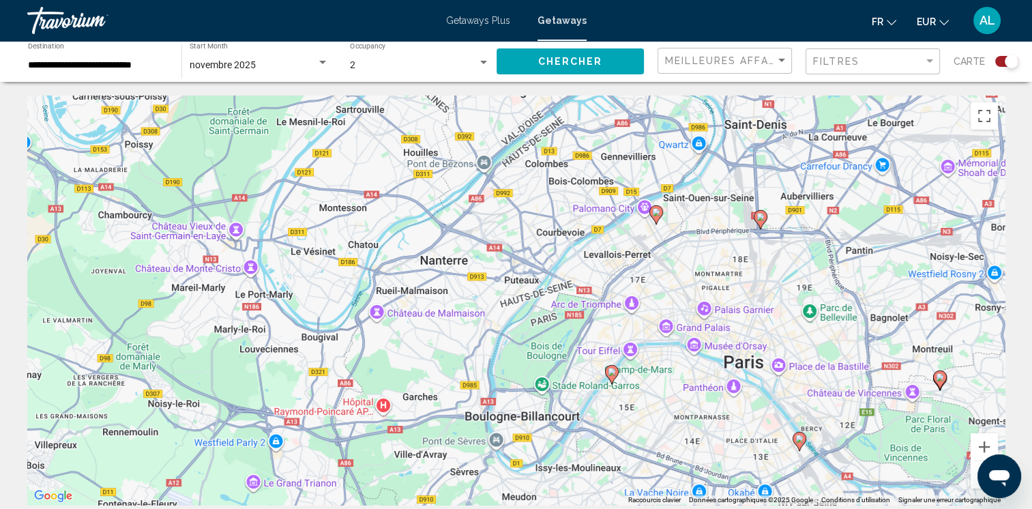
click at [610, 370] on image "Main content" at bounding box center [612, 372] width 8 height 8
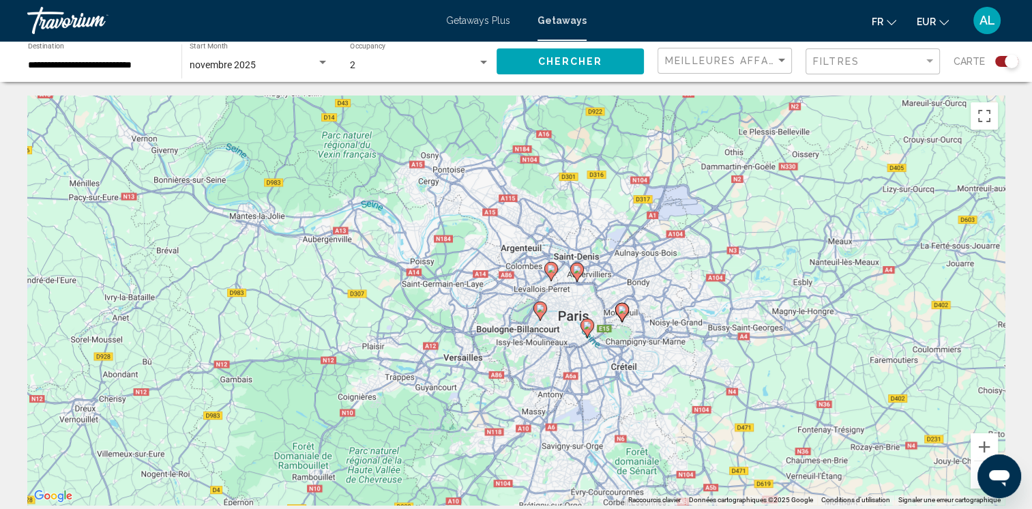
click at [540, 308] on image "Main content" at bounding box center [540, 308] width 8 height 8
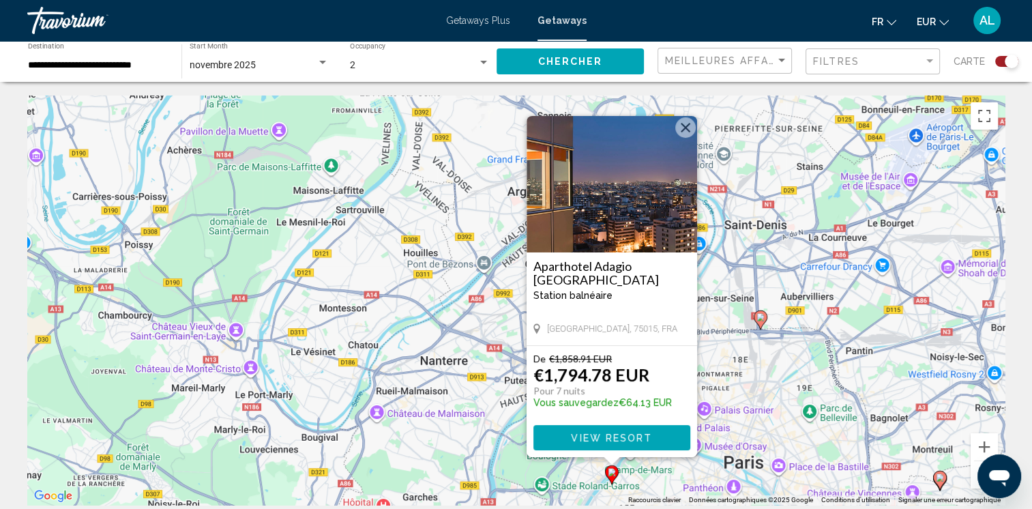
click at [680, 126] on button "Fermer" at bounding box center [685, 127] width 20 height 20
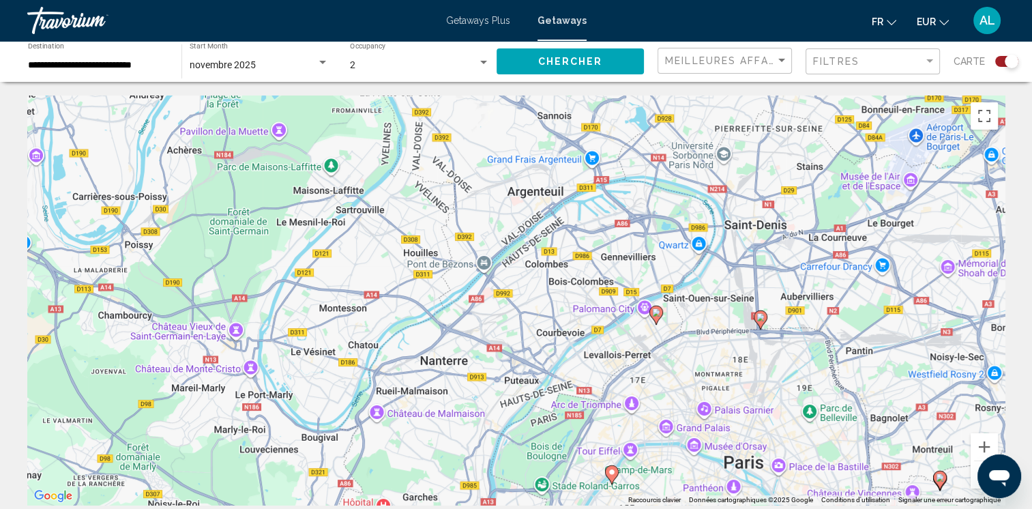
click at [655, 314] on image "Main content" at bounding box center [656, 312] width 8 height 8
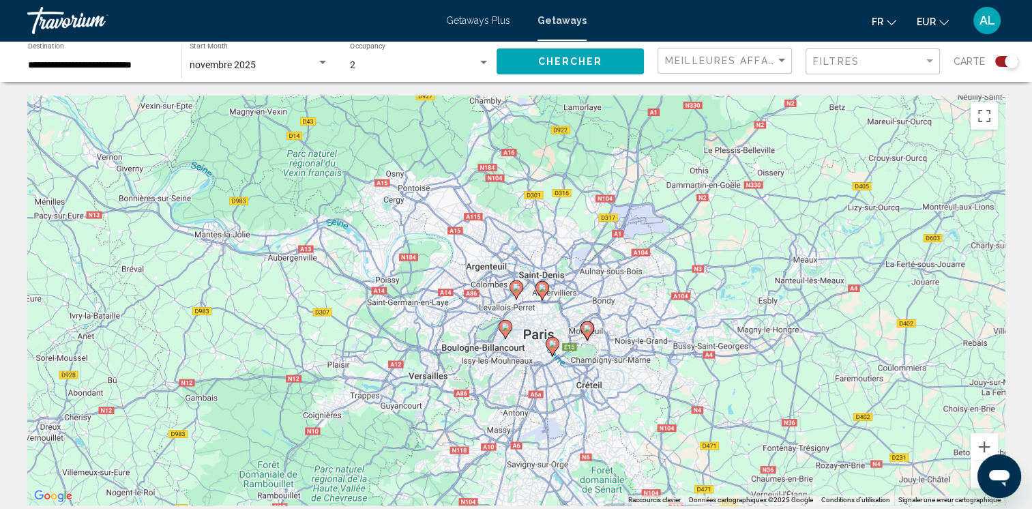
click at [513, 290] on image "Main content" at bounding box center [516, 287] width 8 height 8
click at [516, 300] on div "Pour naviguer, appuyez sur les touches fléchées. Pour activer le glissement ave…" at bounding box center [1004, 300] width 977 height 0
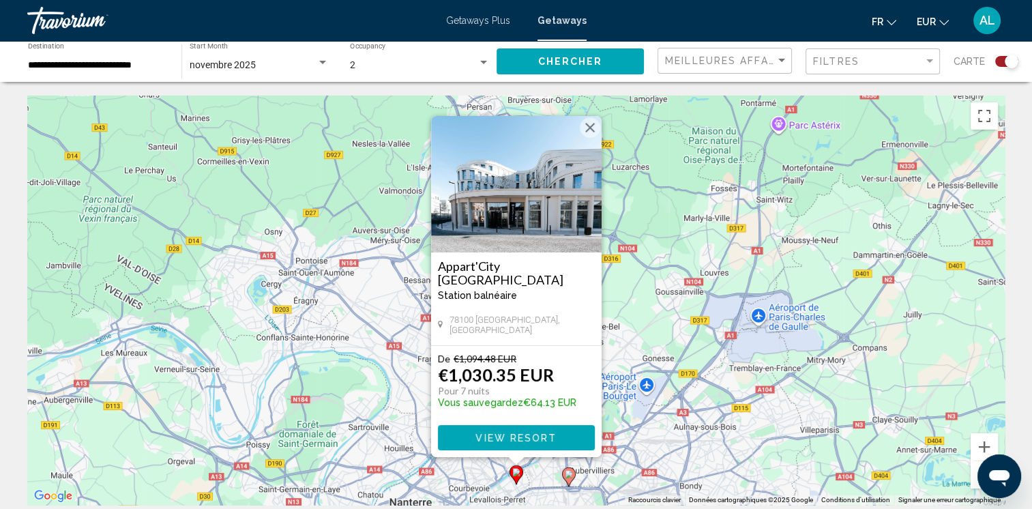
click at [565, 476] on image "Main content" at bounding box center [569, 474] width 8 height 8
click at [568, 471] on image "Main content" at bounding box center [569, 474] width 8 height 8
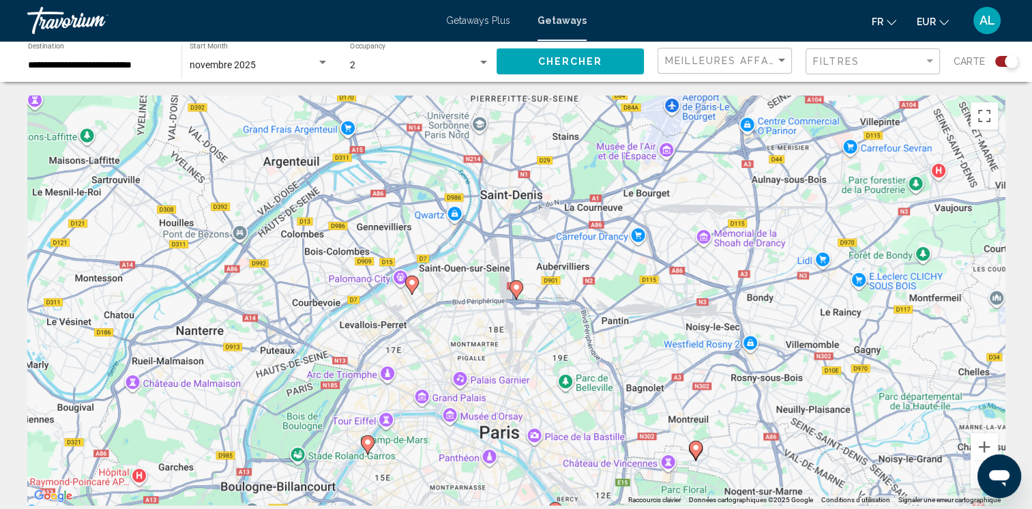
click at [514, 288] on image "Main content" at bounding box center [516, 287] width 8 height 8
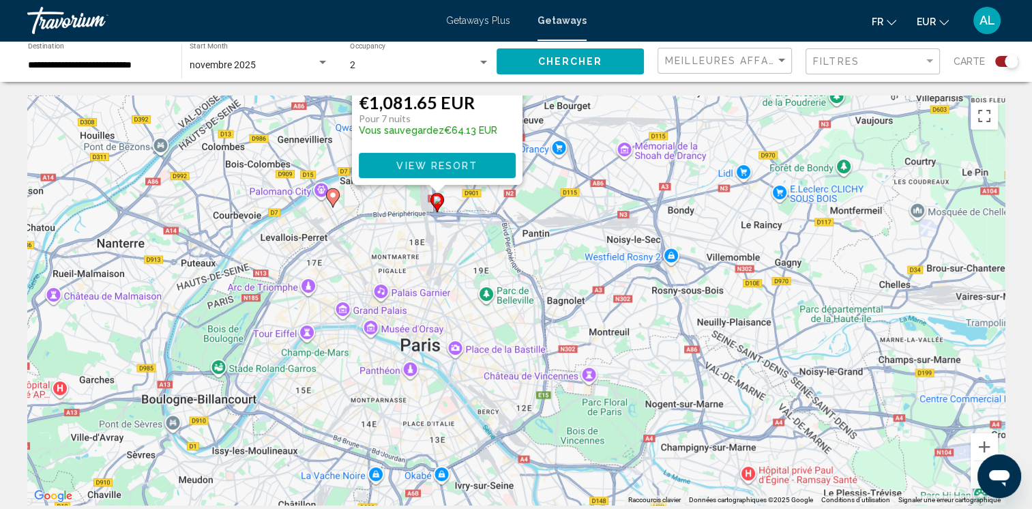
drag, startPoint x: 707, startPoint y: 455, endPoint x: 627, endPoint y: 183, distance: 283.7
click at [627, 183] on div "Pour activer le glissement avec le clavier, appuyez sur Alt+Entrée. Une fois ce…" at bounding box center [515, 299] width 977 height 409
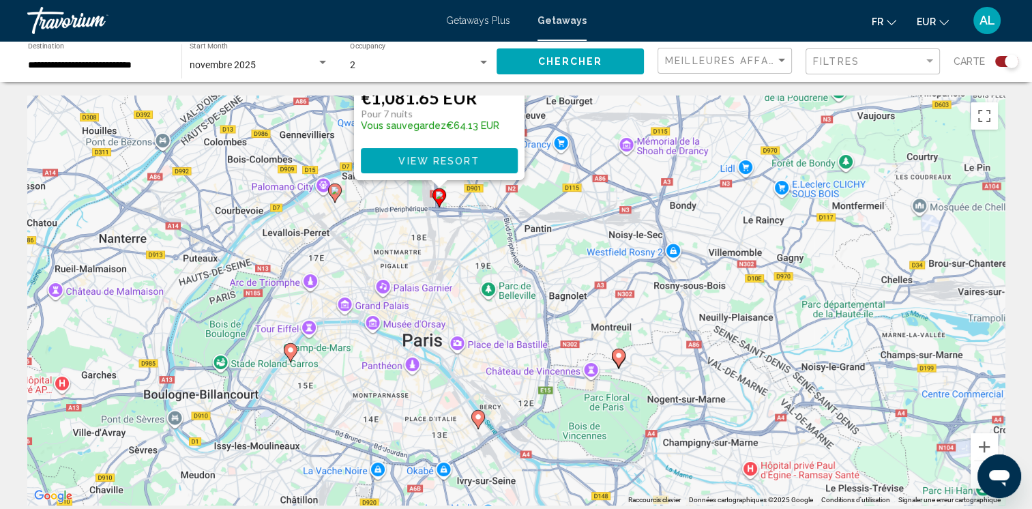
click at [471, 413] on gmp-advanced-marker "Main content" at bounding box center [478, 419] width 14 height 20
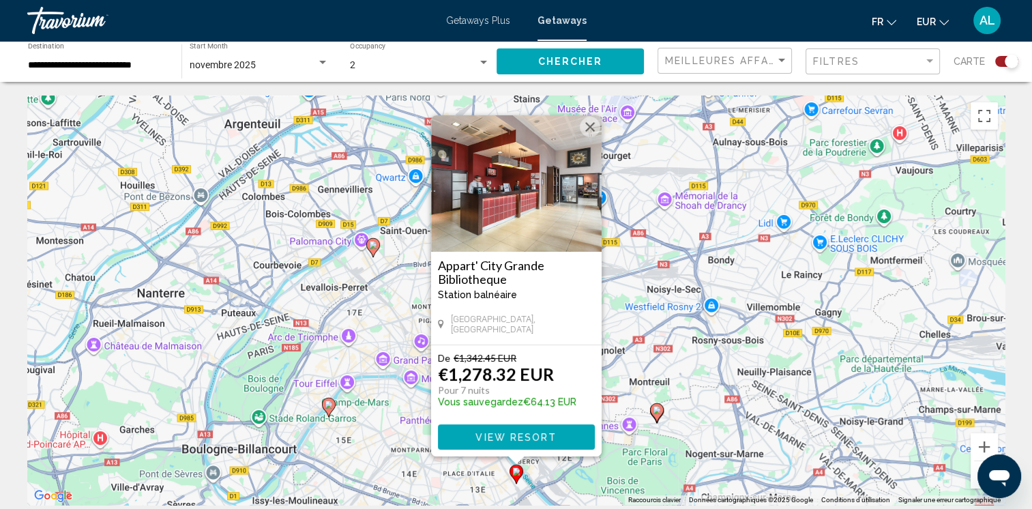
click at [377, 455] on div "Pour activer le glissement avec le clavier, appuyez sur Alt+Entrée. Une fois ce…" at bounding box center [515, 299] width 977 height 409
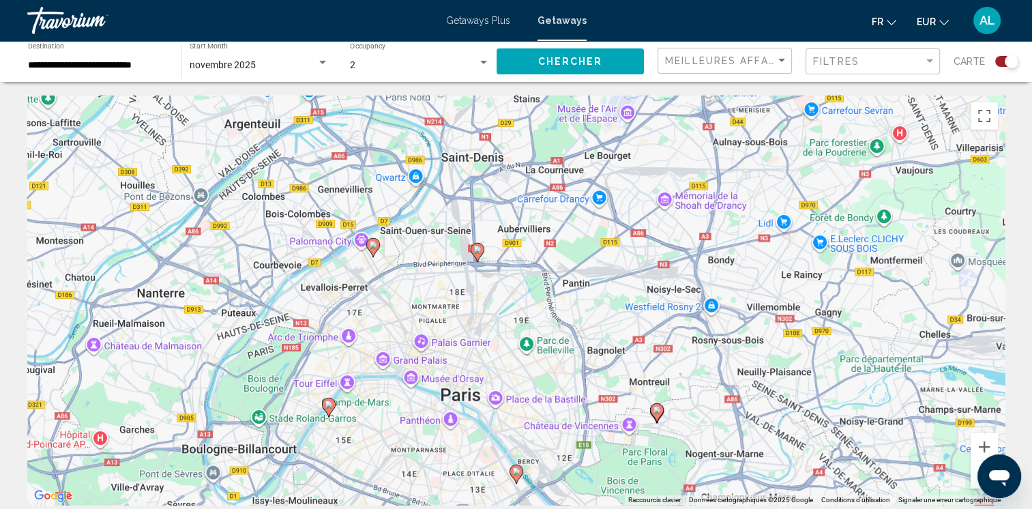
click at [370, 243] on image "Main content" at bounding box center [373, 245] width 8 height 8
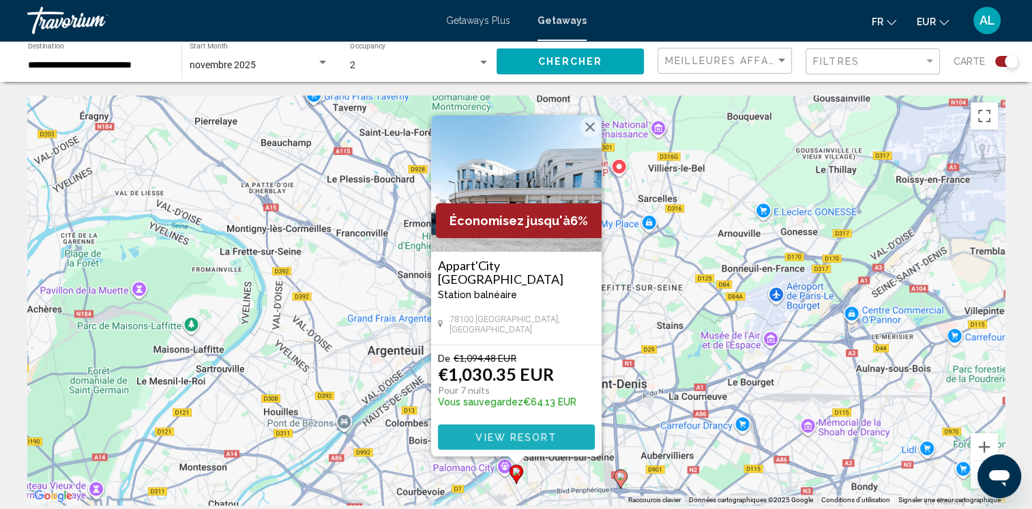
click at [485, 438] on span "View Resort" at bounding box center [515, 437] width 81 height 11
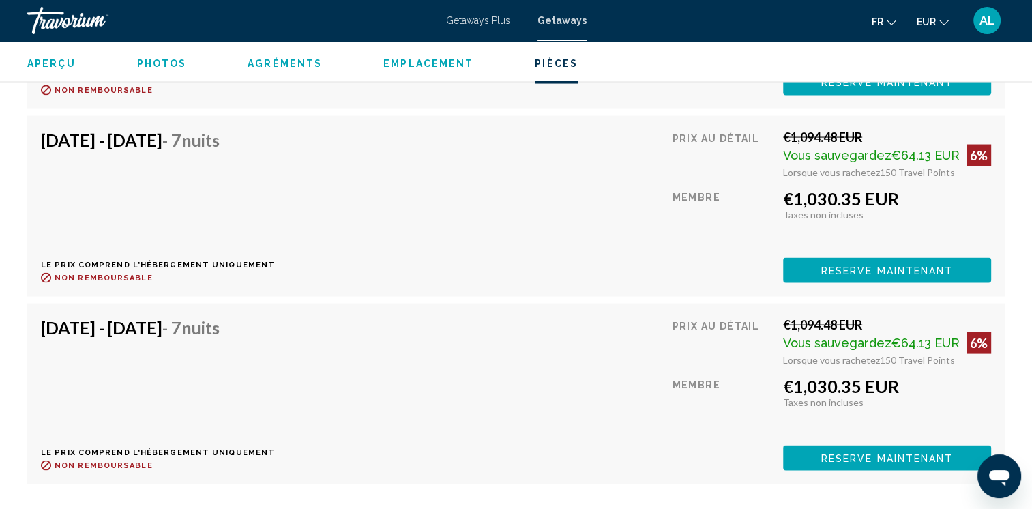
scroll to position [2727, 0]
